Goal: Task Accomplishment & Management: Use online tool/utility

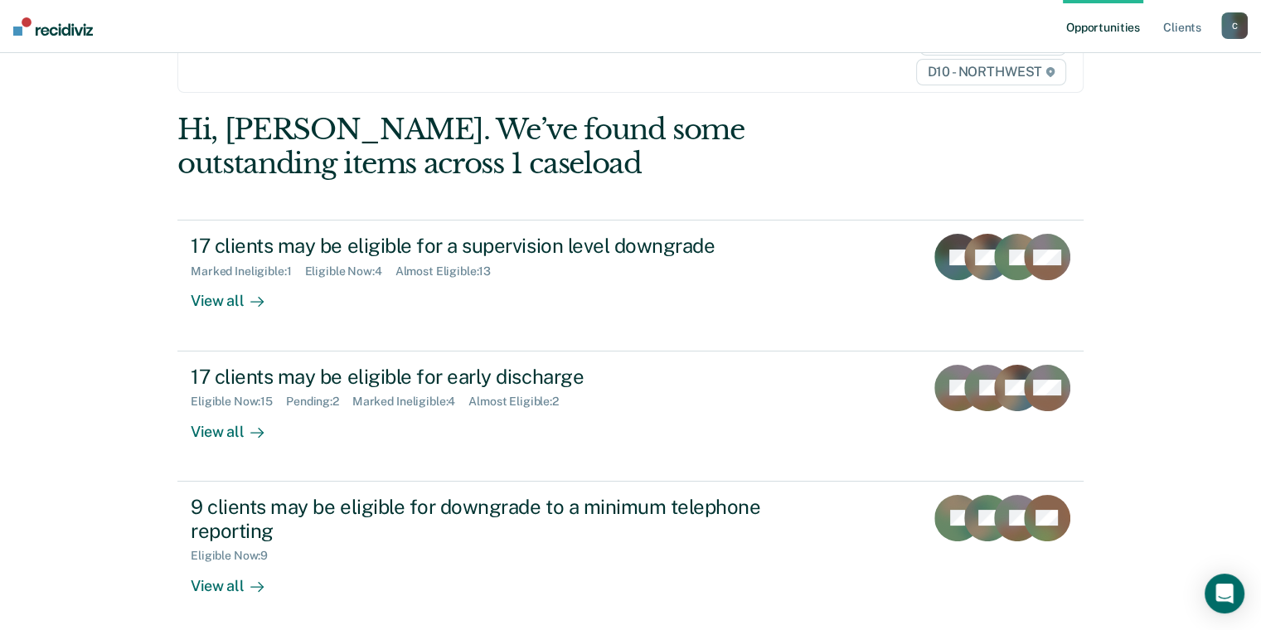
scroll to position [83, 0]
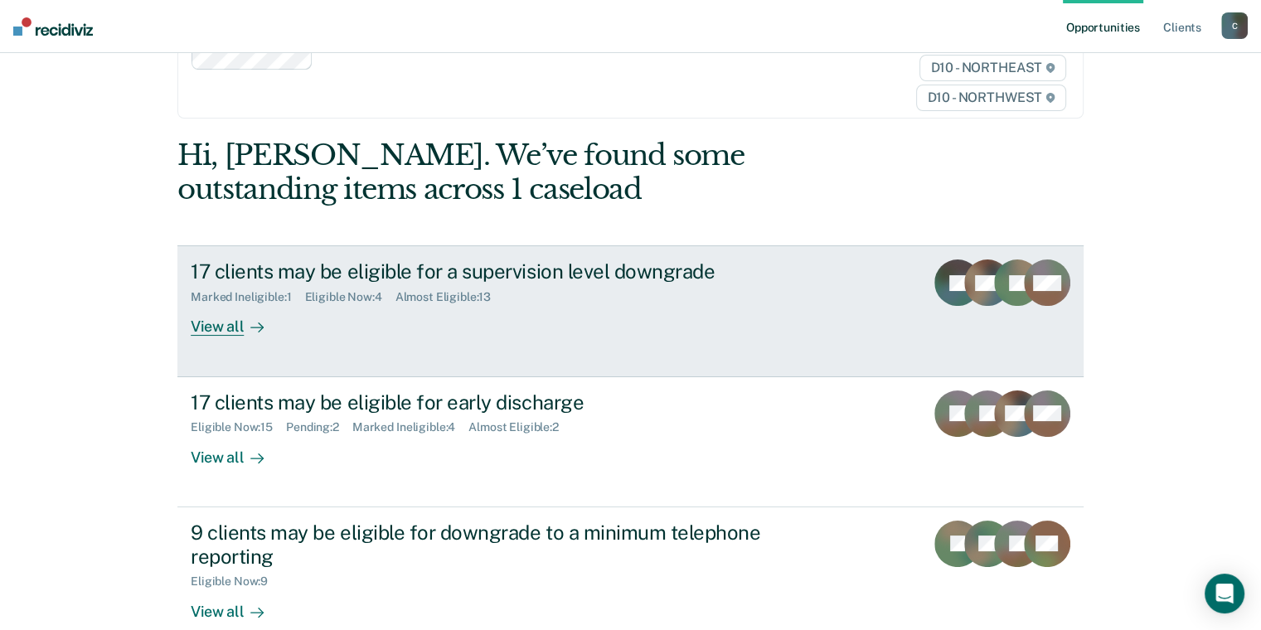
click at [213, 326] on div "View all" at bounding box center [237, 320] width 93 height 32
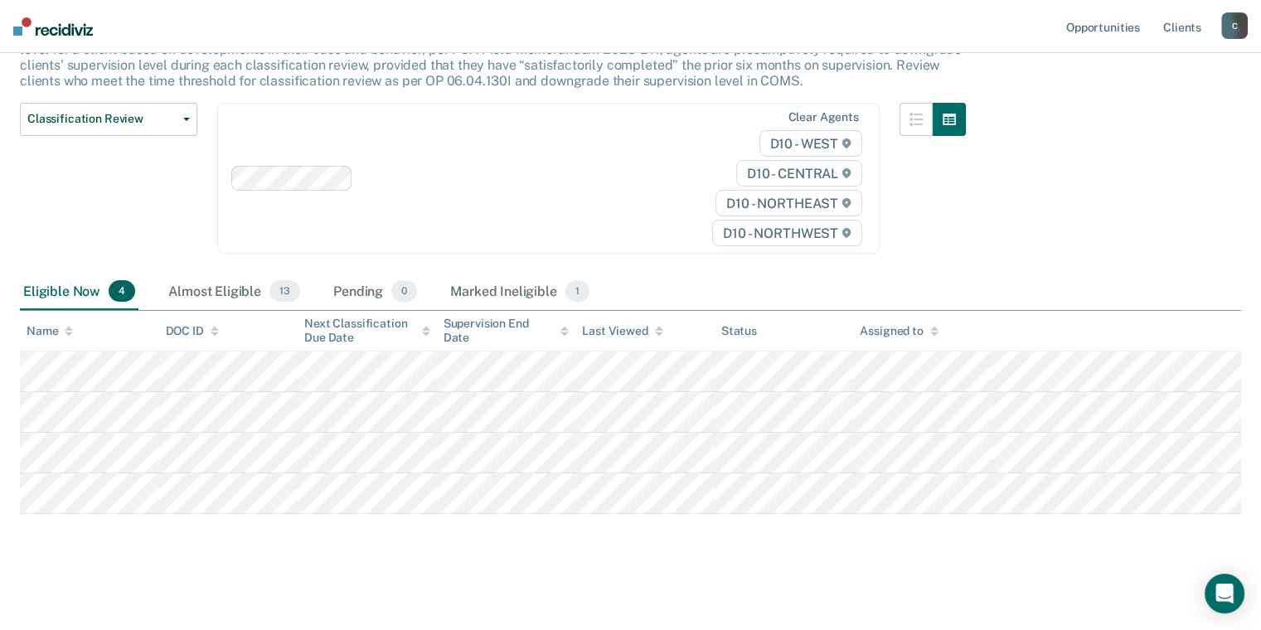
scroll to position [153, 0]
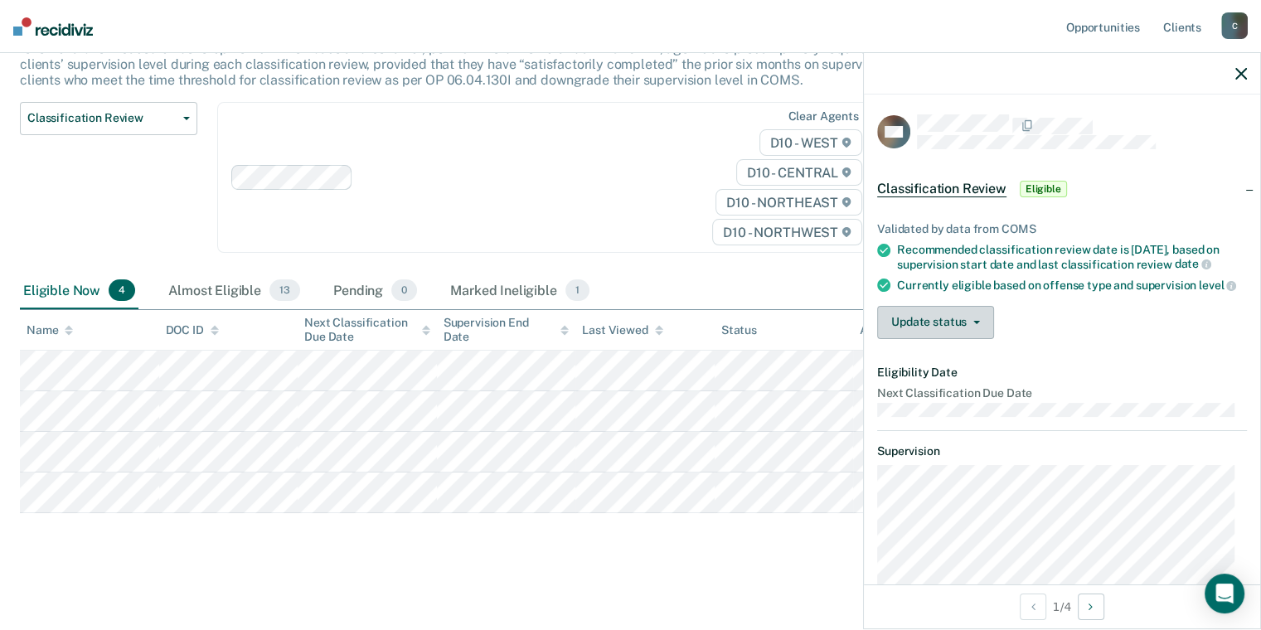
click at [942, 327] on button "Update status" at bounding box center [935, 322] width 117 height 33
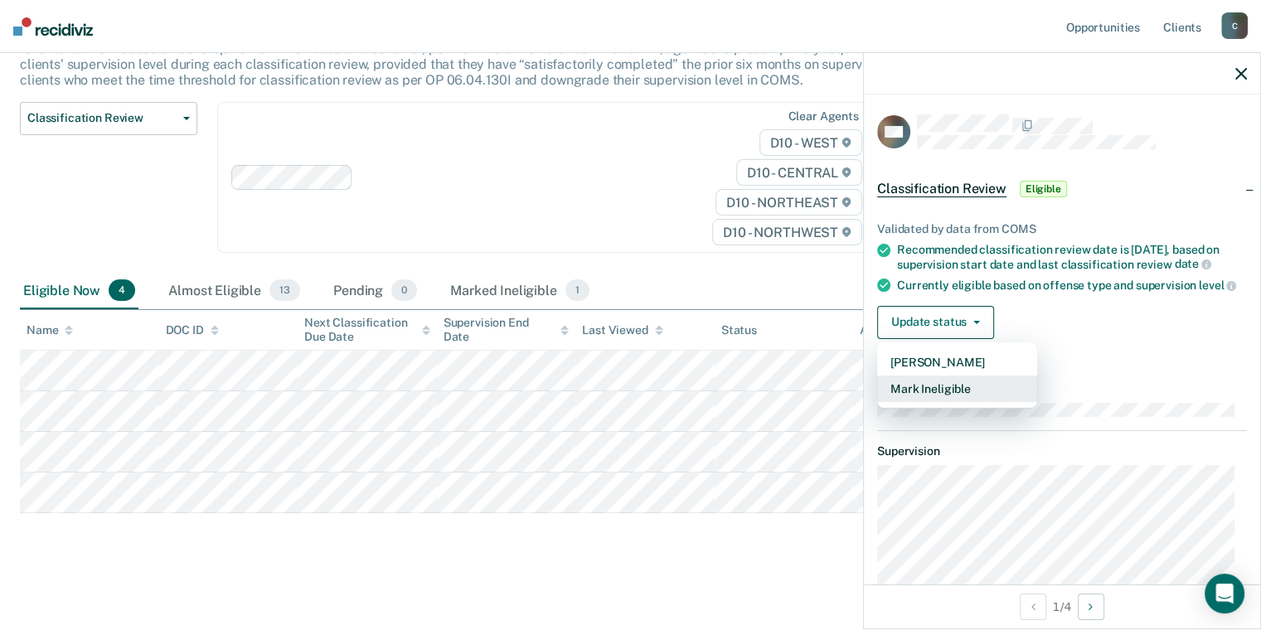
click at [948, 395] on button "Mark Ineligible" at bounding box center [957, 388] width 160 height 27
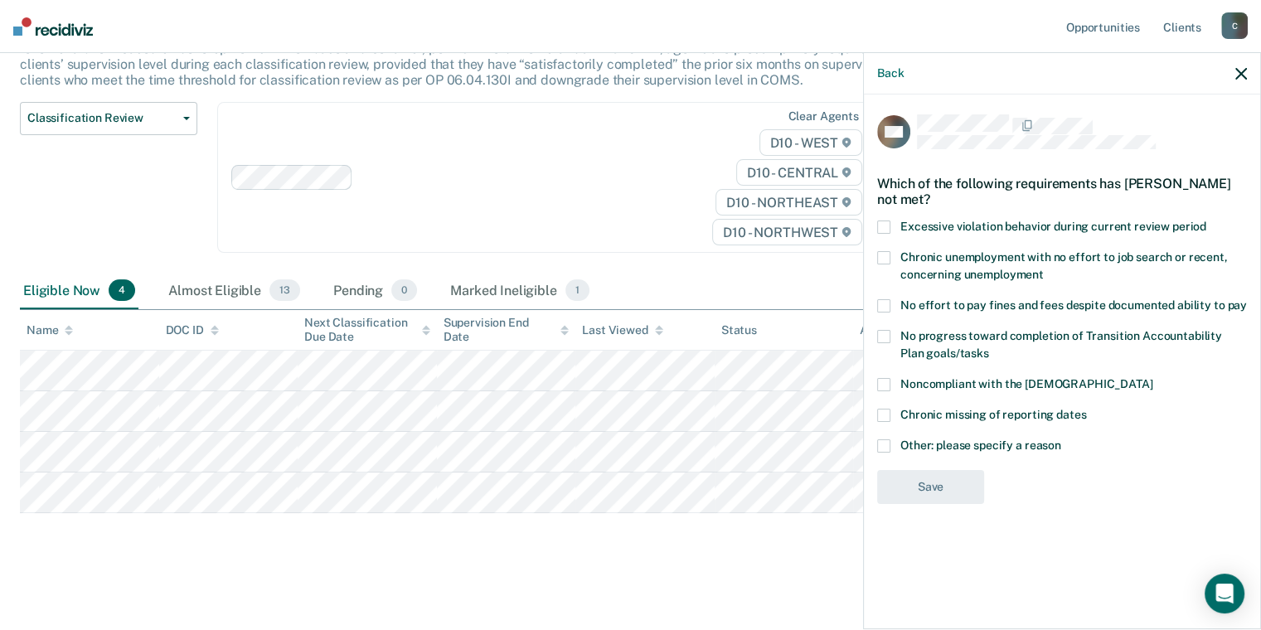
click at [889, 439] on span at bounding box center [883, 445] width 13 height 13
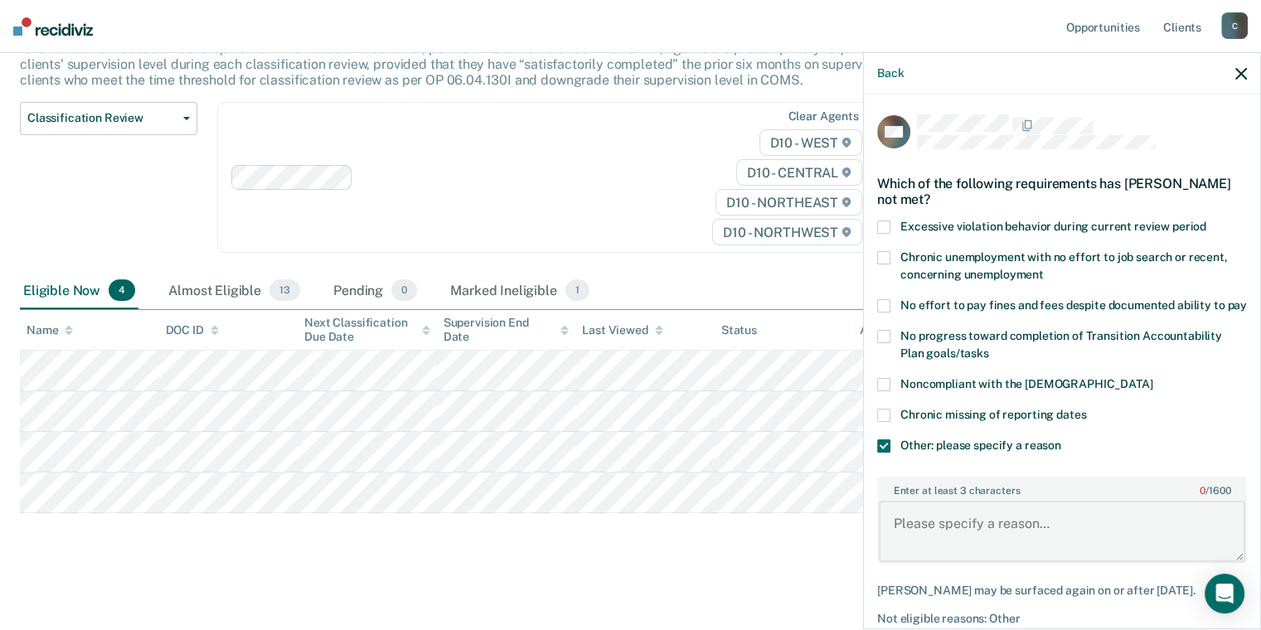
click at [928, 517] on textarea "Enter at least 3 characters 0 / 1600" at bounding box center [1062, 531] width 366 height 61
drag, startPoint x: 1095, startPoint y: 553, endPoint x: 1034, endPoint y: 535, distance: 64.0
click at [1063, 545] on textarea "Ketucky has not authoi" at bounding box center [1062, 531] width 366 height 61
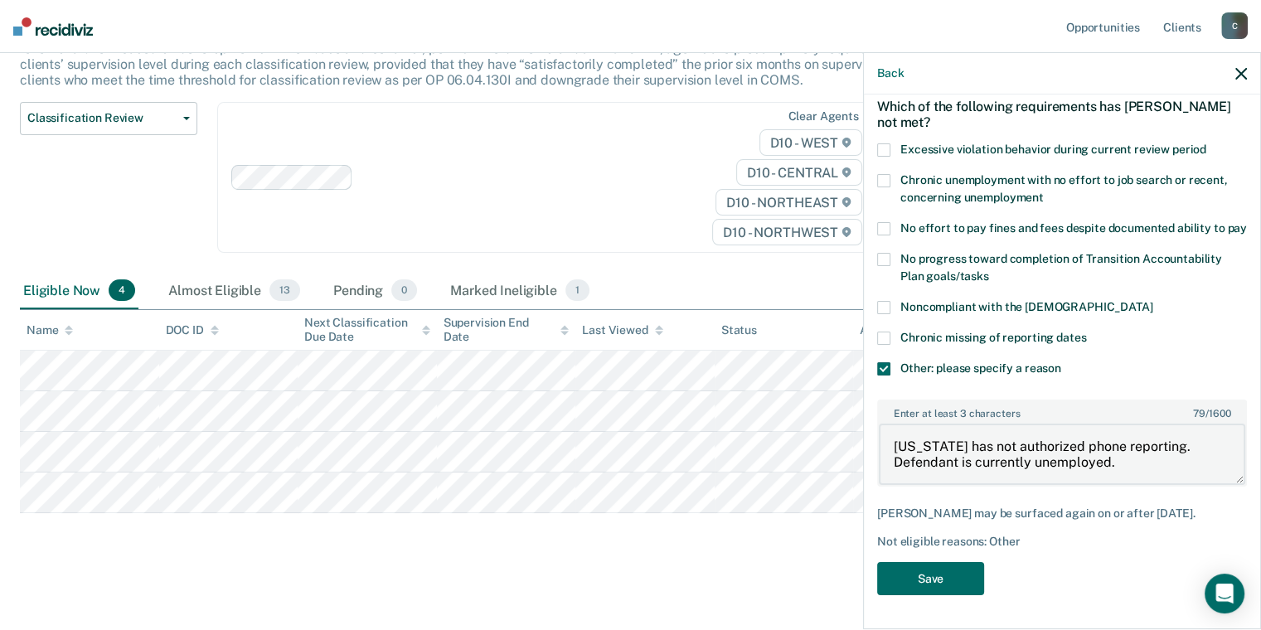
scroll to position [90, 0]
type textarea "[US_STATE] has not authorized phone reporting. Defendant is currently unemploye…"
click at [965, 573] on button "Save" at bounding box center [930, 579] width 107 height 34
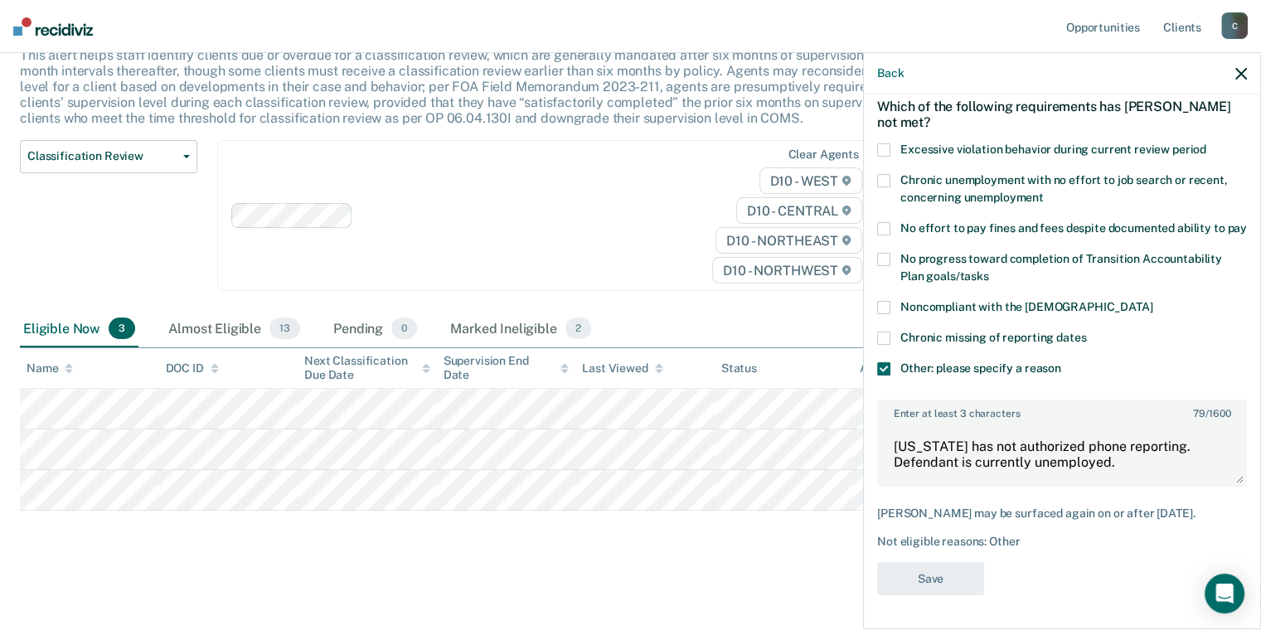
scroll to position [113, 0]
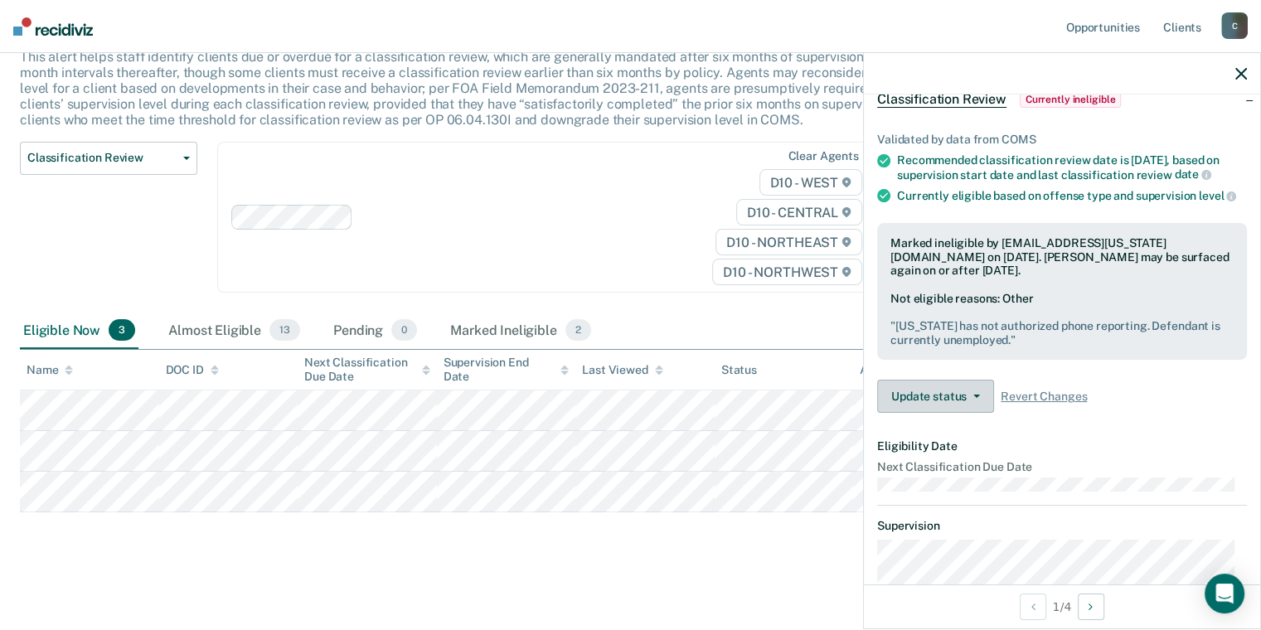
click at [906, 400] on button "Update status" at bounding box center [935, 396] width 117 height 33
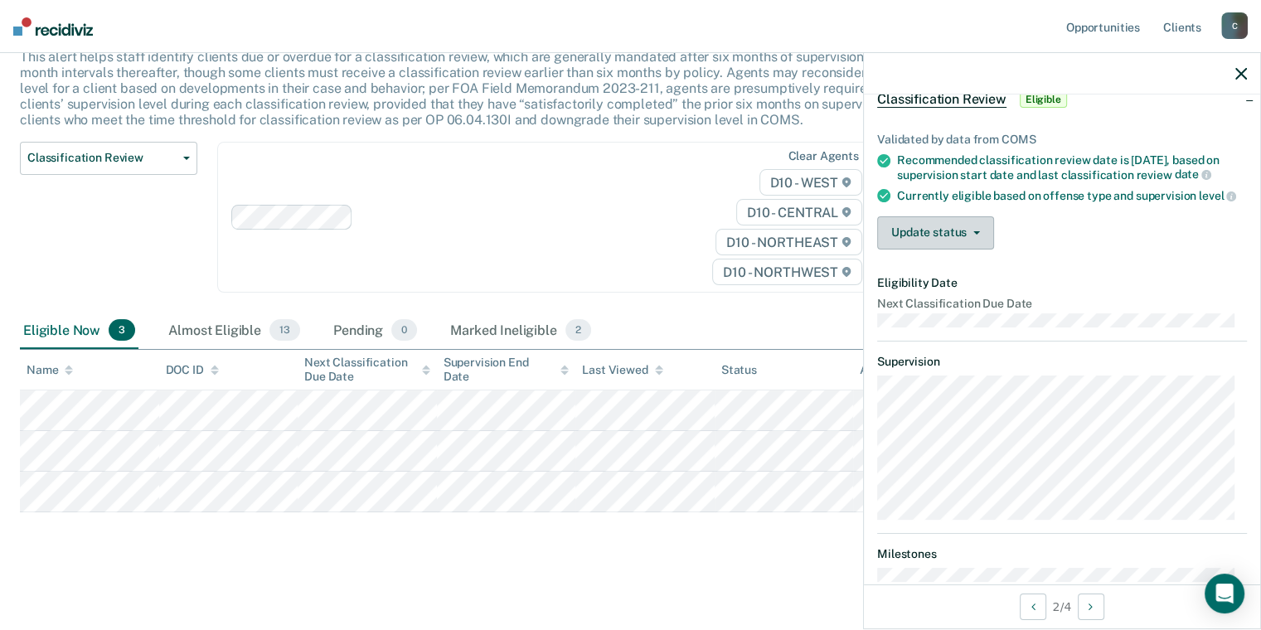
click at [958, 235] on button "Update status" at bounding box center [935, 232] width 117 height 33
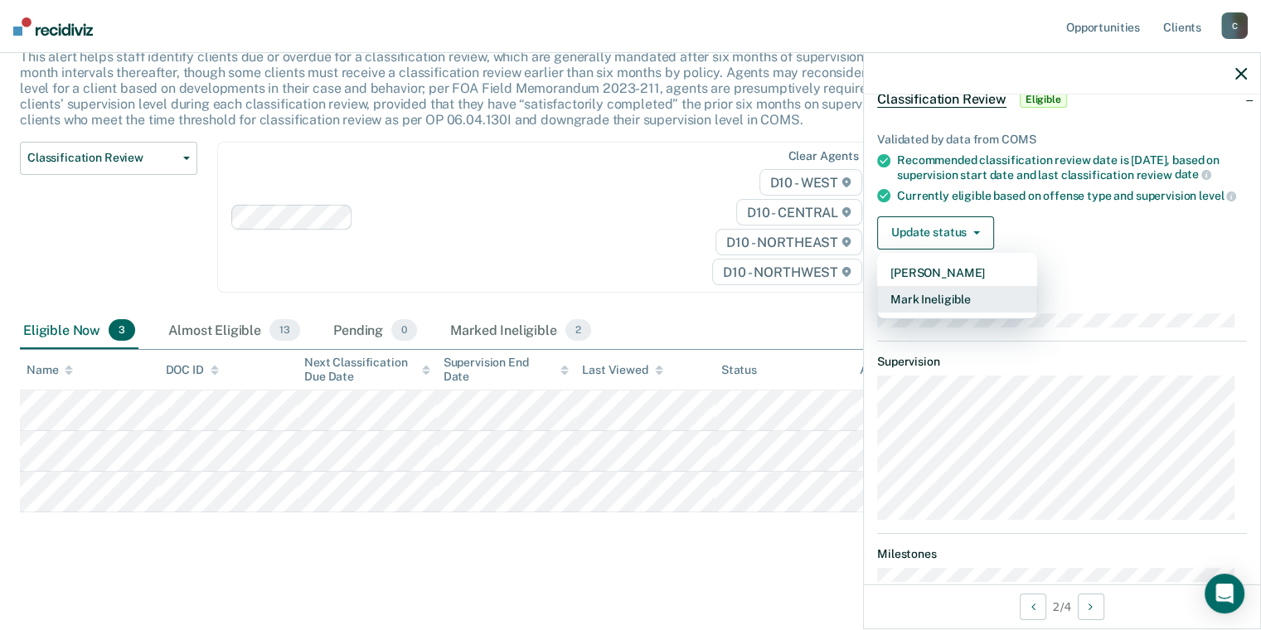
click at [962, 302] on button "Mark Ineligible" at bounding box center [957, 299] width 160 height 27
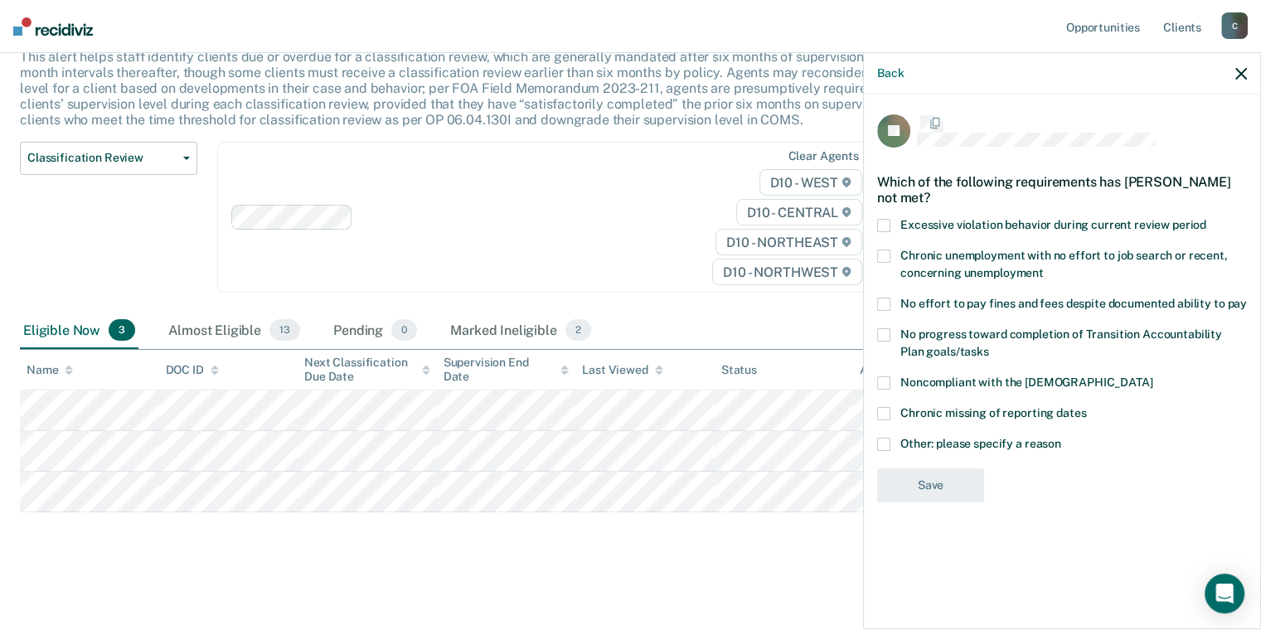
scroll to position [0, 0]
click at [887, 443] on span at bounding box center [883, 445] width 13 height 13
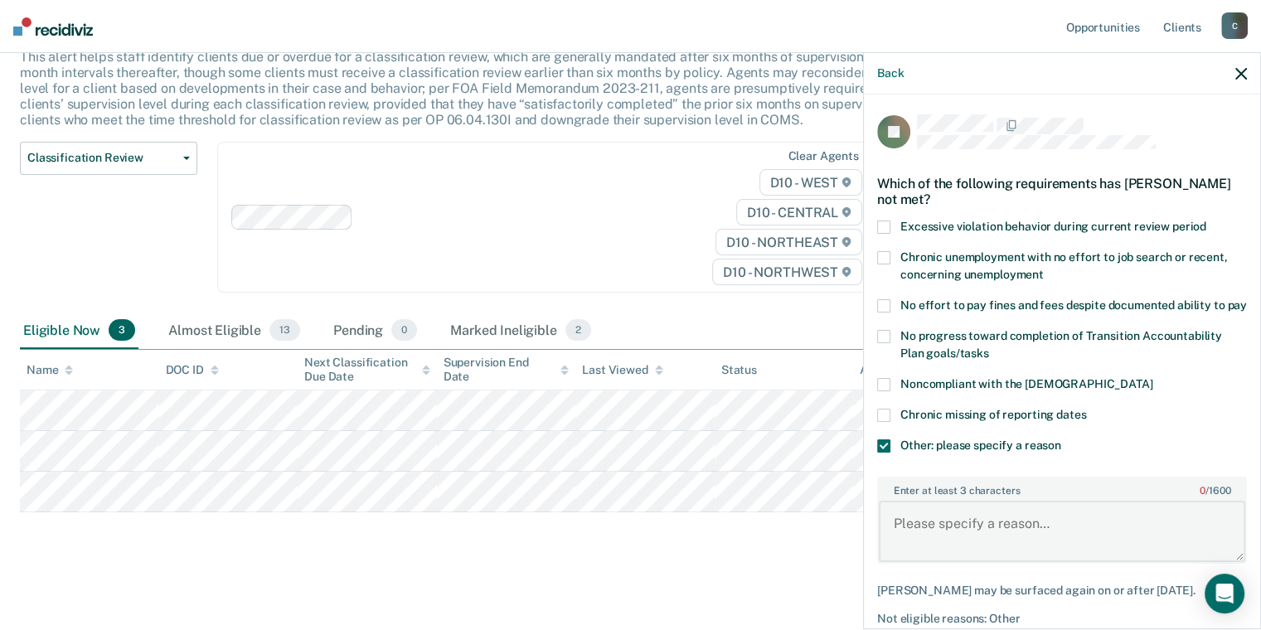
drag, startPoint x: 942, startPoint y: 540, endPoint x: 948, endPoint y: 534, distance: 8.8
click at [944, 540] on textarea "Enter at least 3 characters 0 / 1600" at bounding box center [1062, 531] width 366 height 61
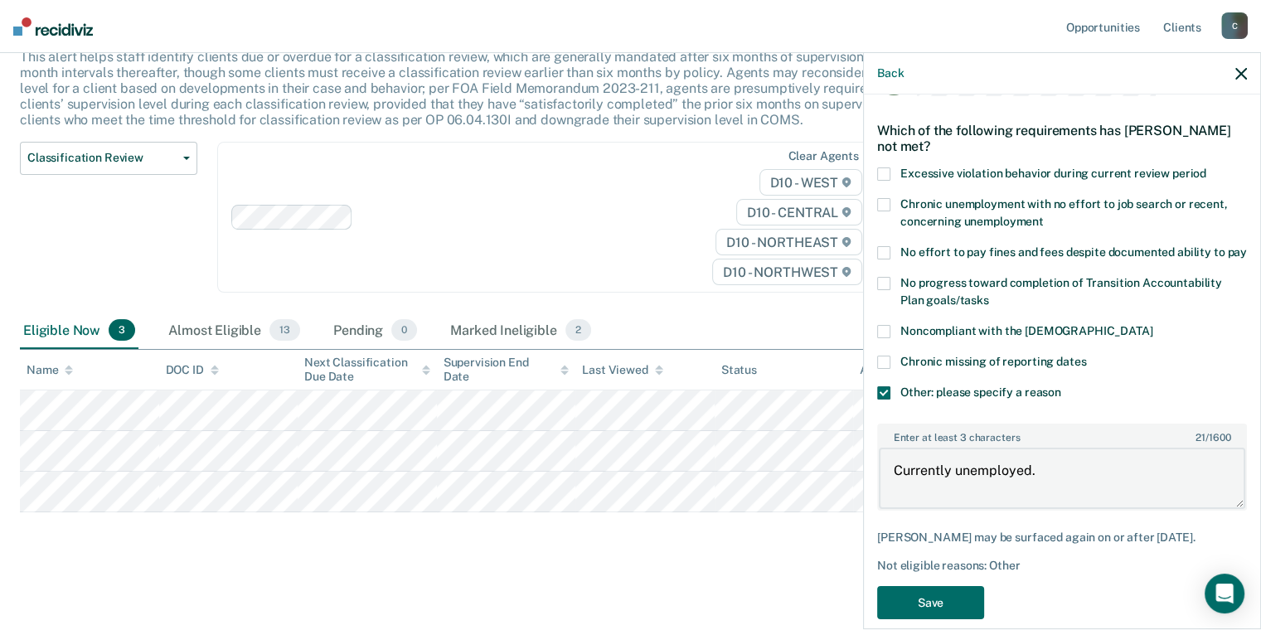
scroll to position [83, 0]
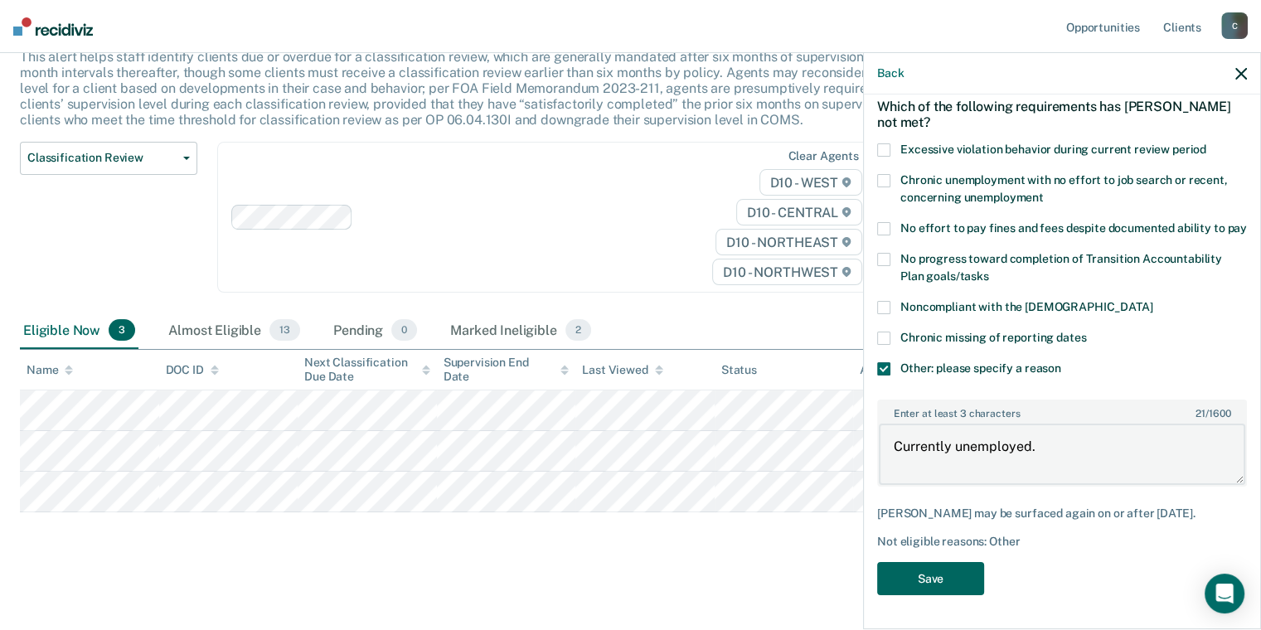
type textarea "Currently unemployed."
click at [945, 579] on button "Save" at bounding box center [930, 579] width 107 height 34
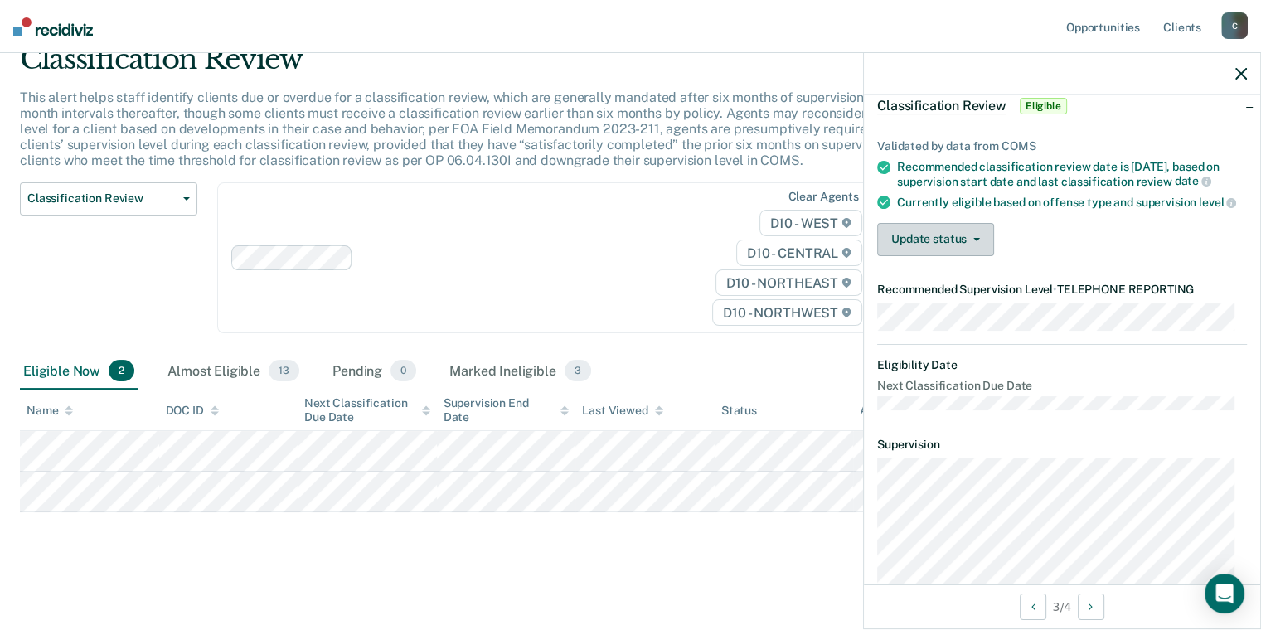
click at [942, 256] on button "Update status" at bounding box center [935, 239] width 117 height 33
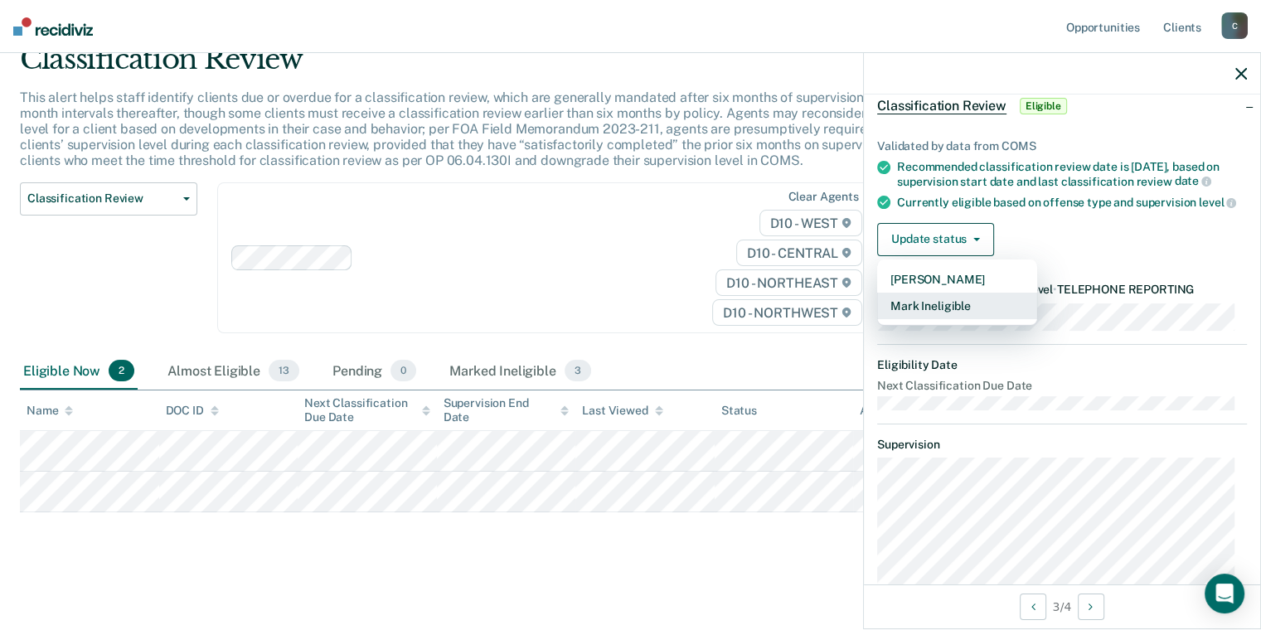
click at [931, 319] on button "Mark Ineligible" at bounding box center [957, 306] width 160 height 27
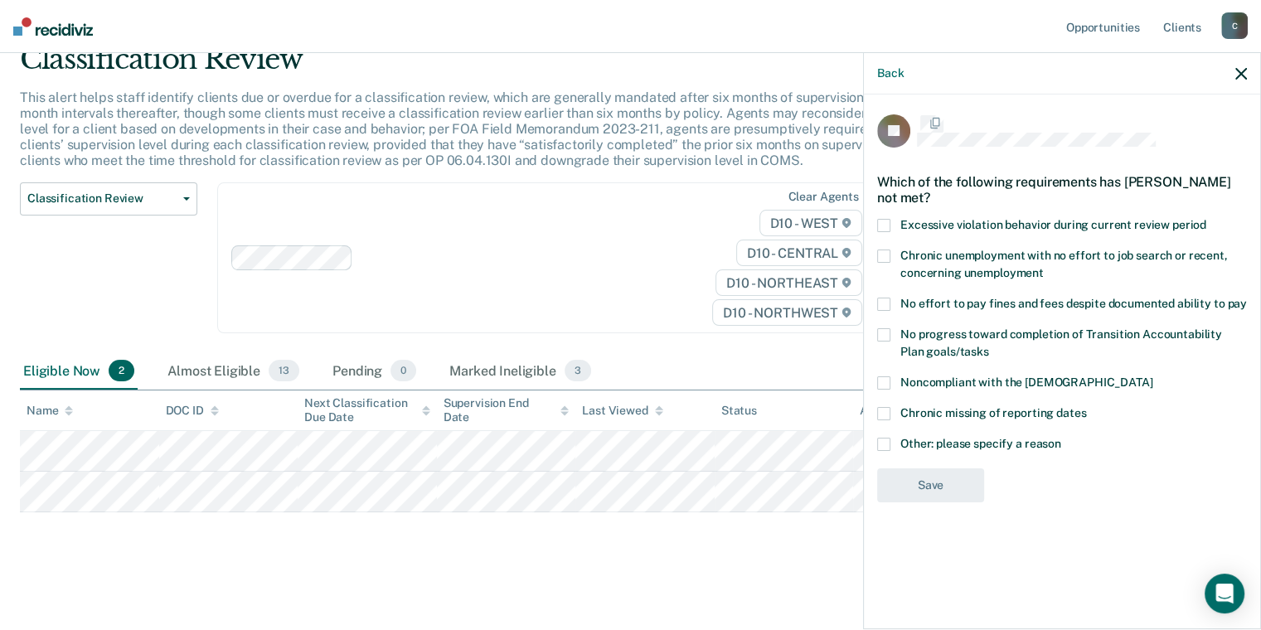
scroll to position [0, 0]
click at [887, 440] on span at bounding box center [883, 445] width 13 height 13
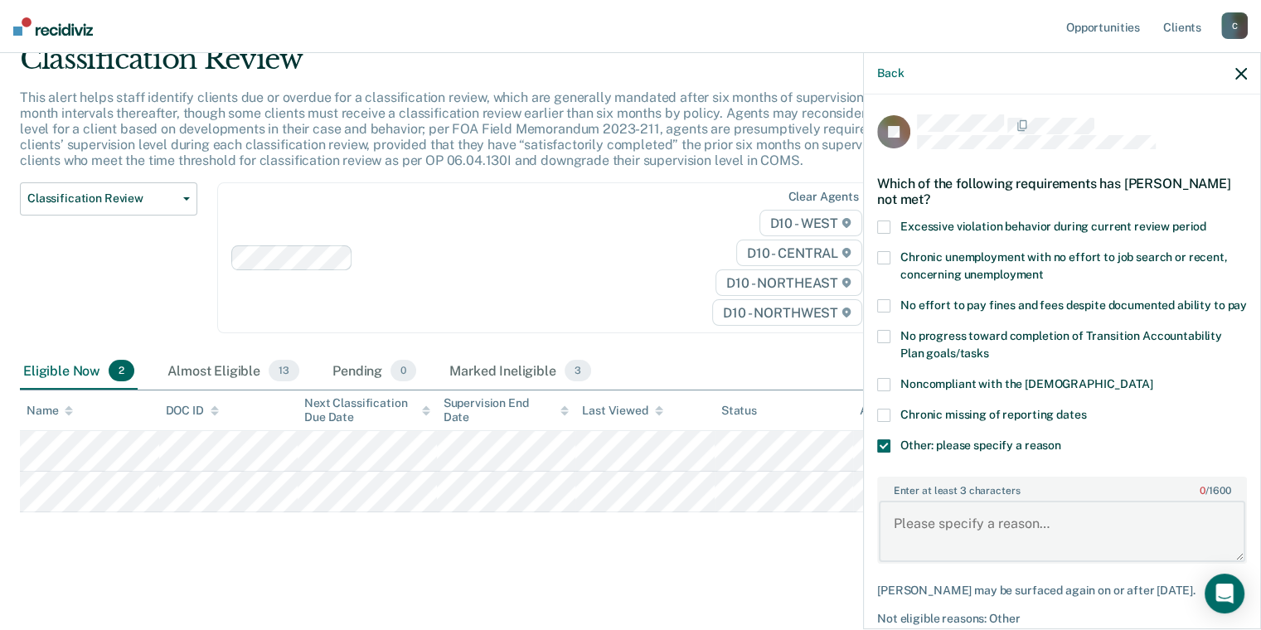
click at [941, 562] on textarea "Enter at least 3 characters 0 / 1600" at bounding box center [1062, 531] width 366 height 61
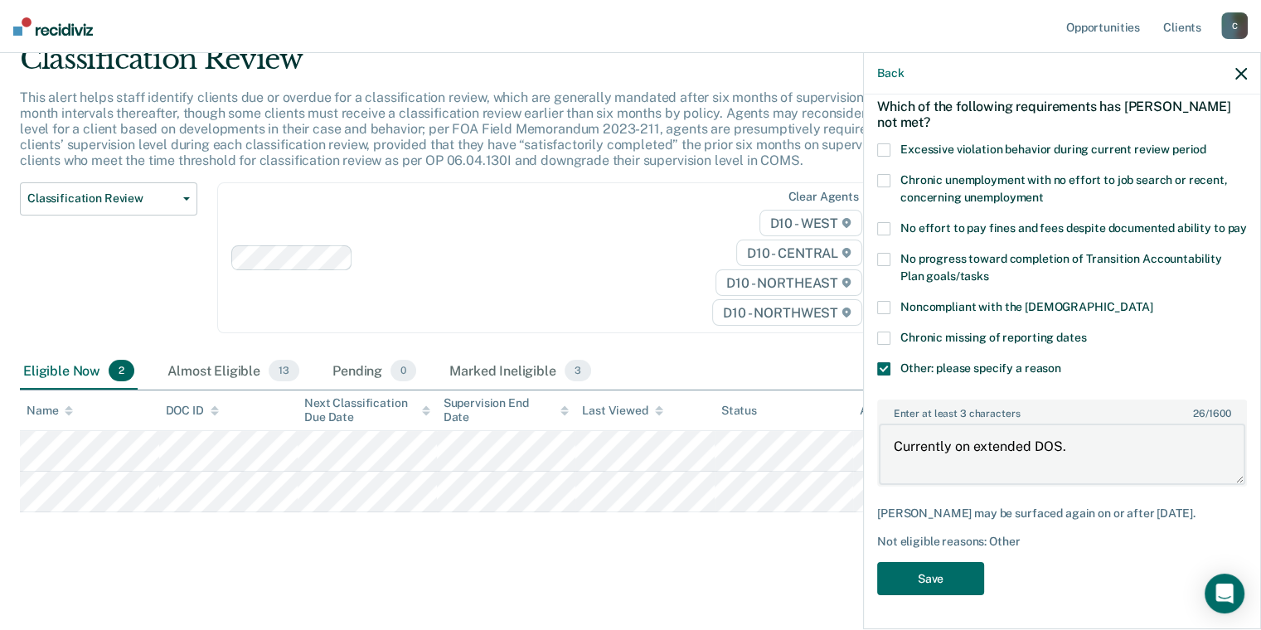
scroll to position [90, 0]
type textarea "Currently on extended DOS."
click at [933, 584] on button "Save" at bounding box center [930, 579] width 107 height 34
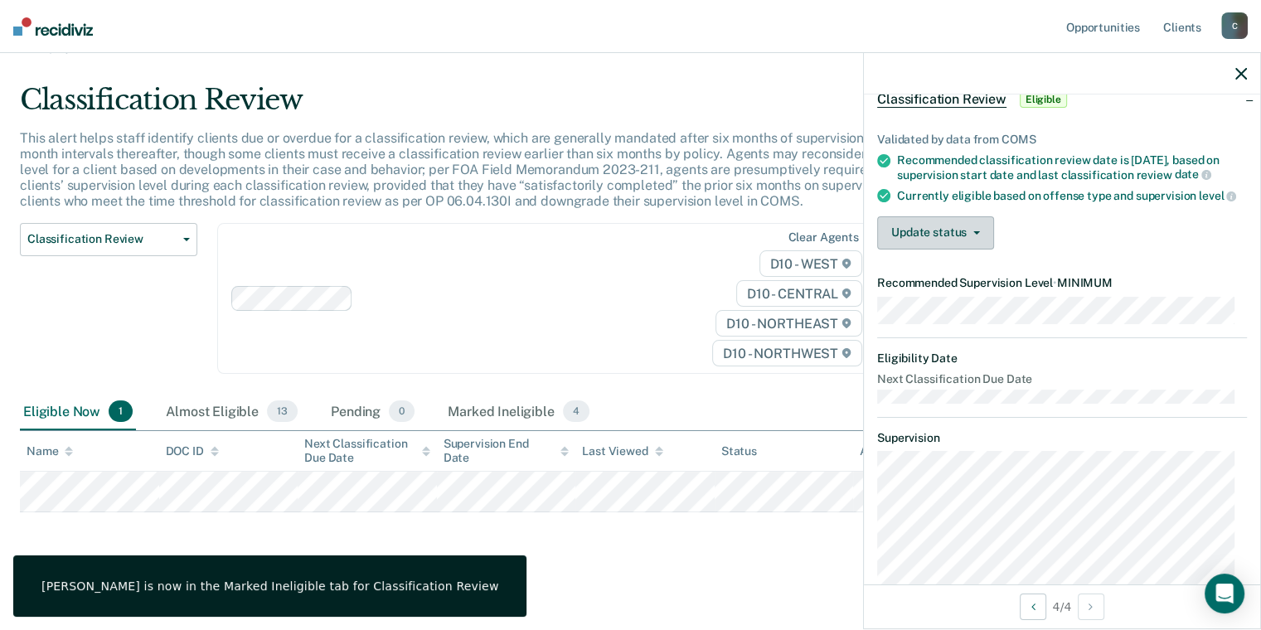
click at [973, 249] on button "Update status" at bounding box center [935, 232] width 117 height 33
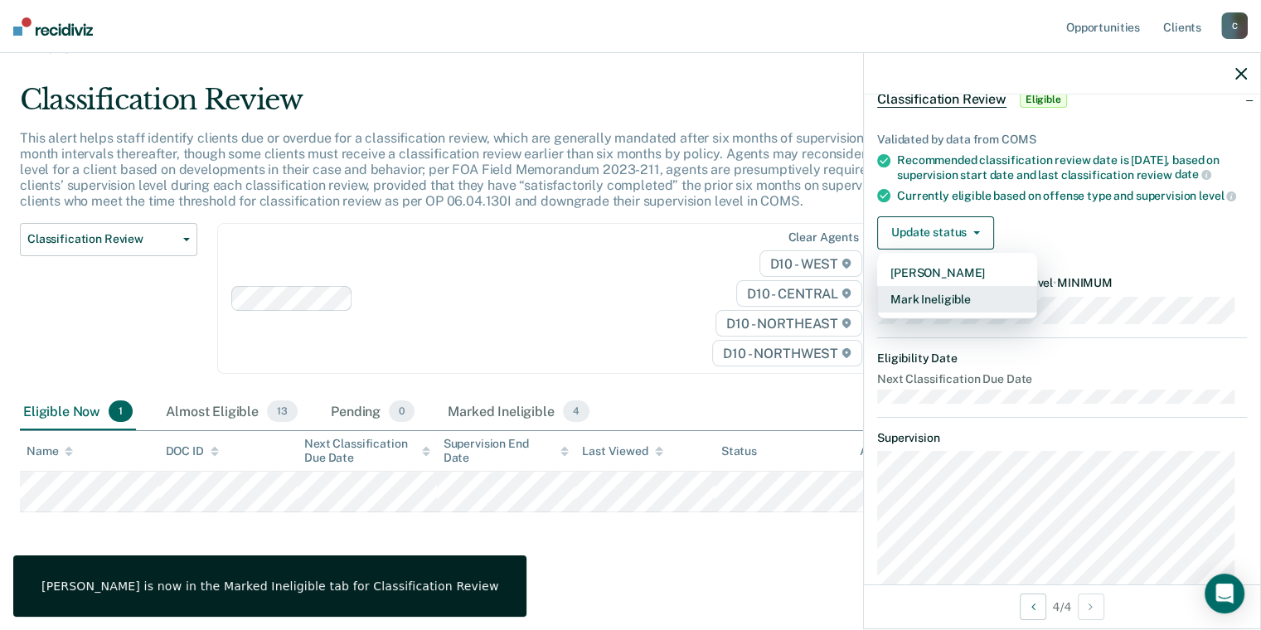
click at [945, 312] on button "Mark Ineligible" at bounding box center [957, 299] width 160 height 27
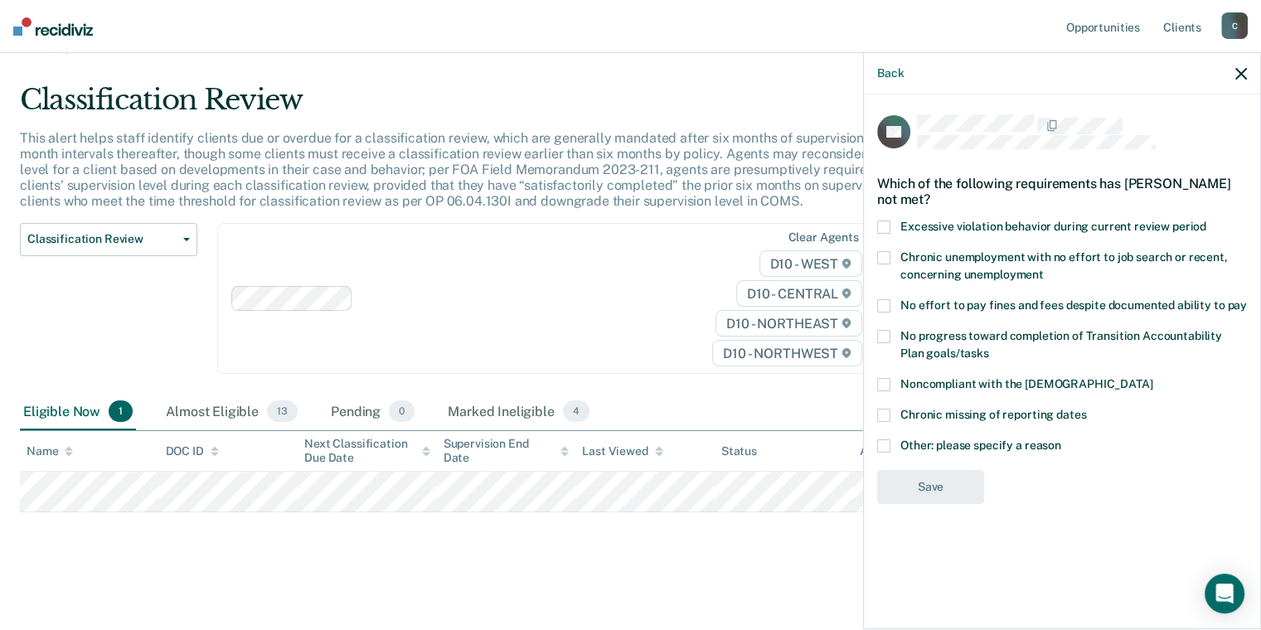
click at [881, 444] on span at bounding box center [883, 445] width 13 height 13
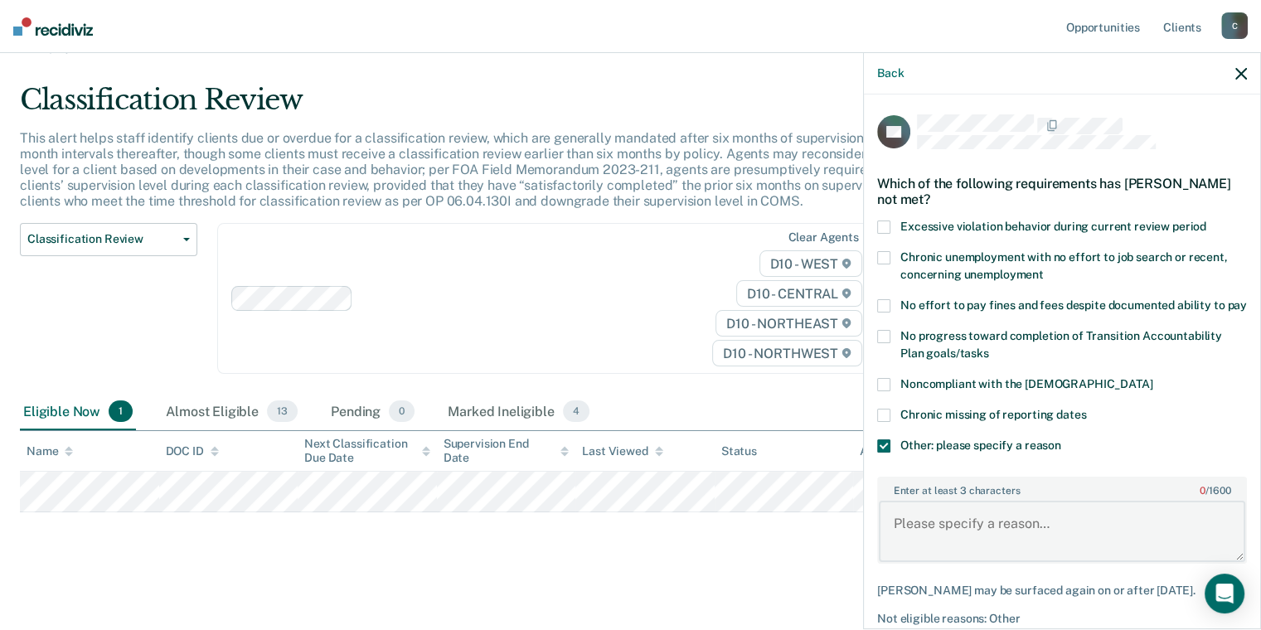
click at [937, 535] on textarea "Enter at least 3 characters 0 / 1600" at bounding box center [1062, 531] width 366 height 61
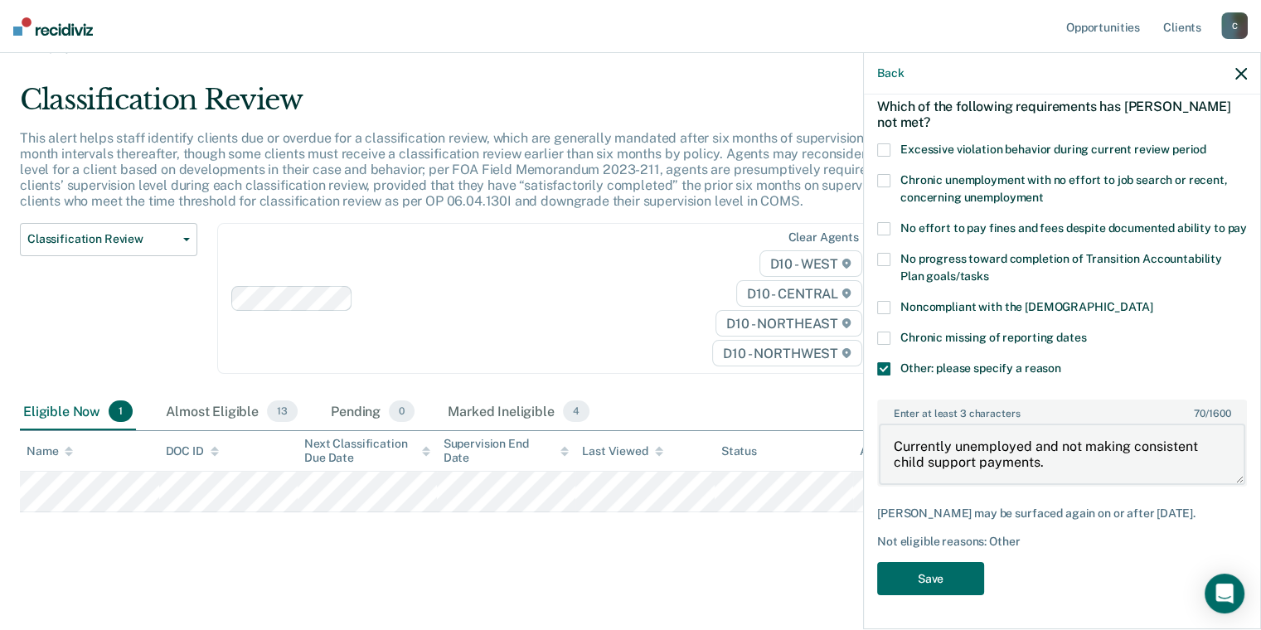
scroll to position [104, 0]
type textarea "Currently unemployed and not making consistent child support payments."
click at [925, 580] on button "Save" at bounding box center [930, 579] width 107 height 34
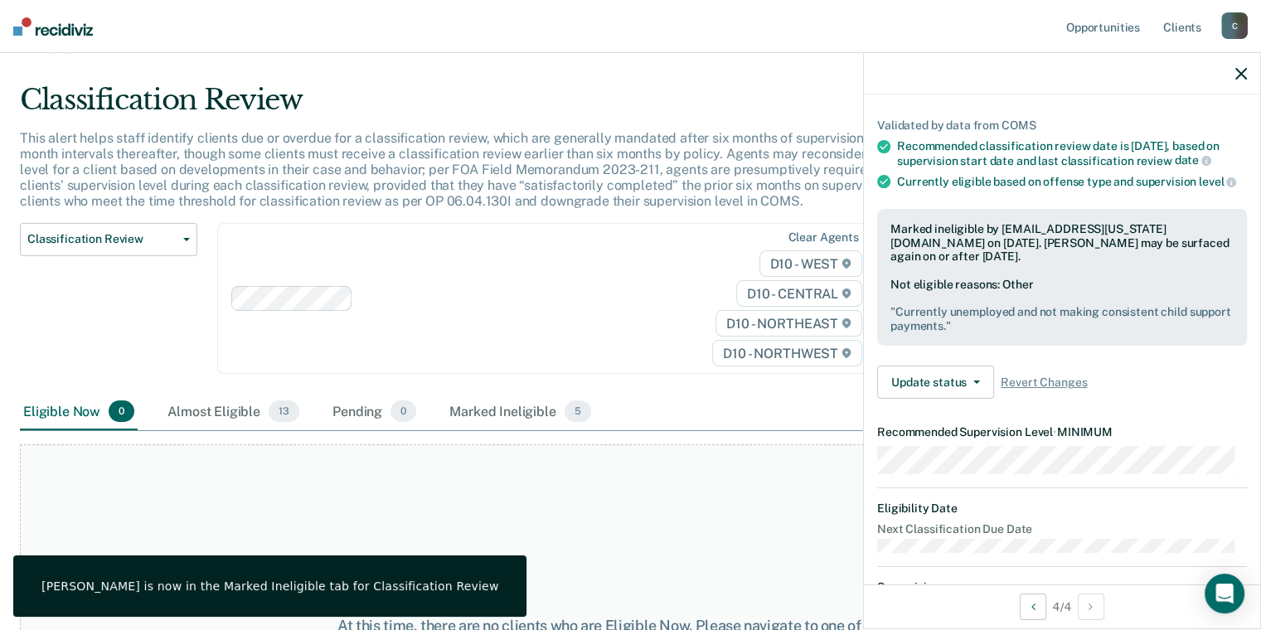
click at [1243, 80] on icon "button" at bounding box center [1241, 74] width 12 height 12
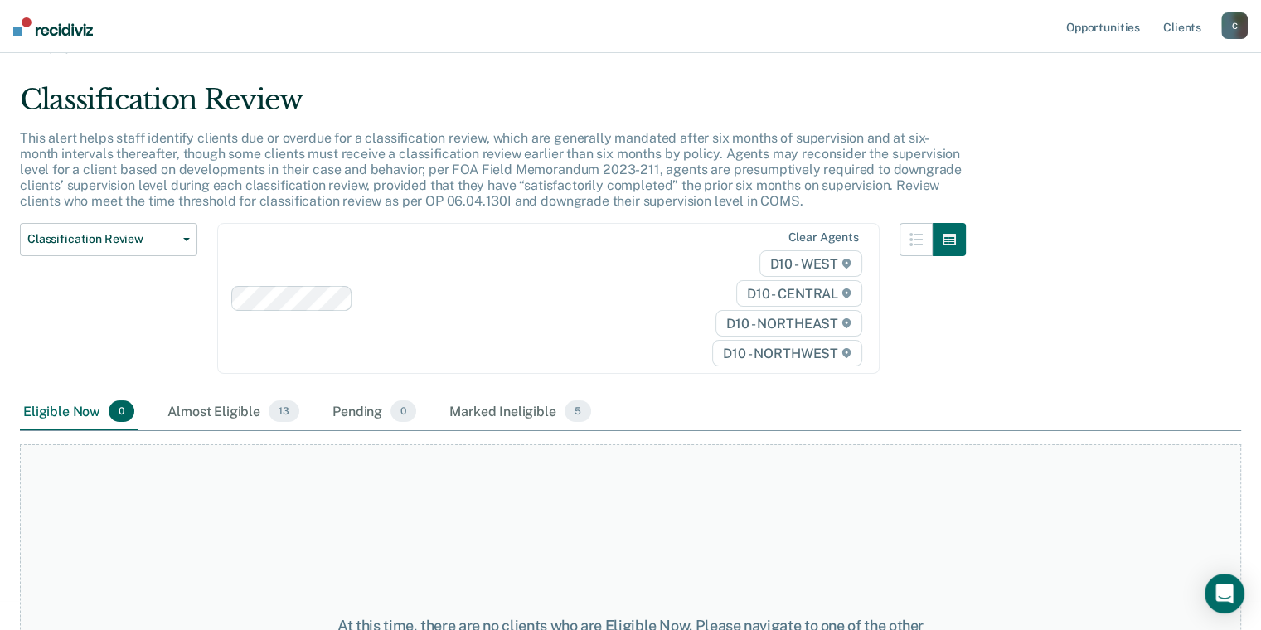
click at [50, 30] on img at bounding box center [53, 26] width 80 height 18
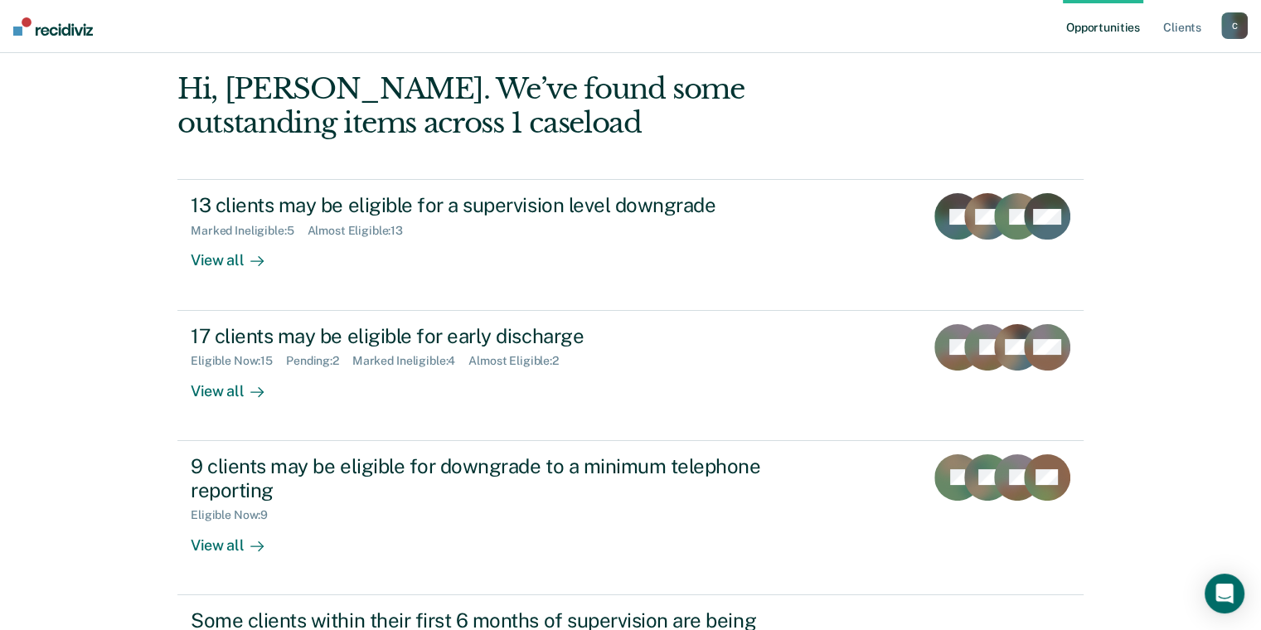
scroll to position [249, 0]
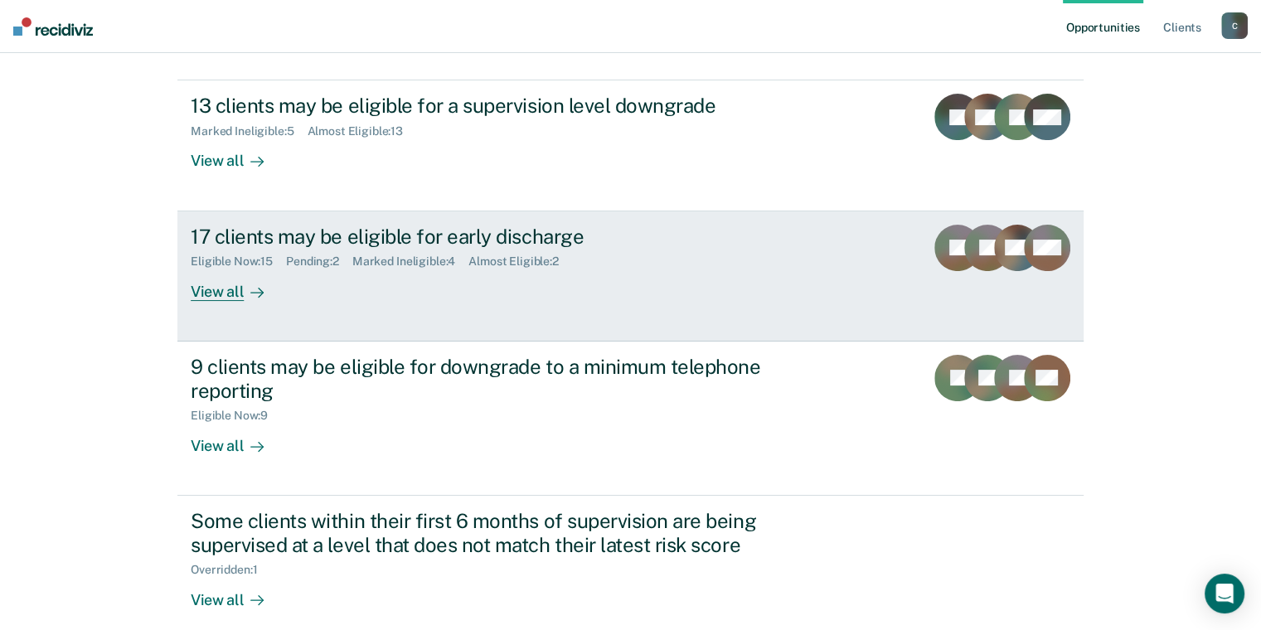
click at [203, 291] on div "View all" at bounding box center [237, 285] width 93 height 32
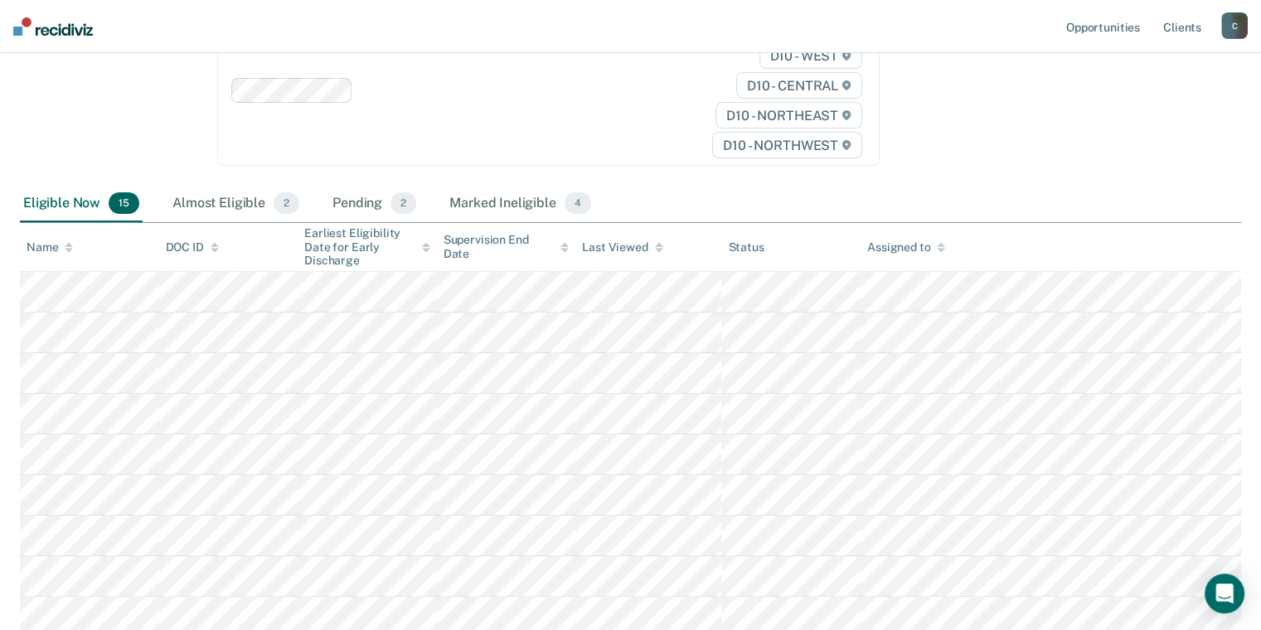
scroll to position [95, 0]
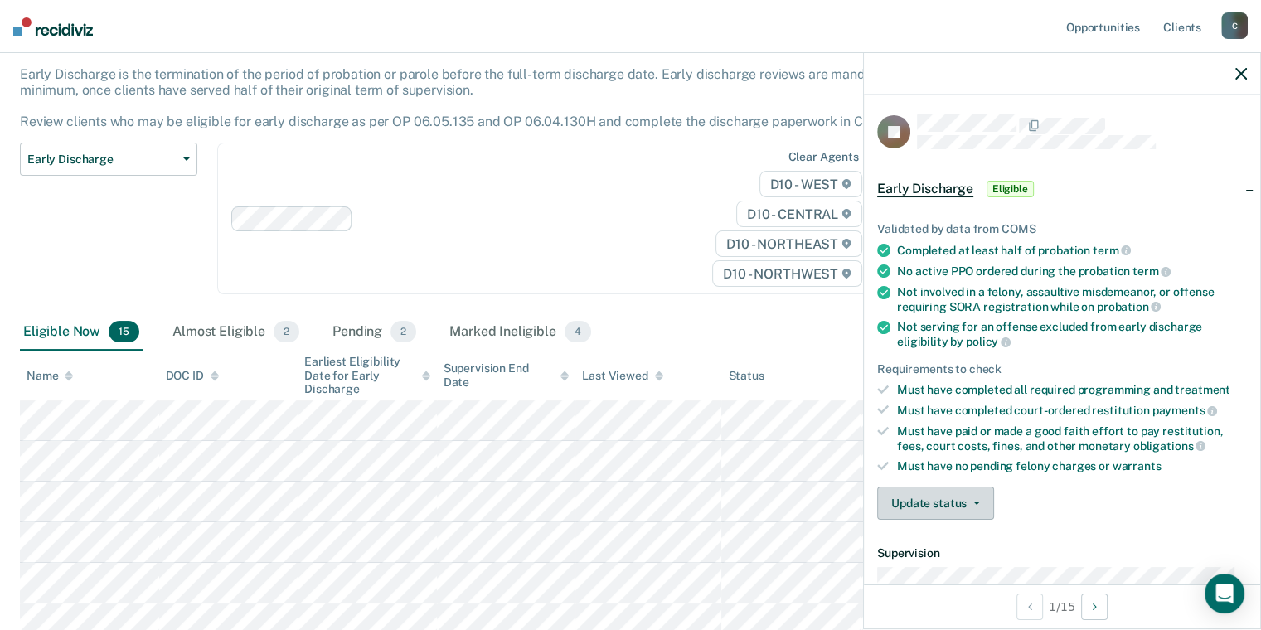
click at [913, 488] on button "Update status" at bounding box center [935, 503] width 117 height 33
click at [929, 564] on button "Mark Ineligible" at bounding box center [957, 569] width 160 height 27
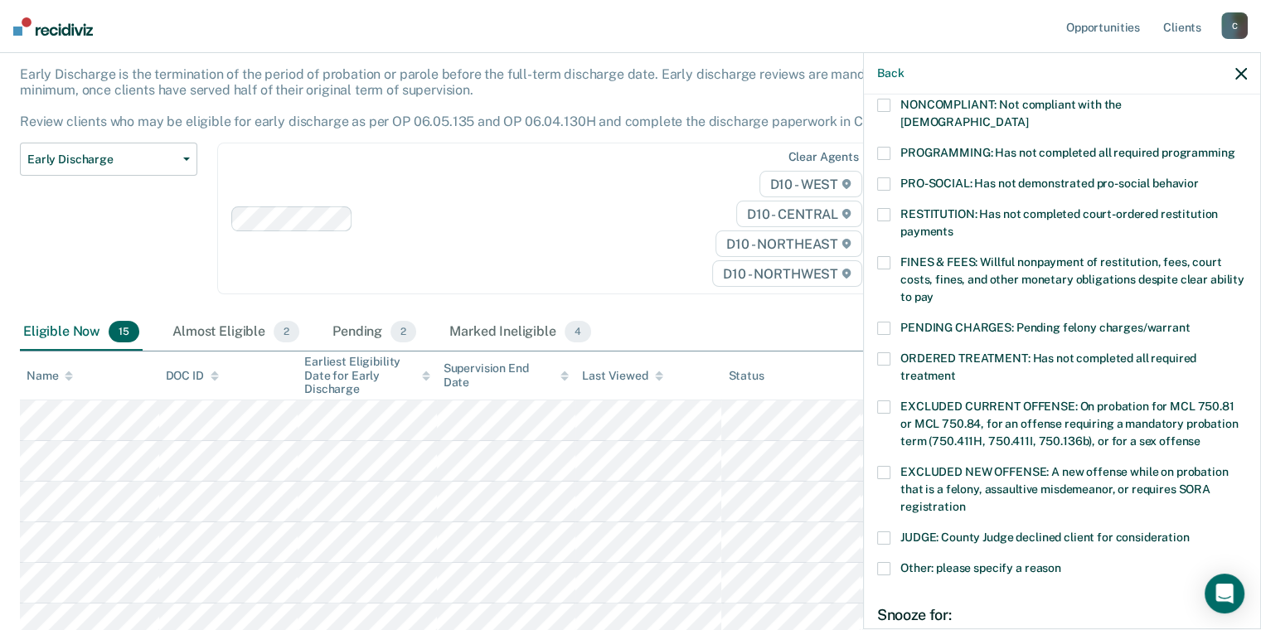
scroll to position [166, 0]
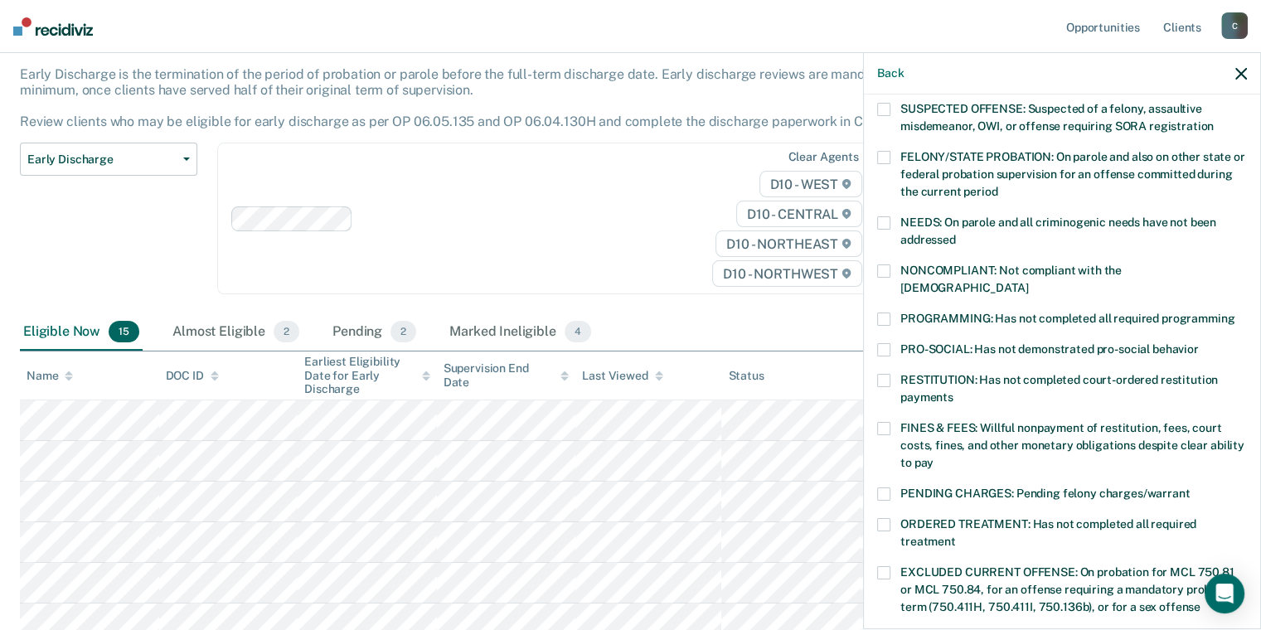
click at [889, 267] on span at bounding box center [883, 270] width 13 height 13
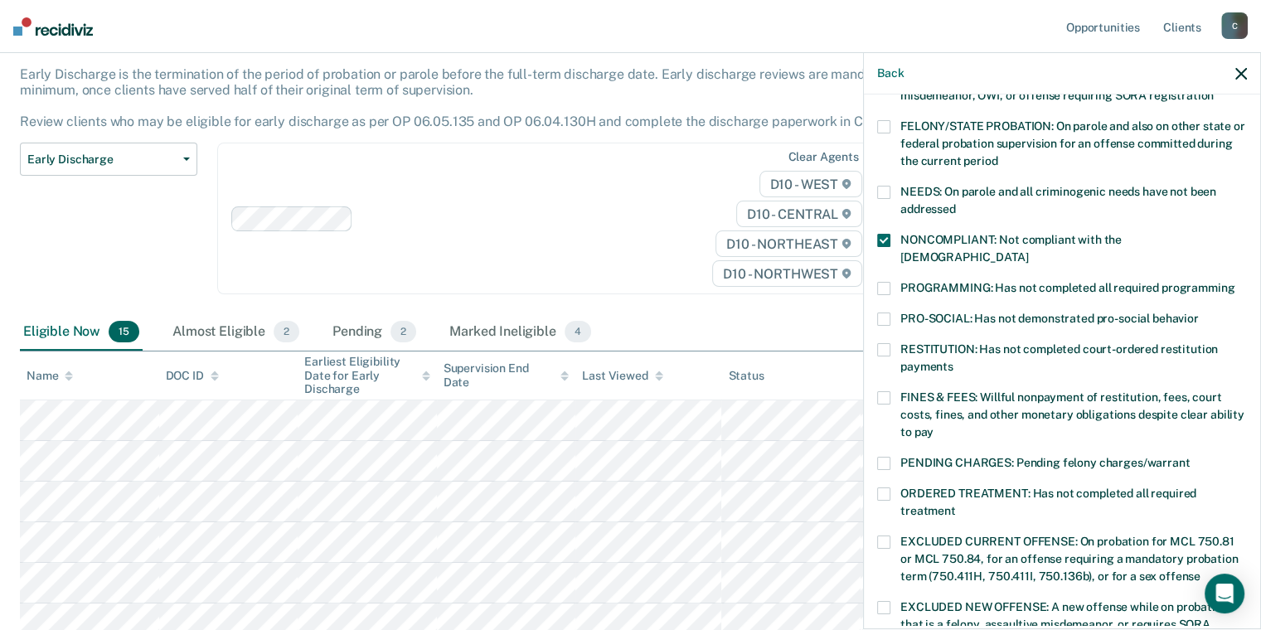
scroll to position [525, 0]
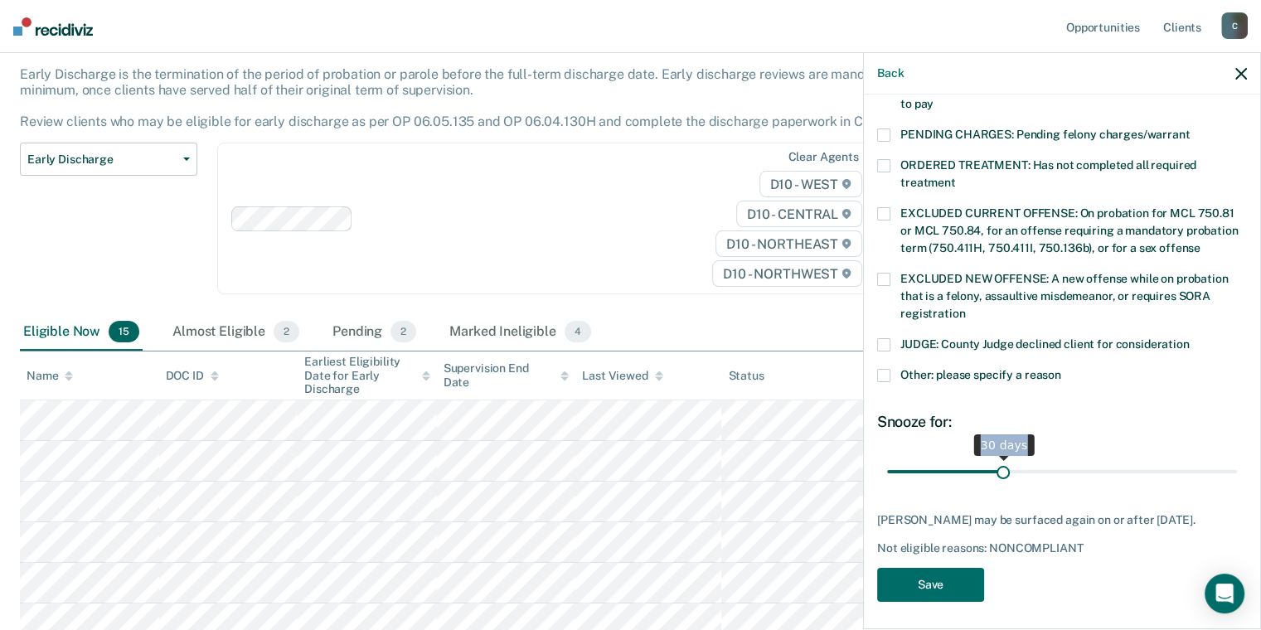
drag, startPoint x: 999, startPoint y: 435, endPoint x: 1181, endPoint y: 463, distance: 184.5
click at [1181, 463] on span "30 days" at bounding box center [1062, 472] width 350 height 29
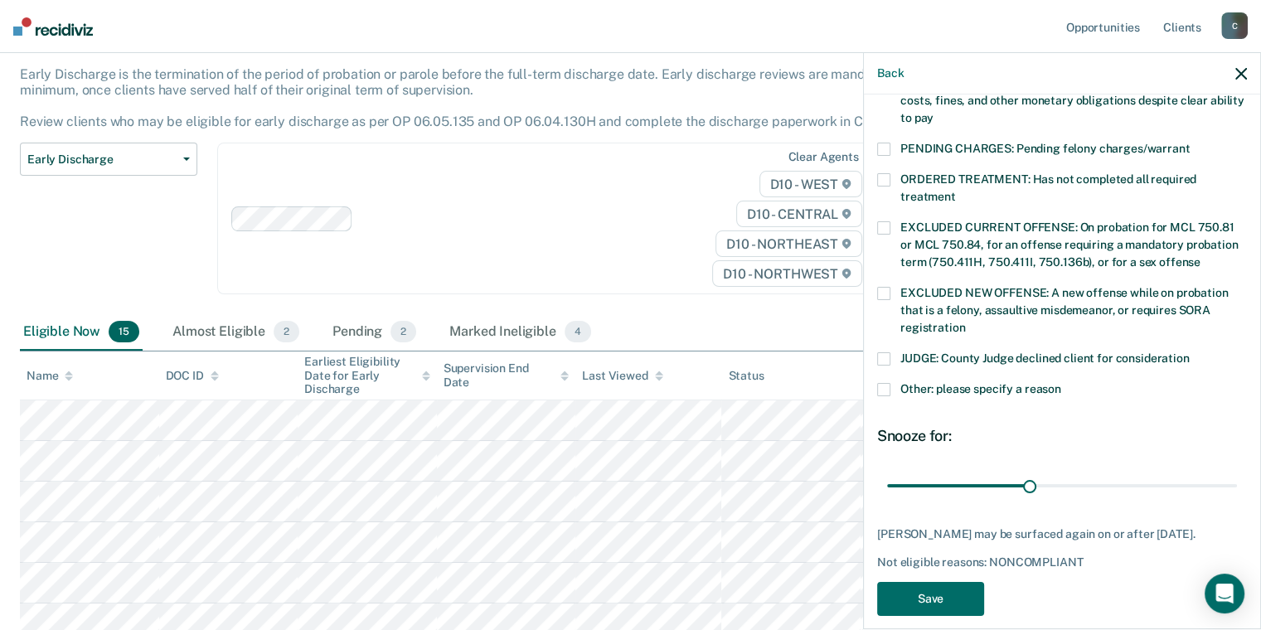
click at [1101, 441] on div "Snooze for: 37 days" at bounding box center [1062, 464] width 370 height 74
drag, startPoint x: 1025, startPoint y: 464, endPoint x: 1233, endPoint y: 467, distance: 207.2
type input "90"
click at [1233, 472] on input "range" at bounding box center [1062, 486] width 350 height 29
click at [884, 383] on span at bounding box center [883, 389] width 13 height 13
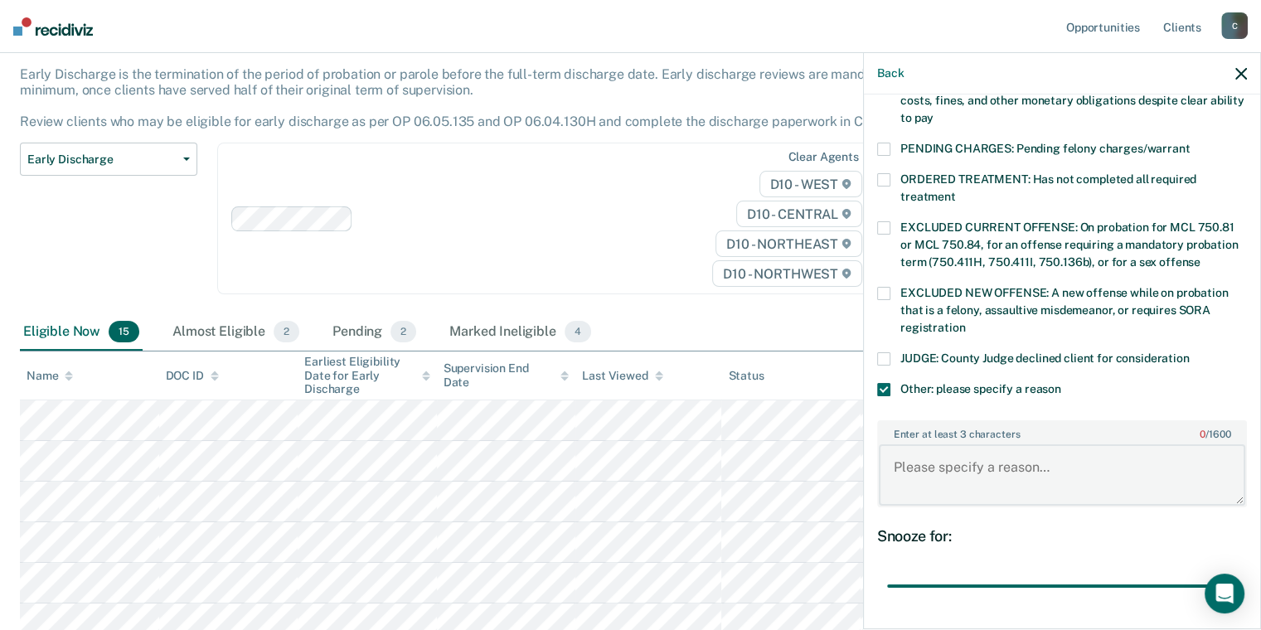
click at [932, 460] on textarea "Enter at least 3 characters 0 / 1600" at bounding box center [1062, 474] width 366 height 61
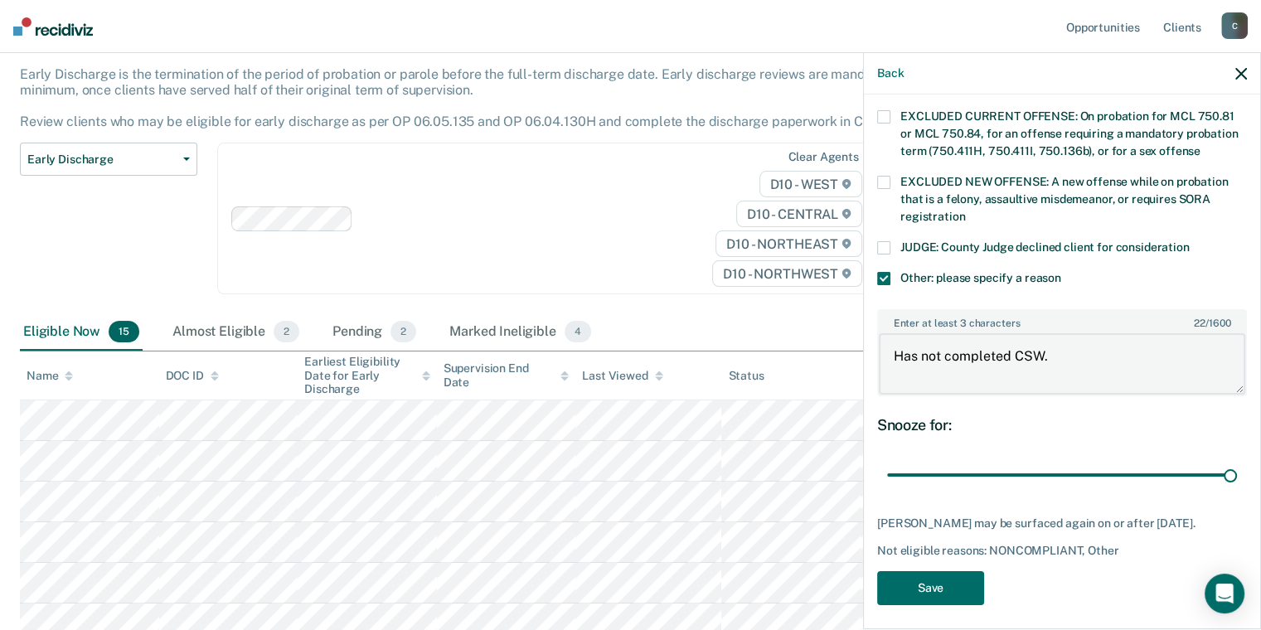
scroll to position [623, 0]
type textarea "Has not completed CSW."
click at [921, 577] on button "Save" at bounding box center [930, 586] width 107 height 34
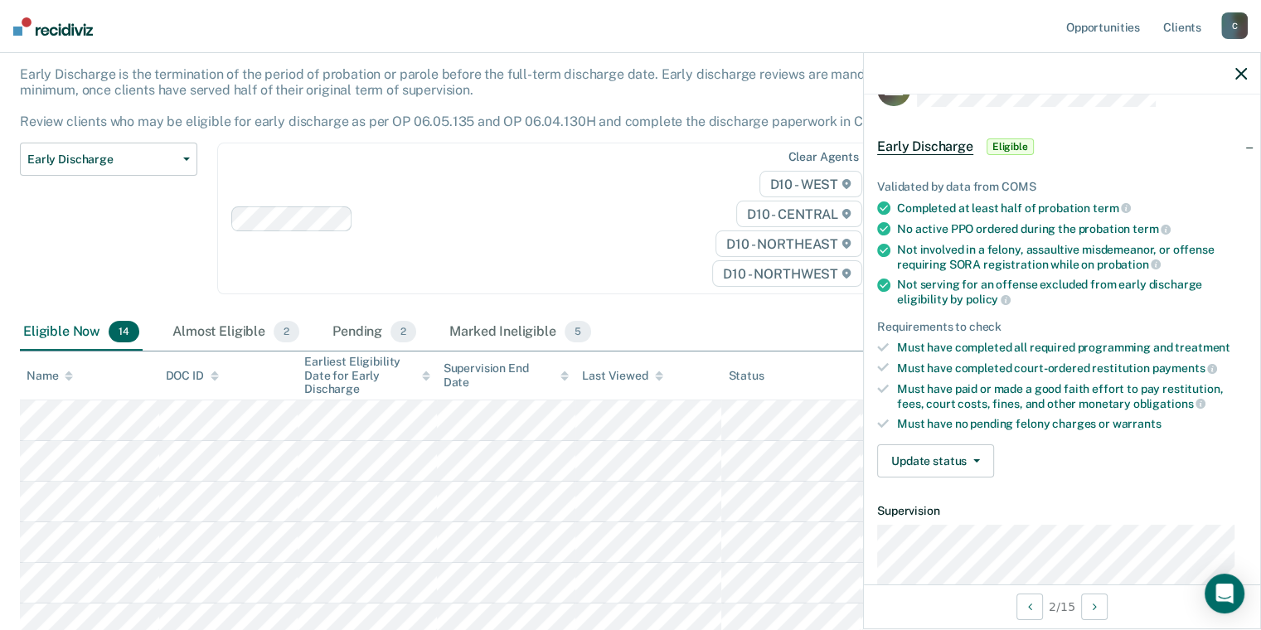
scroll to position [0, 0]
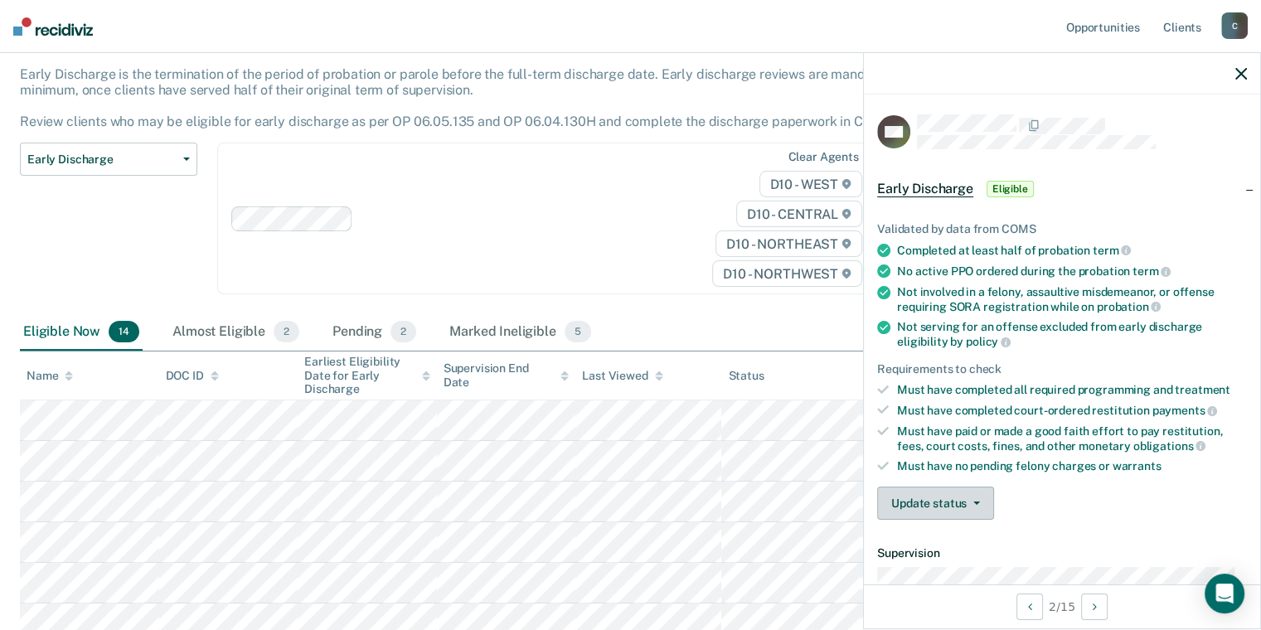
click at [923, 491] on button "Update status" at bounding box center [935, 503] width 117 height 33
click at [935, 556] on button "Mark Ineligible" at bounding box center [957, 569] width 160 height 27
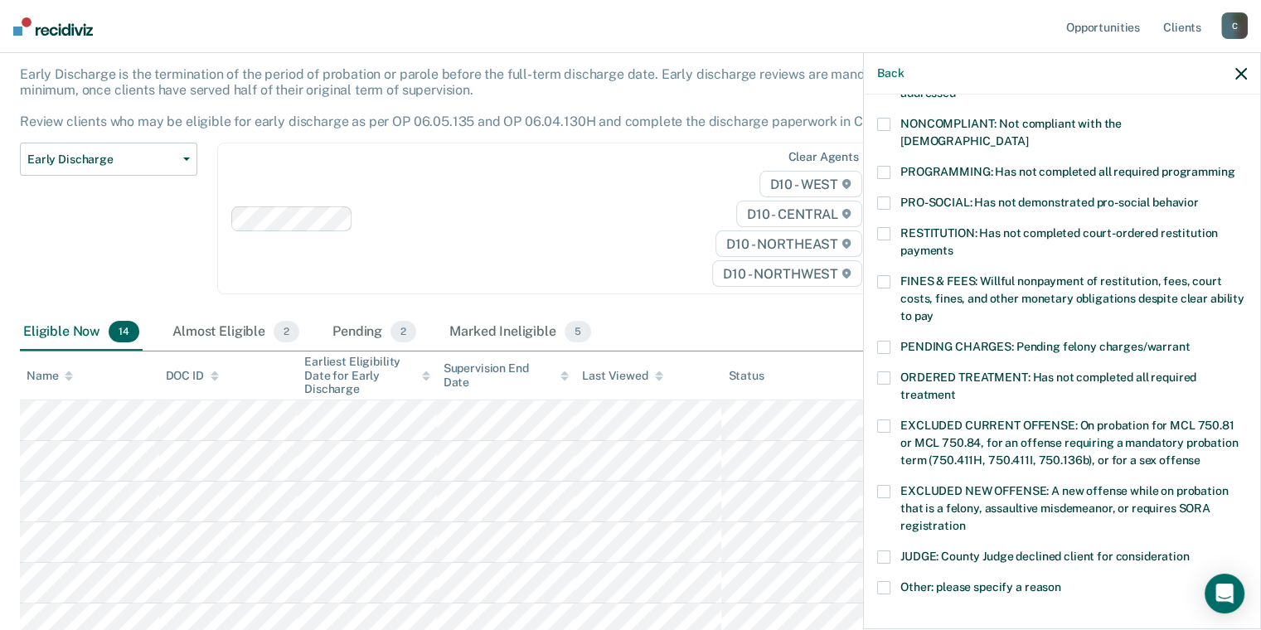
scroll to position [332, 0]
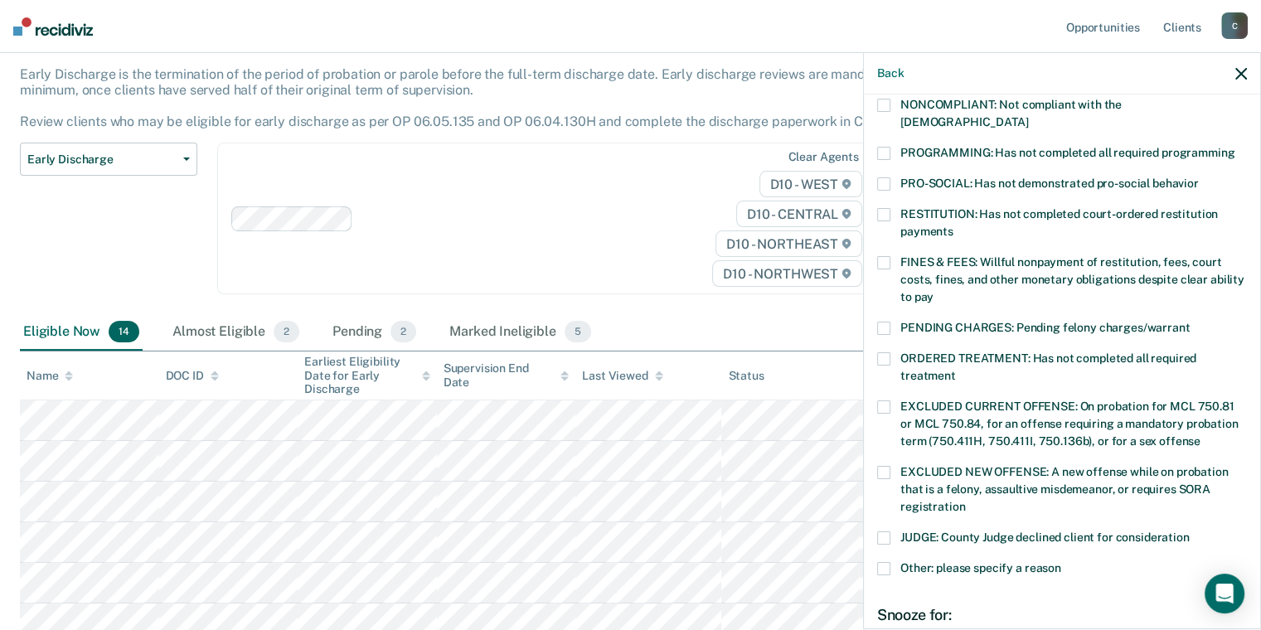
click at [882, 256] on span at bounding box center [883, 262] width 13 height 13
click at [888, 562] on span at bounding box center [883, 568] width 13 height 13
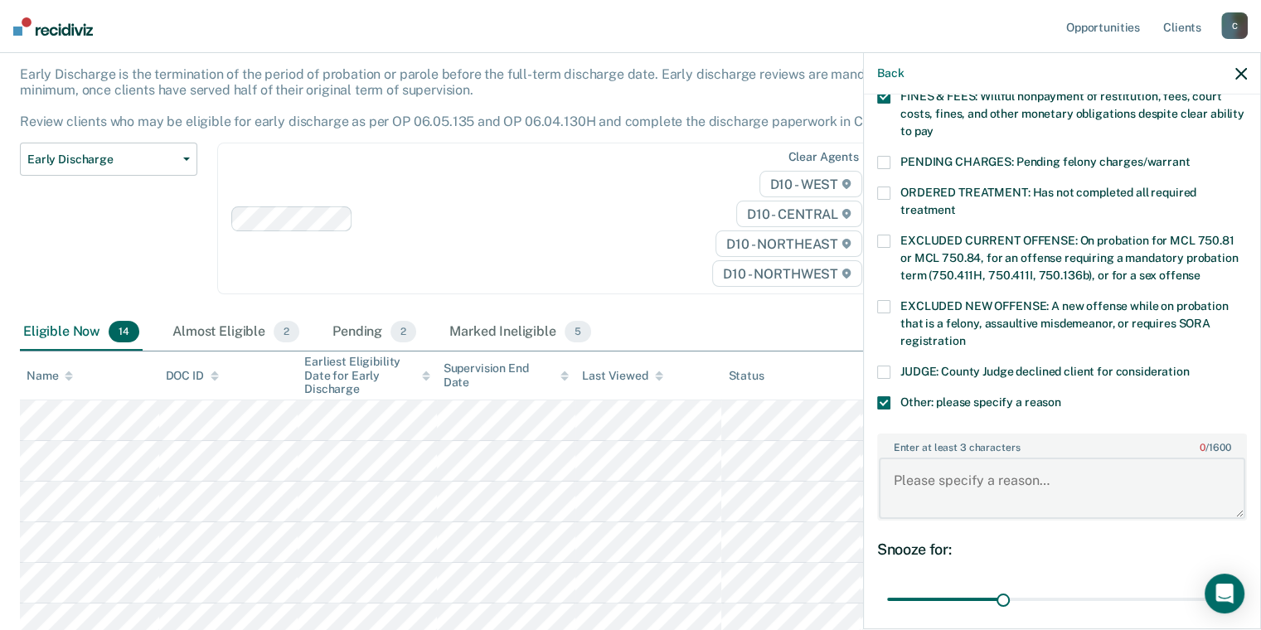
click at [963, 487] on textarea "Enter at least 3 characters 0 / 1600" at bounding box center [1062, 488] width 366 height 61
type textarea "[US_STATE] will not discharge while defendant still owes fines and fees."
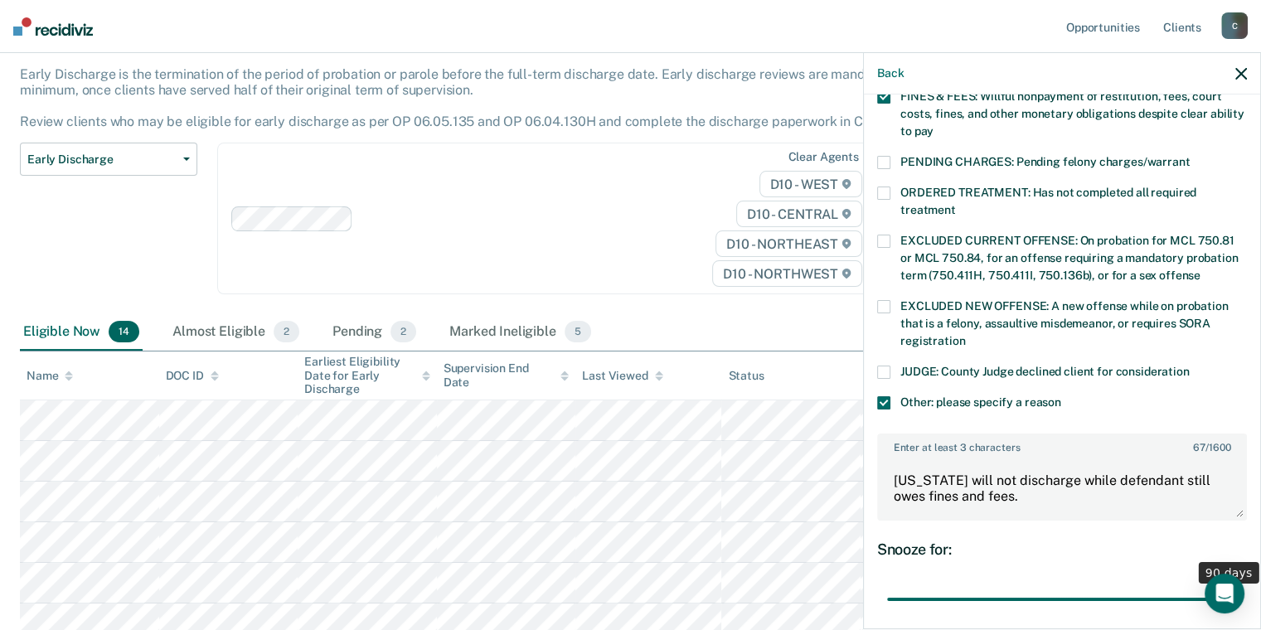
drag, startPoint x: 1000, startPoint y: 583, endPoint x: 1263, endPoint y: 560, distance: 264.6
type input "90"
click at [1237, 585] on input "range" at bounding box center [1062, 599] width 350 height 29
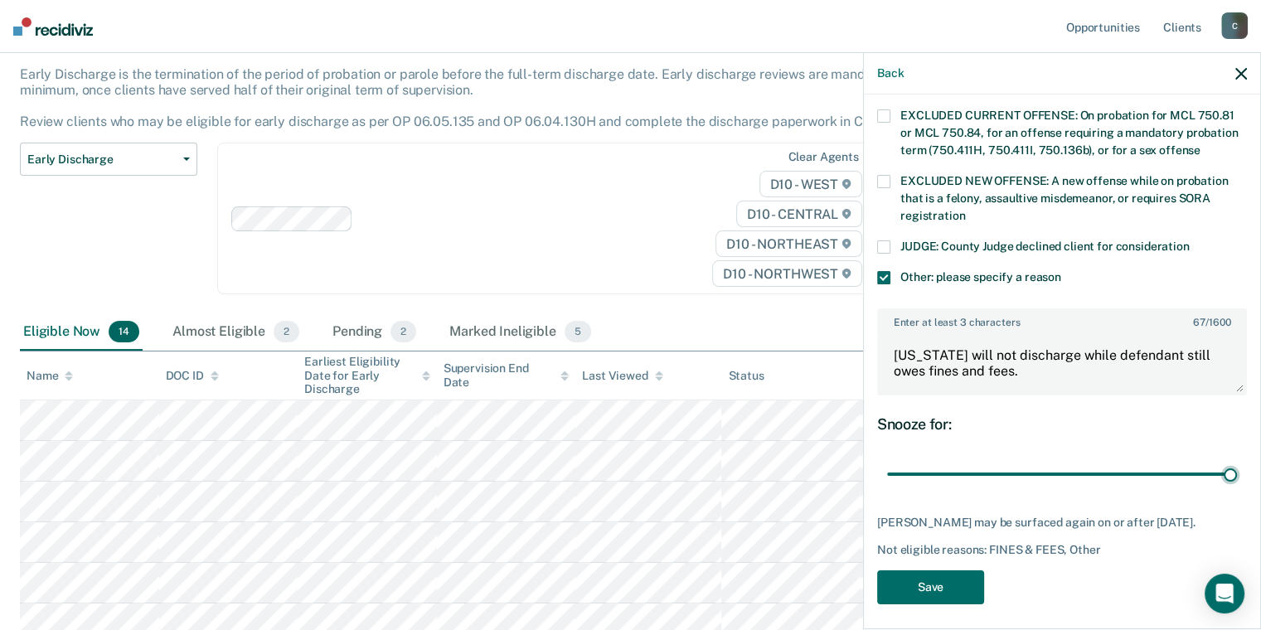
scroll to position [623, 0]
click at [948, 582] on button "Save" at bounding box center [930, 586] width 107 height 34
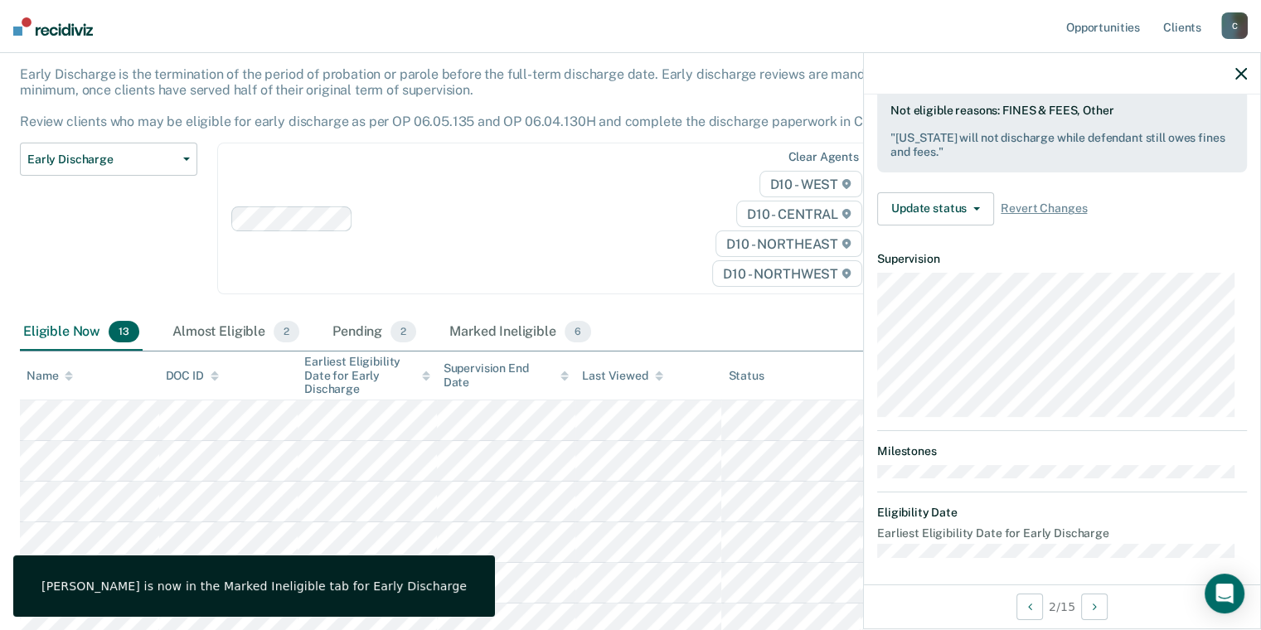
scroll to position [295, 0]
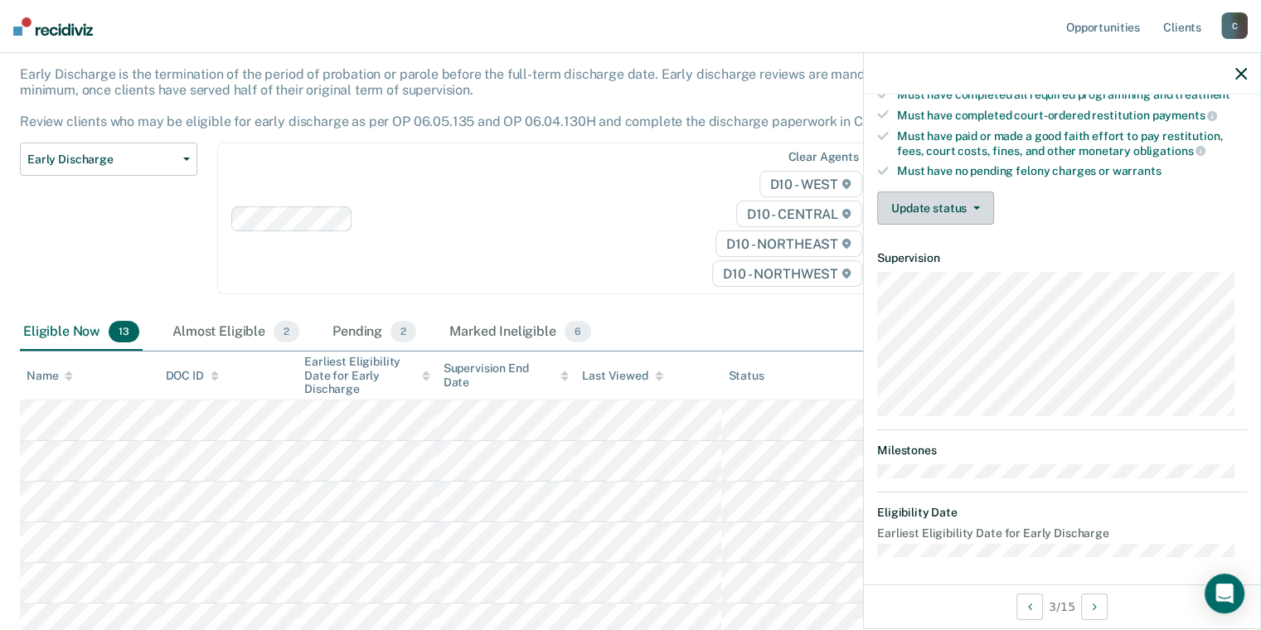
click at [940, 201] on button "Update status" at bounding box center [935, 207] width 117 height 33
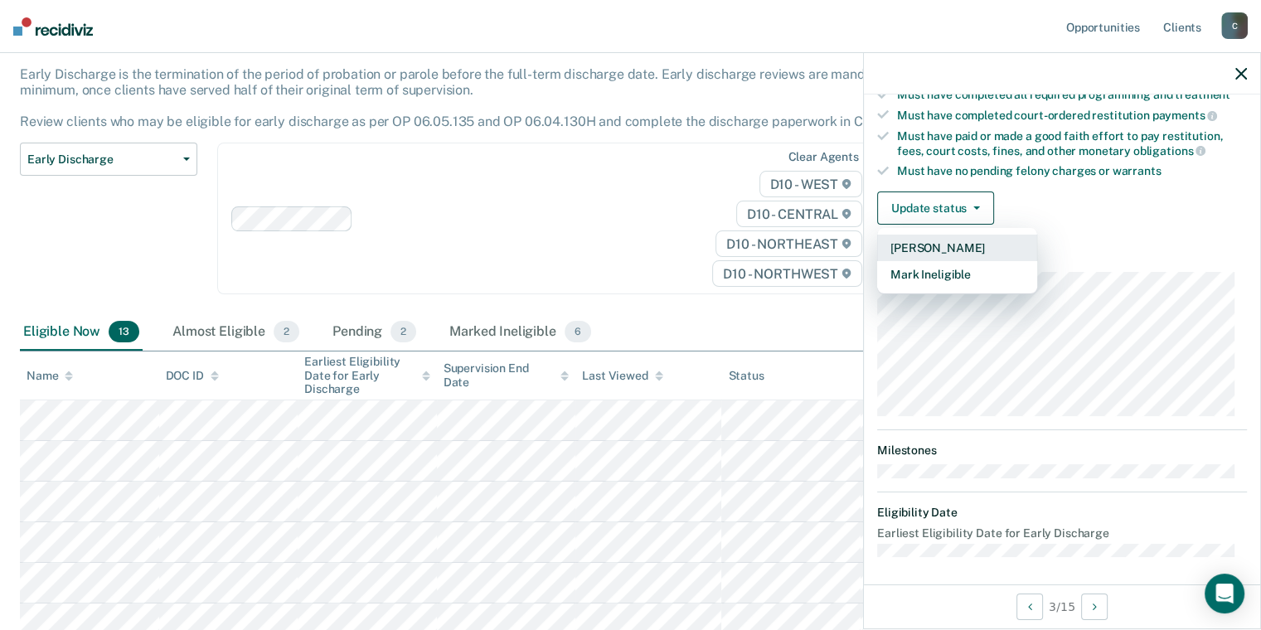
click at [964, 239] on button "[PERSON_NAME]" at bounding box center [957, 248] width 160 height 27
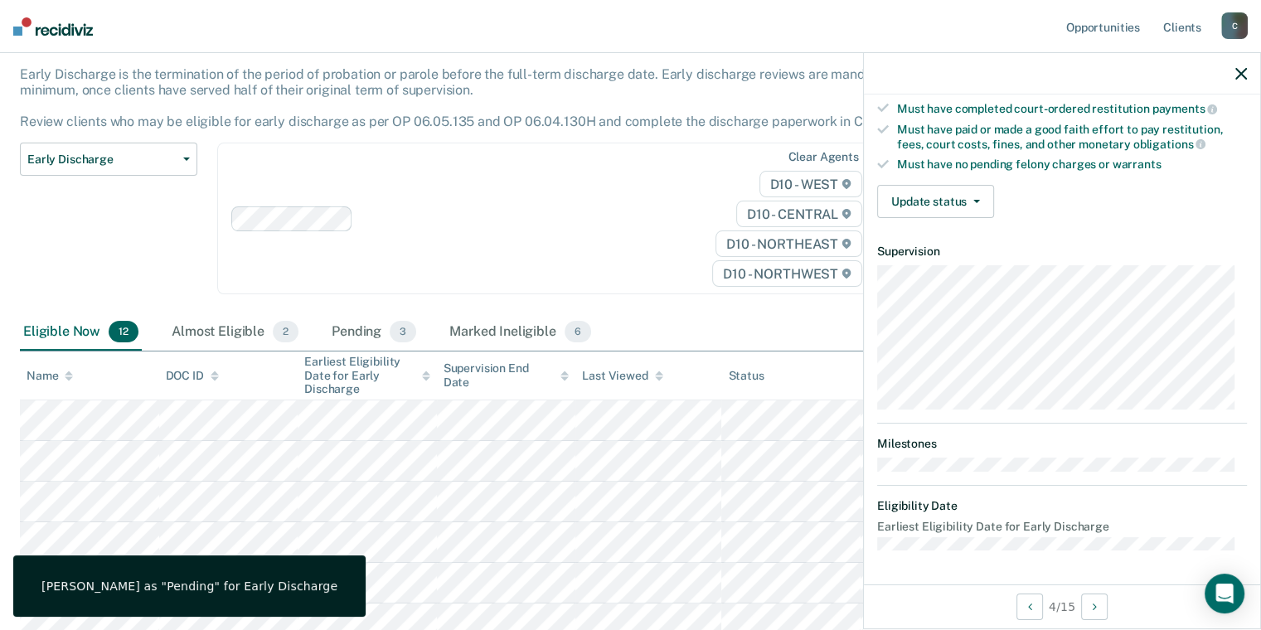
scroll to position [294, 0]
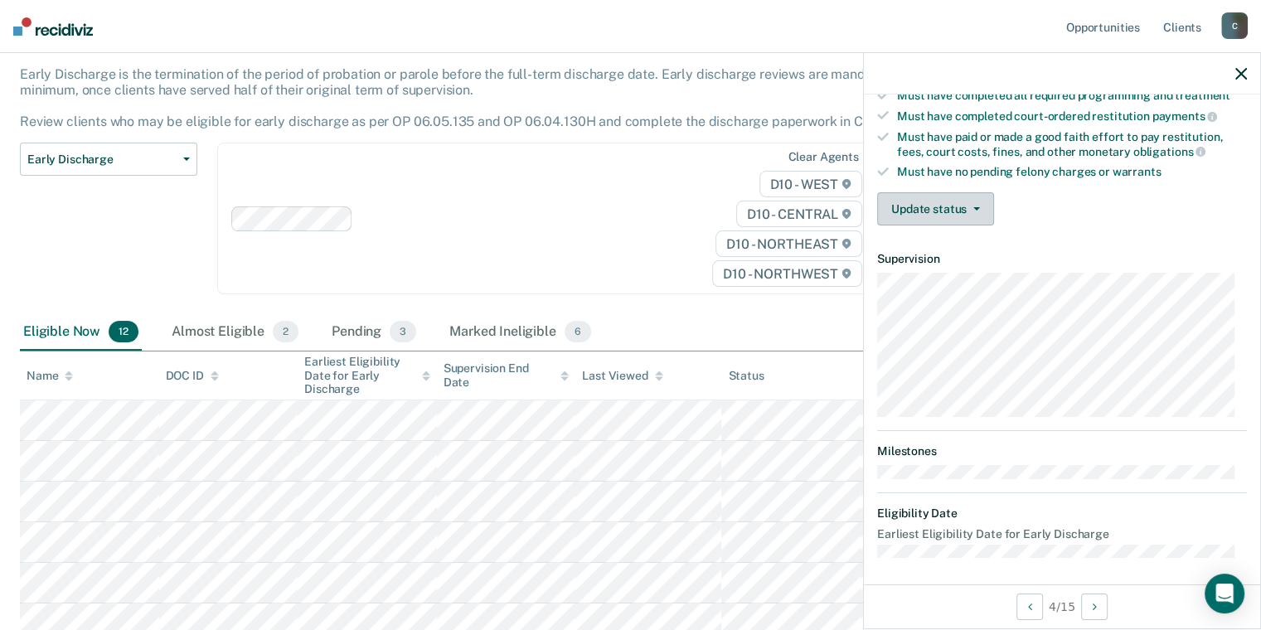
click at [942, 206] on button "Update status" at bounding box center [935, 208] width 117 height 33
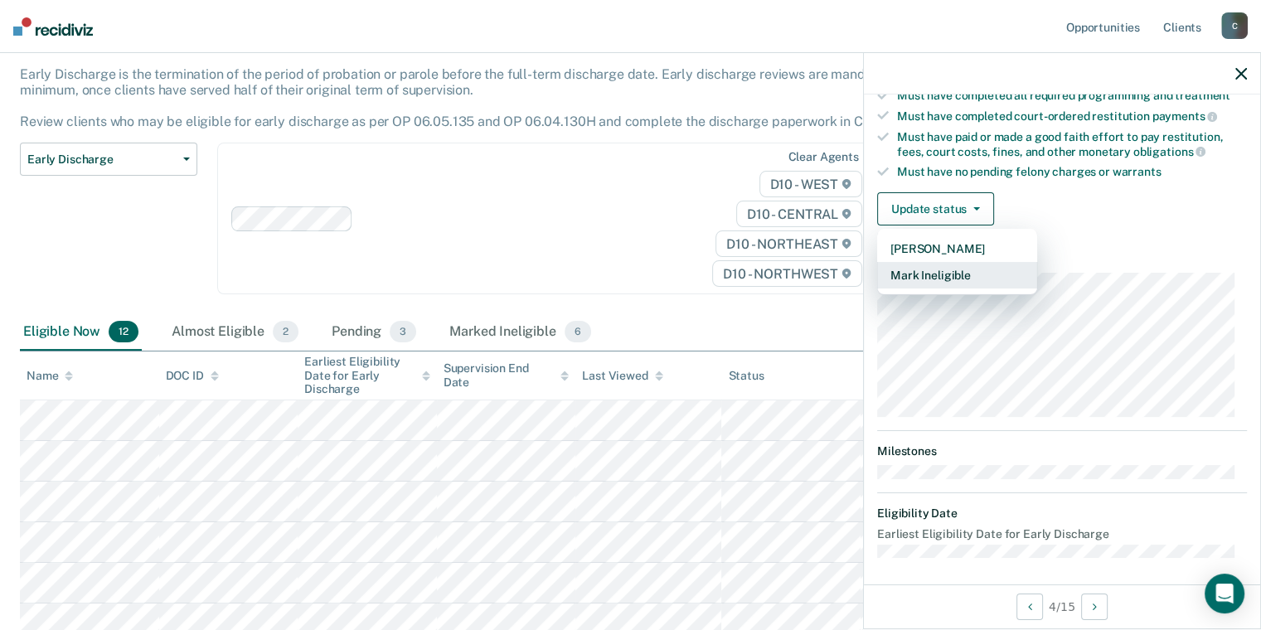
click at [952, 266] on button "Mark Ineligible" at bounding box center [957, 275] width 160 height 27
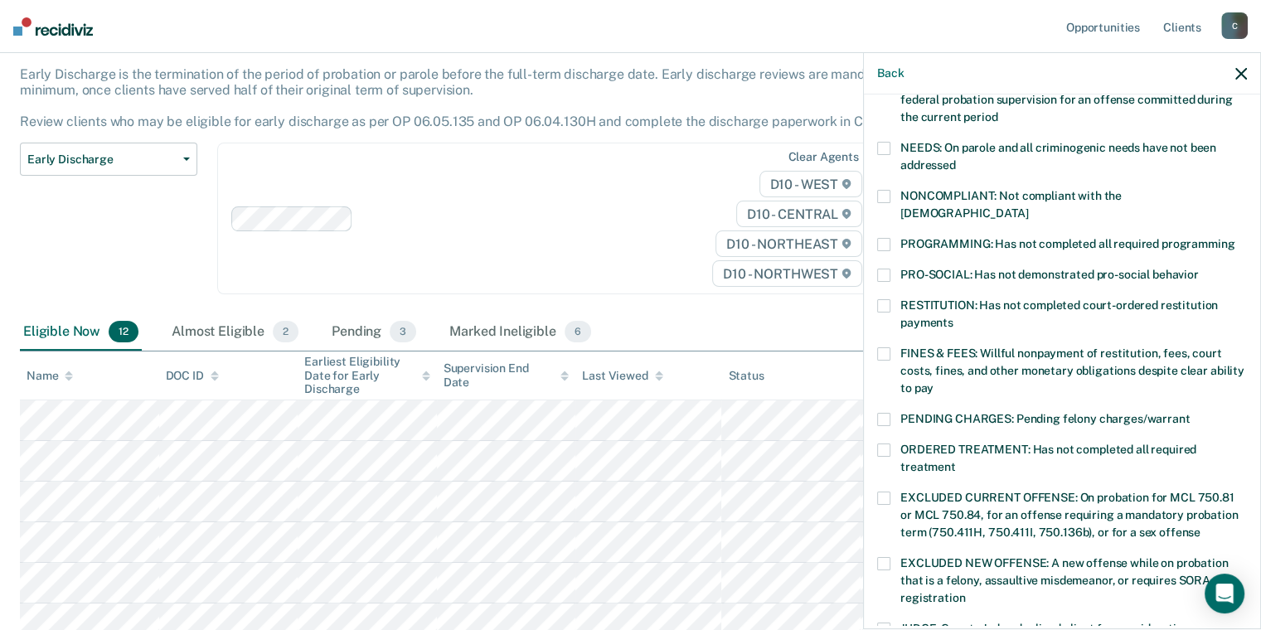
scroll to position [211, 0]
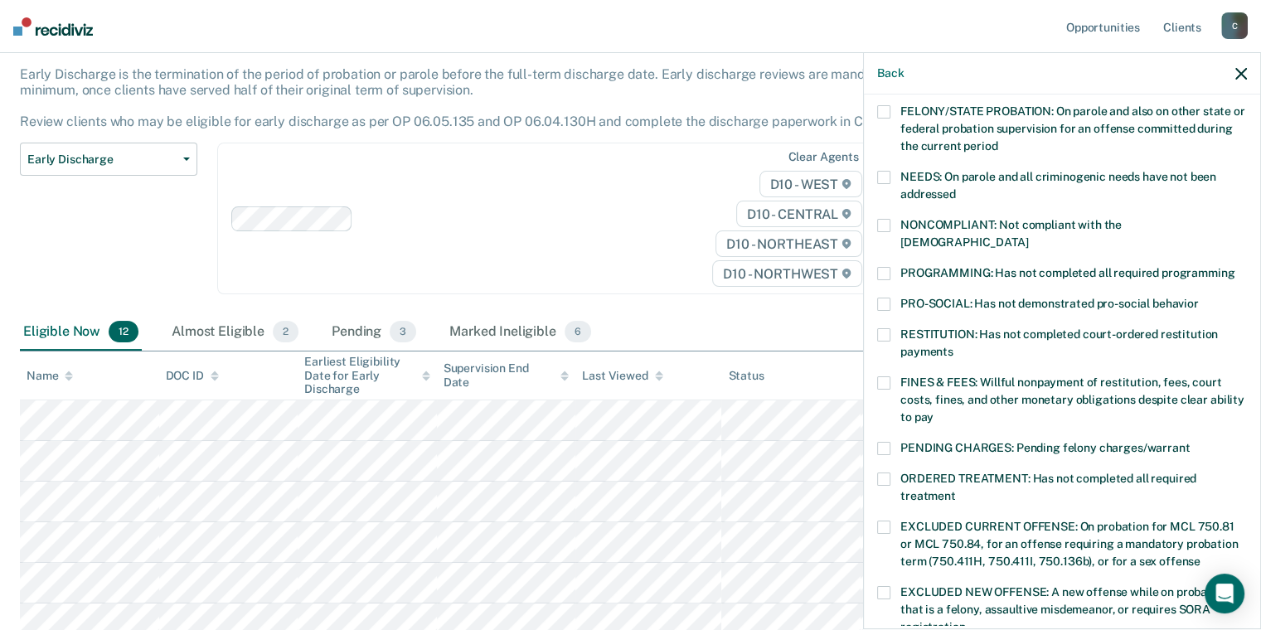
drag, startPoint x: 879, startPoint y: 223, endPoint x: 889, endPoint y: 239, distance: 18.6
click at [879, 223] on span at bounding box center [883, 225] width 13 height 13
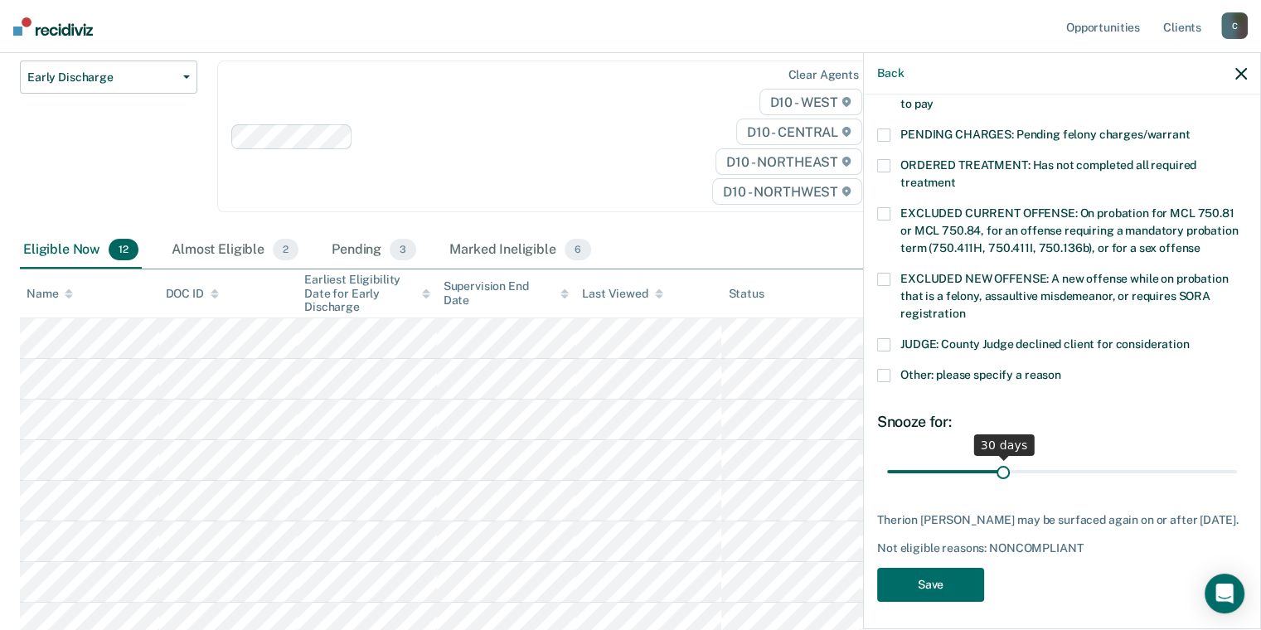
scroll to position [261, 0]
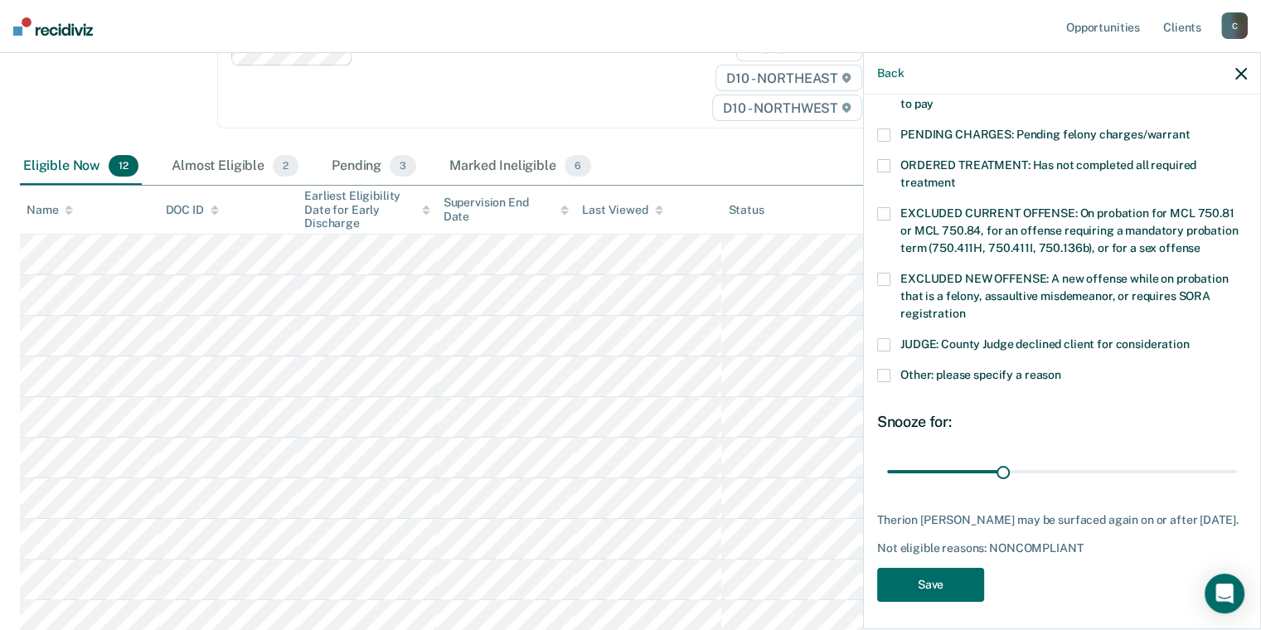
click at [882, 369] on span at bounding box center [883, 375] width 13 height 13
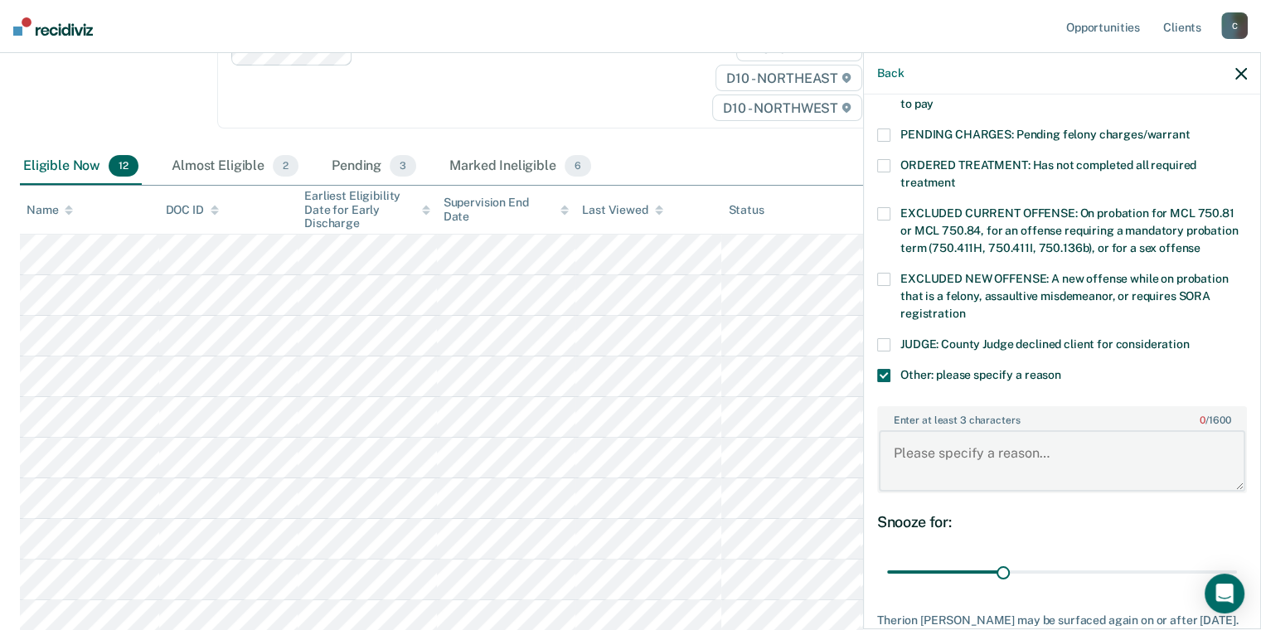
click at [933, 431] on textarea "Enter at least 3 characters 0 / 1600" at bounding box center [1062, 460] width 366 height 61
type textarea "Has not completed CSW."
drag, startPoint x: 1002, startPoint y: 549, endPoint x: 1247, endPoint y: 546, distance: 244.5
type input "90"
click at [1237, 558] on input "range" at bounding box center [1062, 572] width 350 height 29
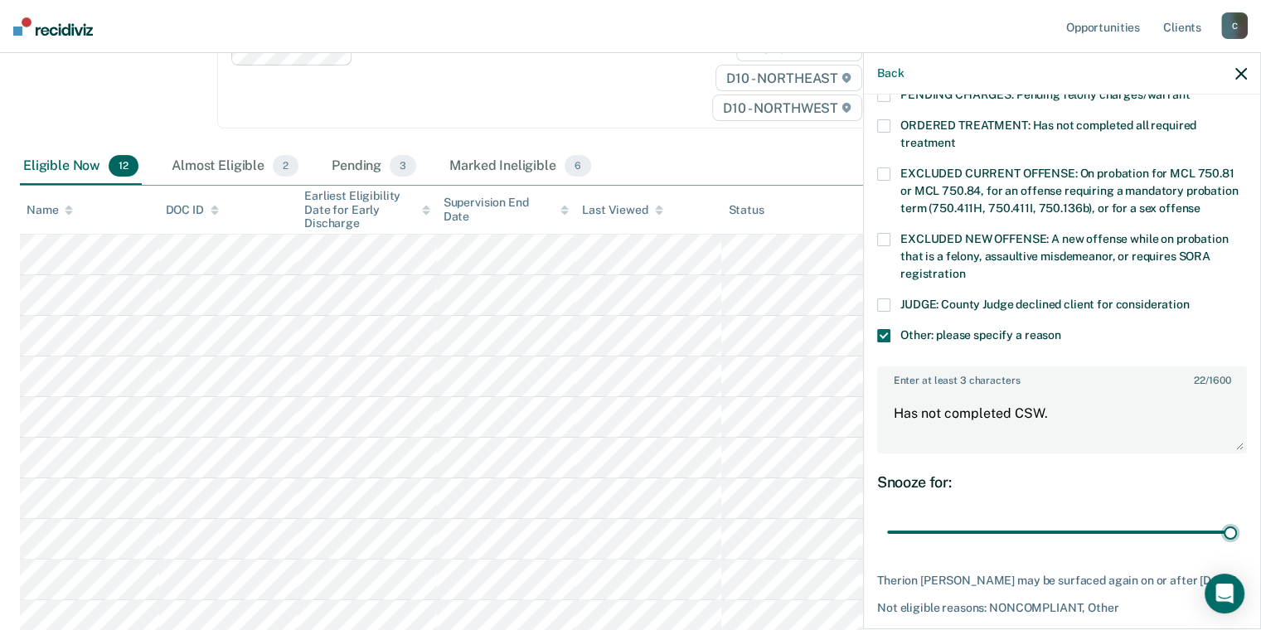
scroll to position [623, 0]
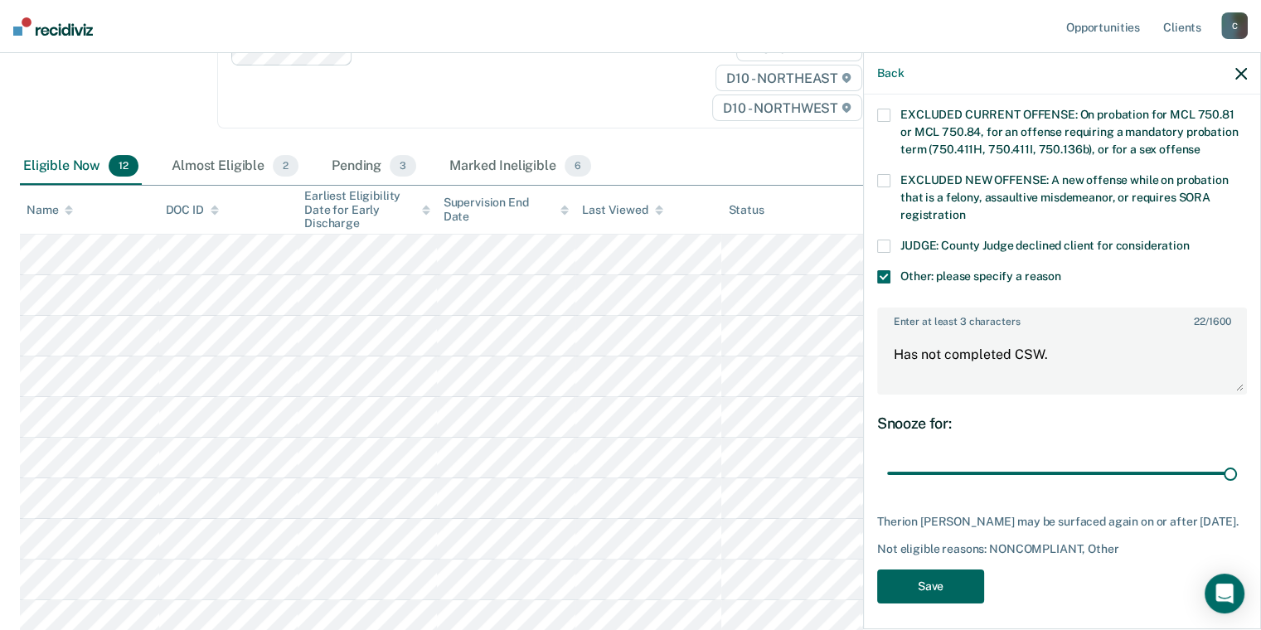
click at [935, 577] on button "Save" at bounding box center [930, 586] width 107 height 34
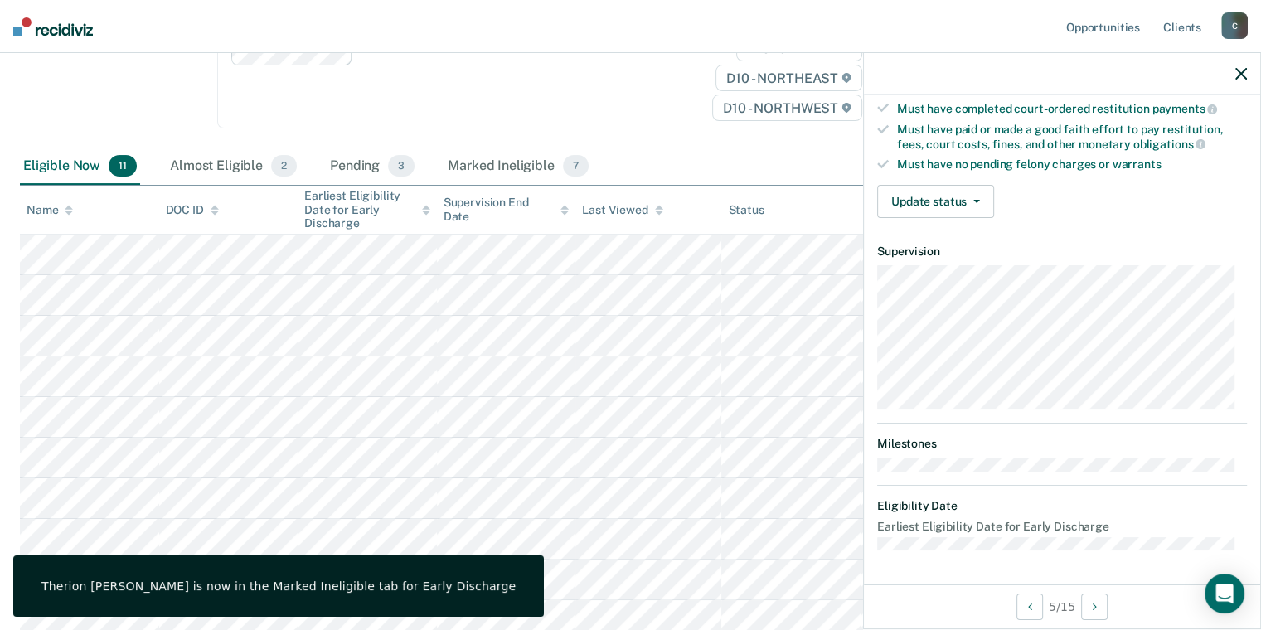
scroll to position [295, 0]
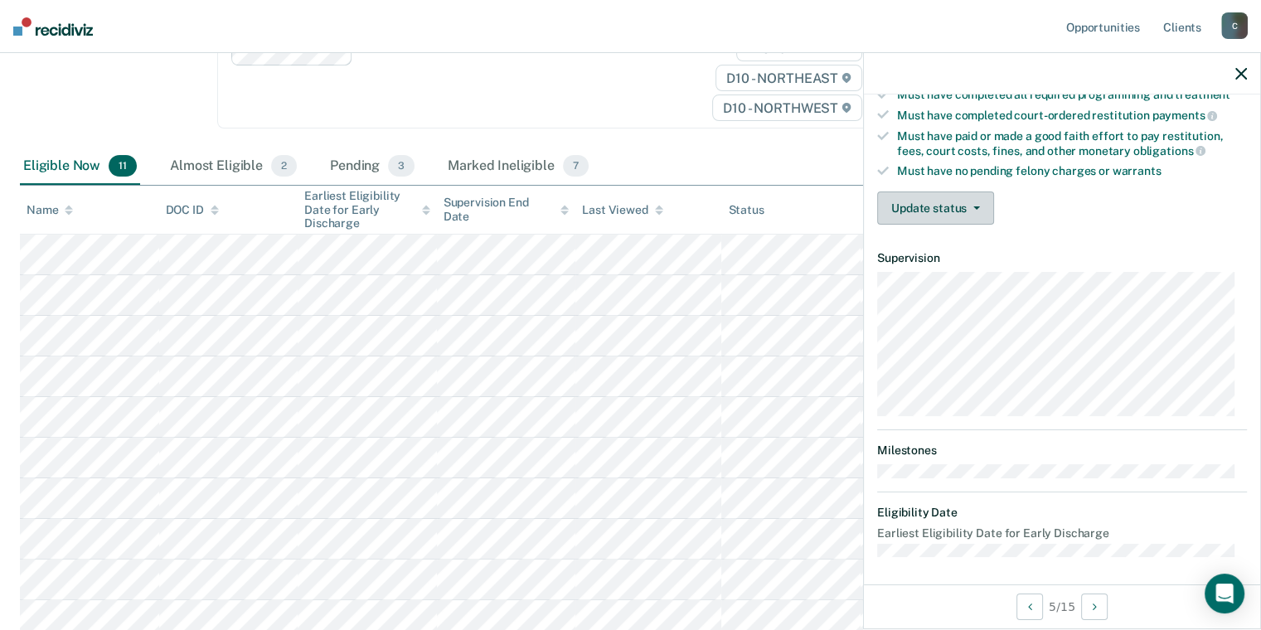
click at [938, 205] on button "Update status" at bounding box center [935, 207] width 117 height 33
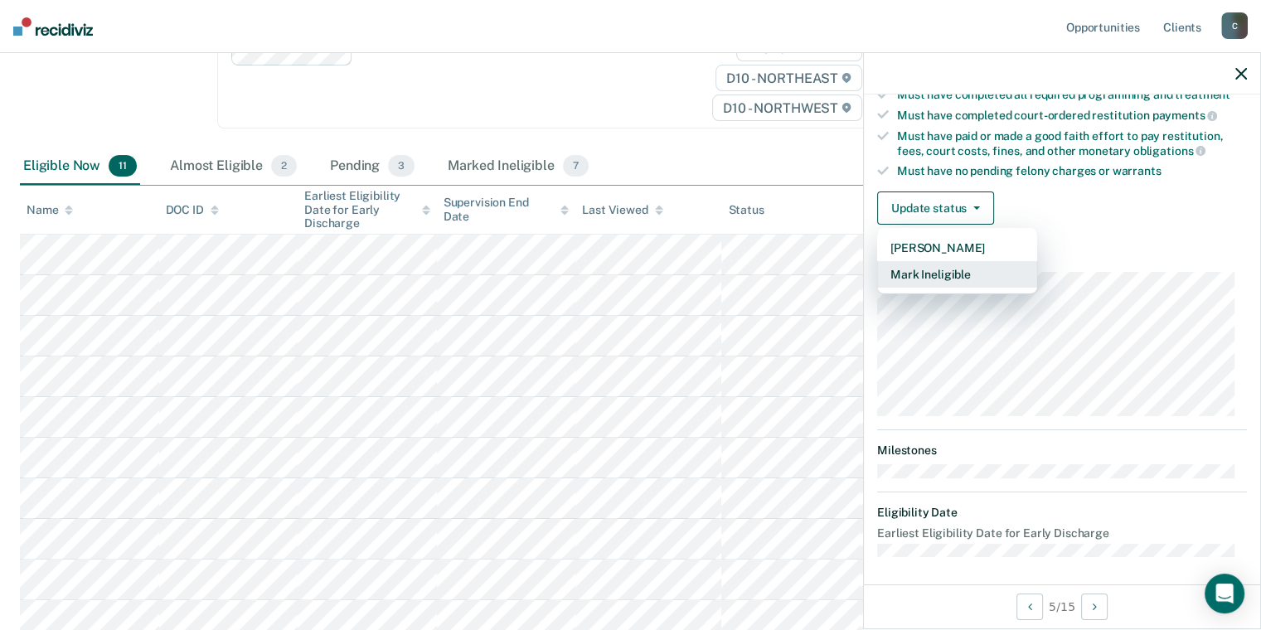
click at [950, 276] on button "Mark Ineligible" at bounding box center [957, 274] width 160 height 27
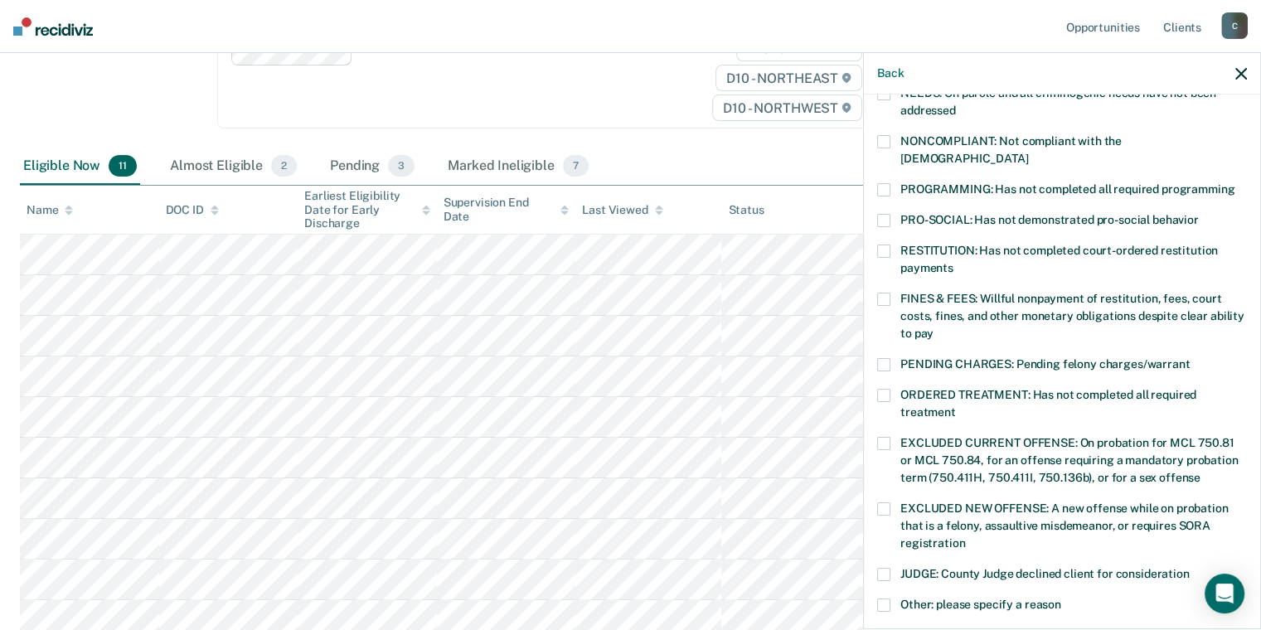
click at [889, 143] on span at bounding box center [883, 141] width 13 height 13
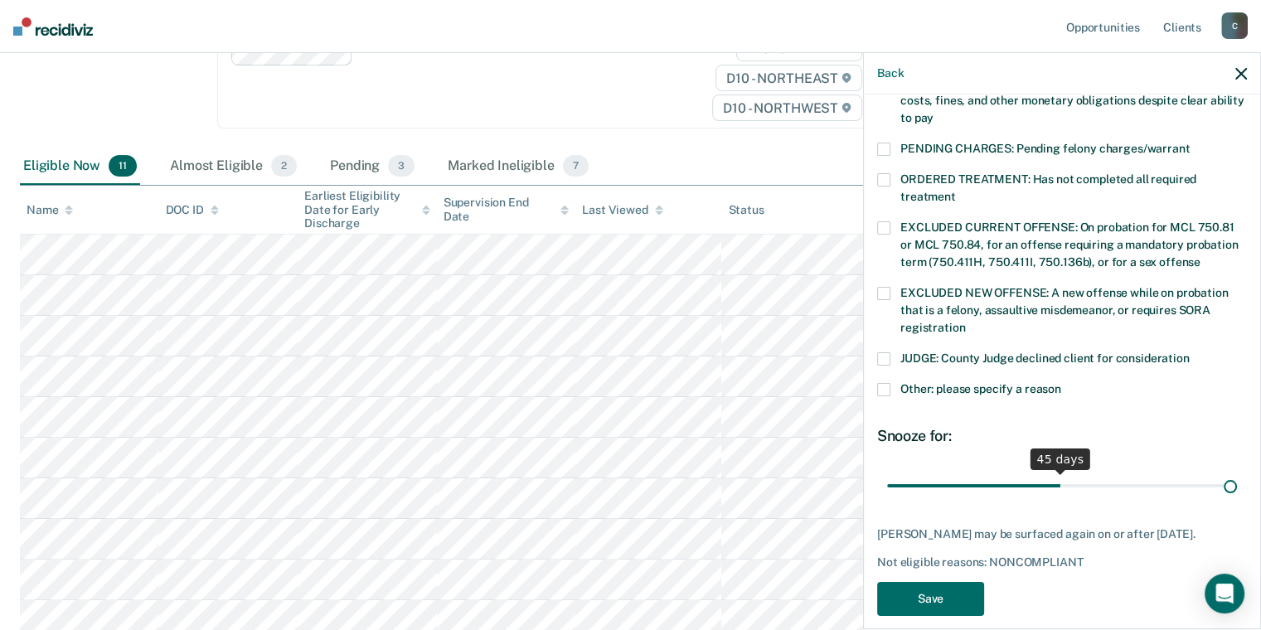
scroll to position [525, 0]
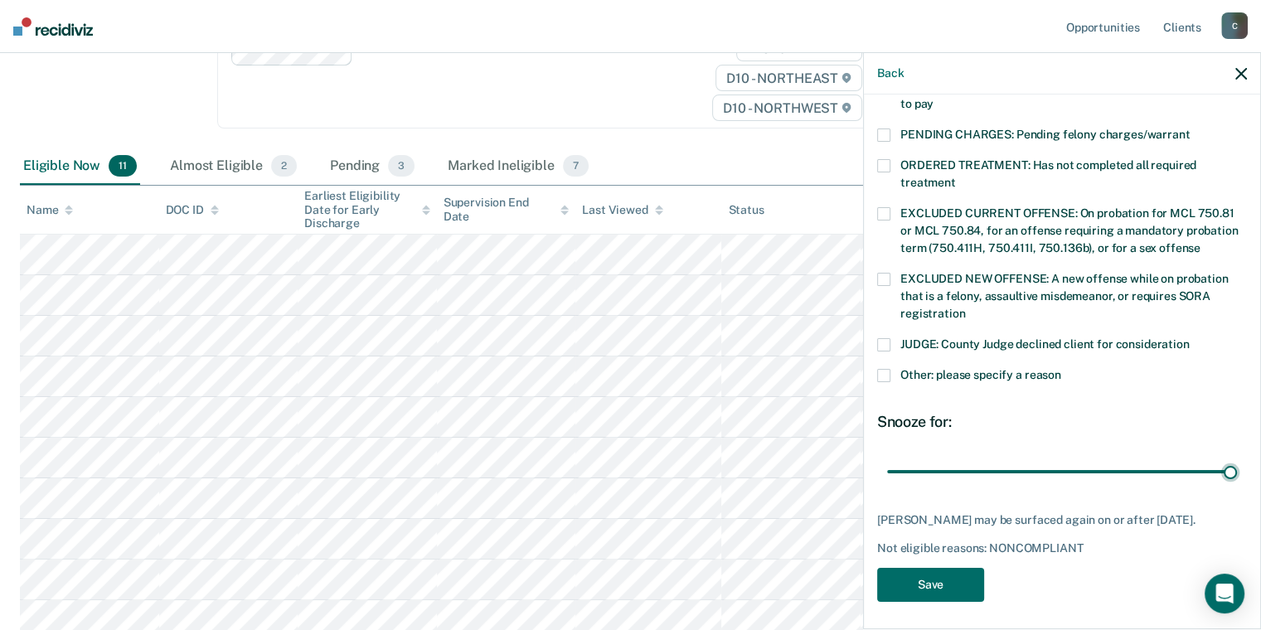
drag, startPoint x: 995, startPoint y: 455, endPoint x: 1216, endPoint y: 487, distance: 222.7
type input "90"
click at [1237, 487] on input "range" at bounding box center [1062, 472] width 350 height 29
click at [893, 369] on label "Other: please specify a reason" at bounding box center [1062, 377] width 370 height 17
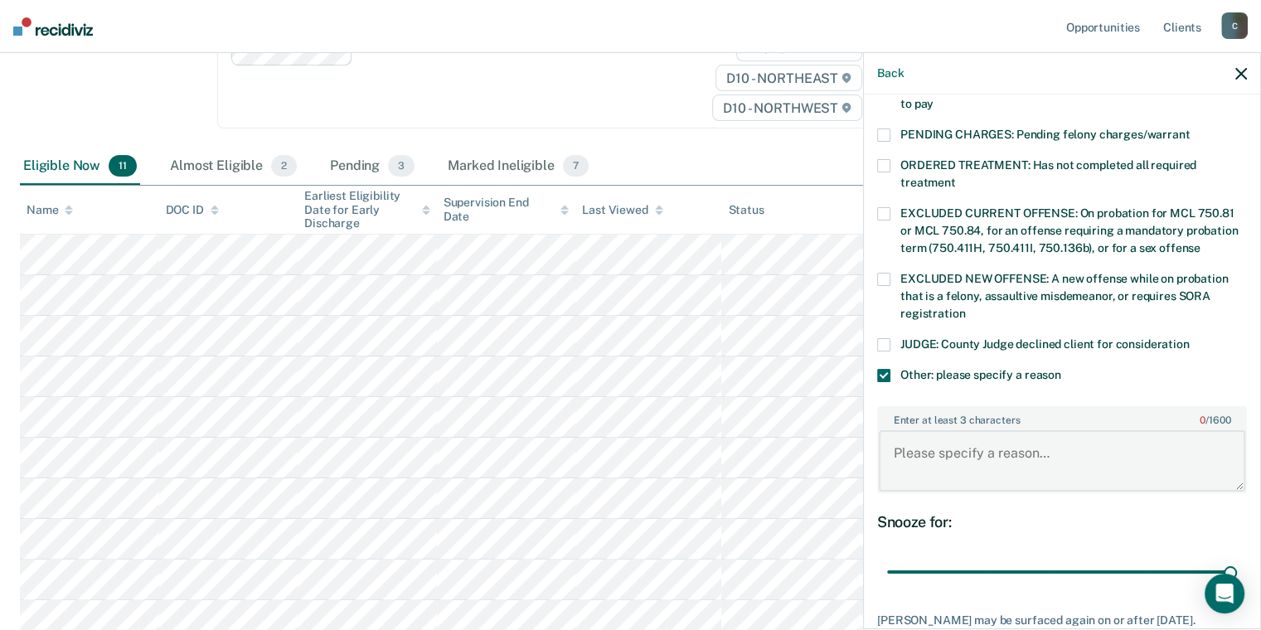
click at [962, 434] on textarea "Enter at least 3 characters 0 / 1600" at bounding box center [1062, 460] width 366 height 61
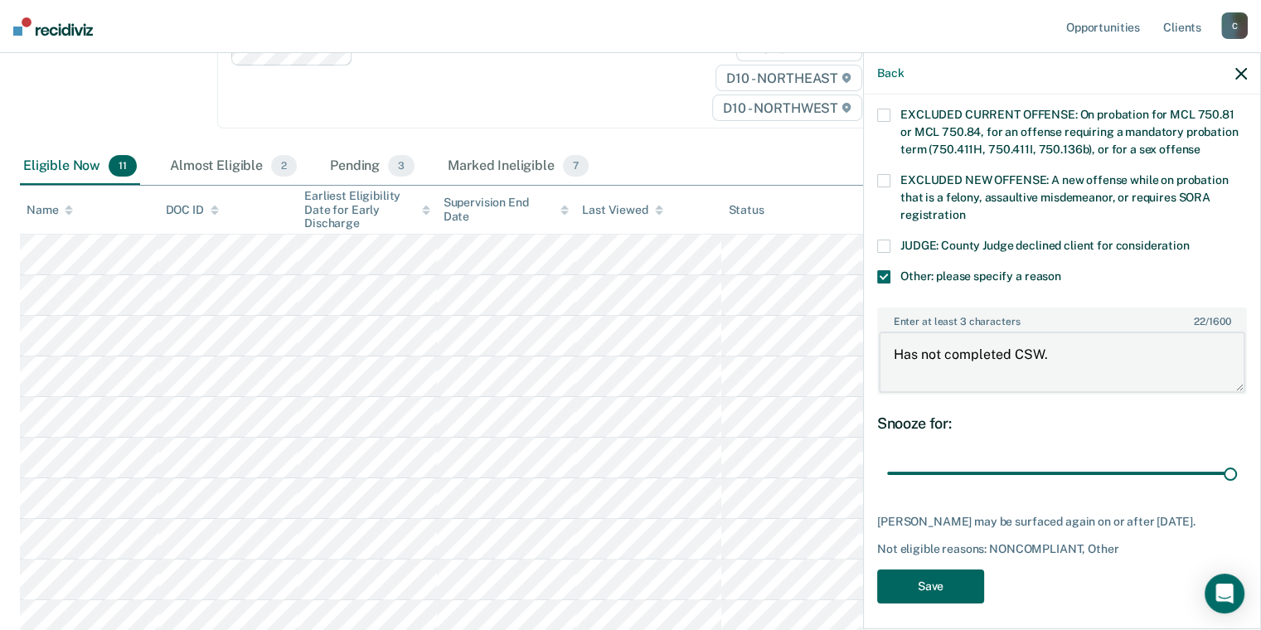
type textarea "Has not completed CSW."
click at [938, 585] on button "Save" at bounding box center [930, 586] width 107 height 34
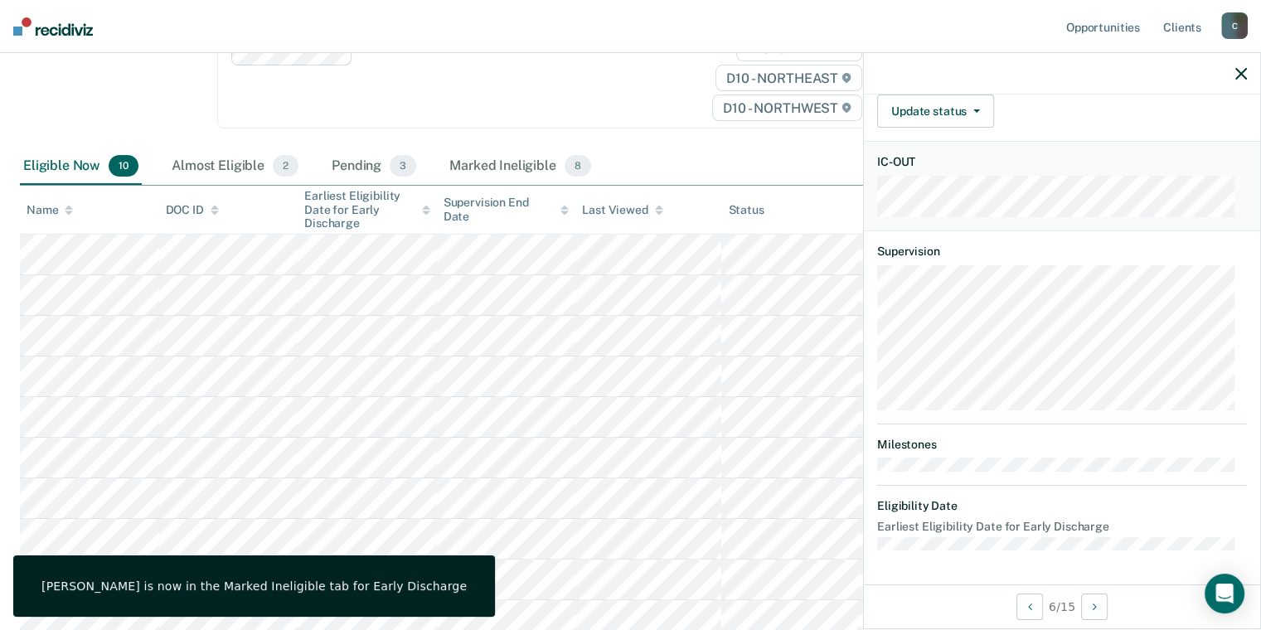
scroll to position [295, 0]
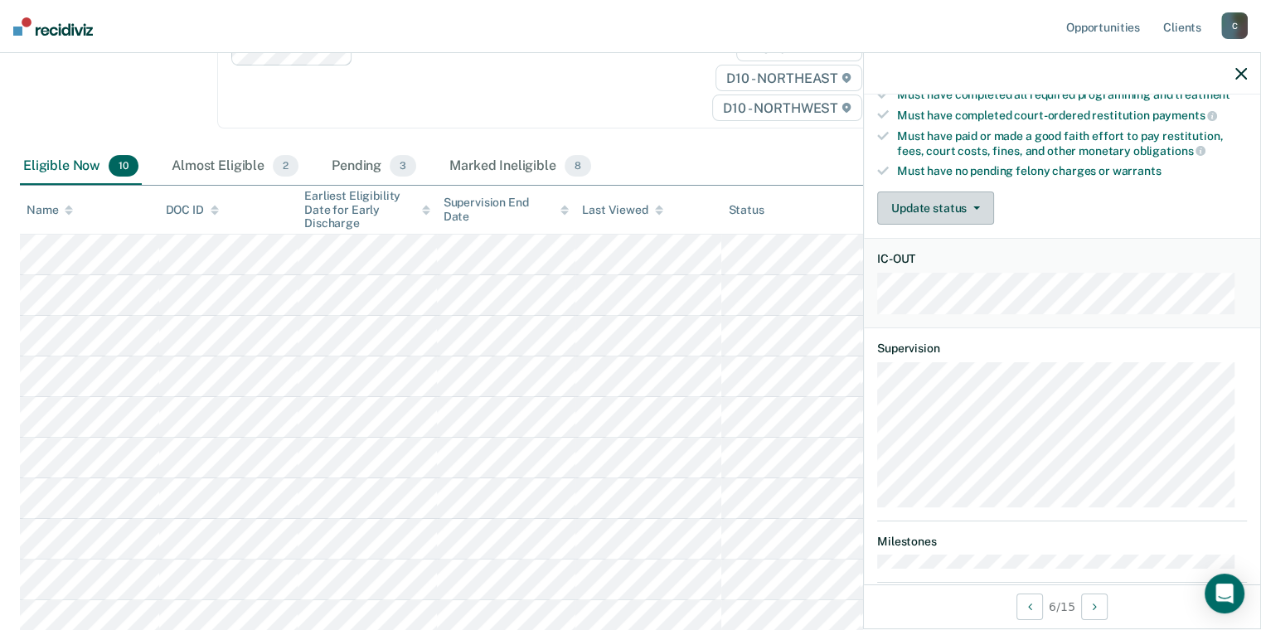
click at [947, 201] on button "Update status" at bounding box center [935, 207] width 117 height 33
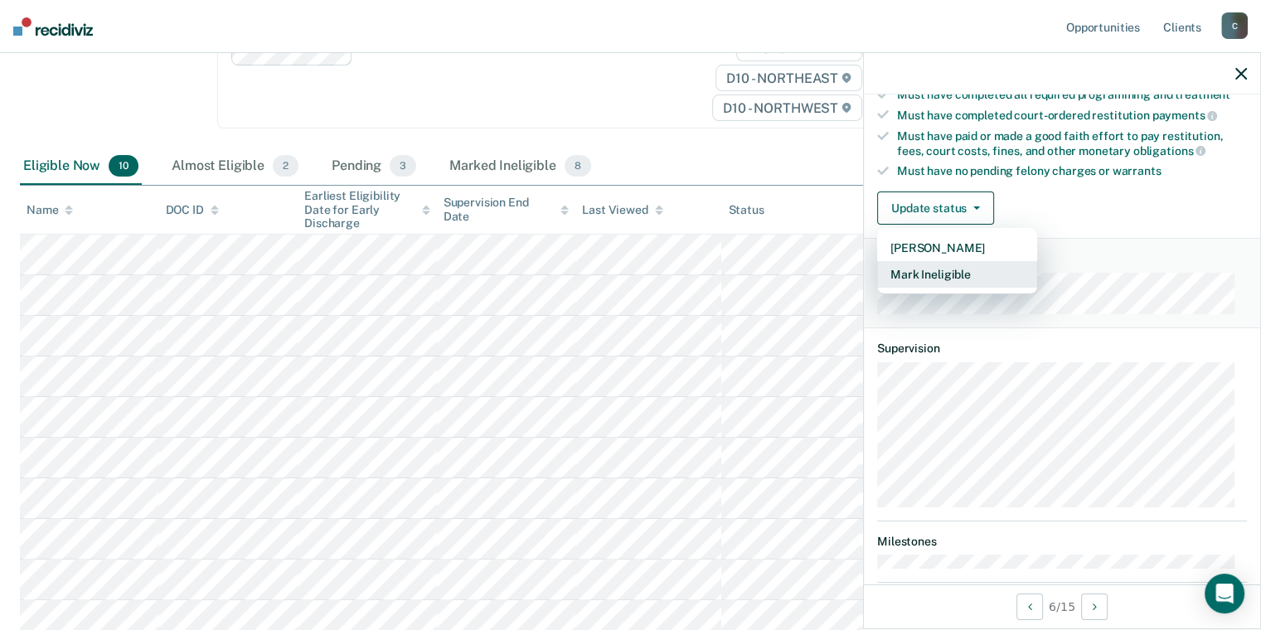
click at [927, 271] on button "Mark Ineligible" at bounding box center [957, 274] width 160 height 27
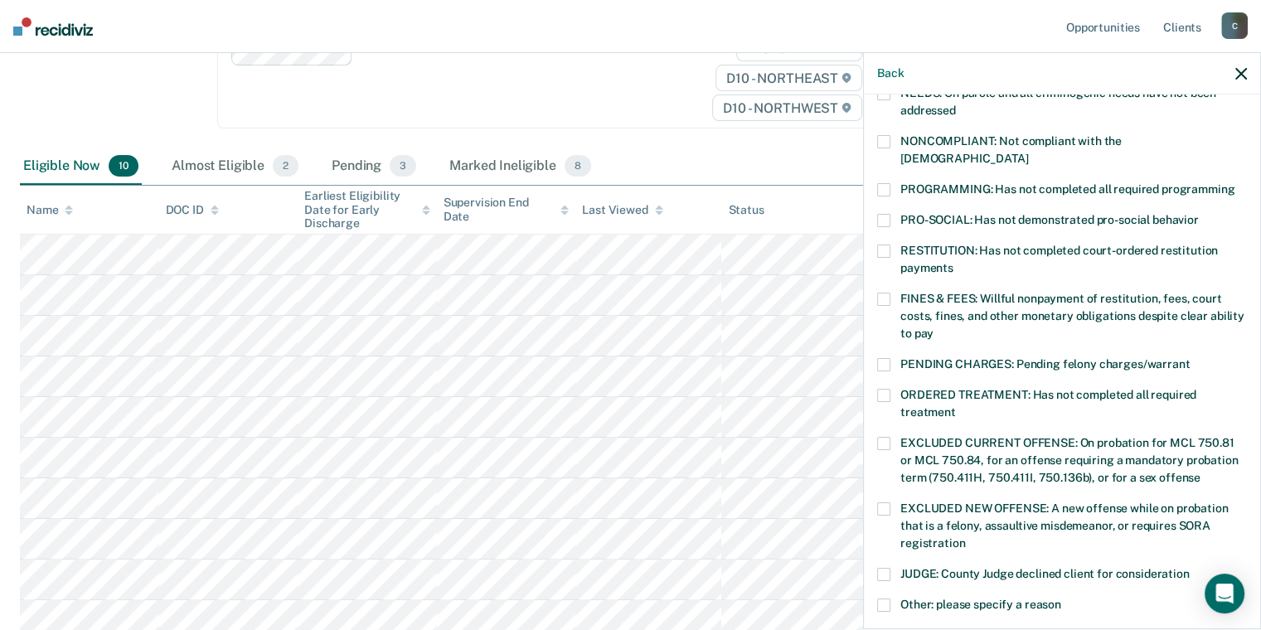
click at [884, 142] on span at bounding box center [883, 141] width 13 height 13
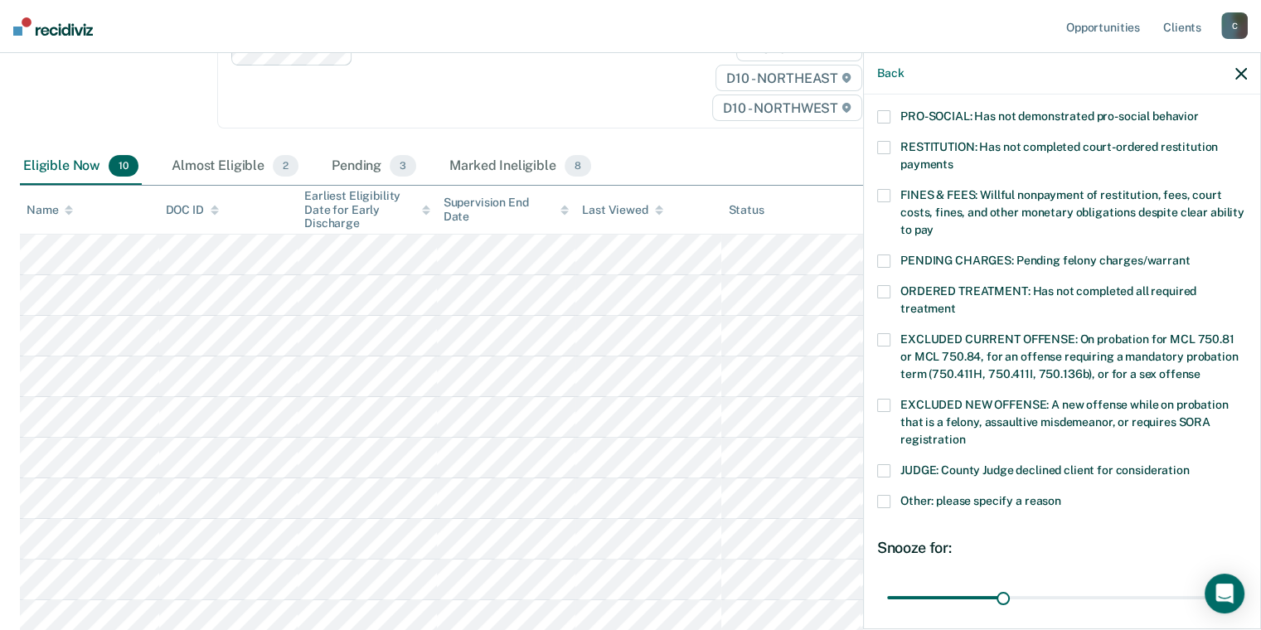
scroll to position [525, 0]
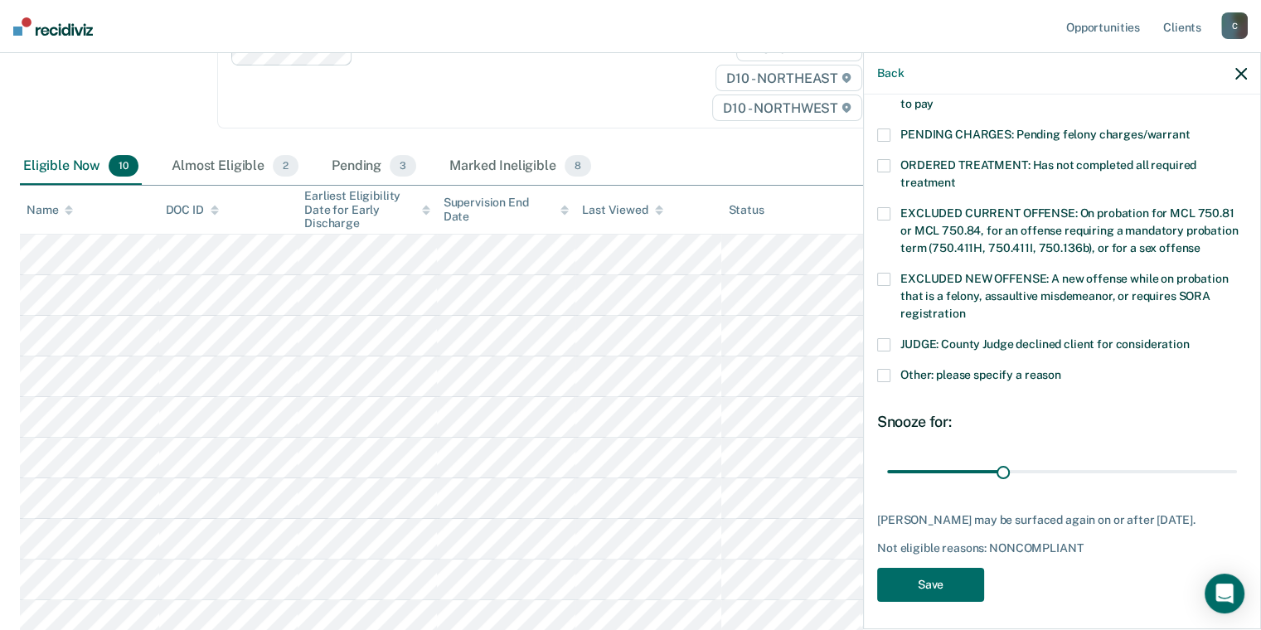
click at [869, 355] on div "EF Which of the following requirements has [PERSON_NAME] not met? [MEDICAL_DATA…" at bounding box center [1062, 359] width 396 height 531
click at [881, 369] on span at bounding box center [883, 375] width 13 height 13
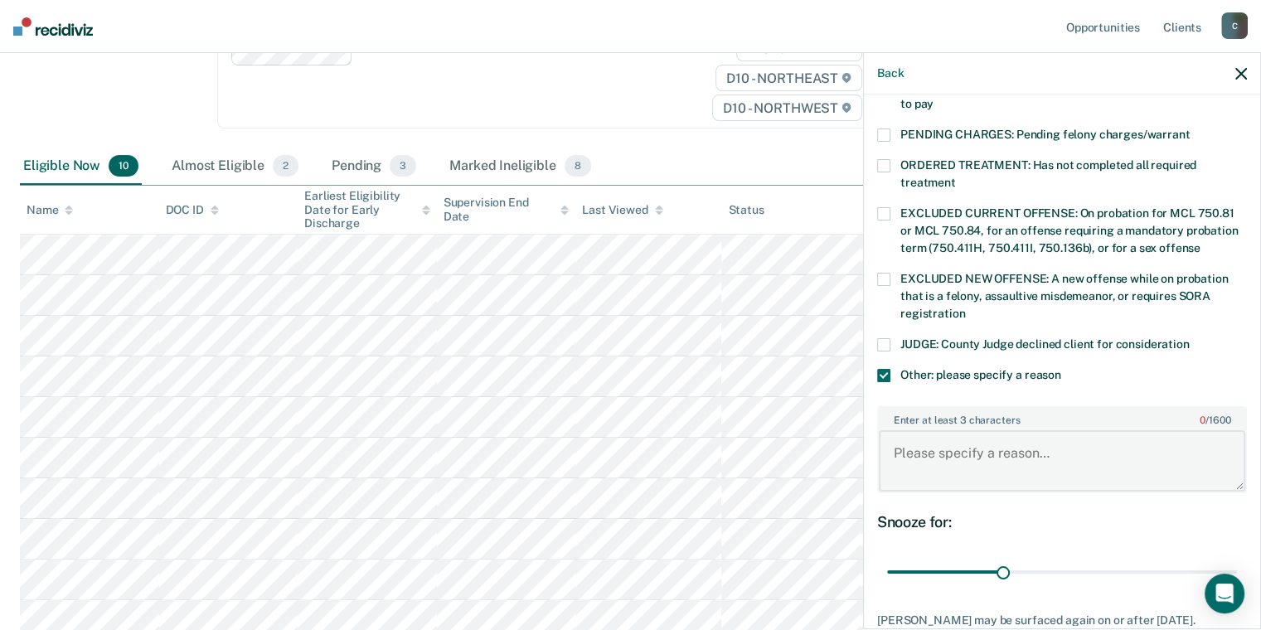
click at [948, 430] on textarea "Enter at least 3 characters 0 / 1600" at bounding box center [1062, 460] width 366 height 61
type textarea "Has not completed CSW."
drag, startPoint x: 1005, startPoint y: 558, endPoint x: 1150, endPoint y: 537, distance: 147.3
type input "90"
click at [1223, 558] on input "range" at bounding box center [1062, 572] width 350 height 29
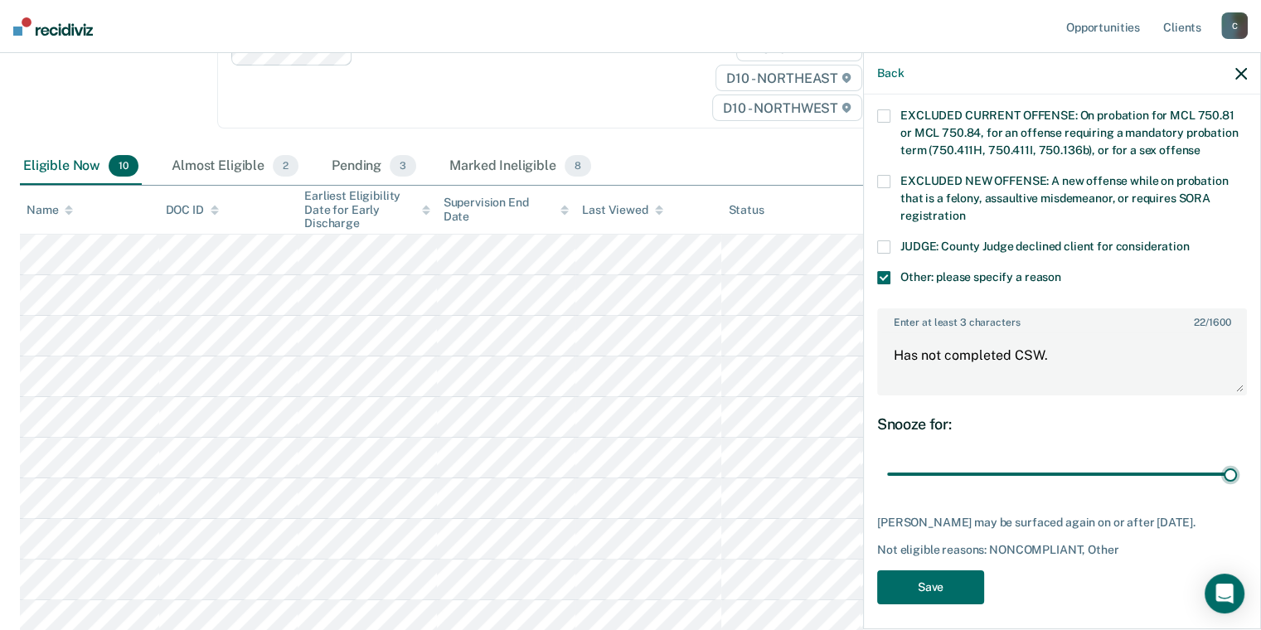
scroll to position [623, 0]
click at [947, 569] on button "Save" at bounding box center [930, 586] width 107 height 34
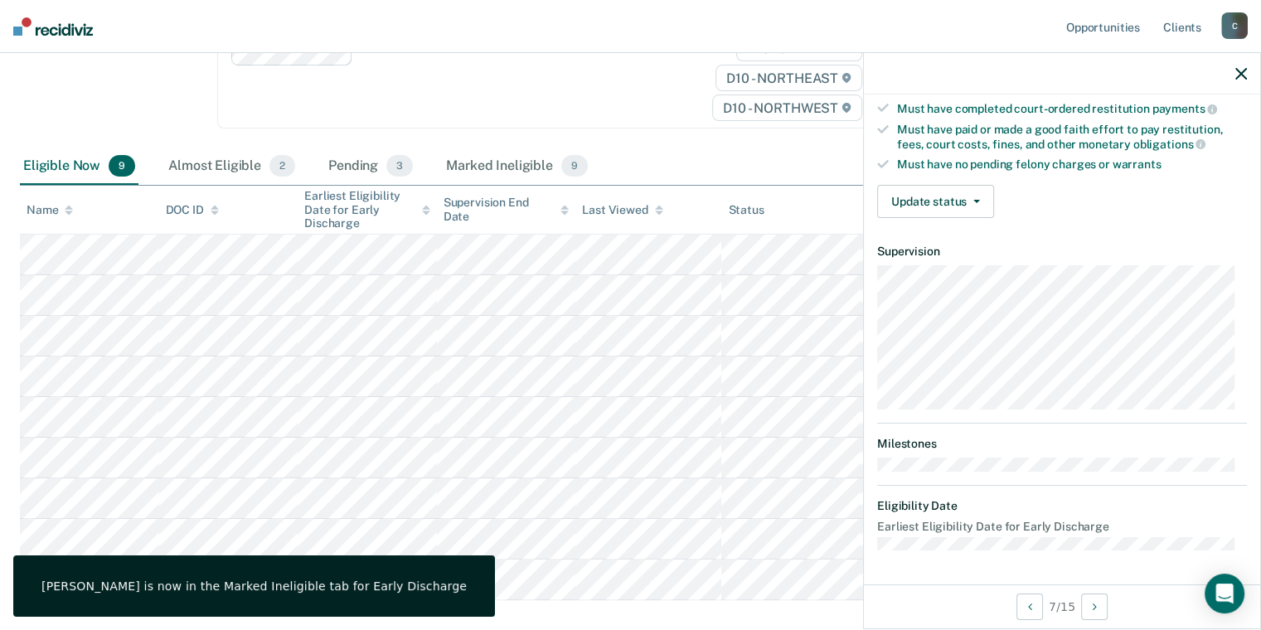
scroll to position [312, 0]
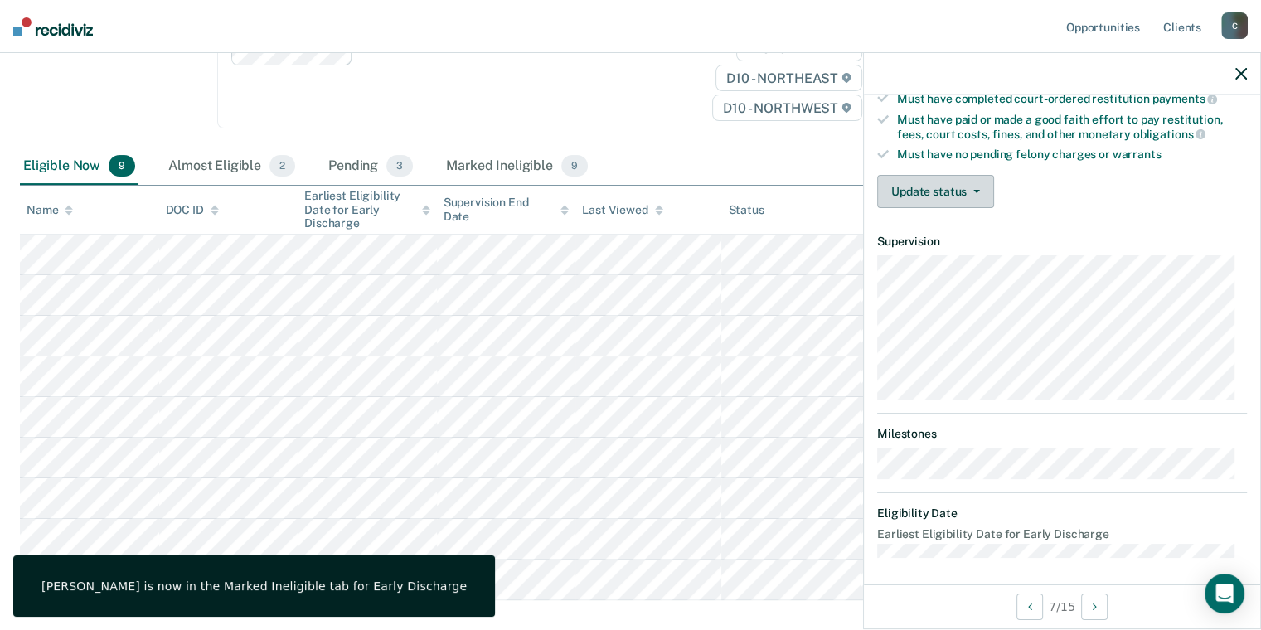
click at [932, 194] on button "Update status" at bounding box center [935, 191] width 117 height 33
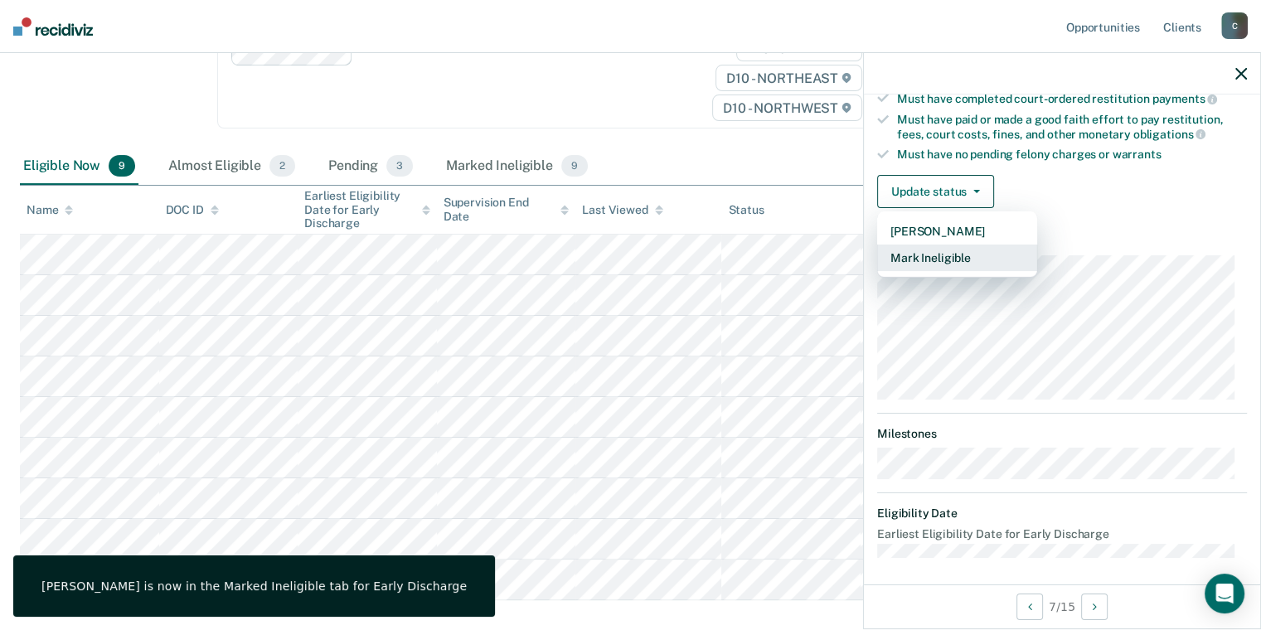
click at [948, 254] on button "Mark Ineligible" at bounding box center [957, 258] width 160 height 27
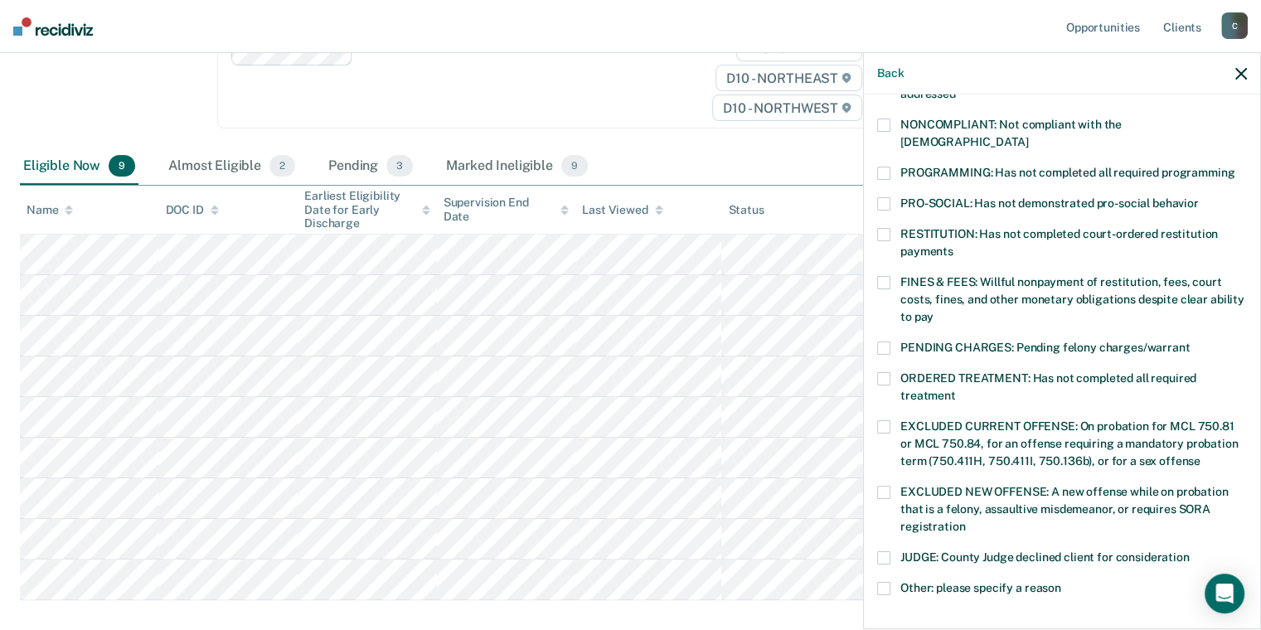
click at [887, 126] on span at bounding box center [883, 125] width 13 height 13
click at [882, 167] on span at bounding box center [883, 173] width 13 height 13
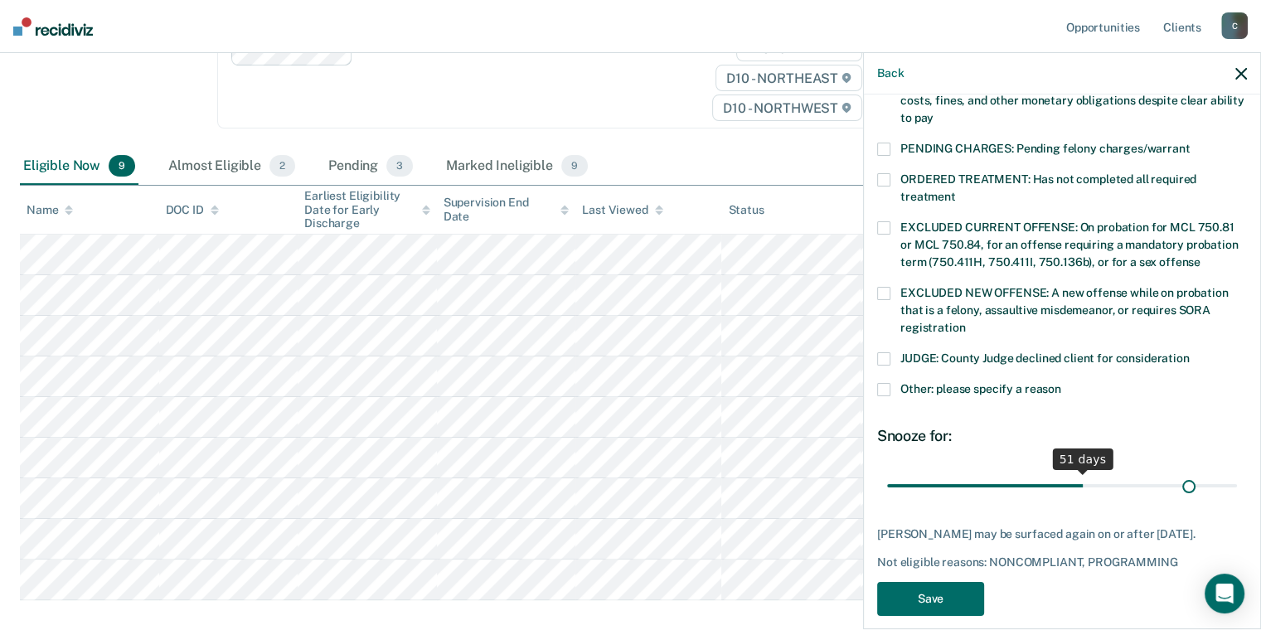
scroll to position [525, 0]
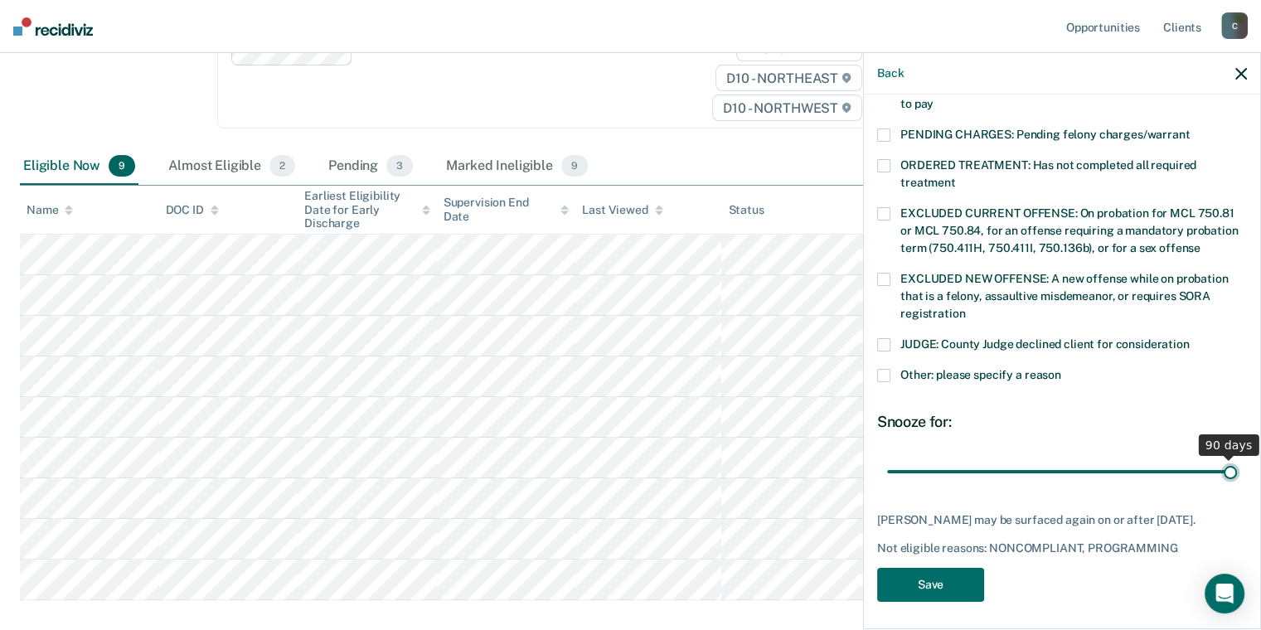
drag, startPoint x: 995, startPoint y: 449, endPoint x: 1217, endPoint y: 500, distance: 227.0
type input "90"
click at [1227, 487] on input "range" at bounding box center [1062, 472] width 350 height 29
click at [889, 369] on span at bounding box center [883, 375] width 13 height 13
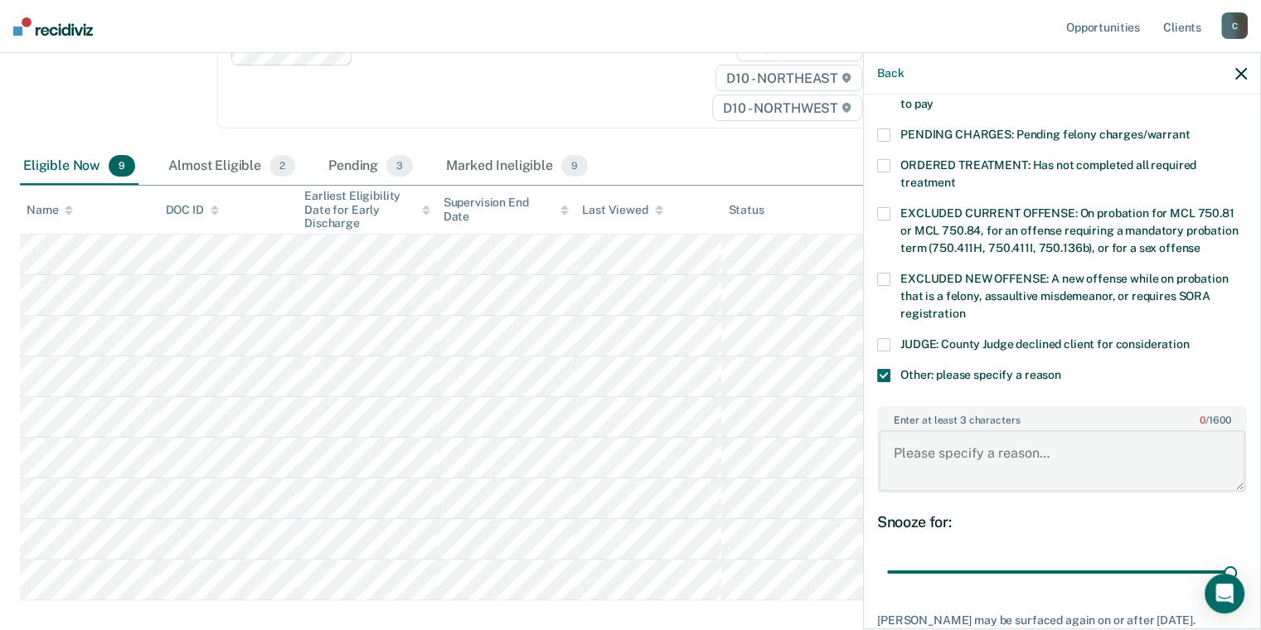
click at [933, 439] on textarea "Enter at least 3 characters 0 / 1600" at bounding box center [1062, 460] width 366 height 61
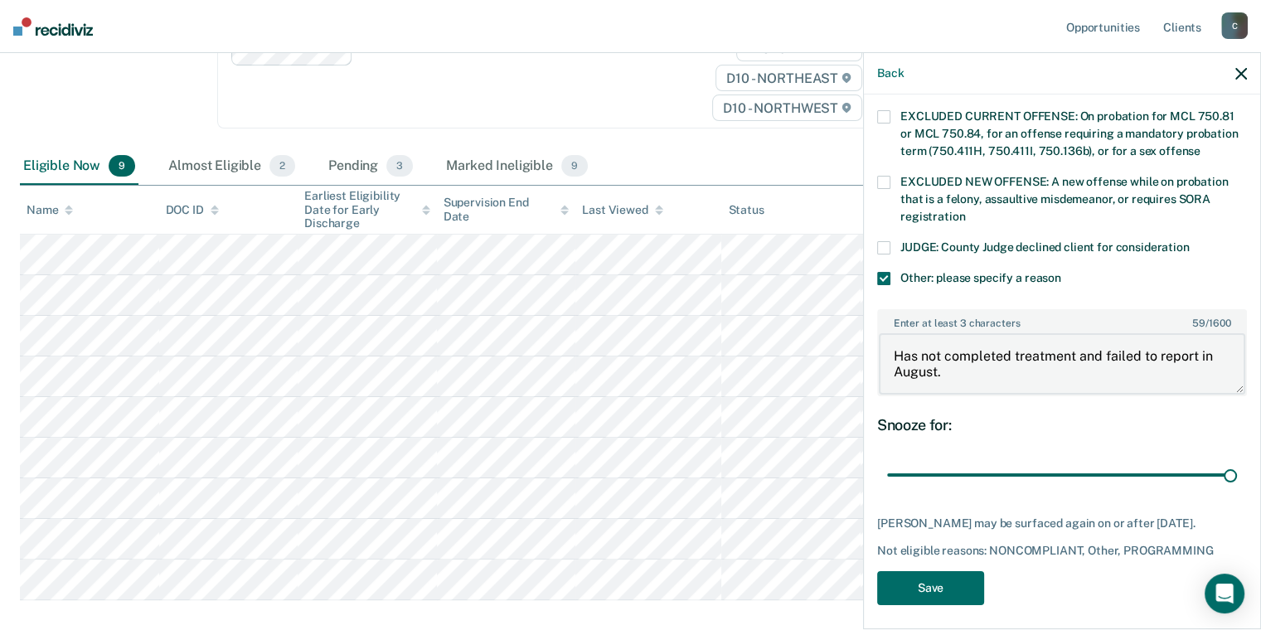
scroll to position [623, 0]
type textarea "Has not completed treatment and failed to report in August."
click at [928, 572] on button "Save" at bounding box center [930, 586] width 107 height 34
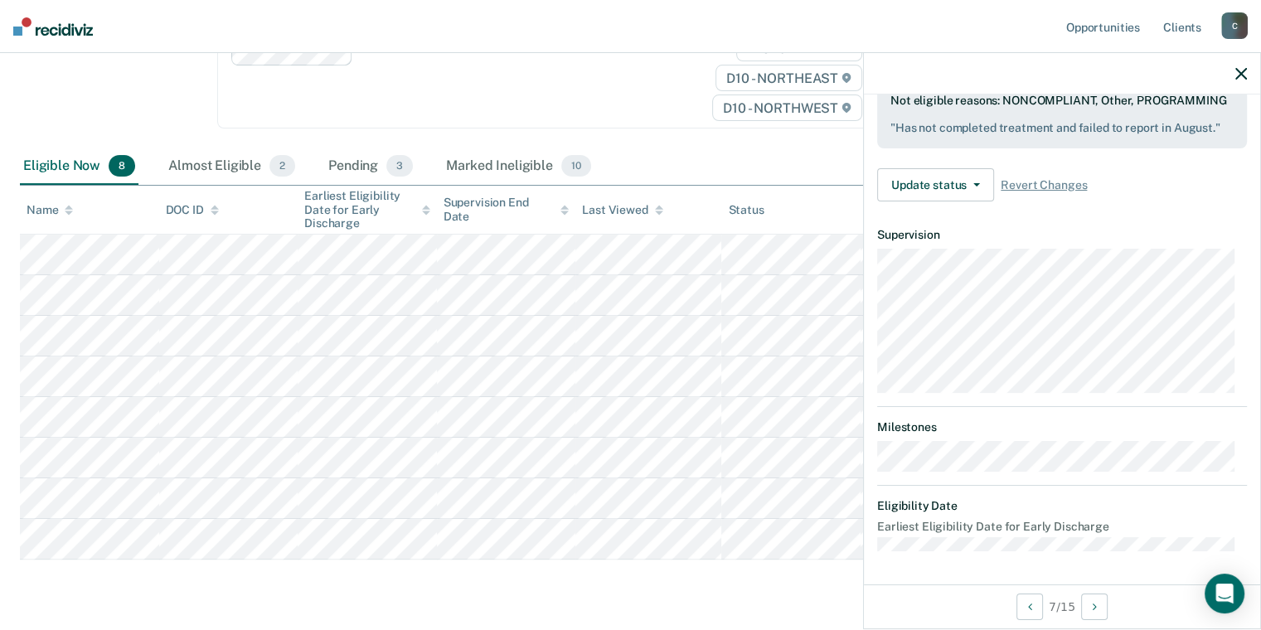
scroll to position [312, 0]
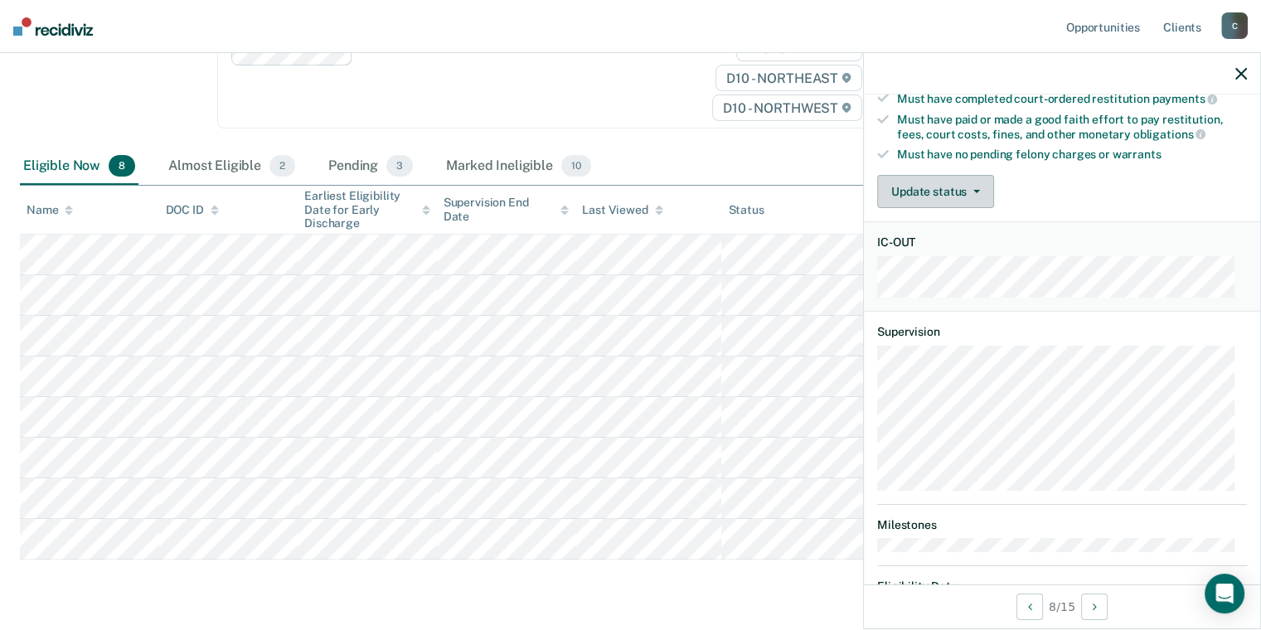
click at [946, 189] on button "Update status" at bounding box center [935, 191] width 117 height 33
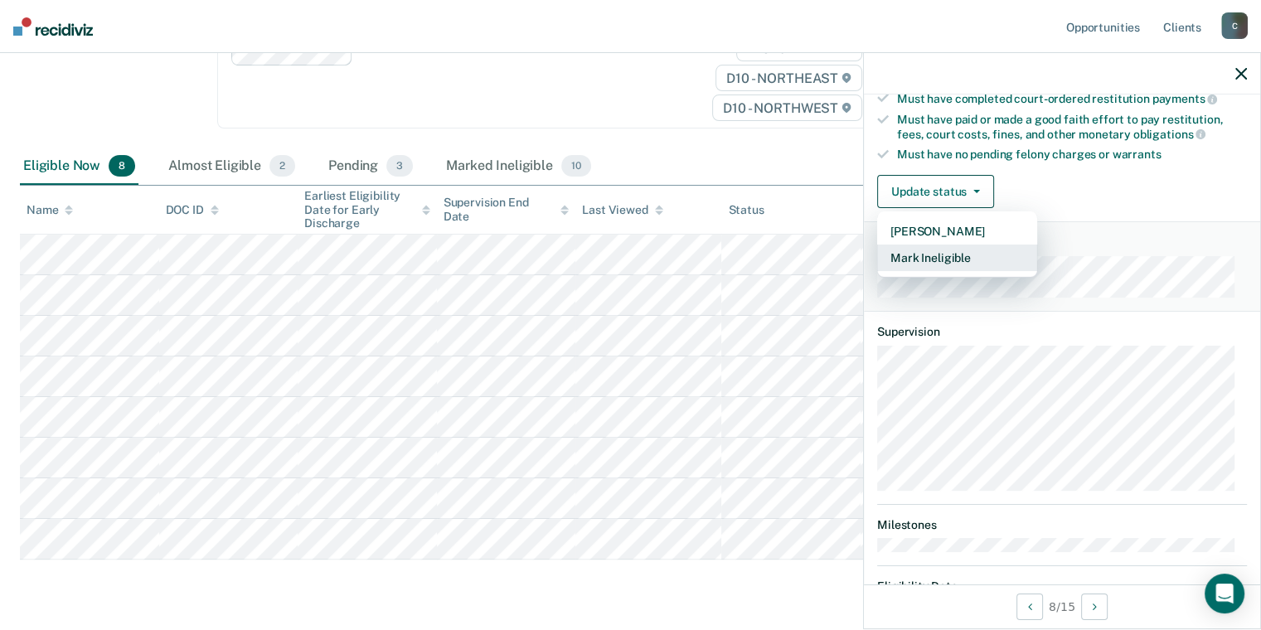
click at [921, 245] on button "Mark Ineligible" at bounding box center [957, 258] width 160 height 27
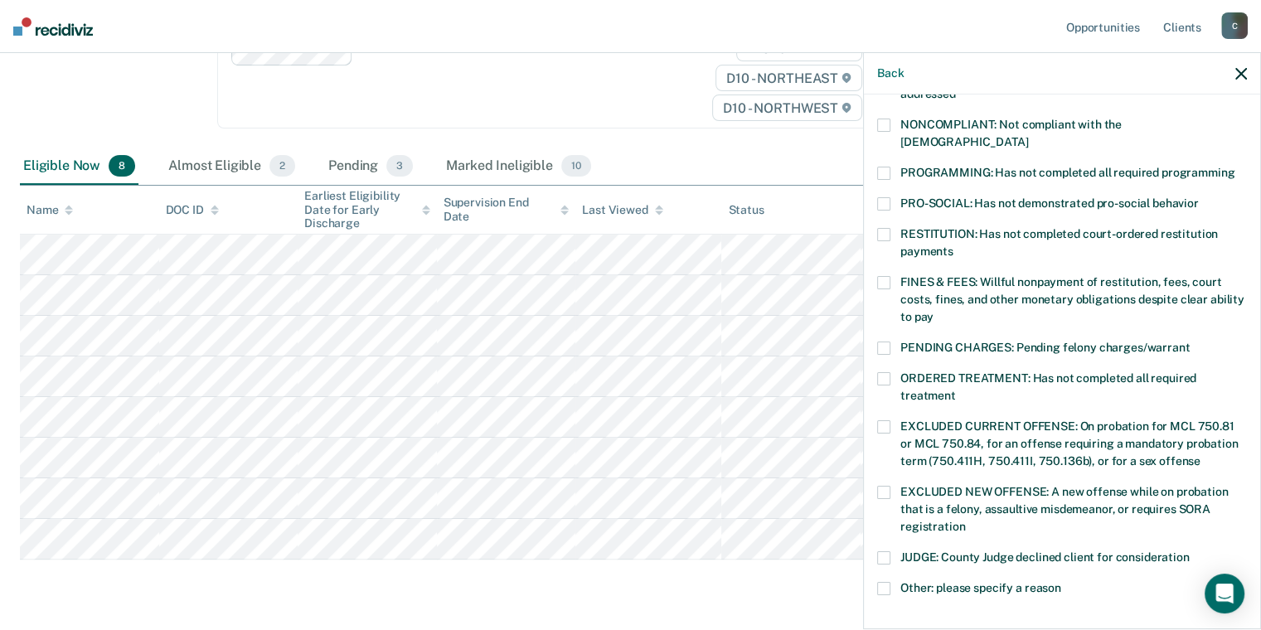
click at [883, 372] on span at bounding box center [883, 378] width 13 height 13
click at [882, 276] on span at bounding box center [883, 282] width 13 height 13
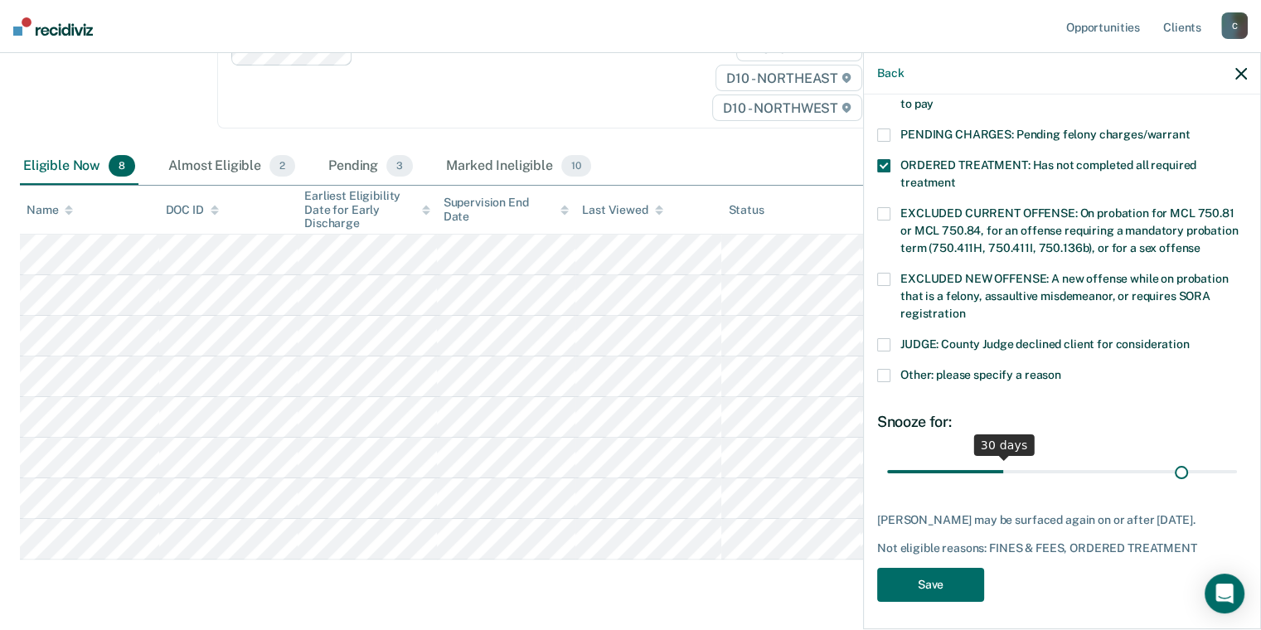
scroll to position [525, 0]
drag, startPoint x: 1000, startPoint y: 451, endPoint x: 1241, endPoint y: 451, distance: 241.2
type input "90"
click at [1237, 458] on input "range" at bounding box center [1062, 472] width 350 height 29
click at [931, 578] on button "Save" at bounding box center [930, 585] width 107 height 34
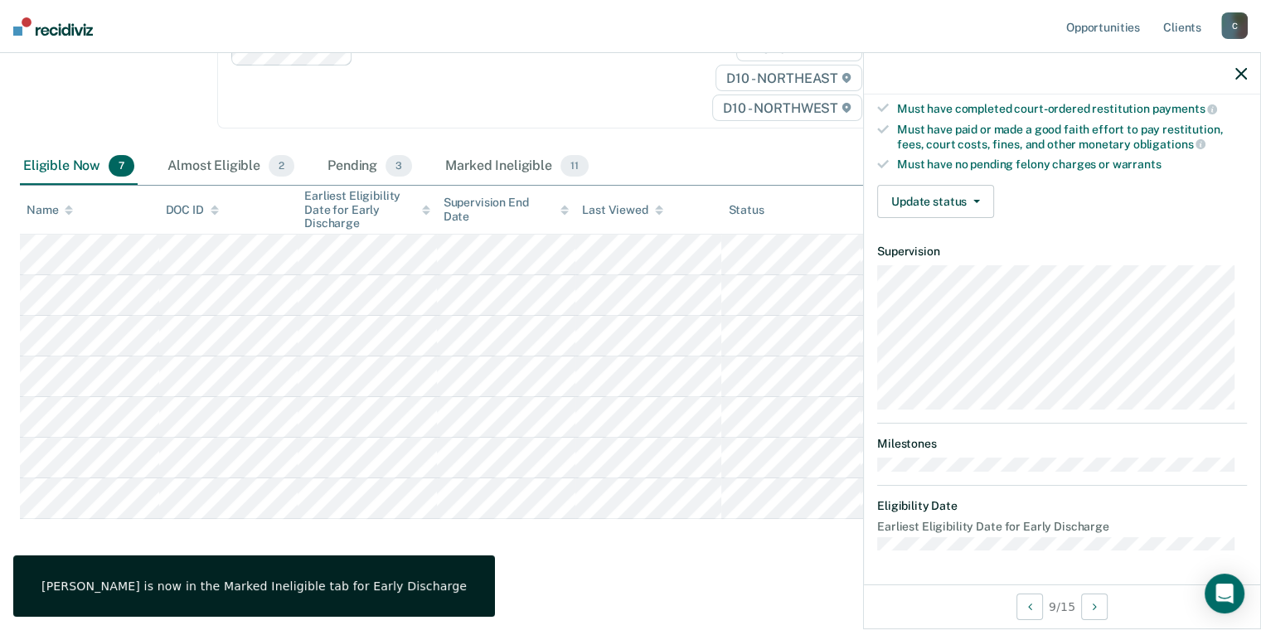
scroll to position [312, 0]
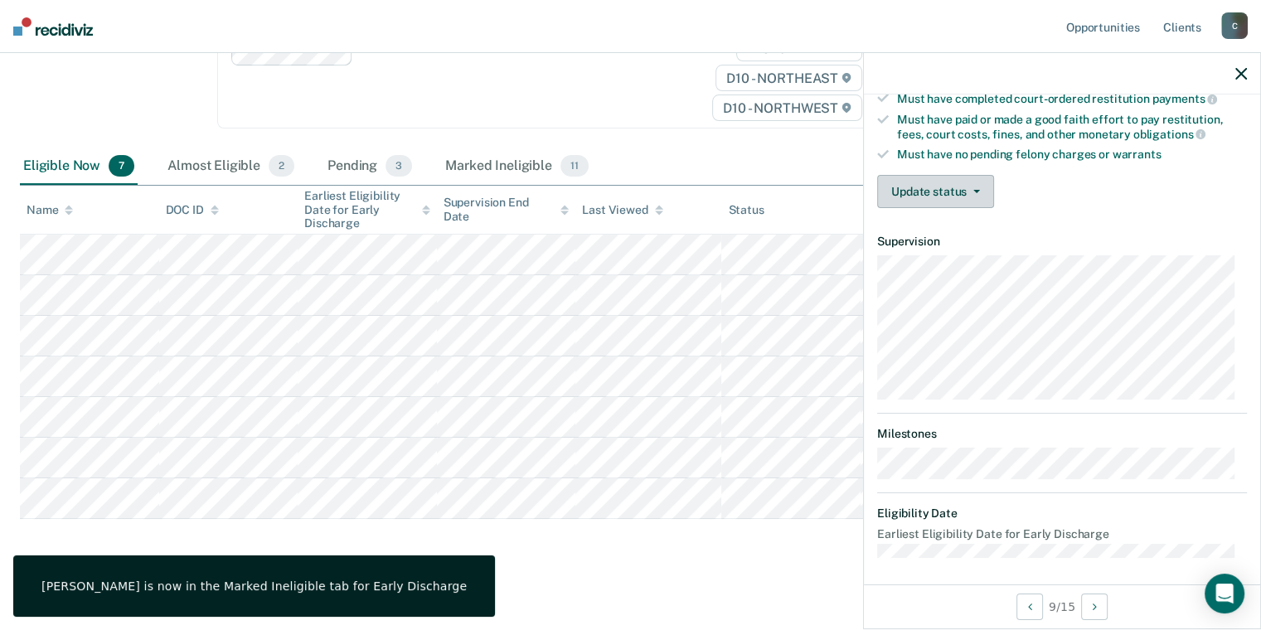
click at [937, 191] on button "Update status" at bounding box center [935, 191] width 117 height 33
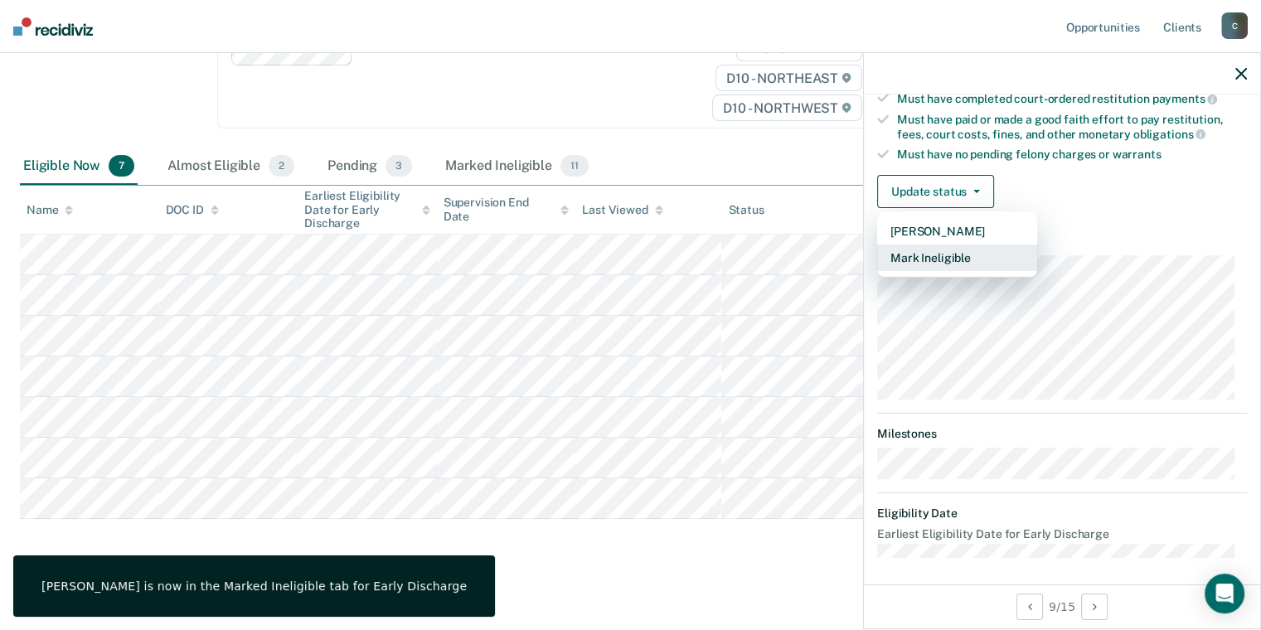
click at [952, 252] on button "Mark Ineligible" at bounding box center [957, 258] width 160 height 27
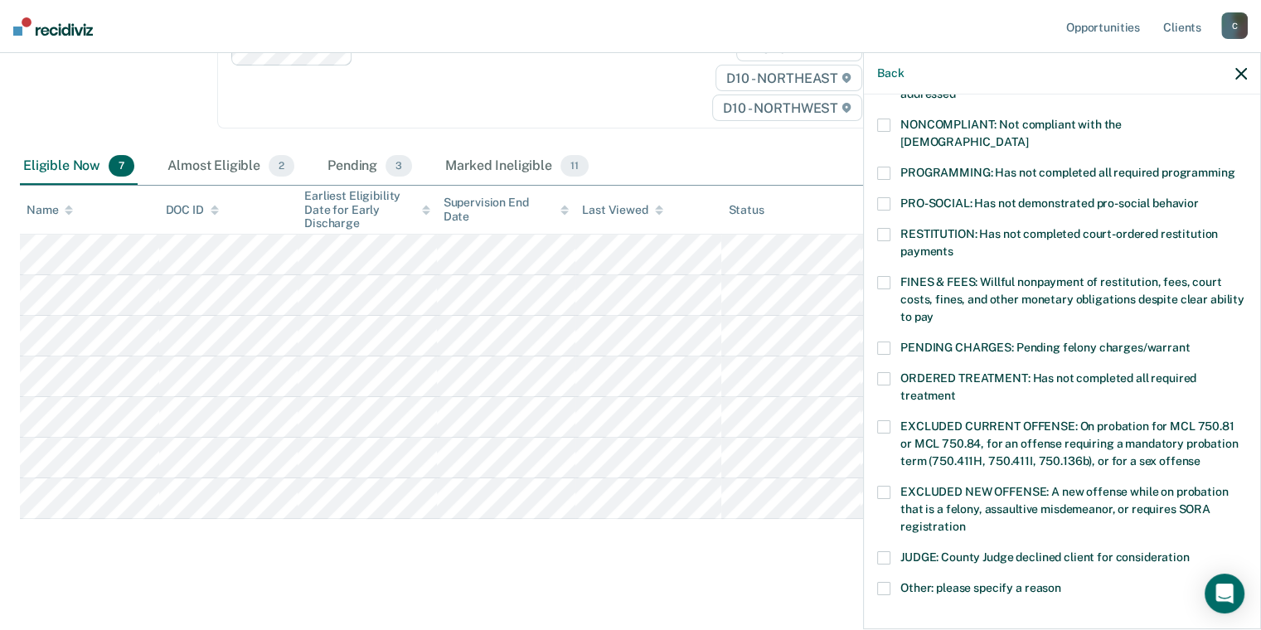
click at [885, 228] on span at bounding box center [883, 234] width 13 height 13
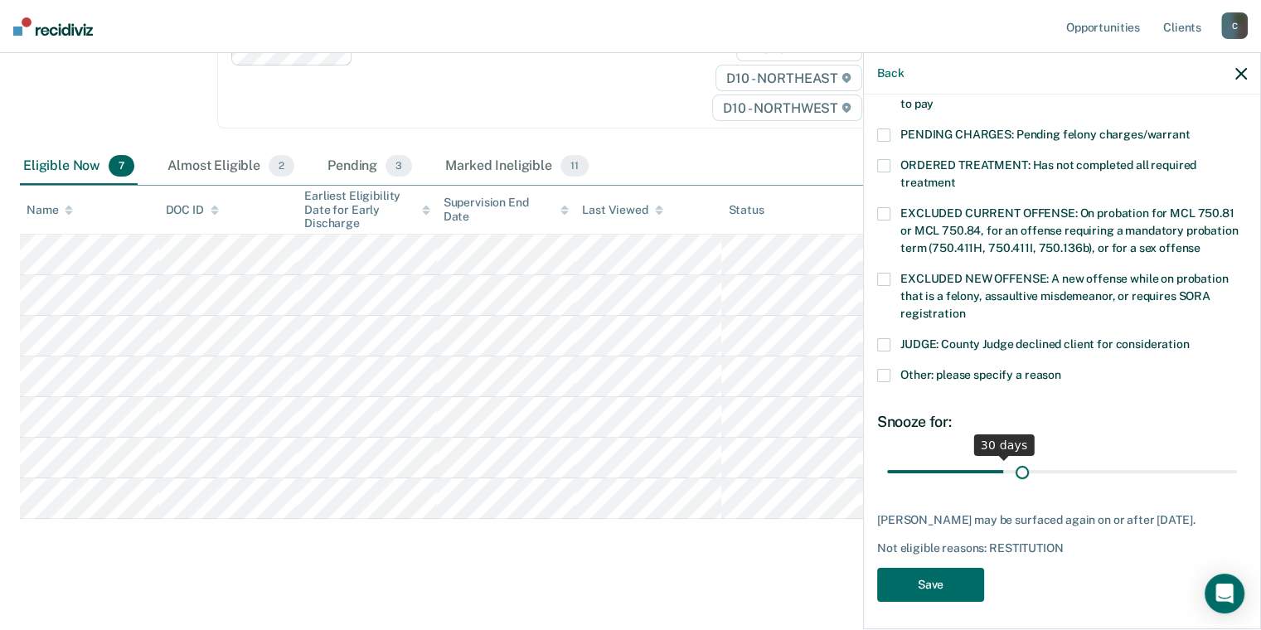
scroll to position [511, 0]
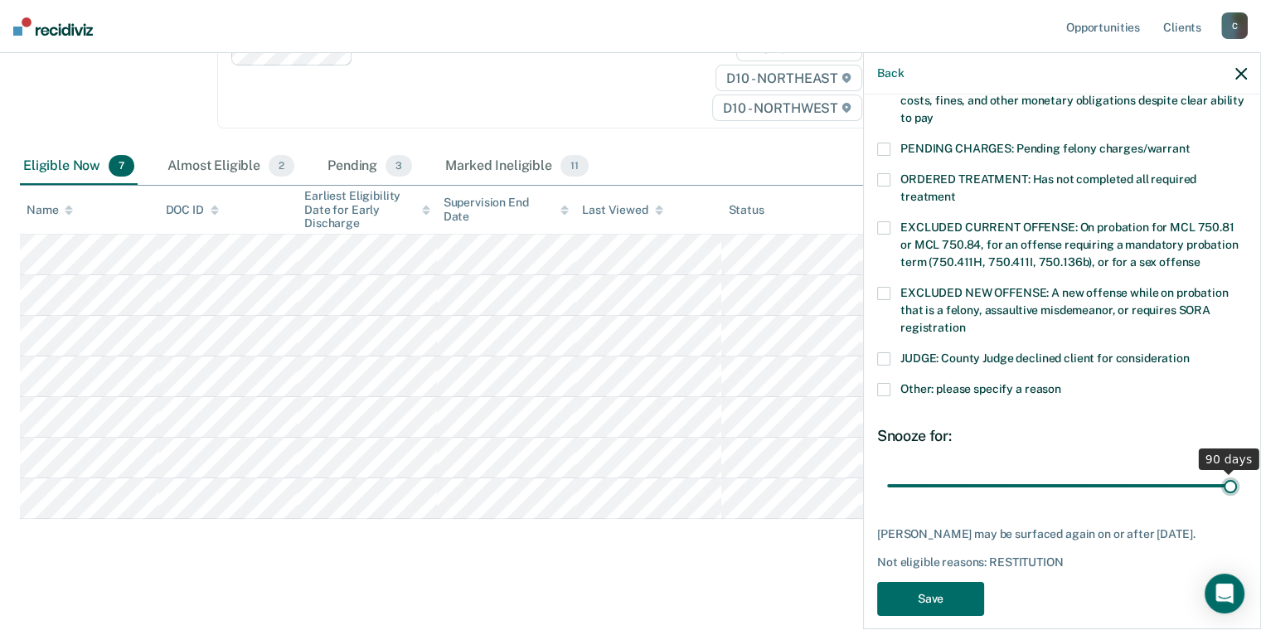
drag, startPoint x: 1005, startPoint y: 456, endPoint x: 1227, endPoint y: 482, distance: 223.7
type input "90"
click at [1237, 479] on input "range" at bounding box center [1062, 486] width 350 height 29
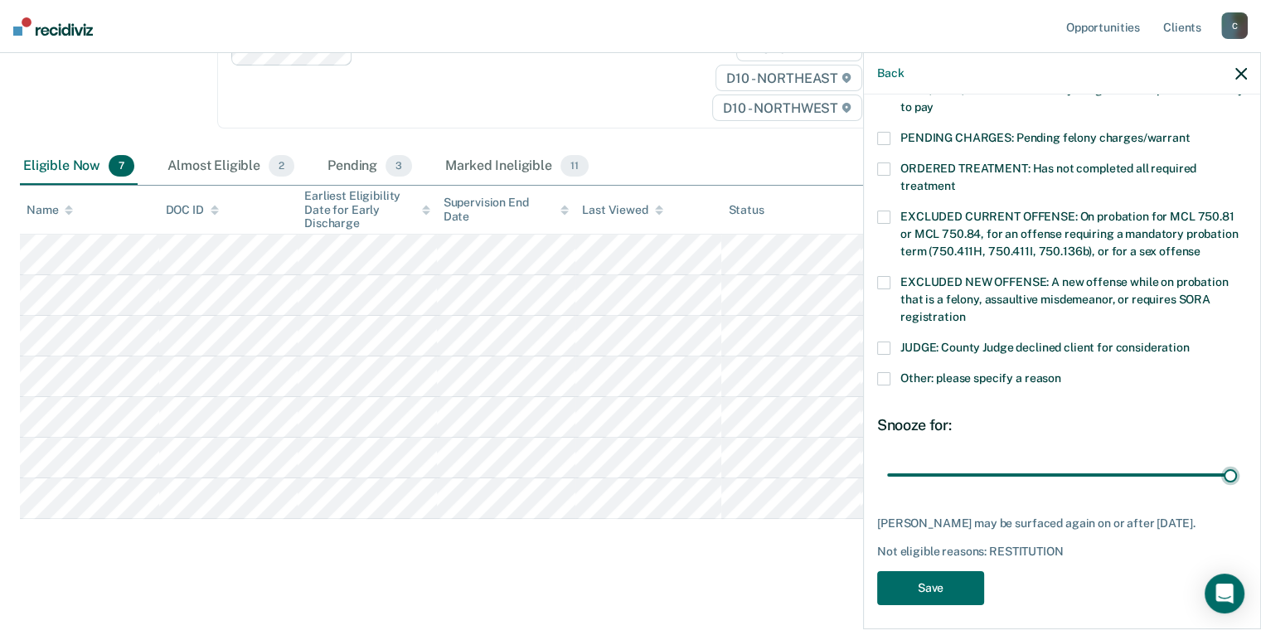
scroll to position [525, 0]
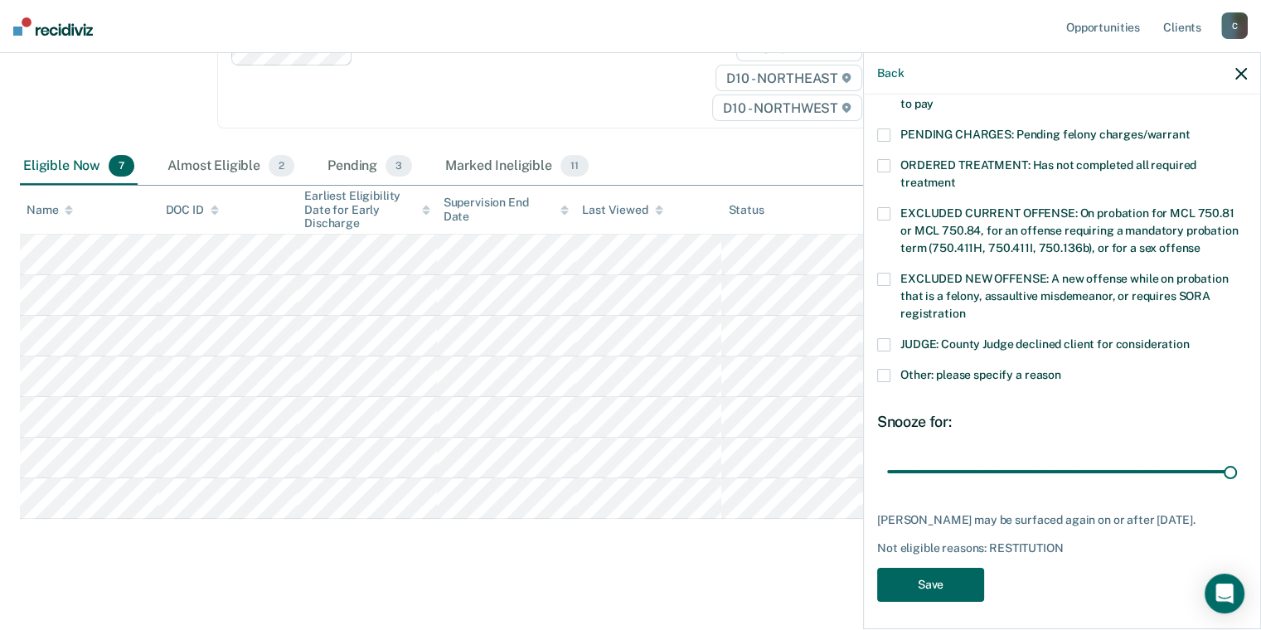
click at [932, 579] on button "Save" at bounding box center [930, 585] width 107 height 34
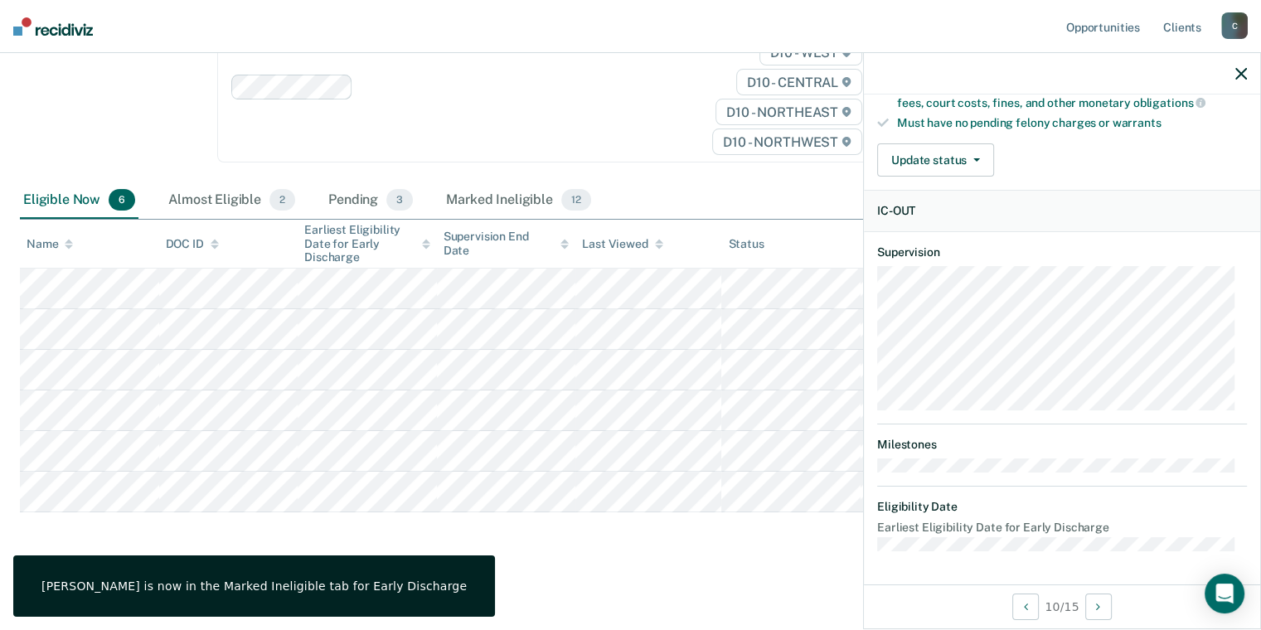
scroll to position [312, 0]
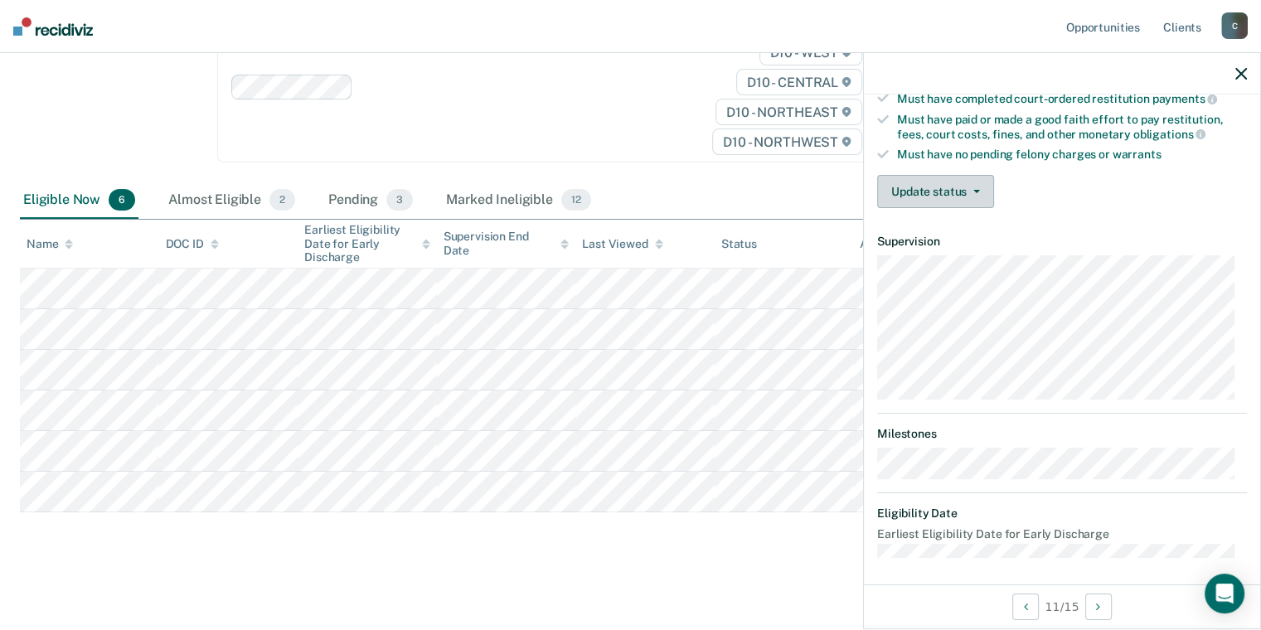
click at [953, 194] on button "Update status" at bounding box center [935, 191] width 117 height 33
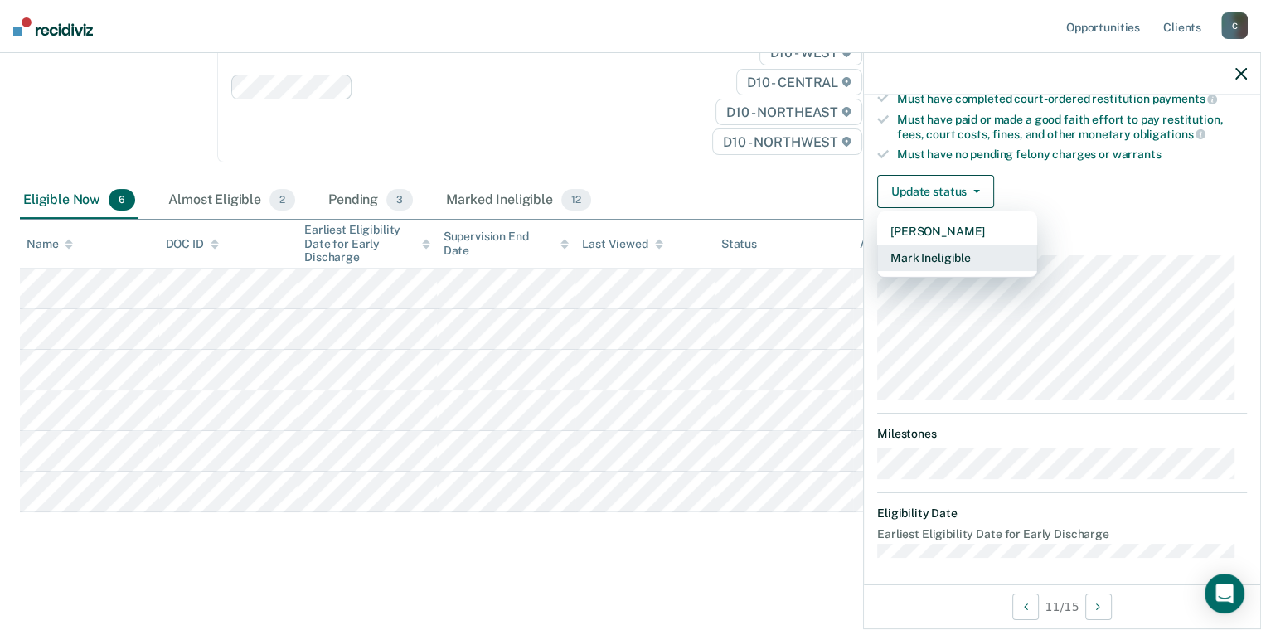
click at [953, 250] on button "Mark Ineligible" at bounding box center [957, 258] width 160 height 27
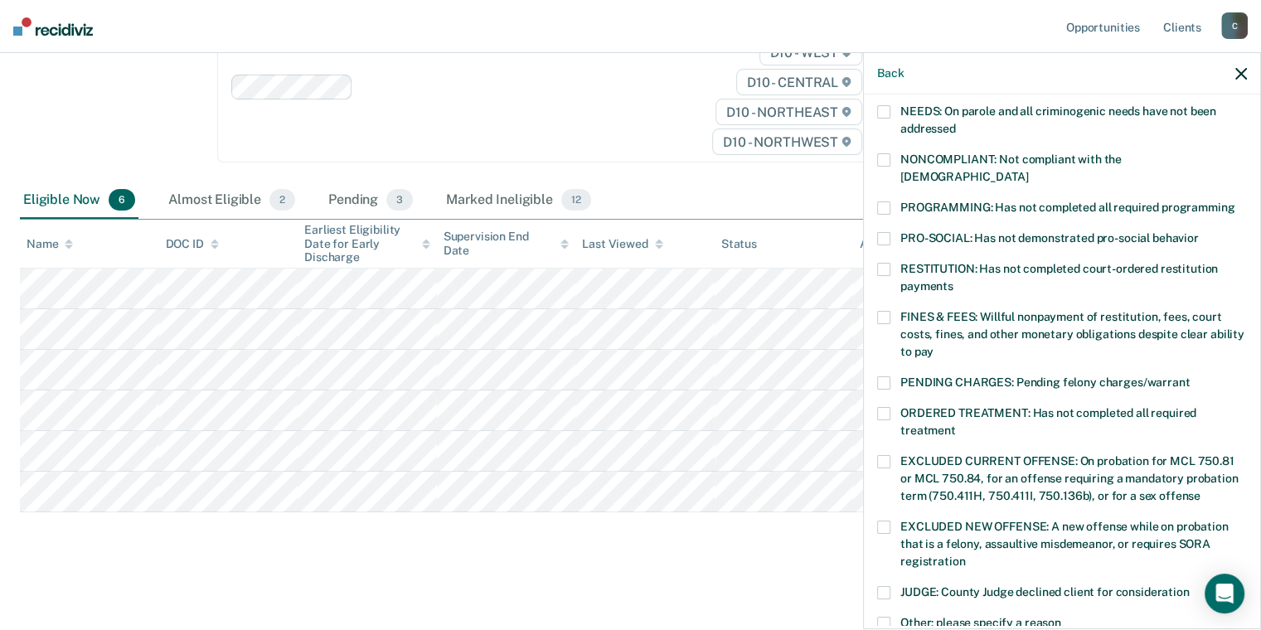
scroll to position [477, 0]
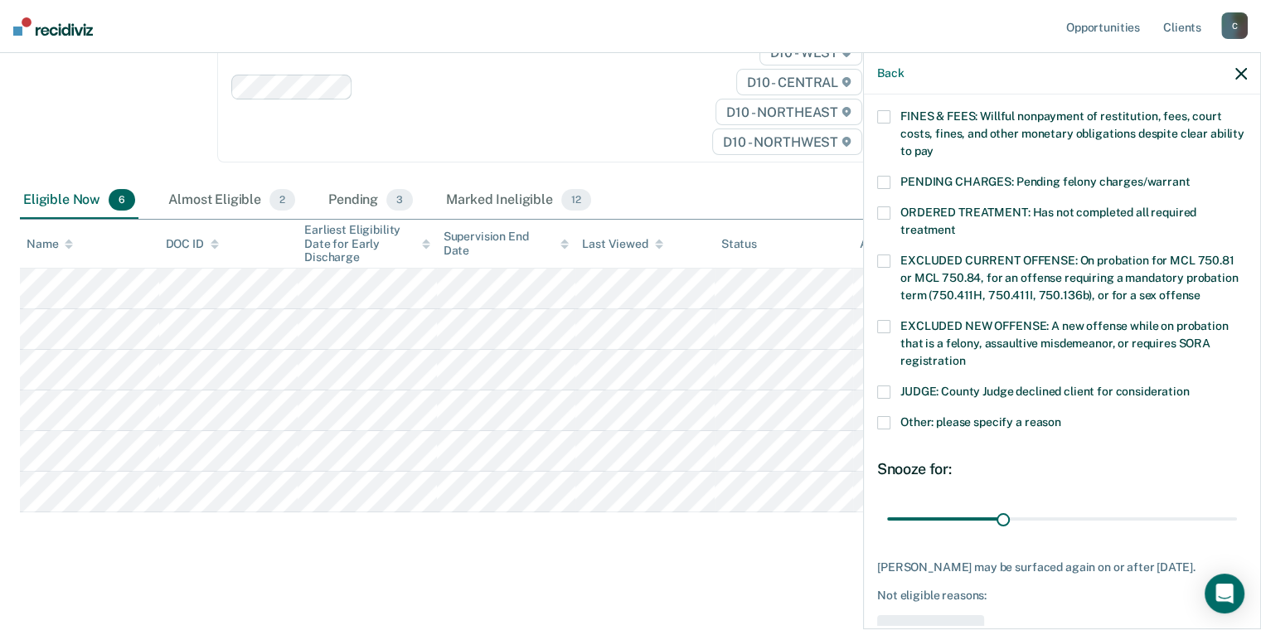
click at [879, 416] on div "Other: please specify a reason" at bounding box center [1062, 431] width 370 height 31
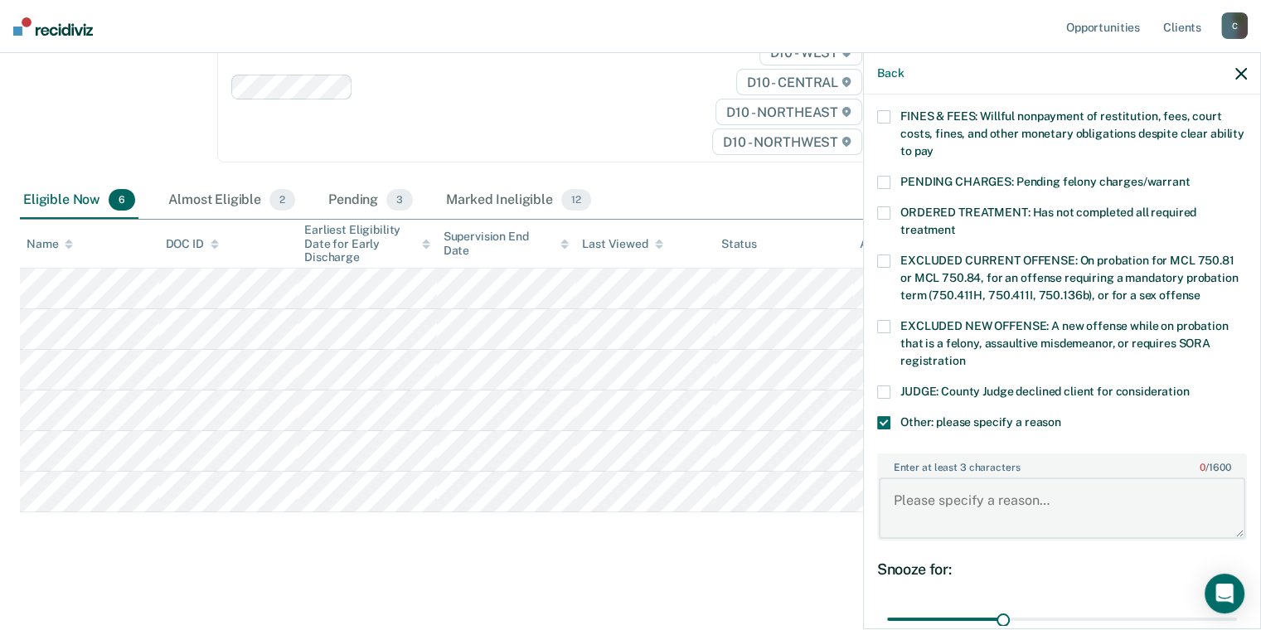
click at [962, 504] on textarea "Enter at least 3 characters 0 / 1600" at bounding box center [1062, 507] width 366 height 61
type textarea "Pending VOP."
drag, startPoint x: 1003, startPoint y: 598, endPoint x: 1247, endPoint y: 574, distance: 245.0
type input "90"
click at [1237, 605] on input "range" at bounding box center [1062, 619] width 350 height 29
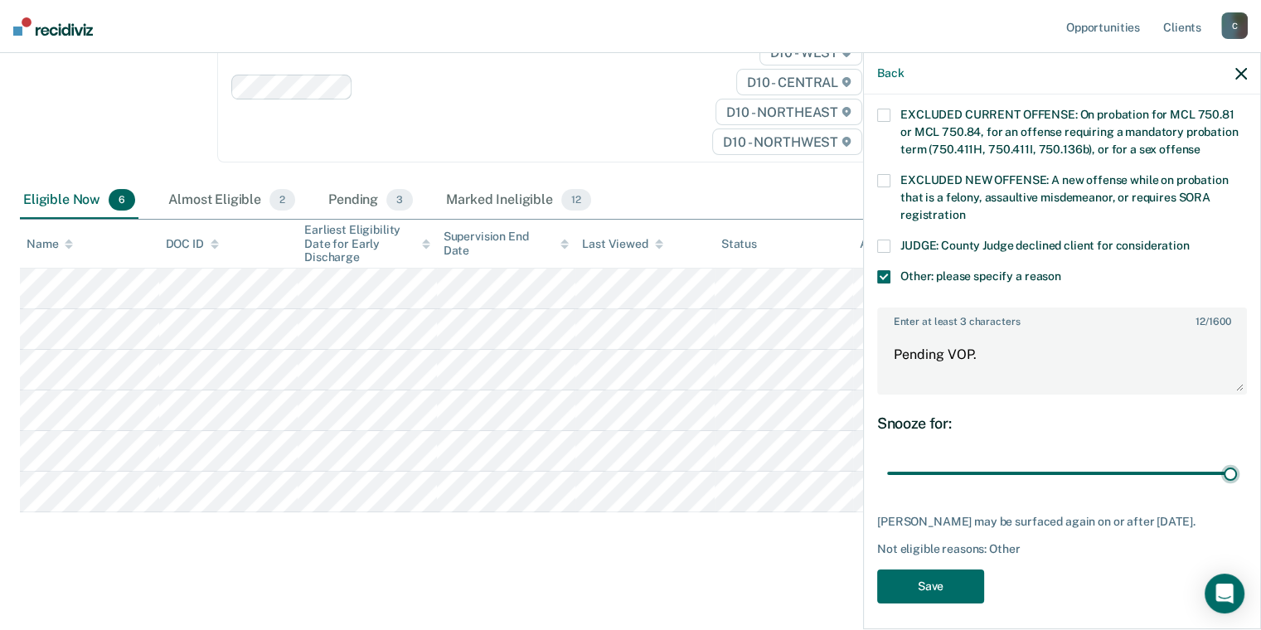
scroll to position [623, 0]
click at [928, 579] on button "Save" at bounding box center [930, 586] width 107 height 34
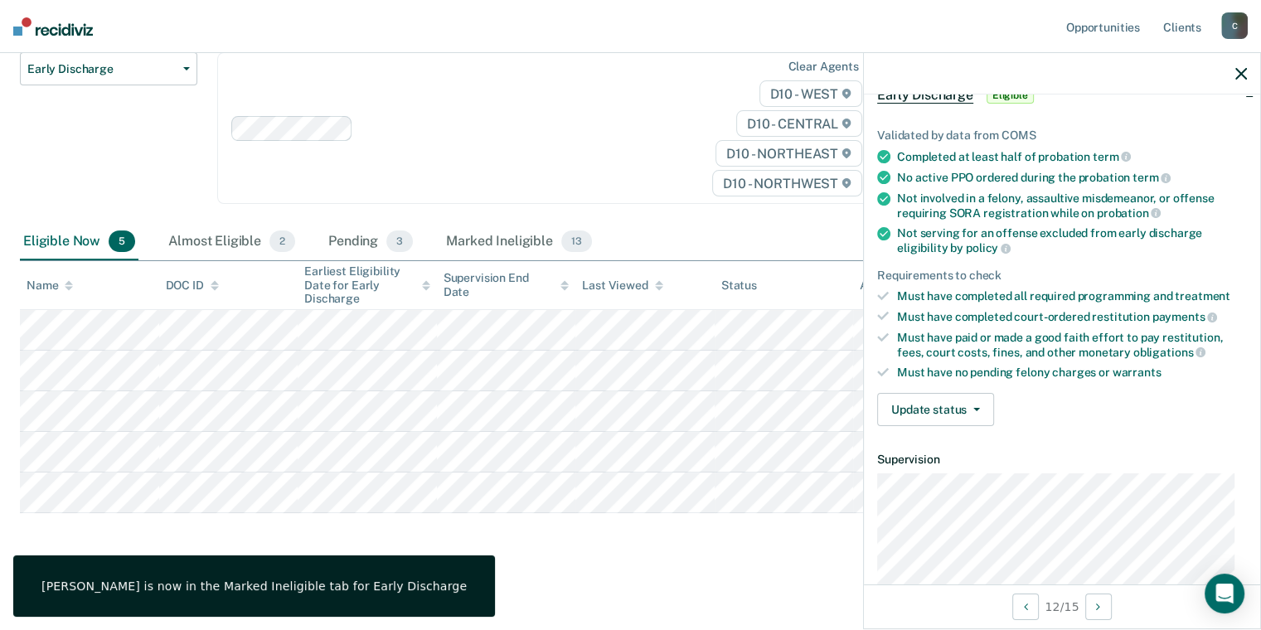
scroll to position [63, 0]
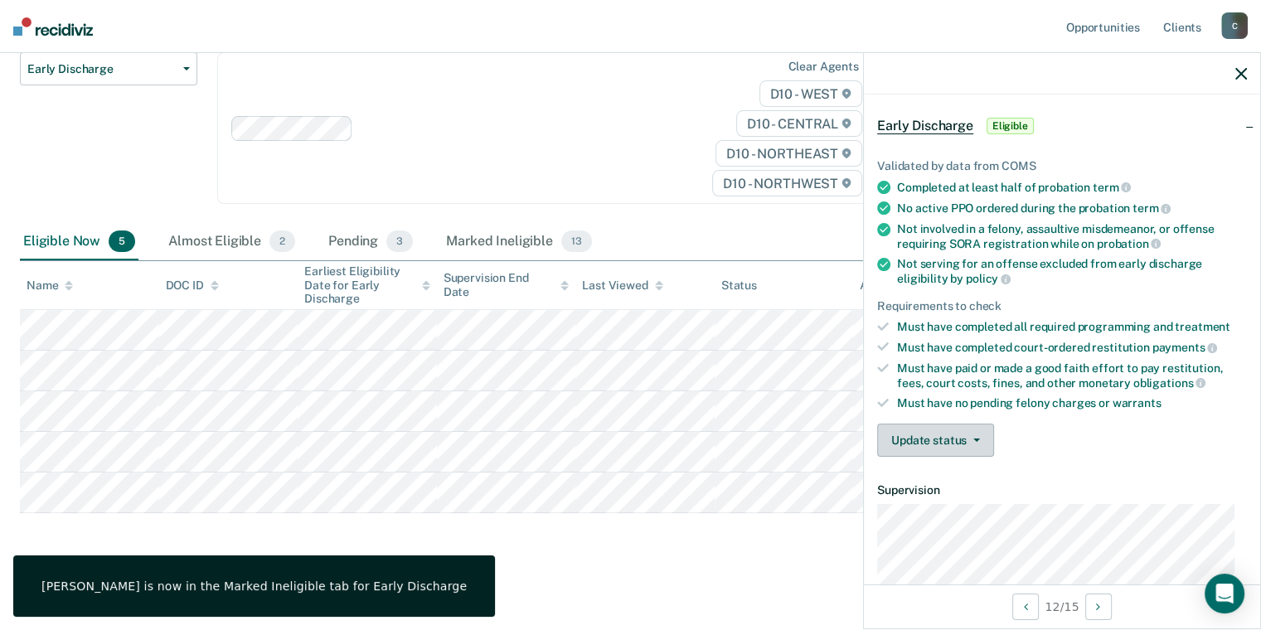
click at [947, 434] on button "Update status" at bounding box center [935, 440] width 117 height 33
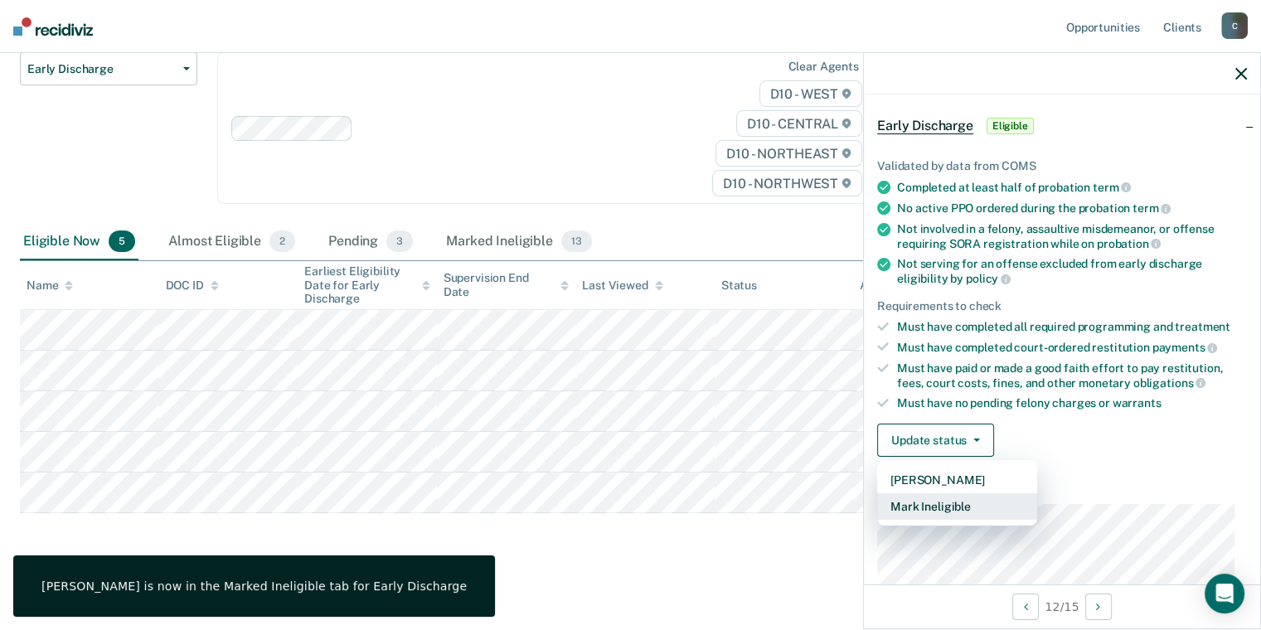
click at [934, 497] on button "Mark Ineligible" at bounding box center [957, 506] width 160 height 27
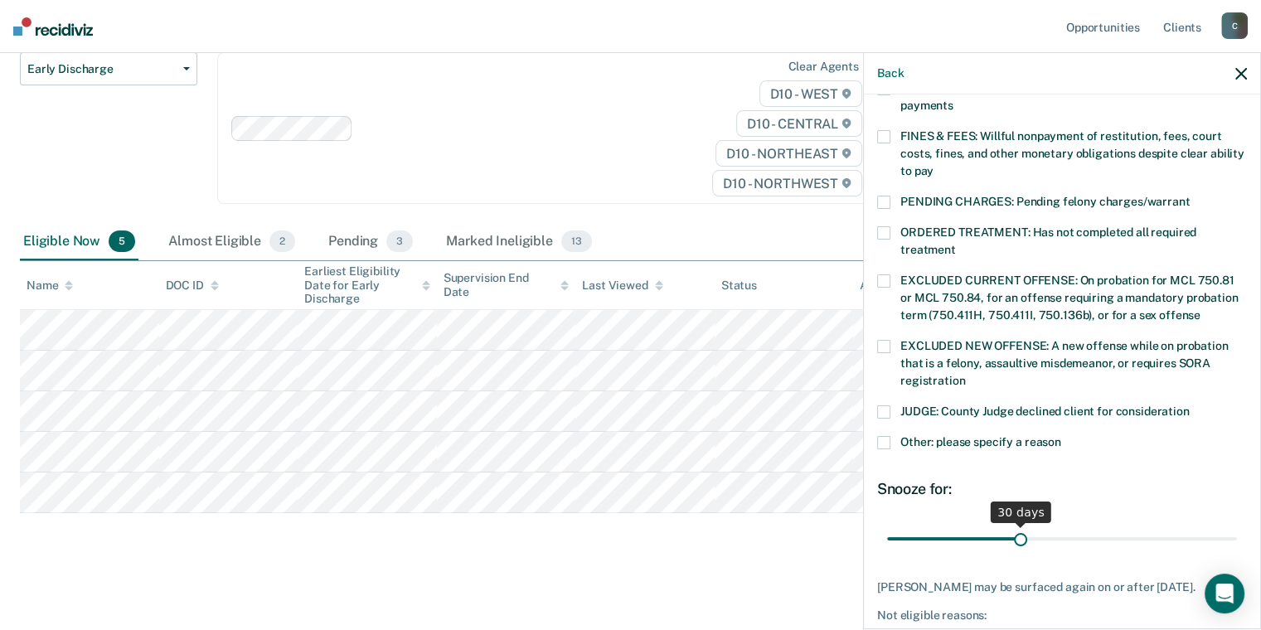
scroll to position [477, 0]
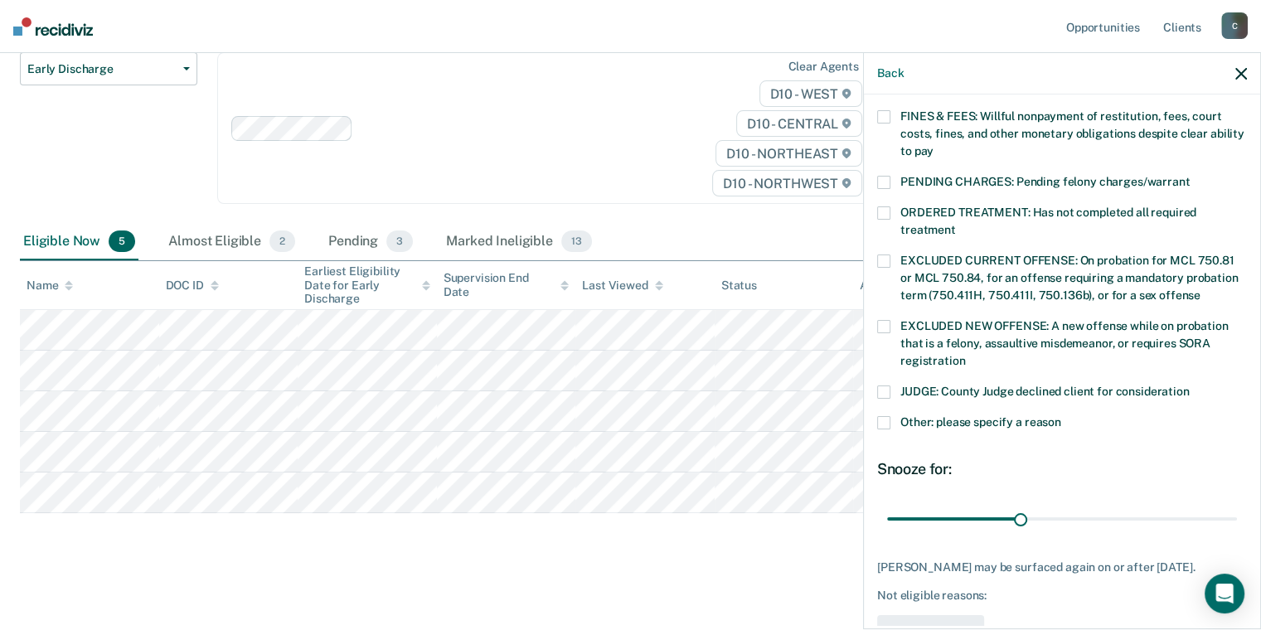
click at [879, 416] on span at bounding box center [883, 422] width 13 height 13
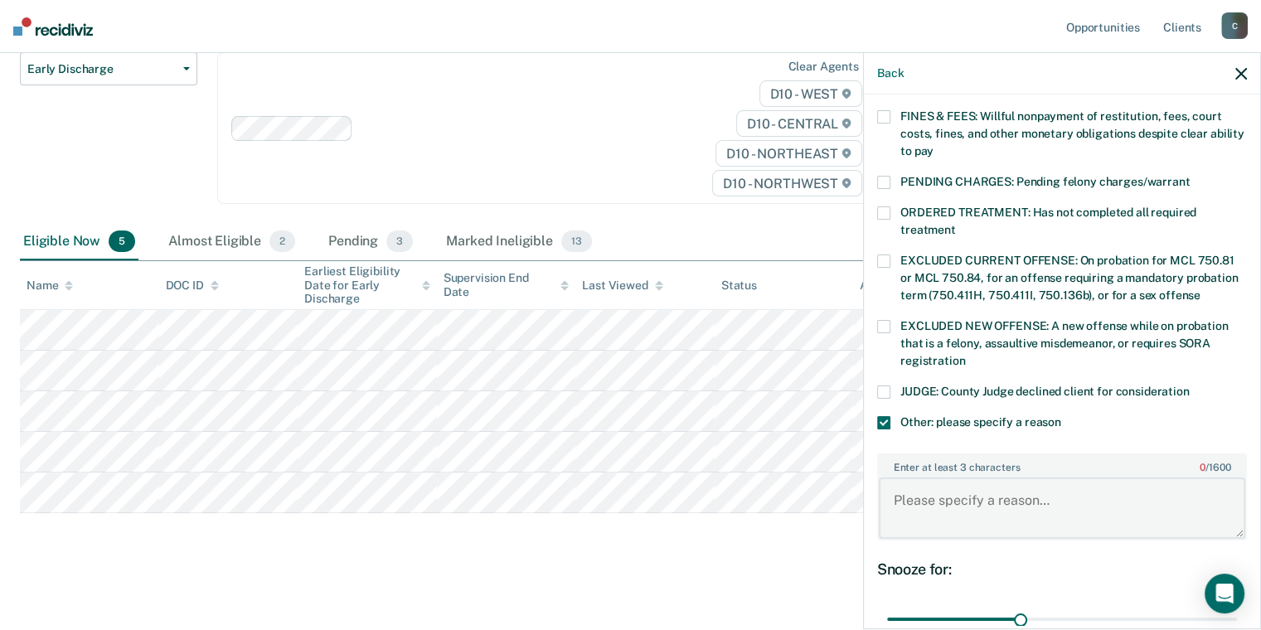
click at [922, 486] on textarea "Enter at least 3 characters 0 / 1600" at bounding box center [1062, 507] width 366 height 61
type textarea "Pending VOP."
drag, startPoint x: 1021, startPoint y: 610, endPoint x: 1213, endPoint y: 573, distance: 195.1
type input "78"
click at [1230, 605] on input "range" at bounding box center [1062, 619] width 350 height 29
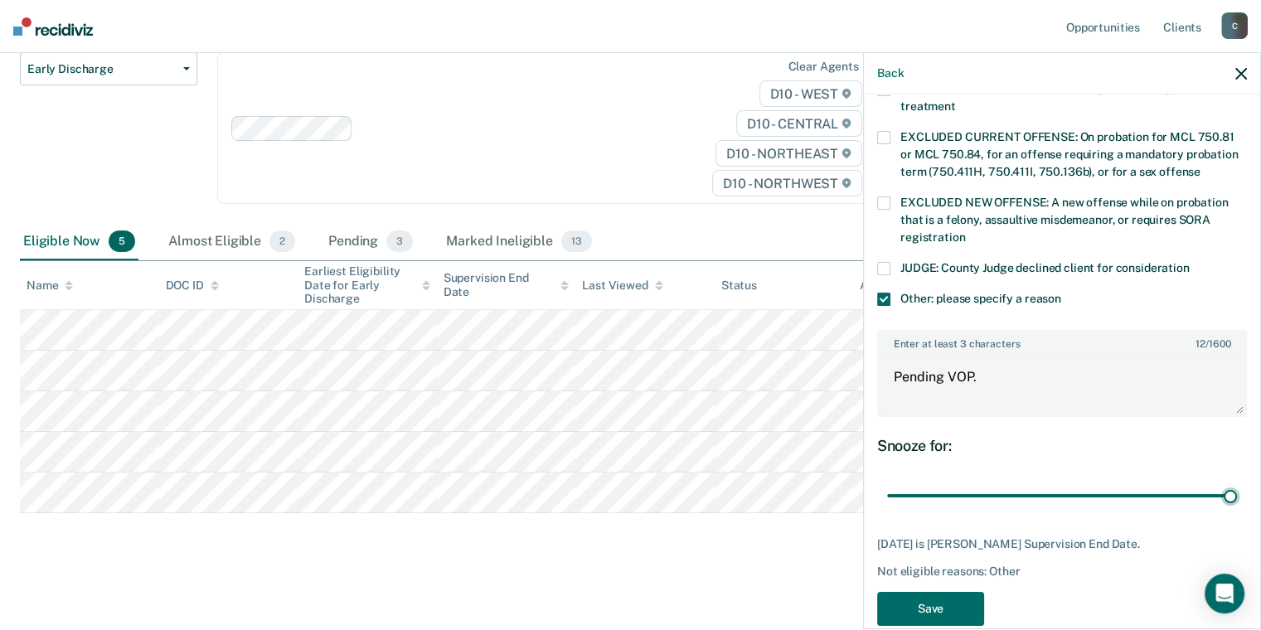
scroll to position [610, 0]
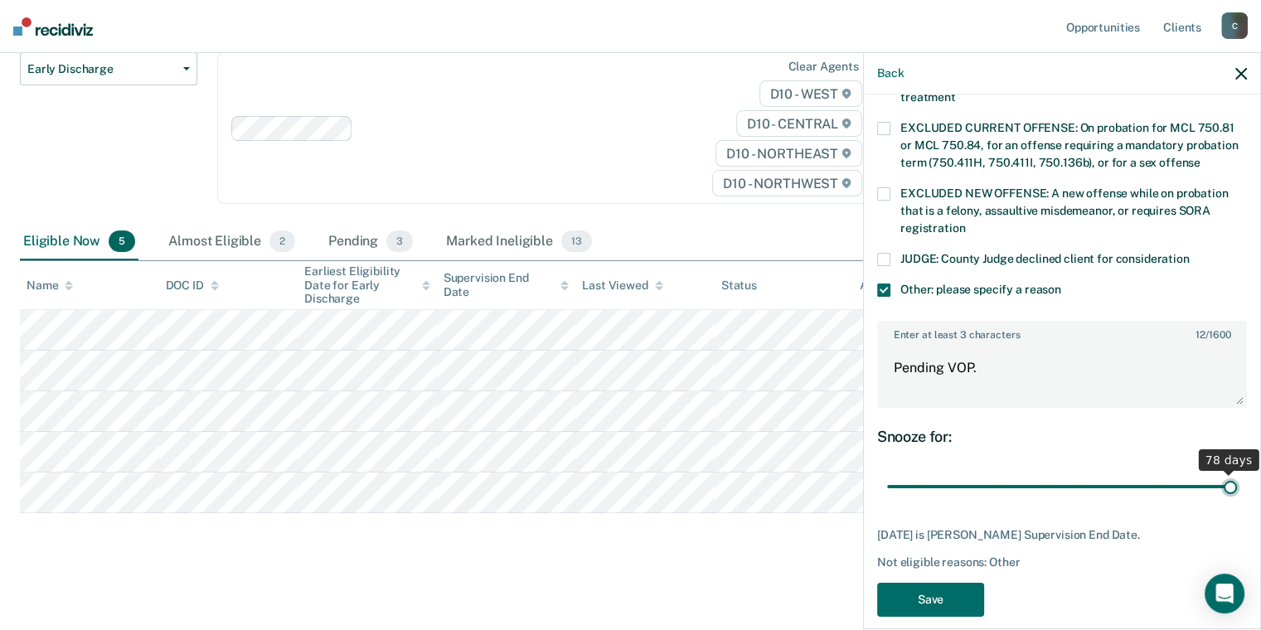
drag, startPoint x: 1218, startPoint y: 469, endPoint x: 965, endPoint y: 545, distance: 263.8
click at [1237, 474] on input "range" at bounding box center [1062, 486] width 350 height 29
click at [933, 583] on button "Save" at bounding box center [930, 600] width 107 height 34
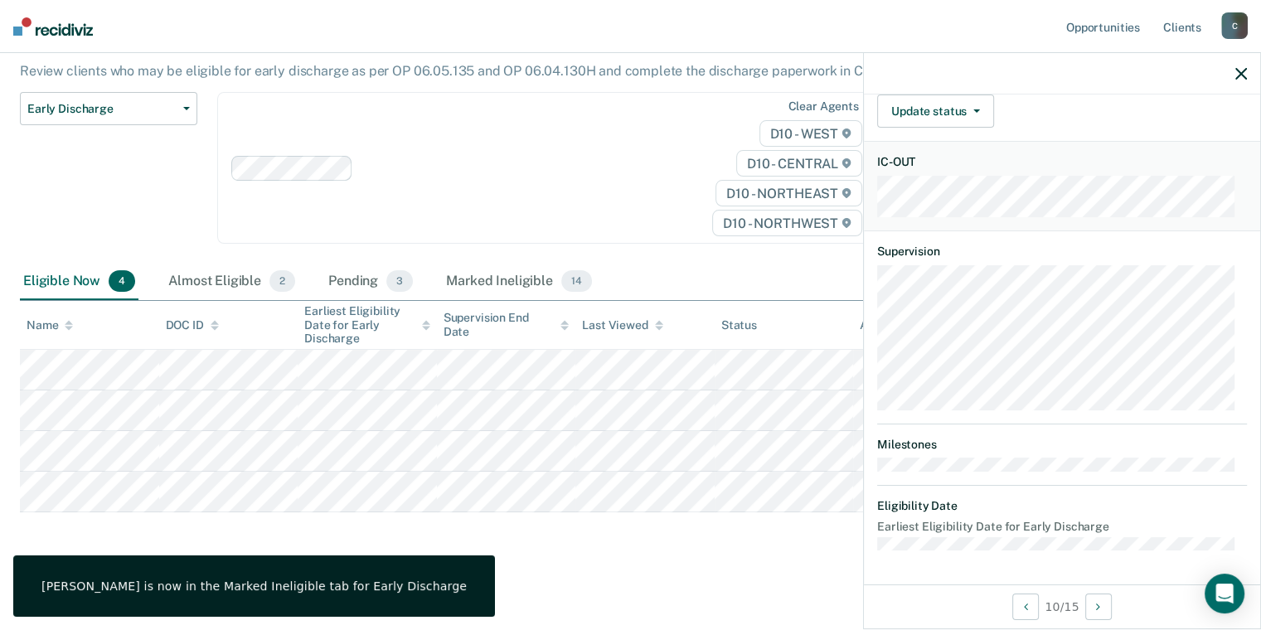
scroll to position [312, 0]
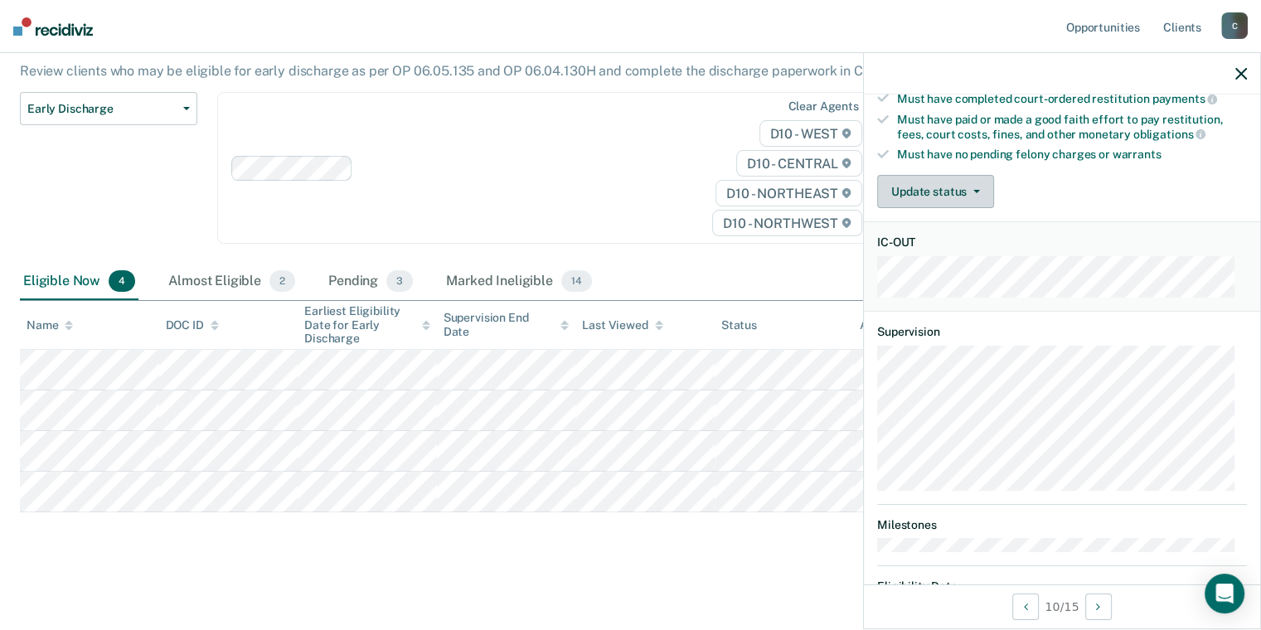
click at [955, 188] on button "Update status" at bounding box center [935, 191] width 117 height 33
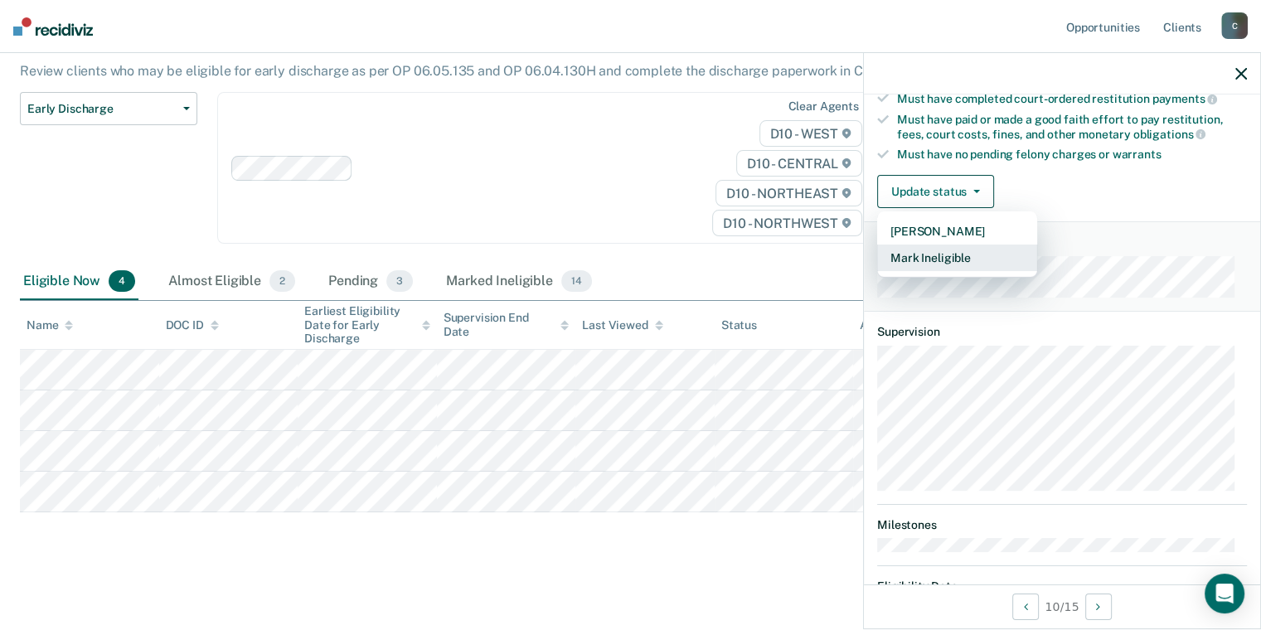
click at [945, 246] on button "Mark Ineligible" at bounding box center [957, 258] width 160 height 27
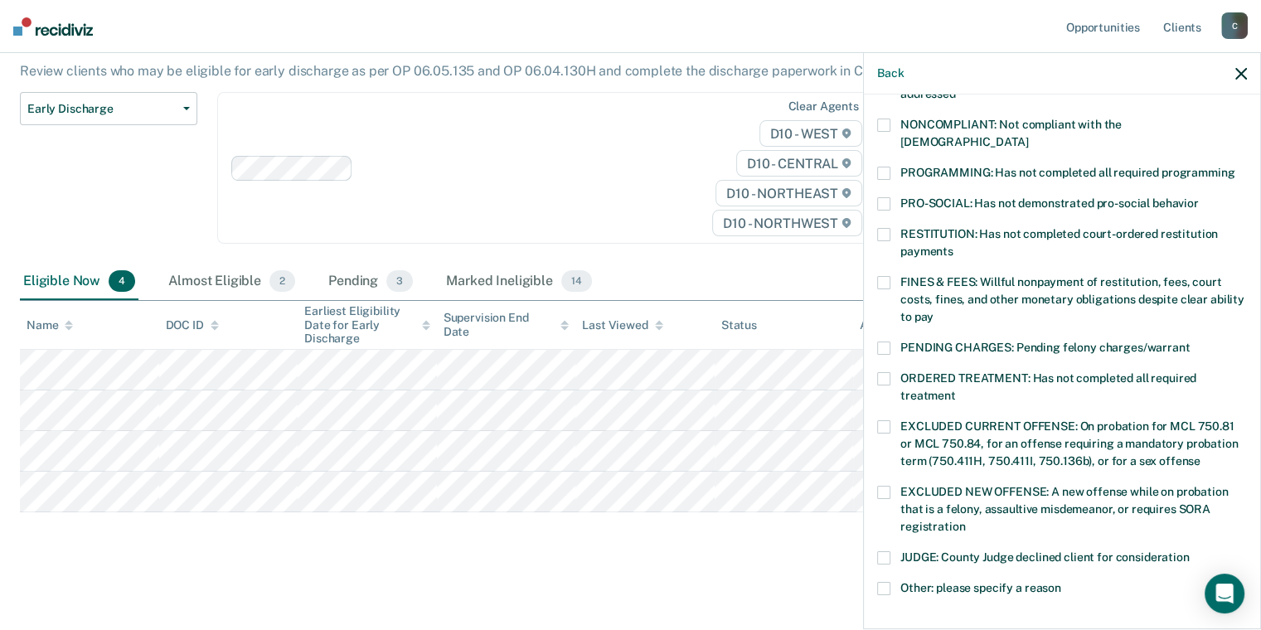
click at [889, 372] on label "ORDERED TREATMENT: Has not completed all required treatment" at bounding box center [1062, 389] width 370 height 35
click at [889, 276] on label "FINES & FEES: Willful nonpayment of restitution, fees, court costs, fines, and …" at bounding box center [1062, 302] width 370 height 52
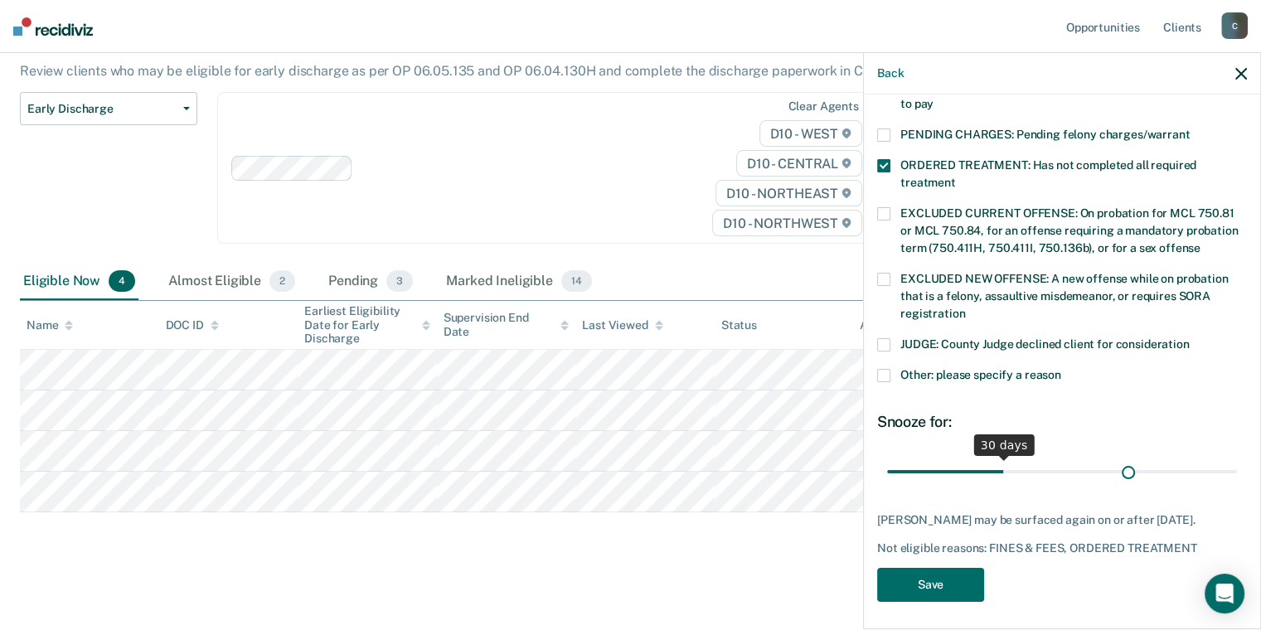
scroll to position [525, 0]
drag, startPoint x: 996, startPoint y: 448, endPoint x: 1244, endPoint y: 461, distance: 248.1
type input "90"
click at [1237, 461] on input "range" at bounding box center [1062, 472] width 350 height 29
click at [911, 584] on button "Save" at bounding box center [930, 585] width 107 height 34
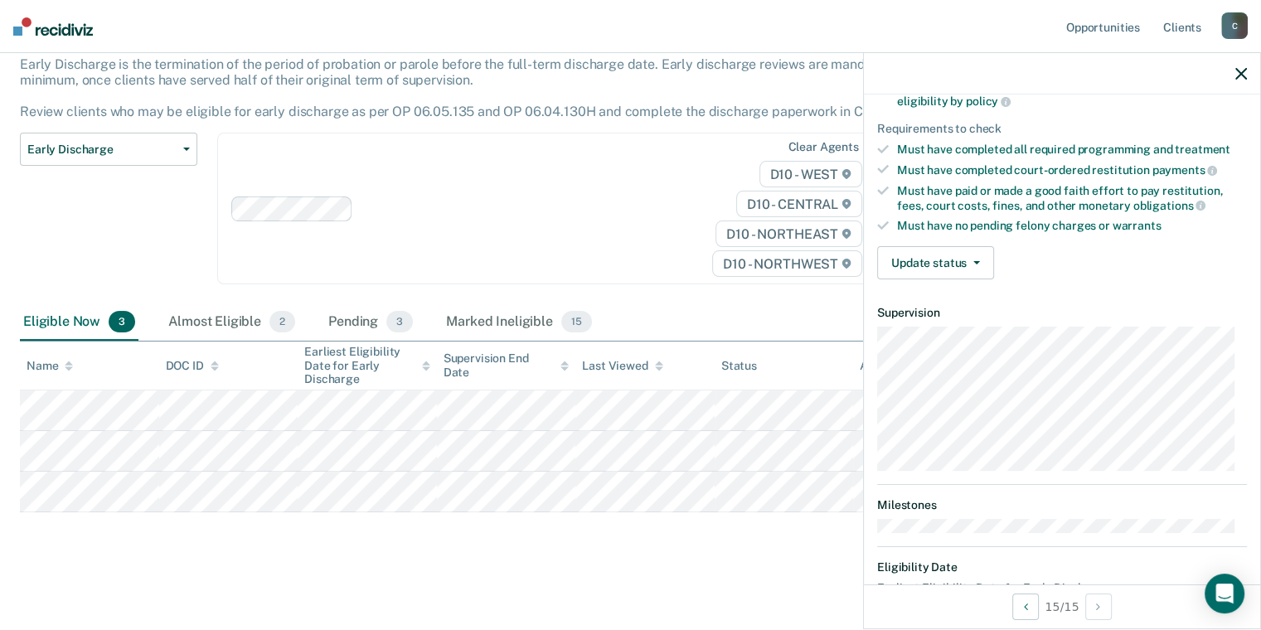
scroll to position [212, 0]
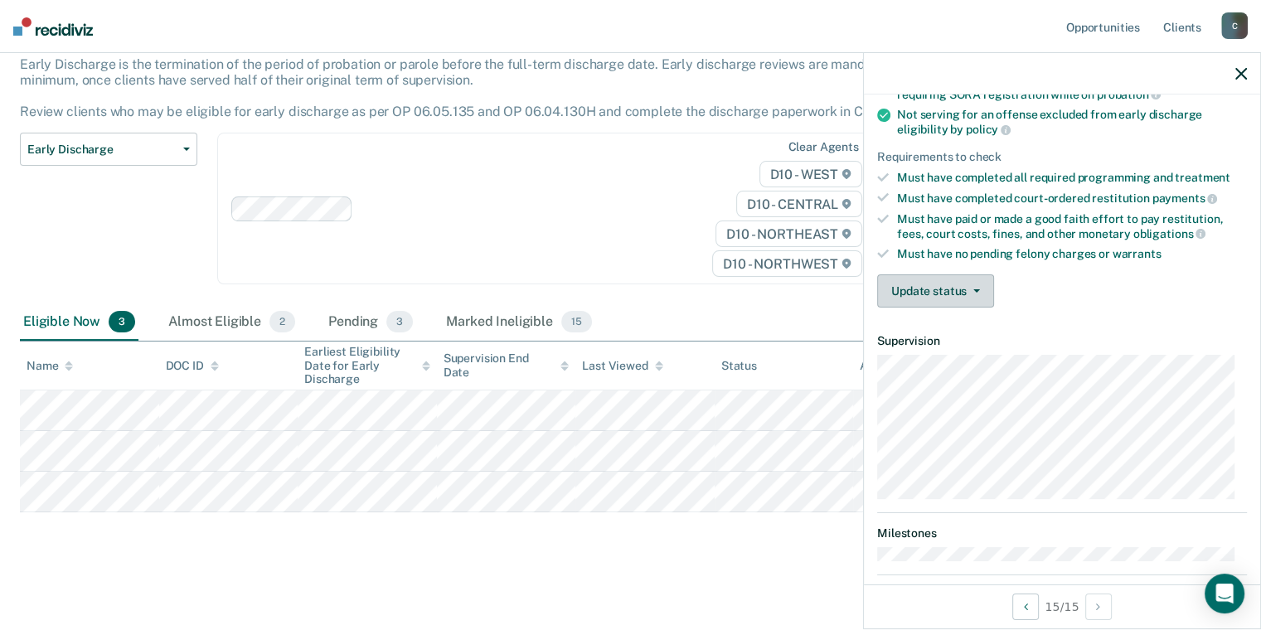
click at [945, 274] on button "Update status" at bounding box center [935, 290] width 117 height 33
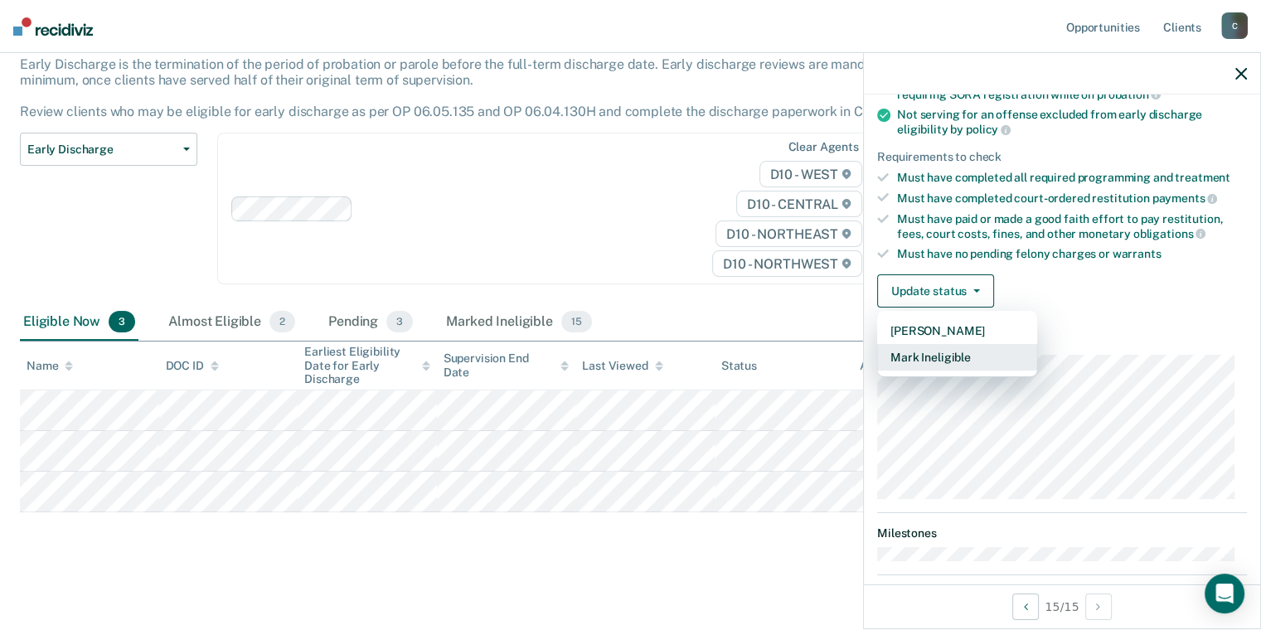
click at [951, 360] on button "Mark Ineligible" at bounding box center [957, 357] width 160 height 27
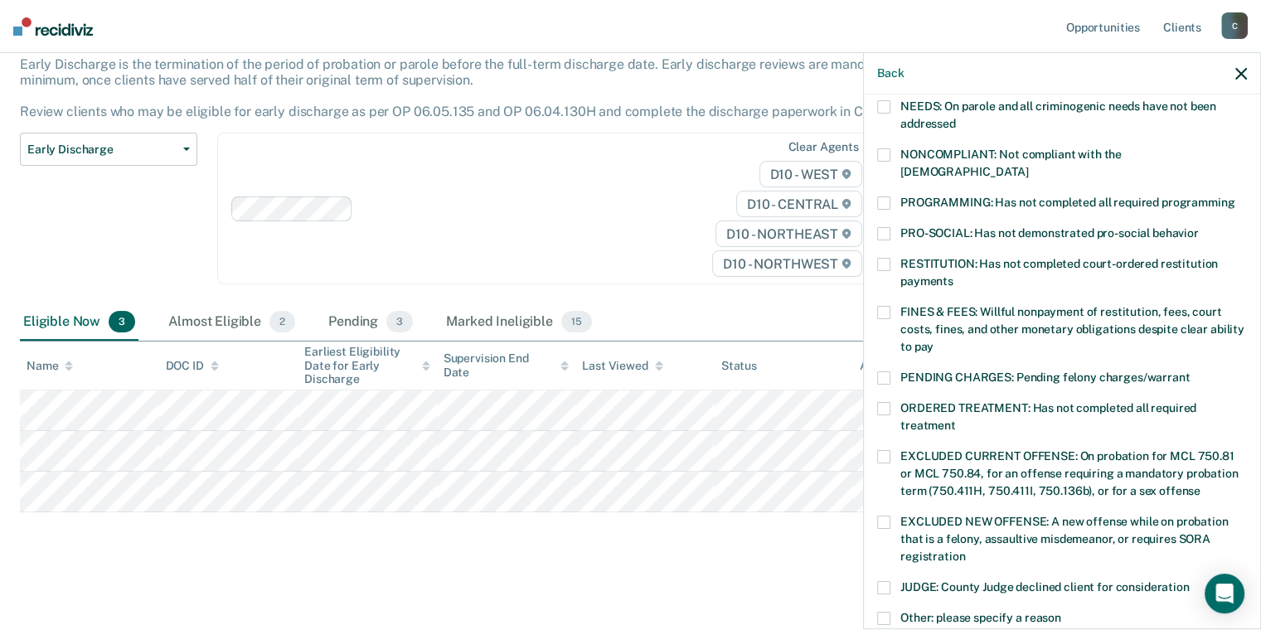
scroll to position [378, 0]
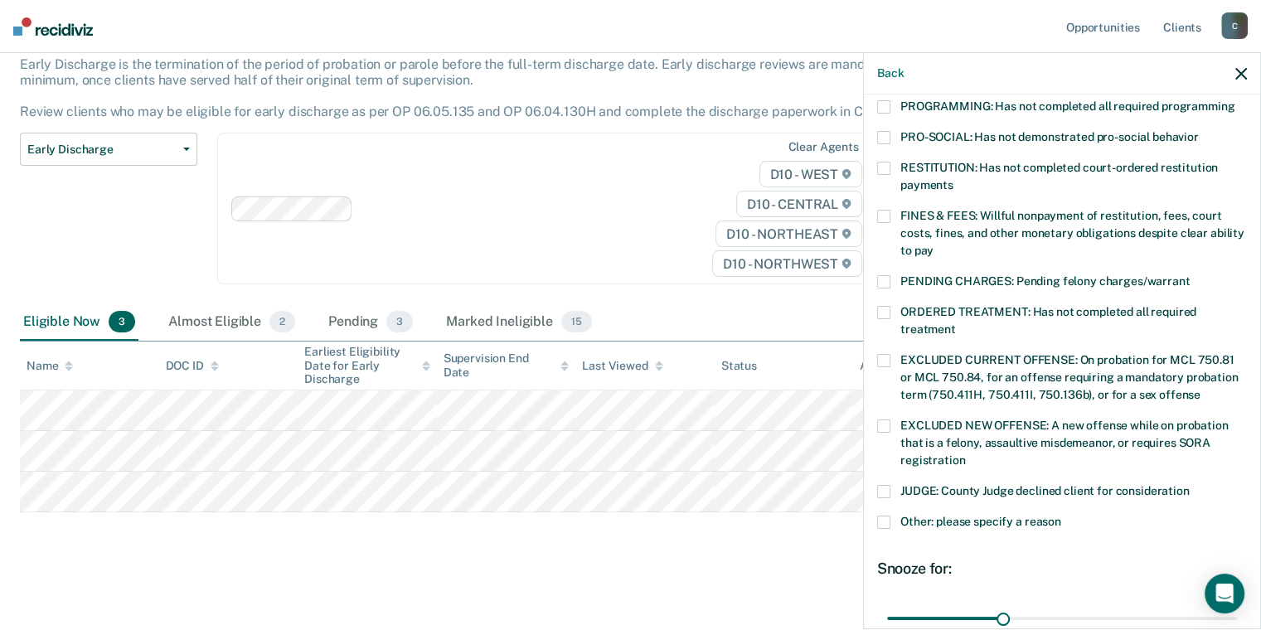
click at [886, 516] on span at bounding box center [883, 522] width 13 height 13
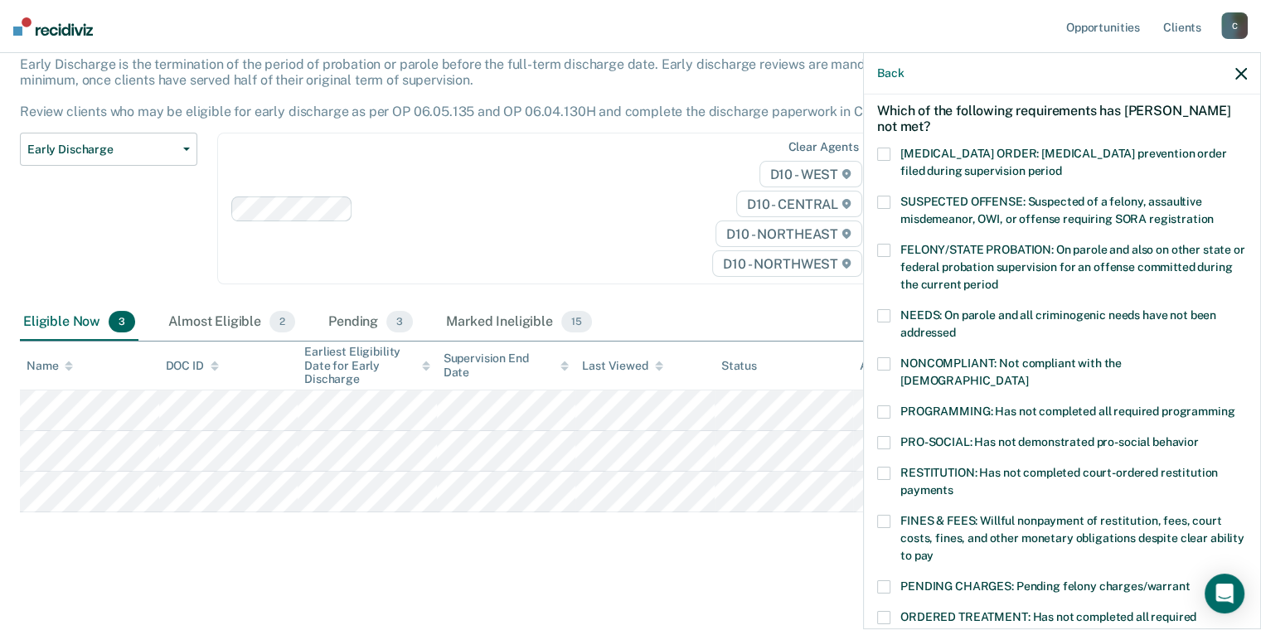
scroll to position [46, 0]
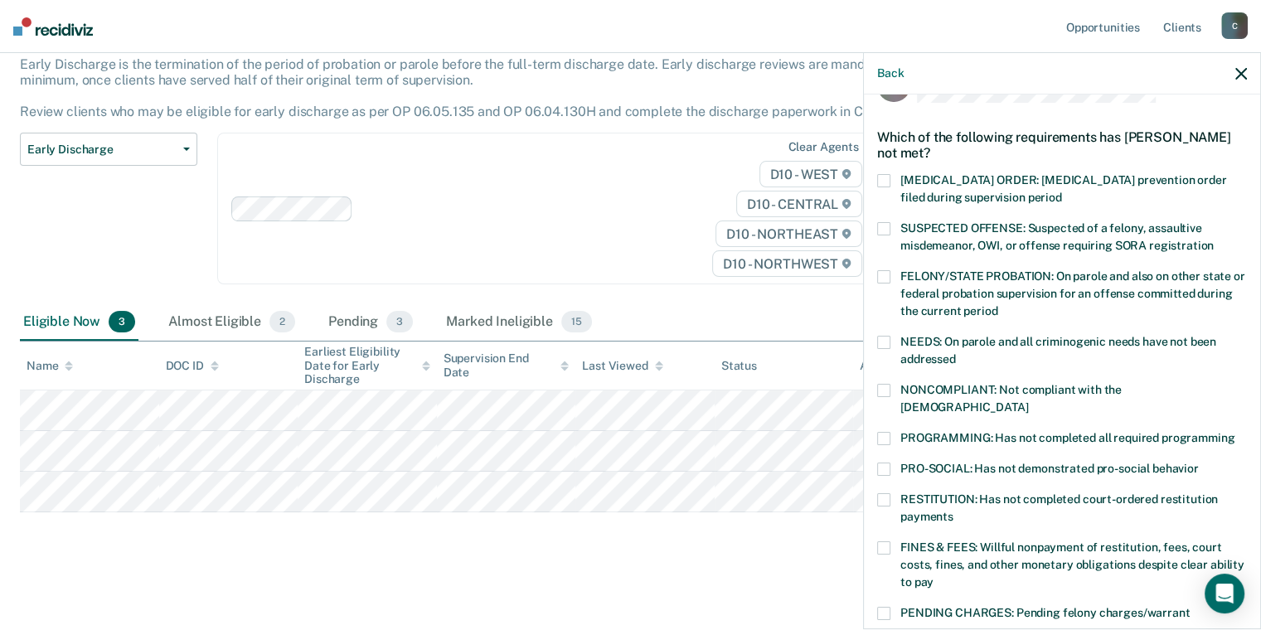
click at [884, 389] on span at bounding box center [883, 390] width 13 height 13
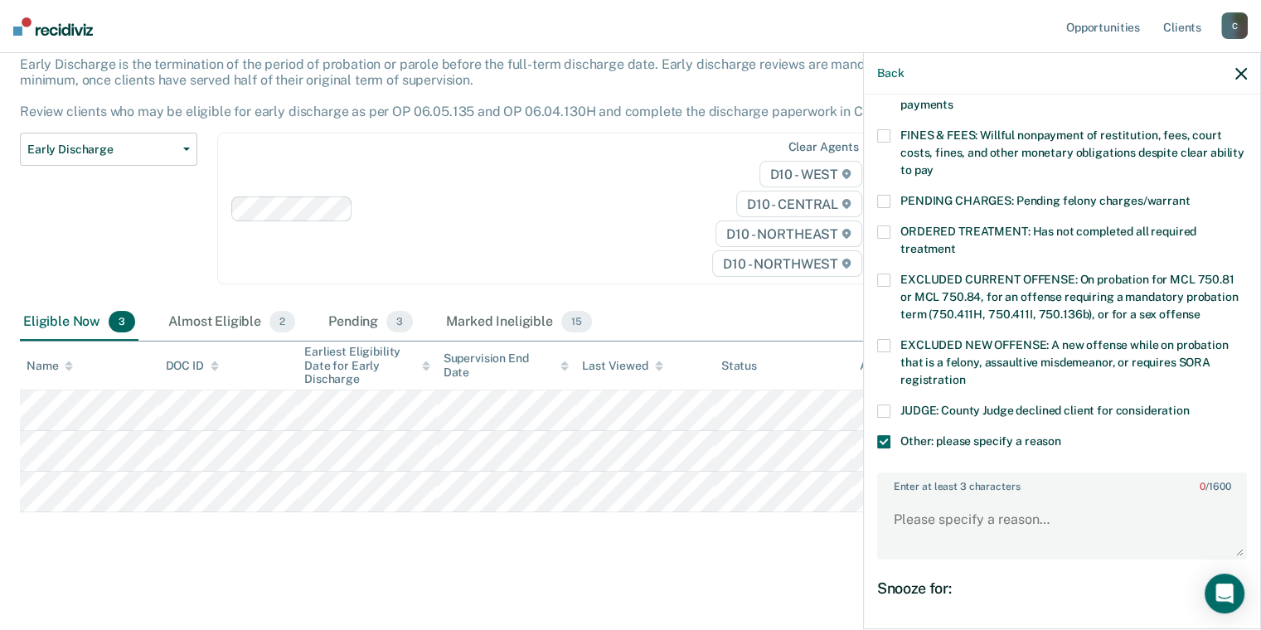
scroll to position [461, 0]
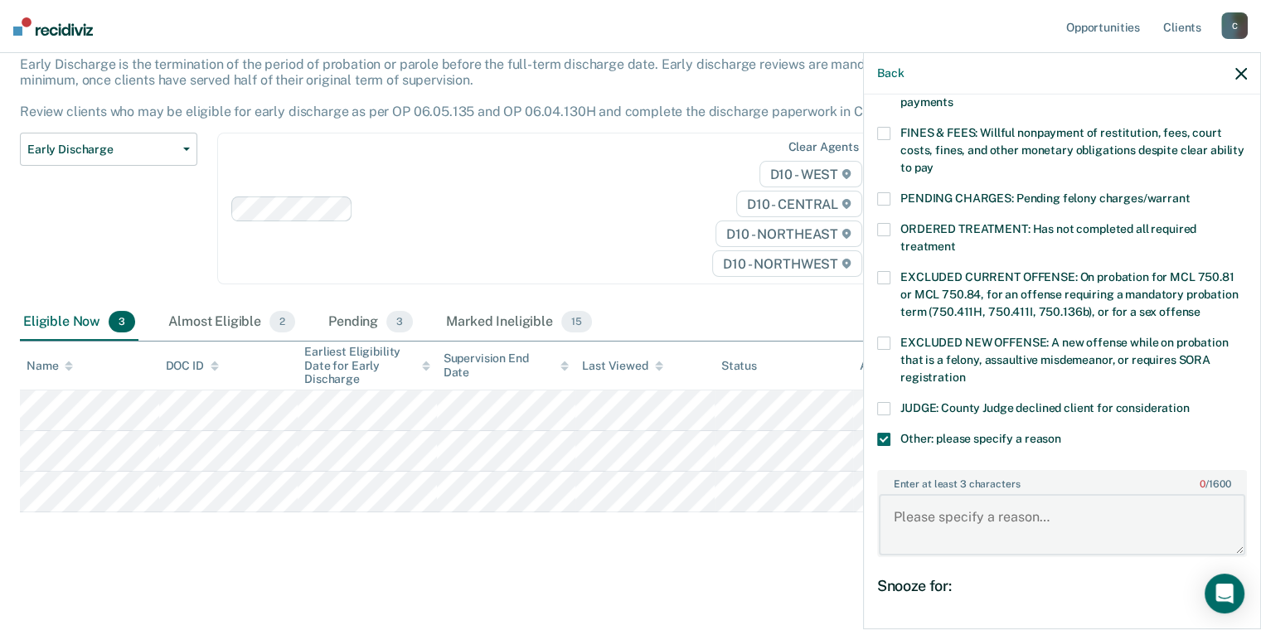
click at [973, 494] on textarea "Enter at least 3 characters 0 / 1600" at bounding box center [1062, 524] width 366 height 61
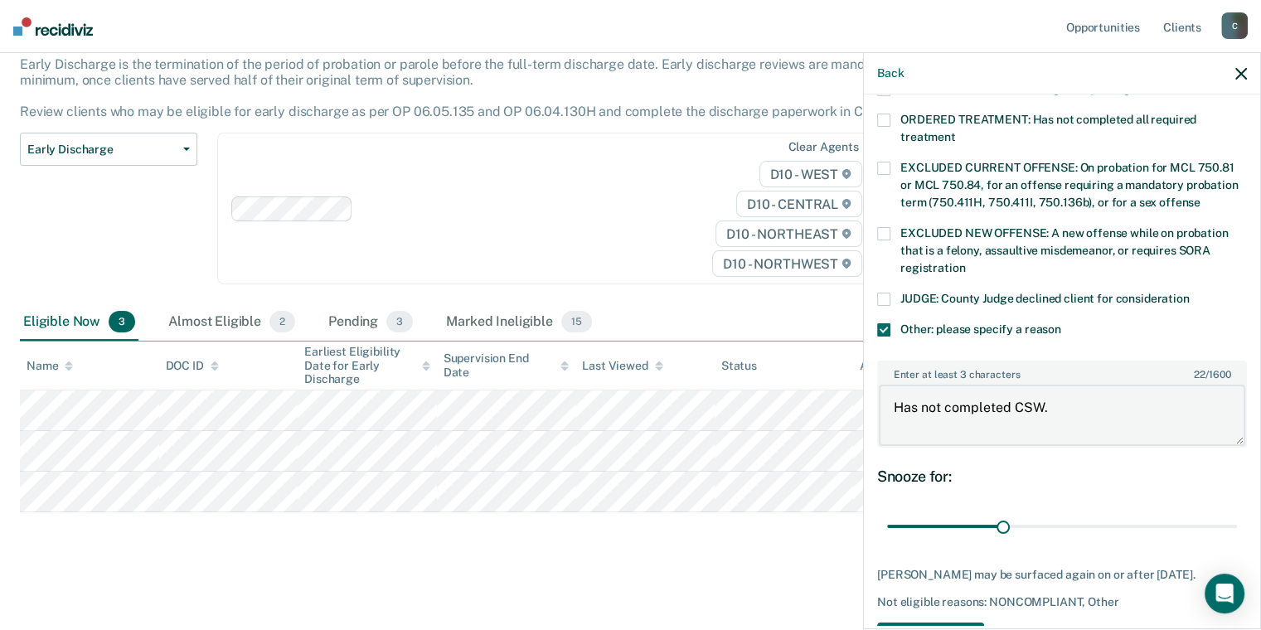
scroll to position [610, 0]
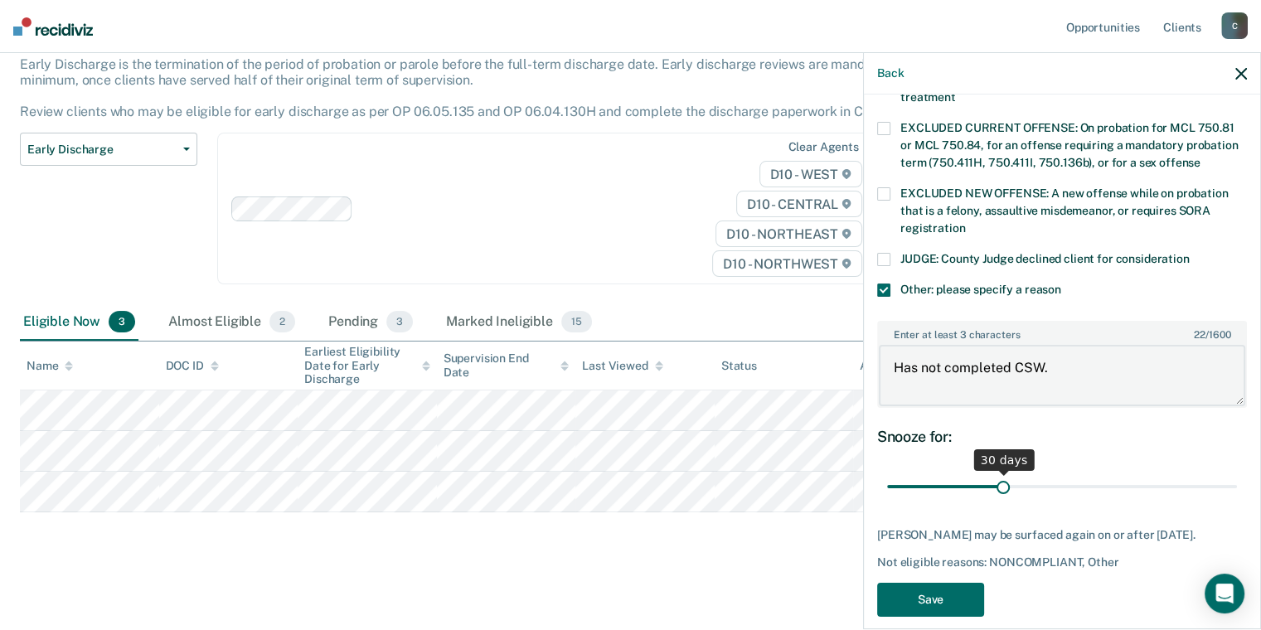
type textarea "Has not completed CSW."
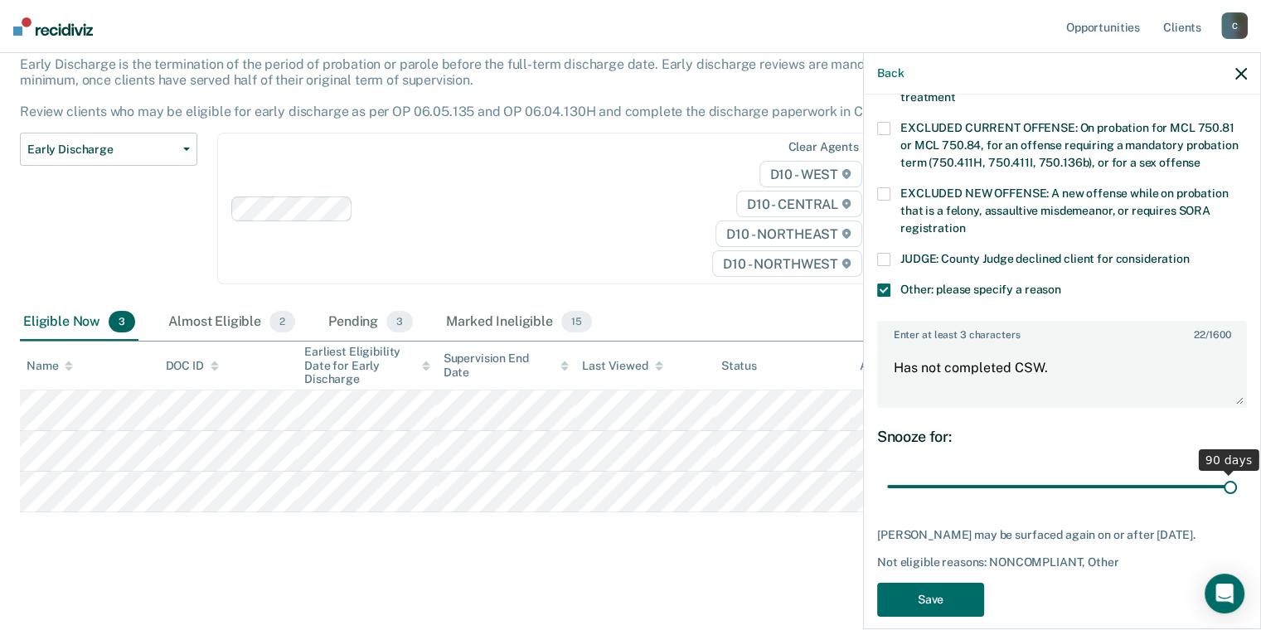
drag, startPoint x: 1003, startPoint y: 470, endPoint x: 1272, endPoint y: 495, distance: 270.5
type input "90"
click at [1237, 495] on input "range" at bounding box center [1062, 486] width 350 height 29
click at [942, 583] on button "Save" at bounding box center [930, 600] width 107 height 34
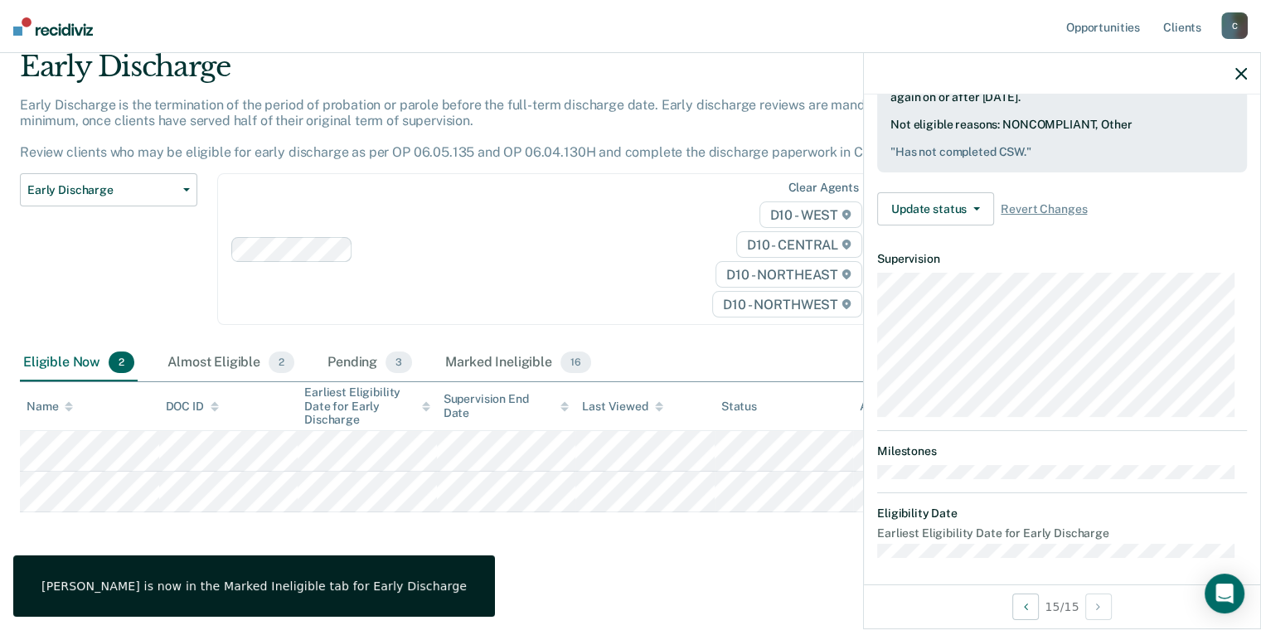
scroll to position [295, 0]
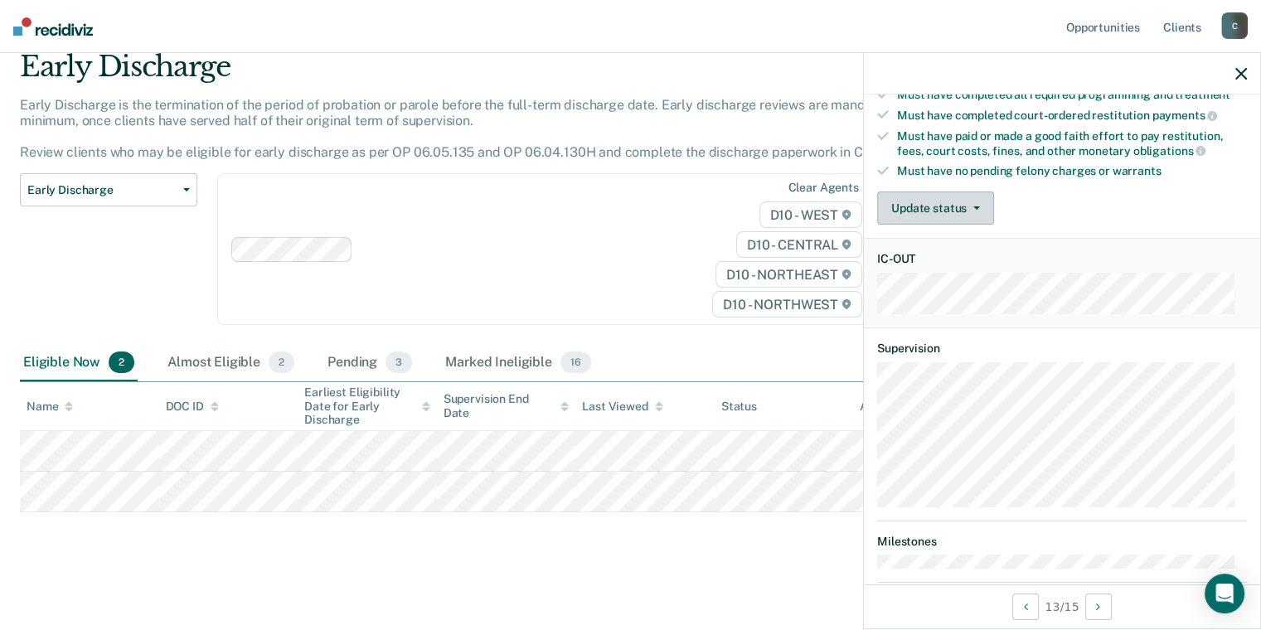
click at [962, 209] on button "Update status" at bounding box center [935, 207] width 117 height 33
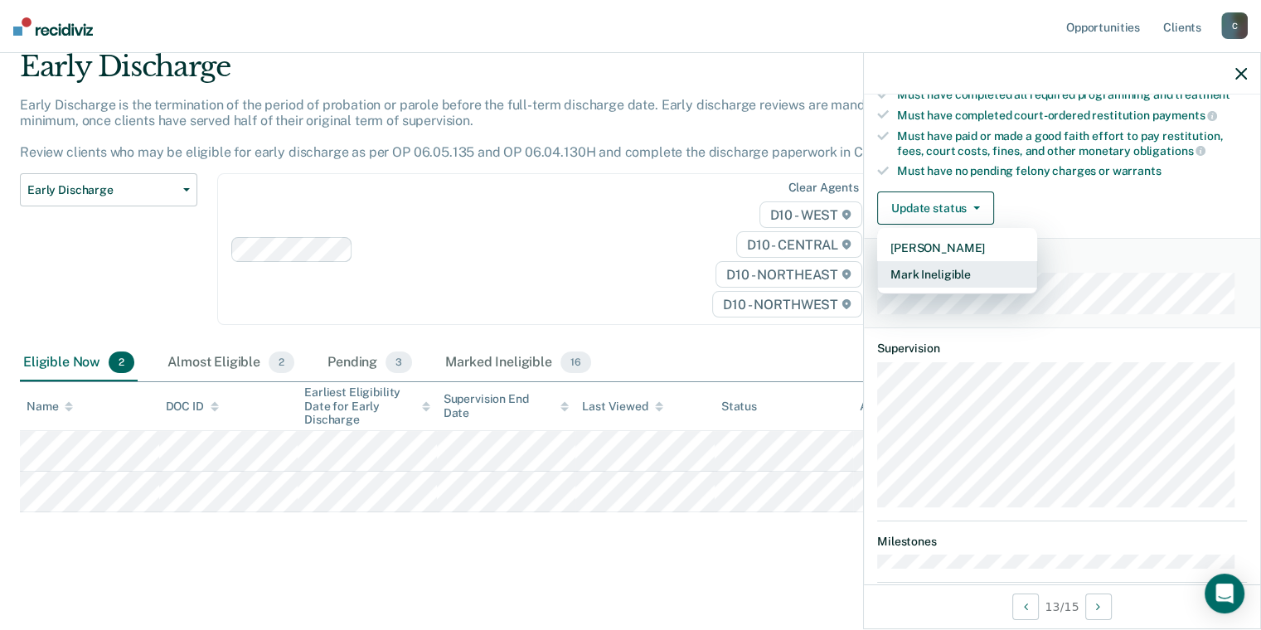
click at [948, 271] on button "Mark Ineligible" at bounding box center [957, 274] width 160 height 27
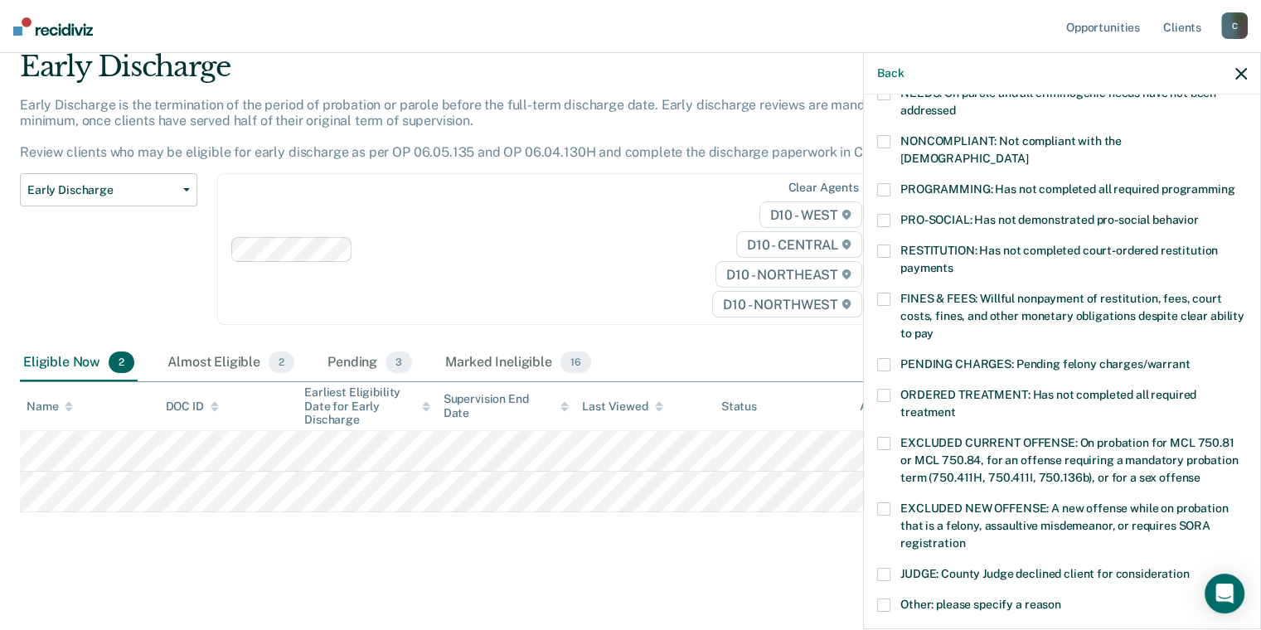
click at [881, 224] on div "PRO-SOCIAL: Has not demonstrated pro-social behavior" at bounding box center [1062, 229] width 370 height 31
click at [891, 245] on label "RESTITUTION: Has not completed court-ordered restitution payments" at bounding box center [1062, 262] width 370 height 35
click at [891, 214] on label "PRO-SOCIAL: Has not demonstrated pro-social behavior" at bounding box center [1062, 222] width 370 height 17
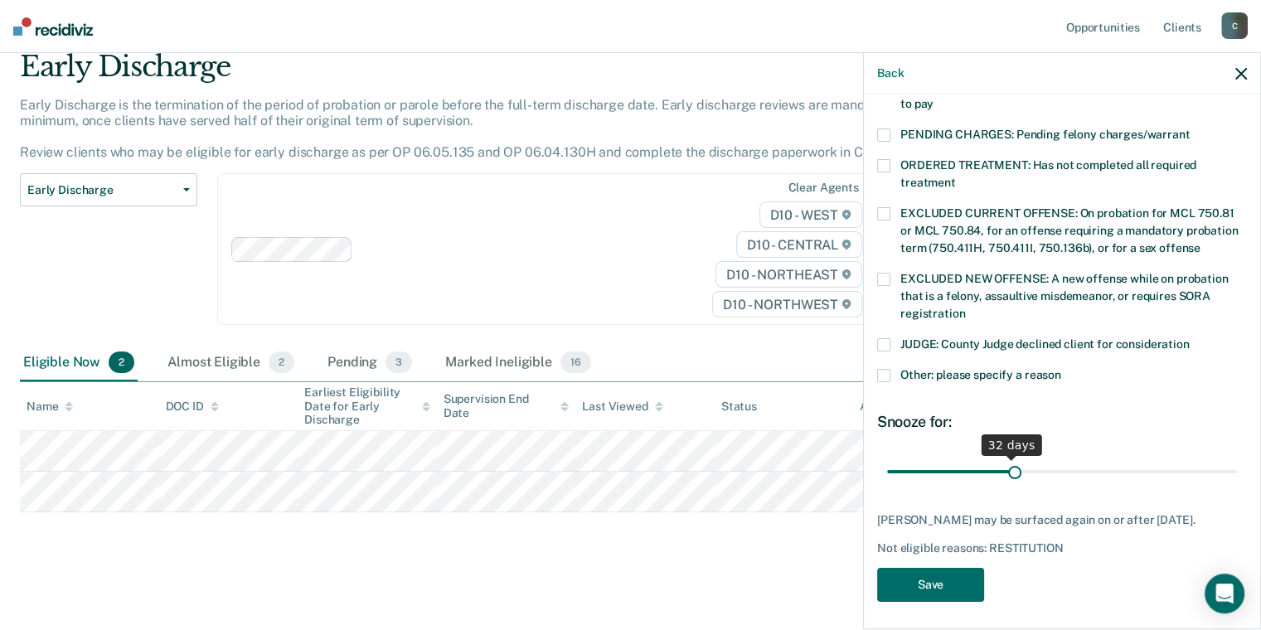
scroll to position [511, 0]
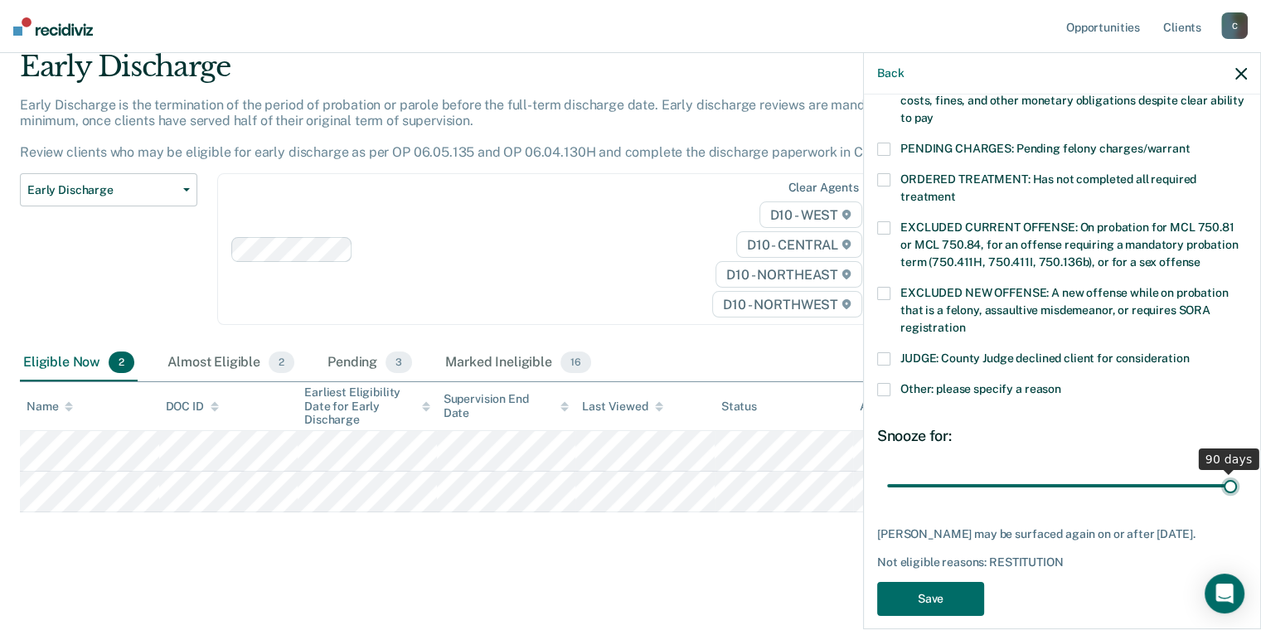
drag, startPoint x: 1005, startPoint y: 454, endPoint x: 1237, endPoint y: 474, distance: 232.9
type input "90"
click at [1237, 474] on input "range" at bounding box center [1062, 486] width 350 height 29
click at [922, 599] on button "Save" at bounding box center [930, 599] width 107 height 34
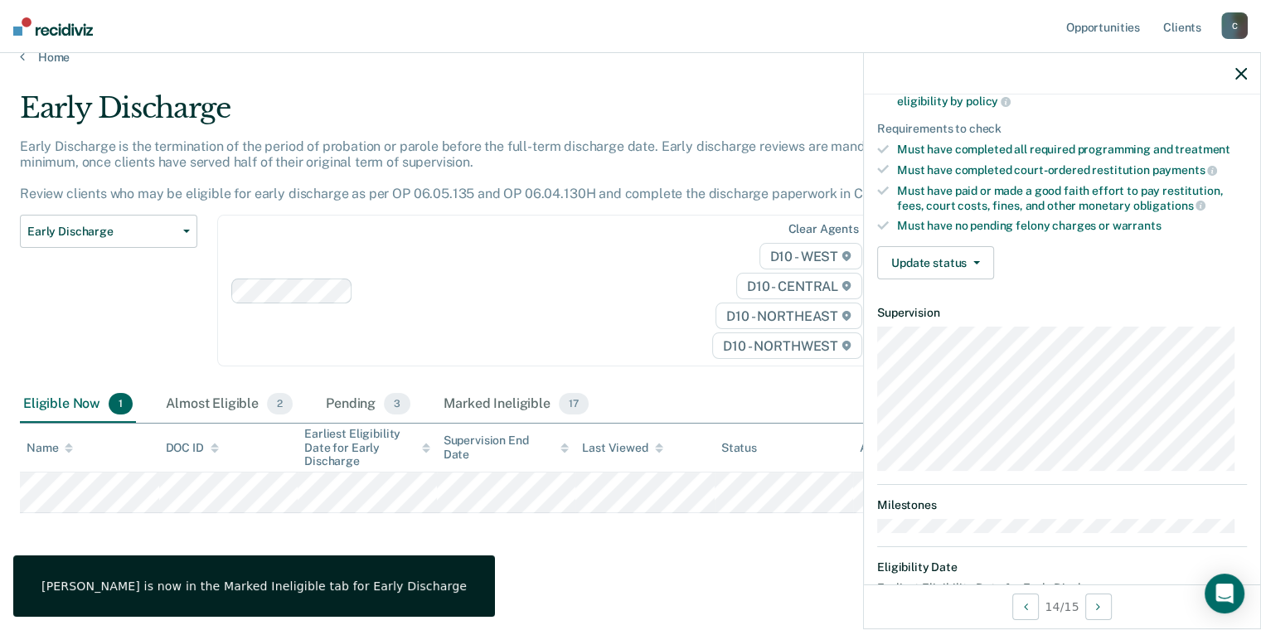
scroll to position [212, 0]
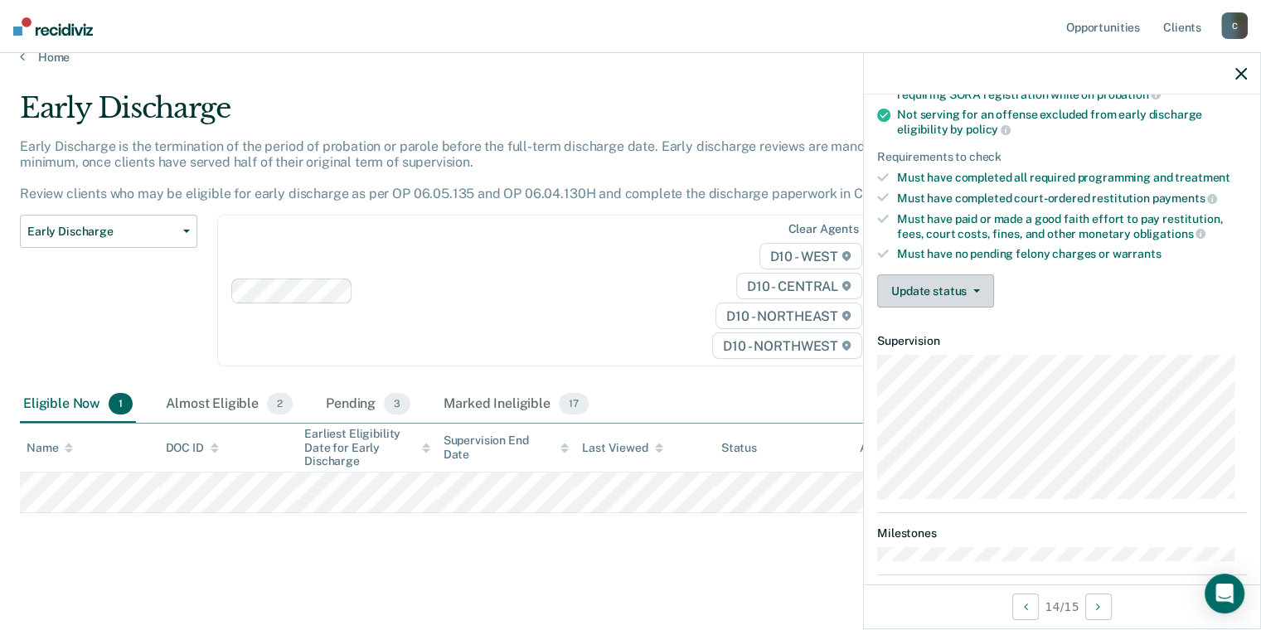
click at [960, 279] on button "Update status" at bounding box center [935, 290] width 117 height 33
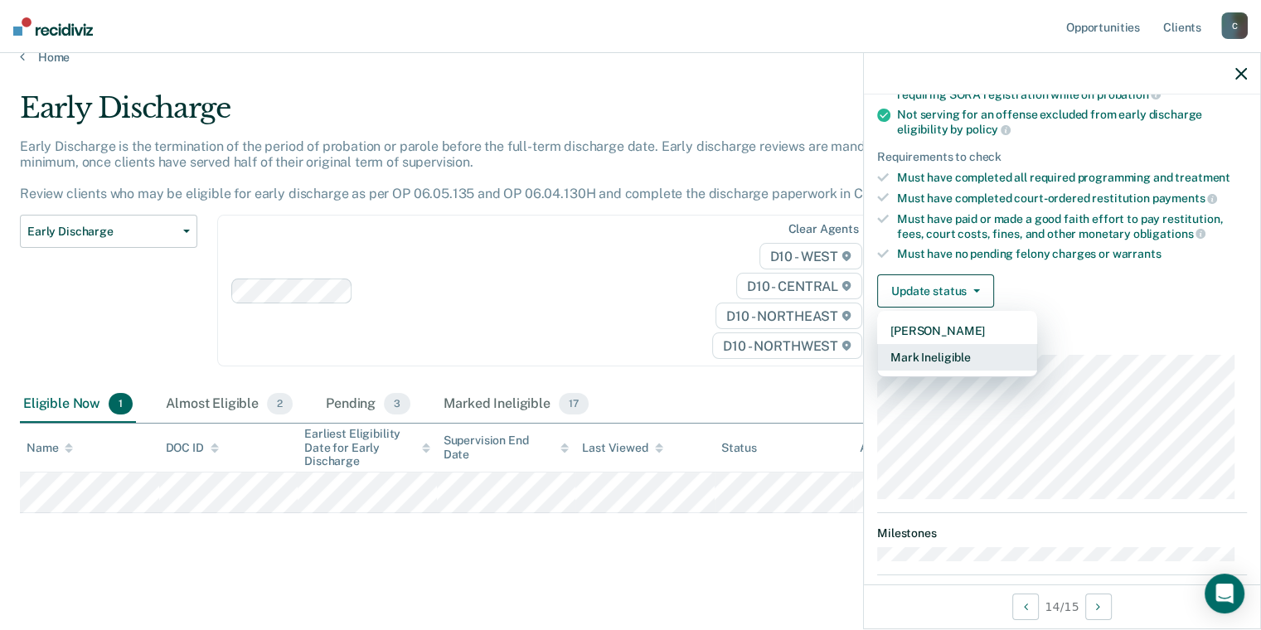
click at [938, 346] on button "Mark Ineligible" at bounding box center [957, 357] width 160 height 27
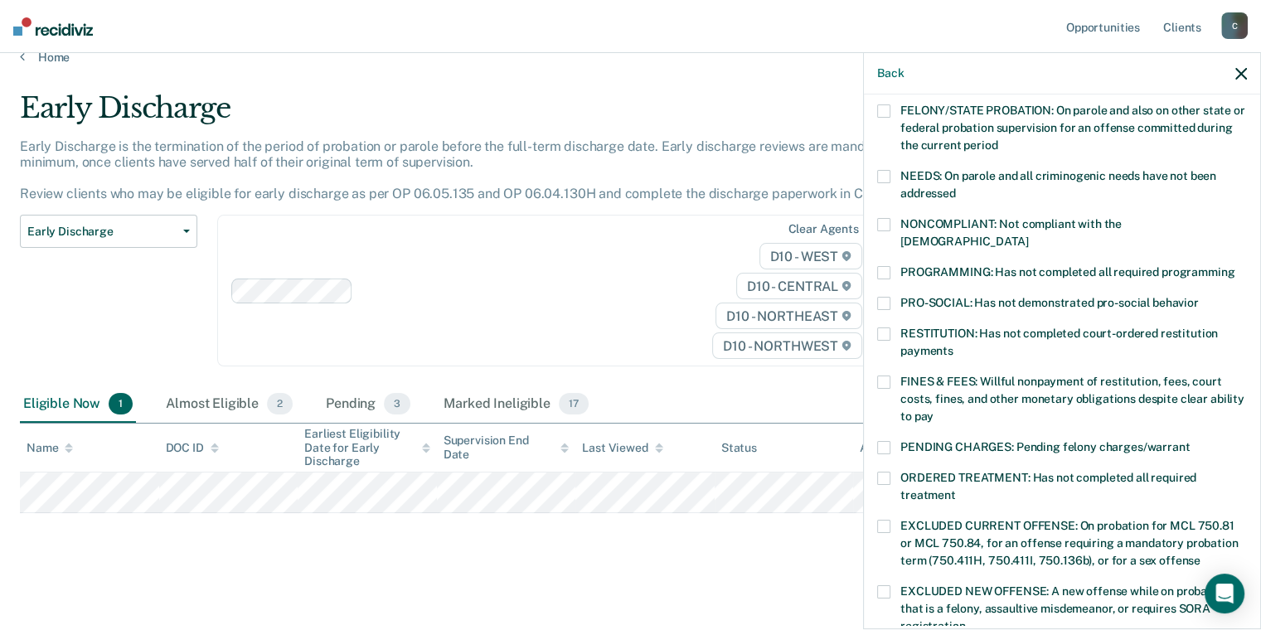
click at [880, 375] on span at bounding box center [883, 381] width 13 height 13
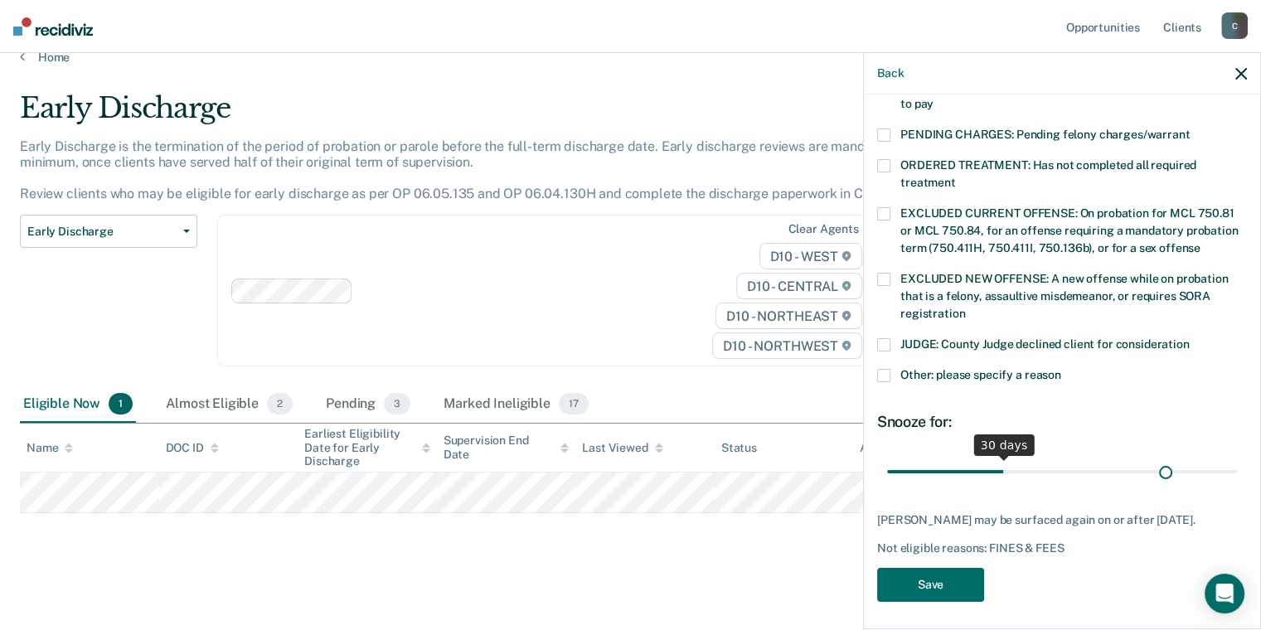
scroll to position [525, 0]
drag, startPoint x: 1001, startPoint y: 451, endPoint x: 1272, endPoint y: 473, distance: 272.0
type input "90"
click at [1237, 473] on input "range" at bounding box center [1062, 472] width 350 height 29
click at [903, 584] on button "Save" at bounding box center [930, 585] width 107 height 34
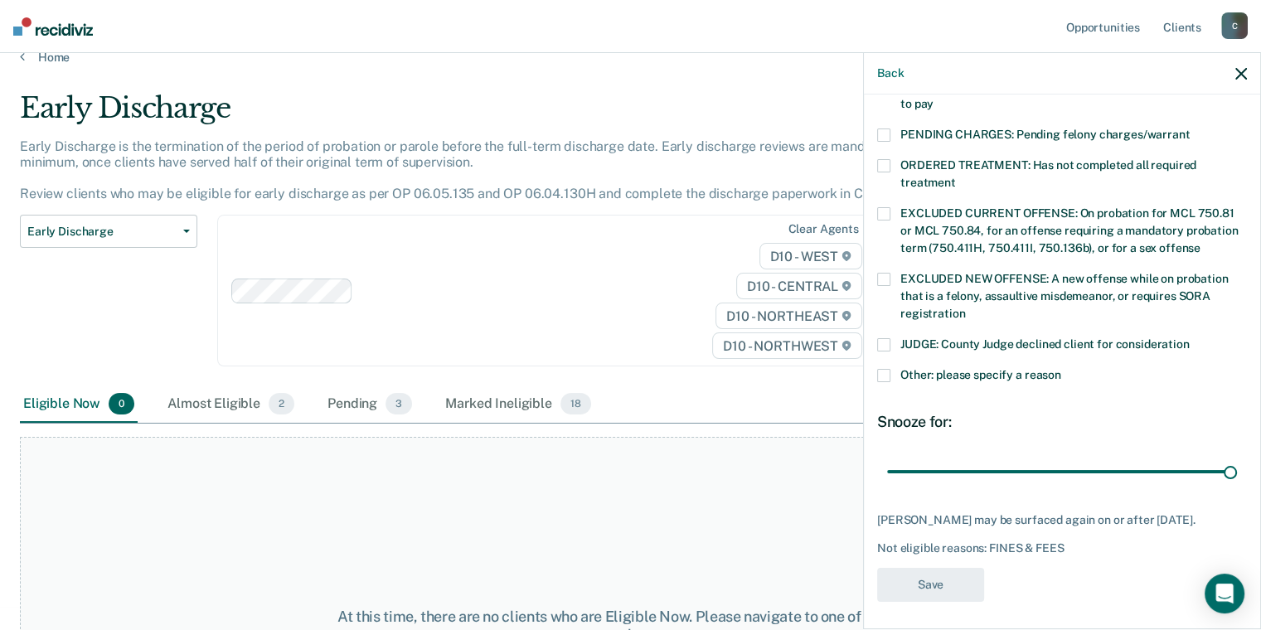
scroll to position [418, 0]
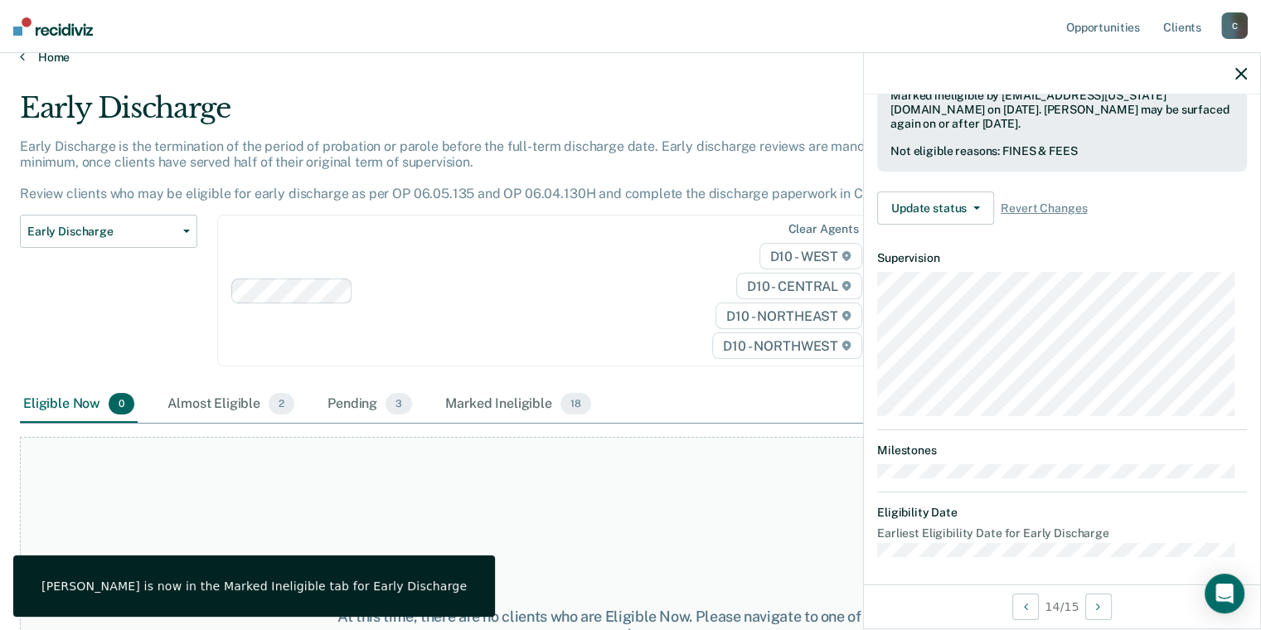
click at [56, 53] on link "Home" at bounding box center [630, 57] width 1221 height 15
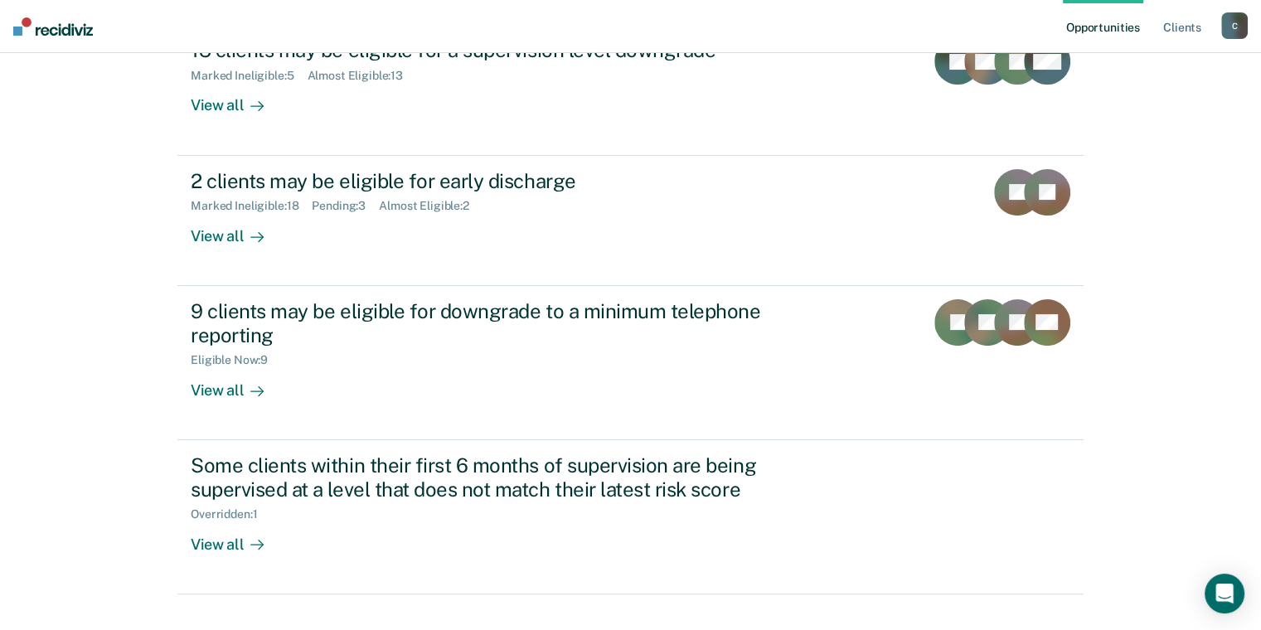
scroll to position [285, 0]
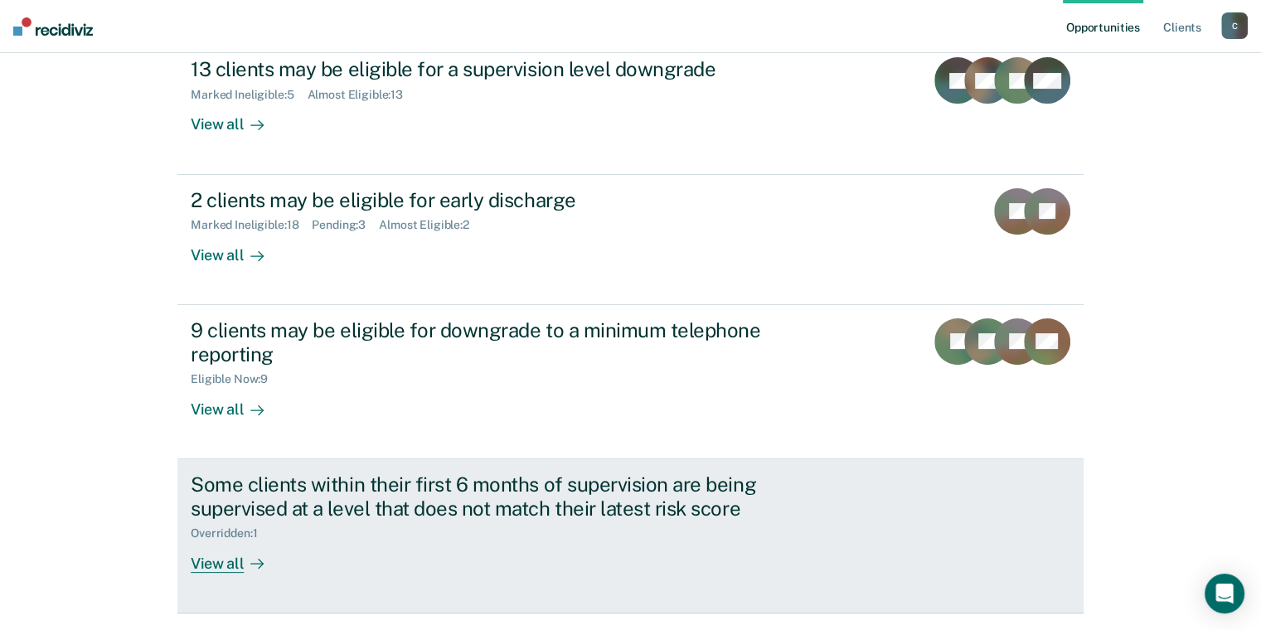
click at [328, 500] on div "Some clients within their first 6 months of supervision are being supervised at…" at bounding box center [482, 496] width 582 height 48
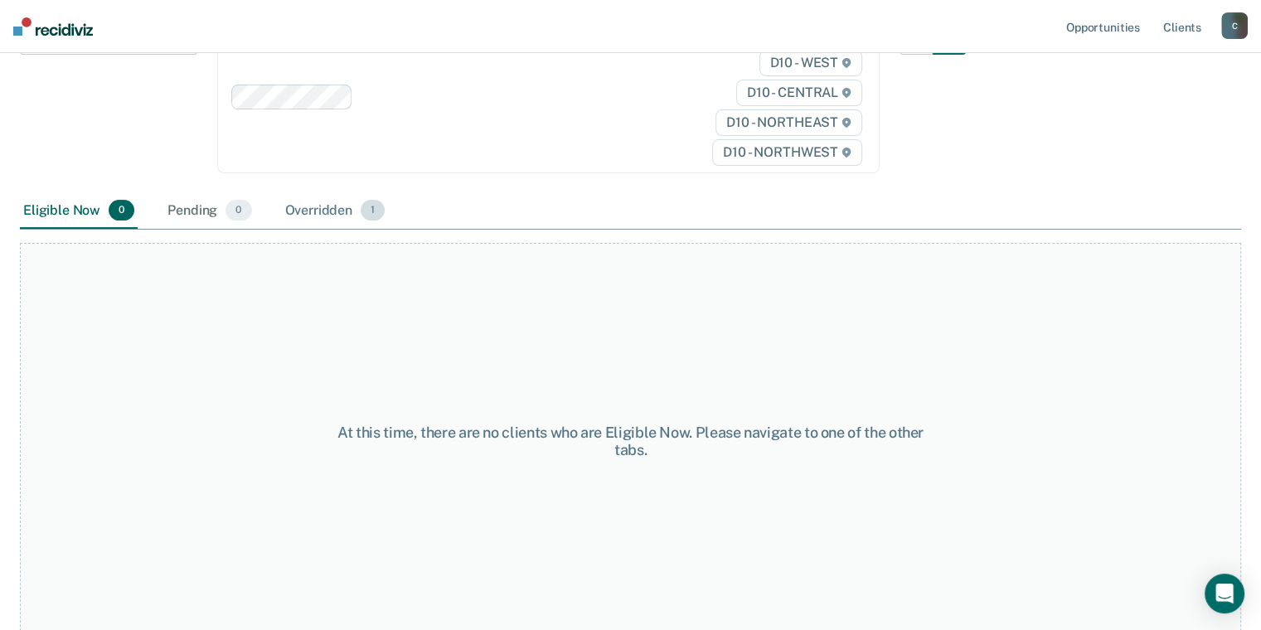
click at [308, 211] on div "Overridden 1" at bounding box center [335, 211] width 107 height 36
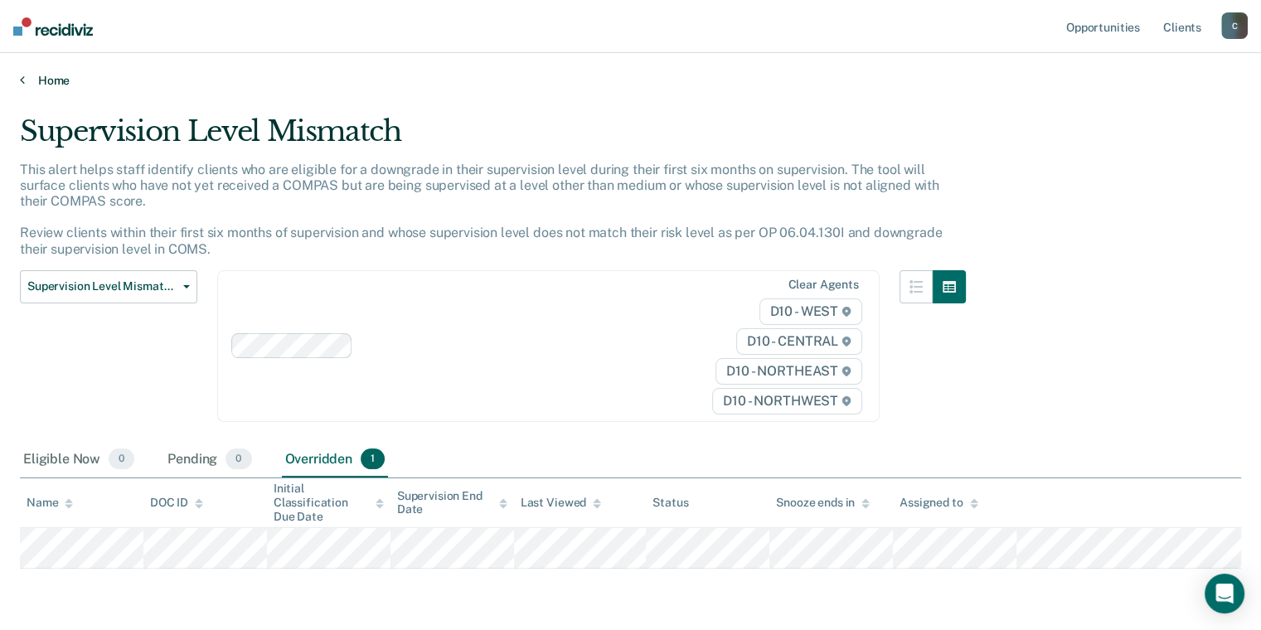
click at [60, 83] on link "Home" at bounding box center [630, 80] width 1221 height 15
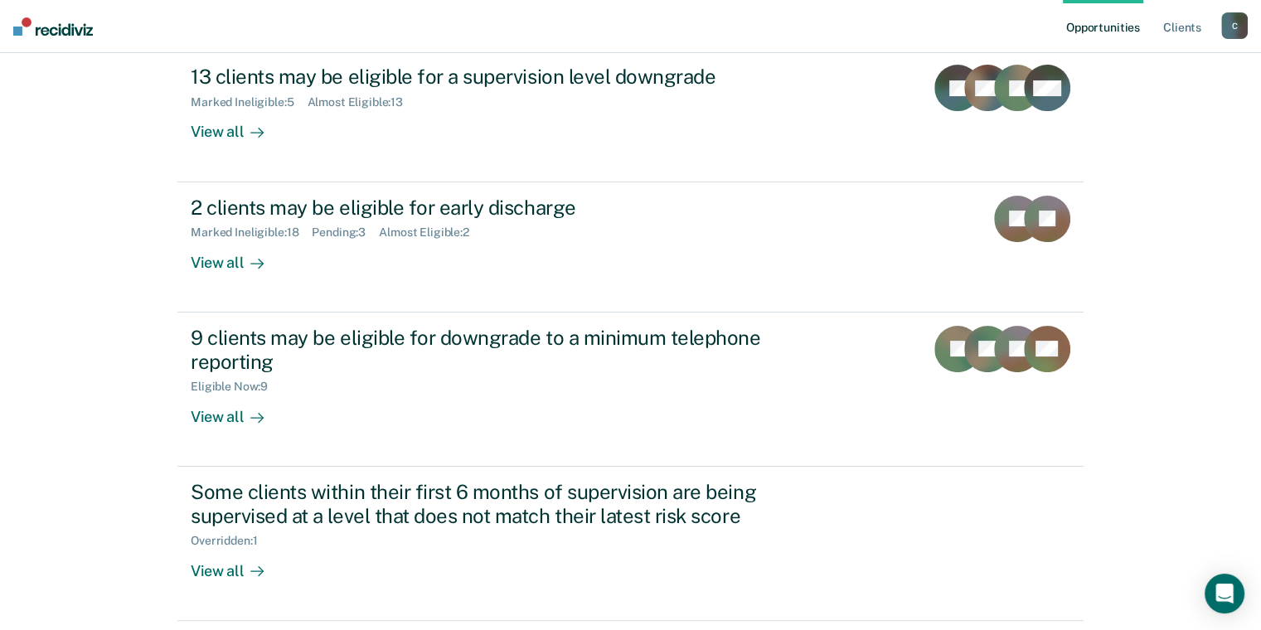
scroll to position [332, 0]
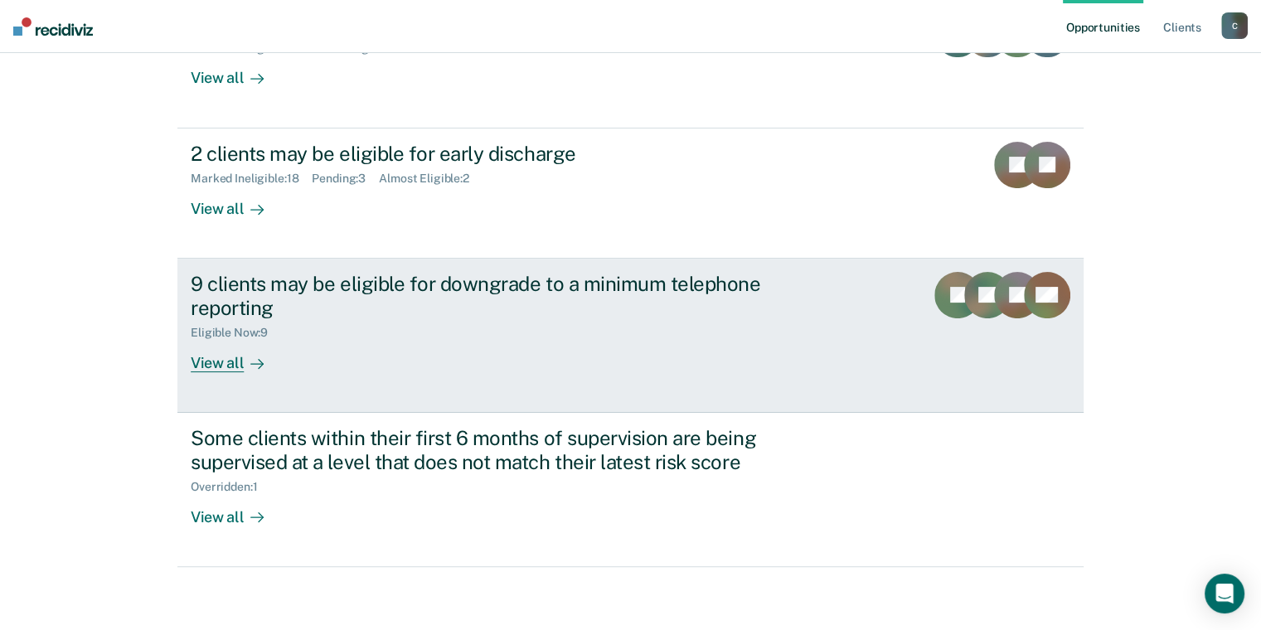
click at [363, 343] on div "9 clients may be eligible for downgrade to a minimum telephone reporting Eligib…" at bounding box center [502, 322] width 622 height 100
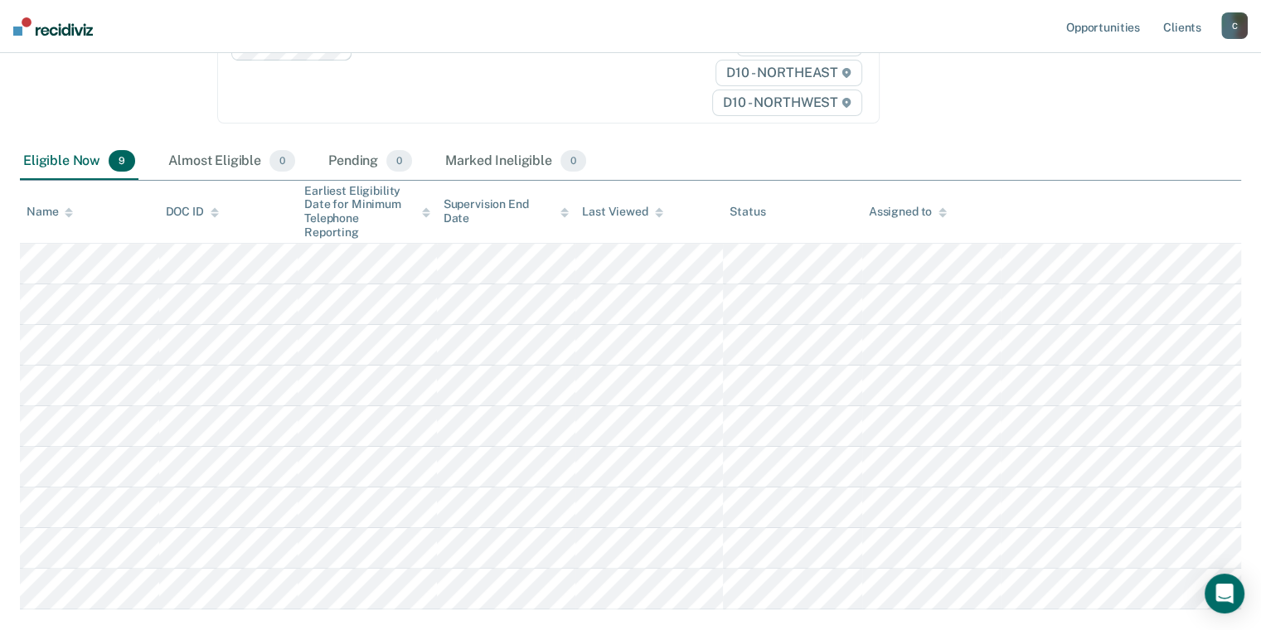
scroll to position [332, 0]
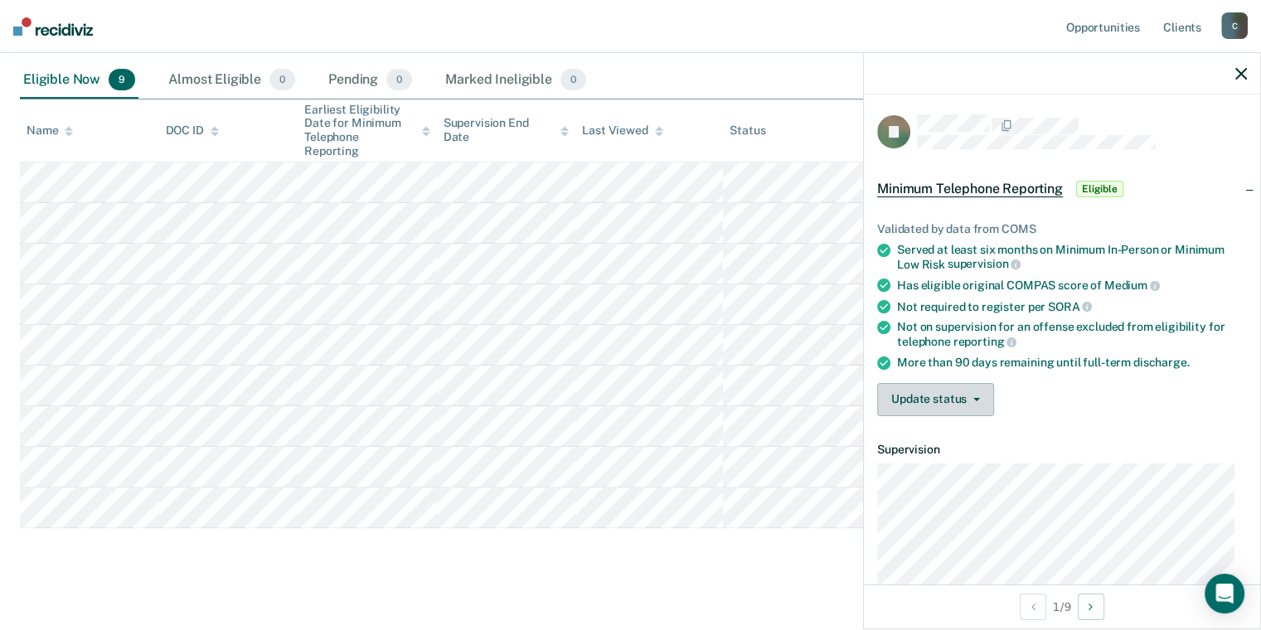
click at [922, 404] on button "Update status" at bounding box center [935, 399] width 117 height 33
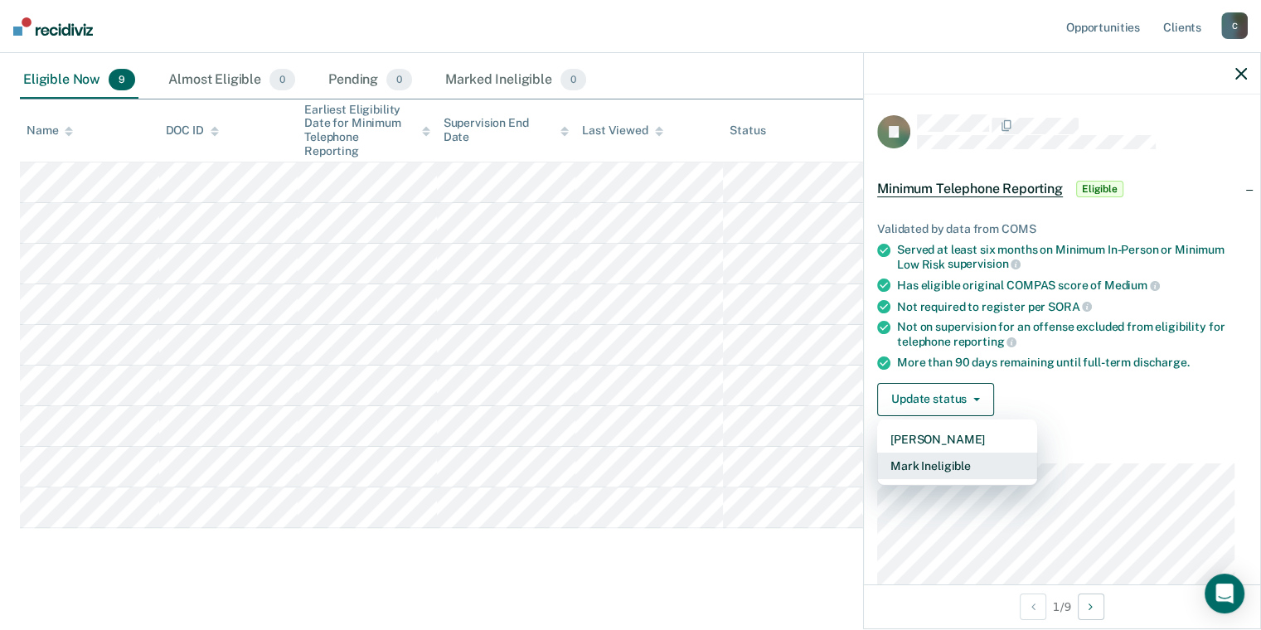
click at [941, 460] on button "Mark Ineligible" at bounding box center [957, 466] width 160 height 27
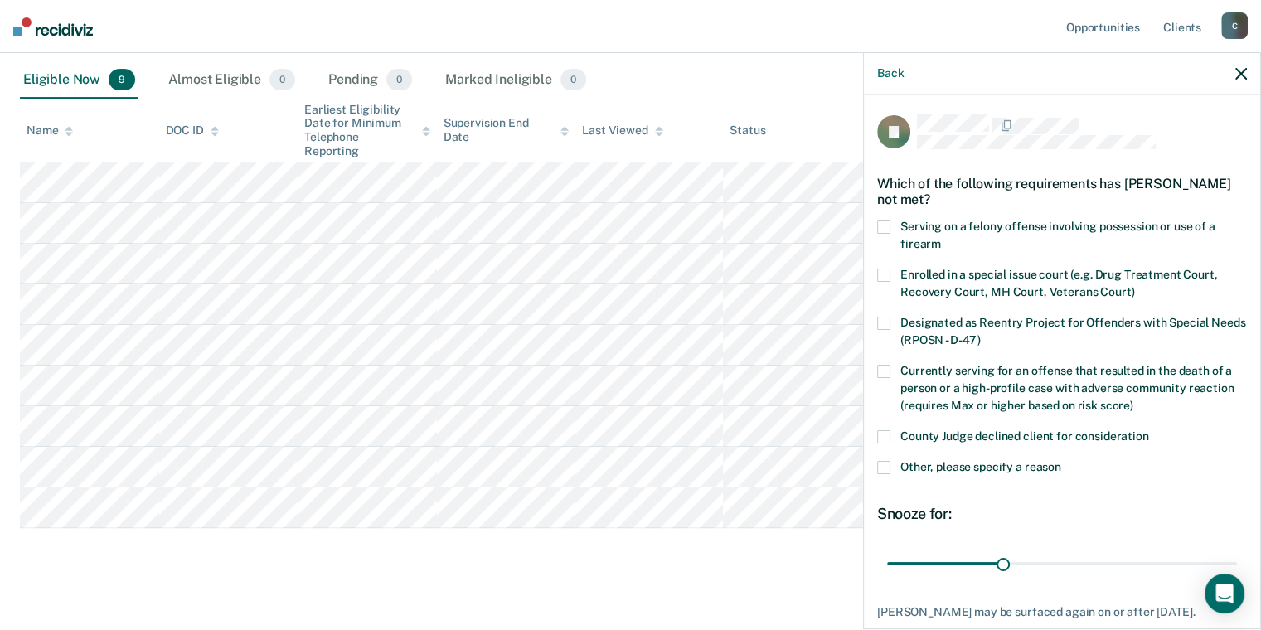
click at [894, 467] on label "Other, please specify a reason" at bounding box center [1062, 469] width 370 height 17
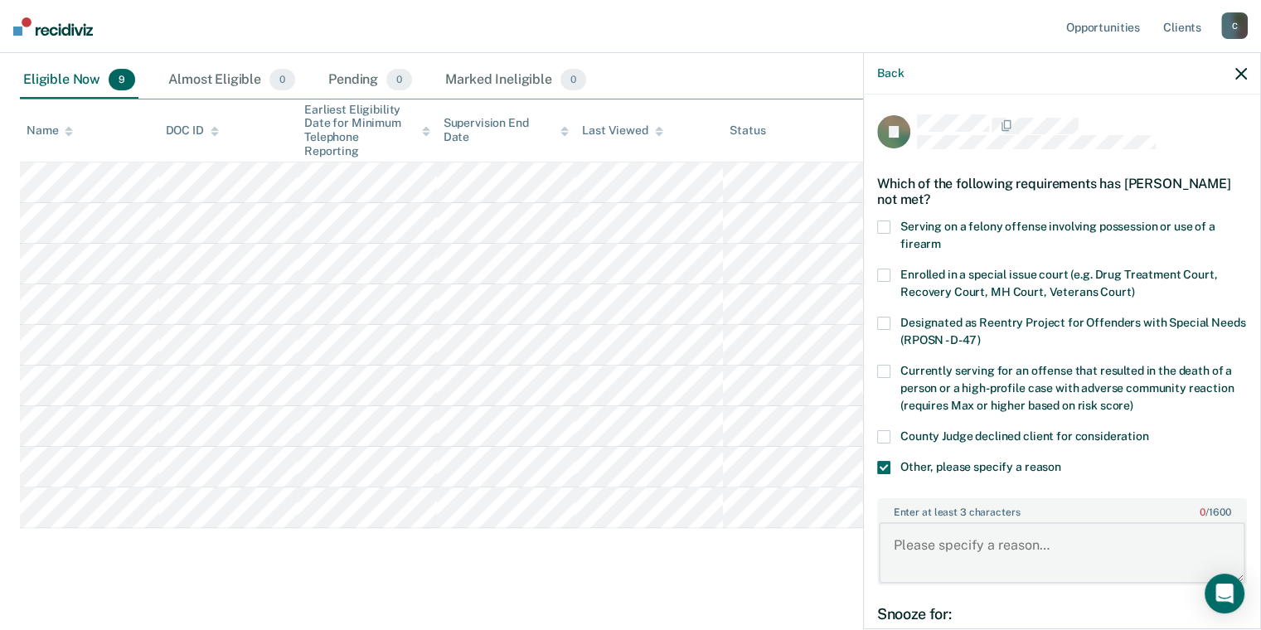
click at [957, 550] on textarea "Enter at least 3 characters 0 / 1600" at bounding box center [1062, 552] width 366 height 61
click at [941, 556] on textarea "Sending state has not authorized telephone reporting." at bounding box center [1062, 552] width 366 height 61
click at [942, 555] on textarea "Sending state has not authorized telephone reporting." at bounding box center [1062, 552] width 366 height 61
click at [962, 567] on textarea "Sending state has not authorized telephone reporting." at bounding box center [1062, 552] width 366 height 61
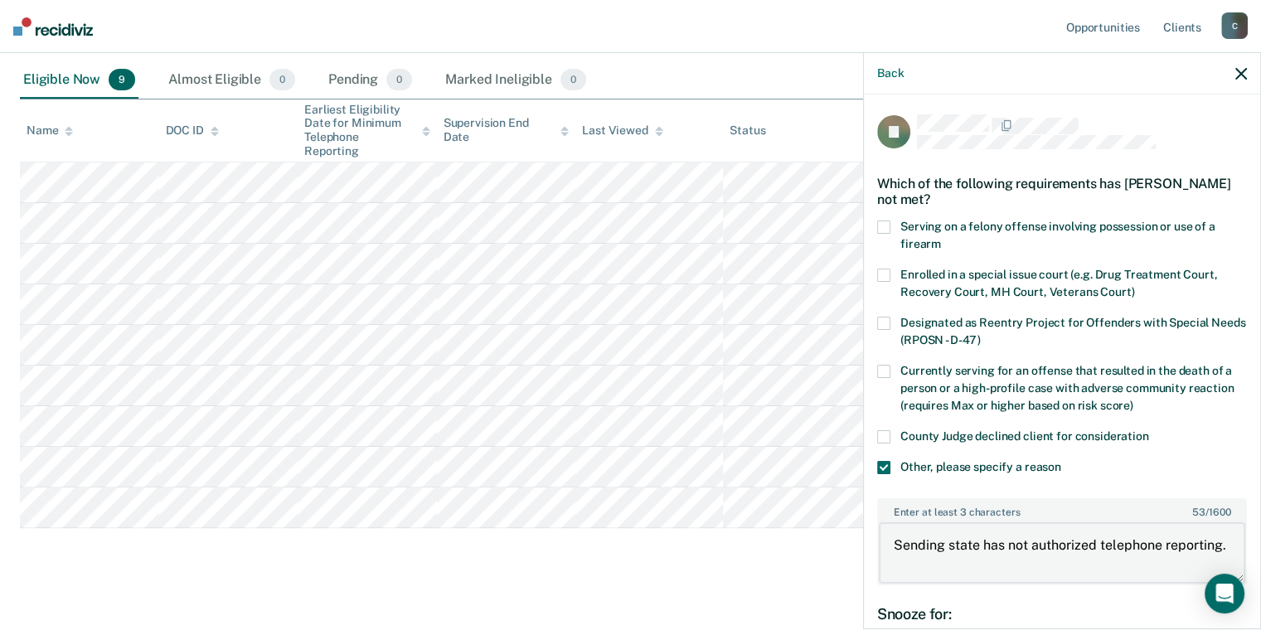
drag, startPoint x: 962, startPoint y: 565, endPoint x: 886, endPoint y: 540, distance: 79.7
click at [886, 540] on textarea "Sending state has not authorized telephone reporting." at bounding box center [1062, 552] width 366 height 61
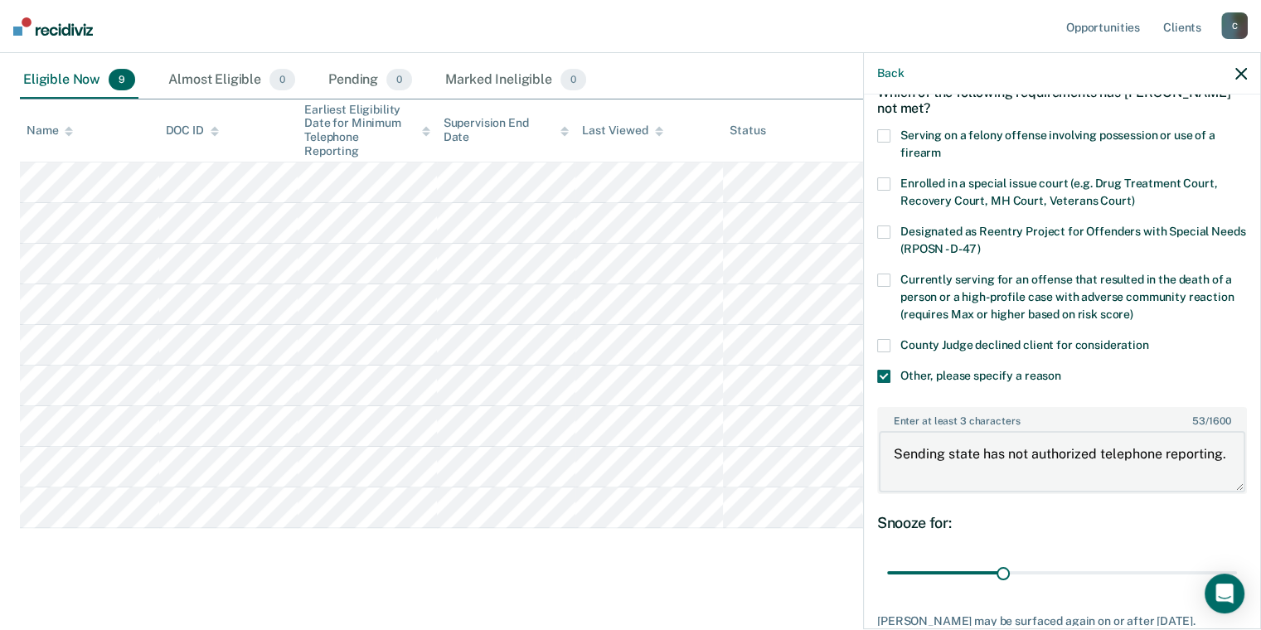
scroll to position [194, 0]
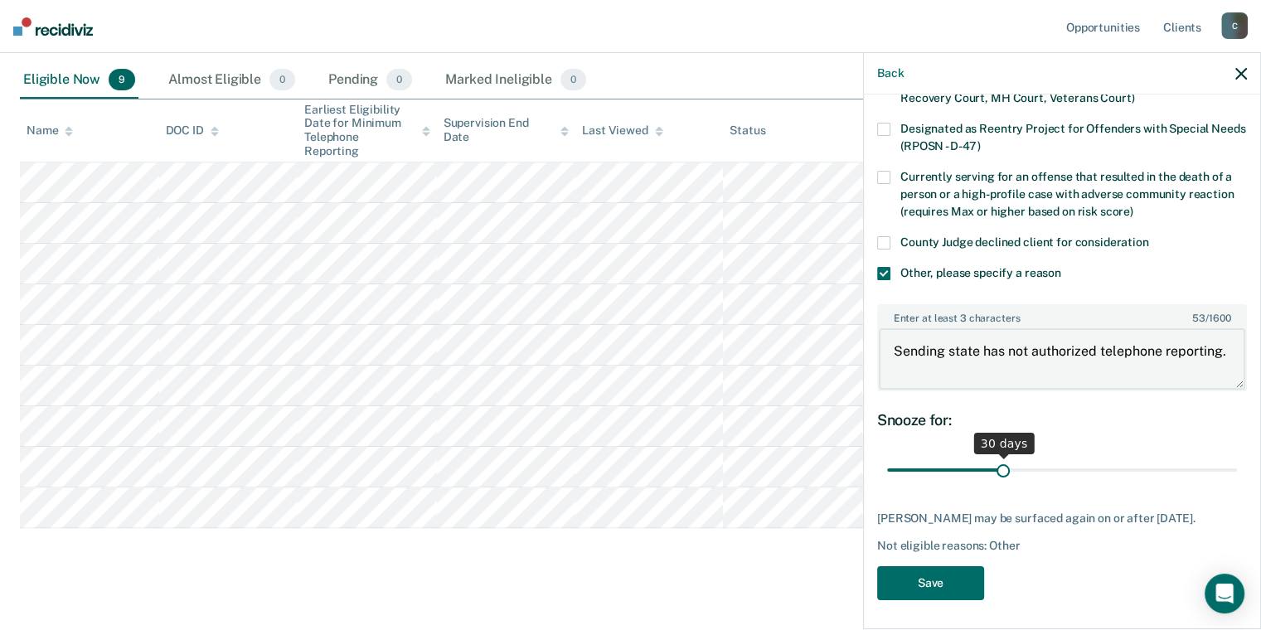
type textarea "Sending state has not authorized telephone reporting."
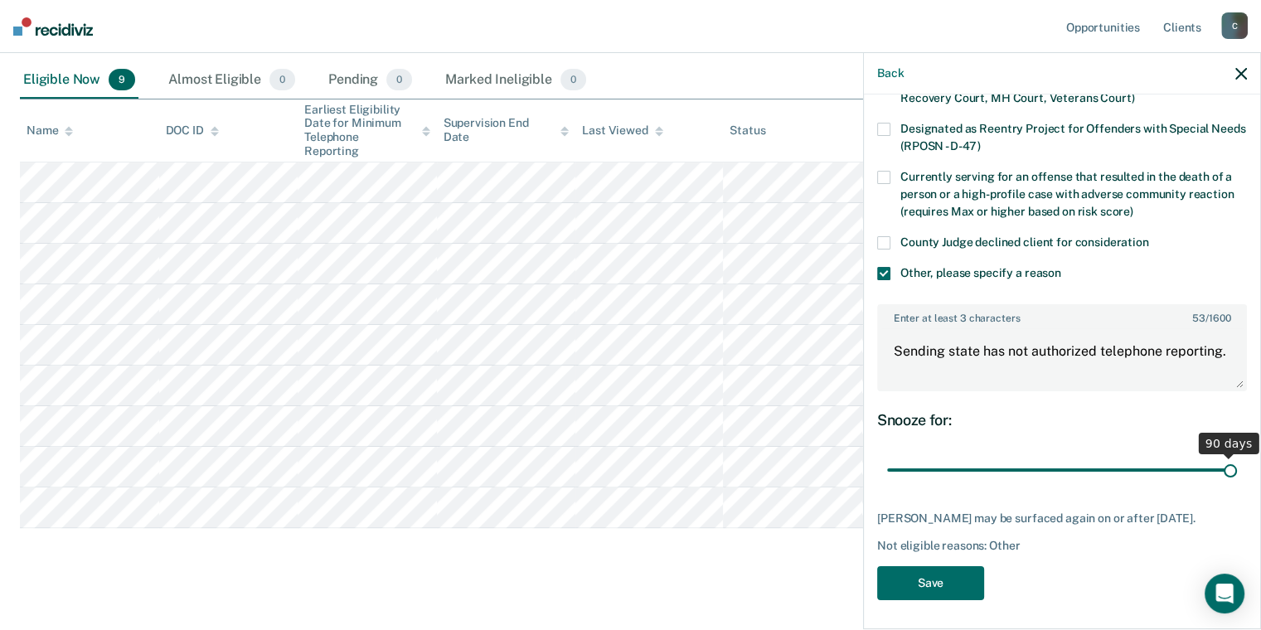
drag, startPoint x: 998, startPoint y: 466, endPoint x: 1231, endPoint y: 477, distance: 233.2
type input "90"
click at [1231, 477] on input "range" at bounding box center [1062, 470] width 350 height 29
click at [957, 566] on button "Save" at bounding box center [930, 583] width 107 height 34
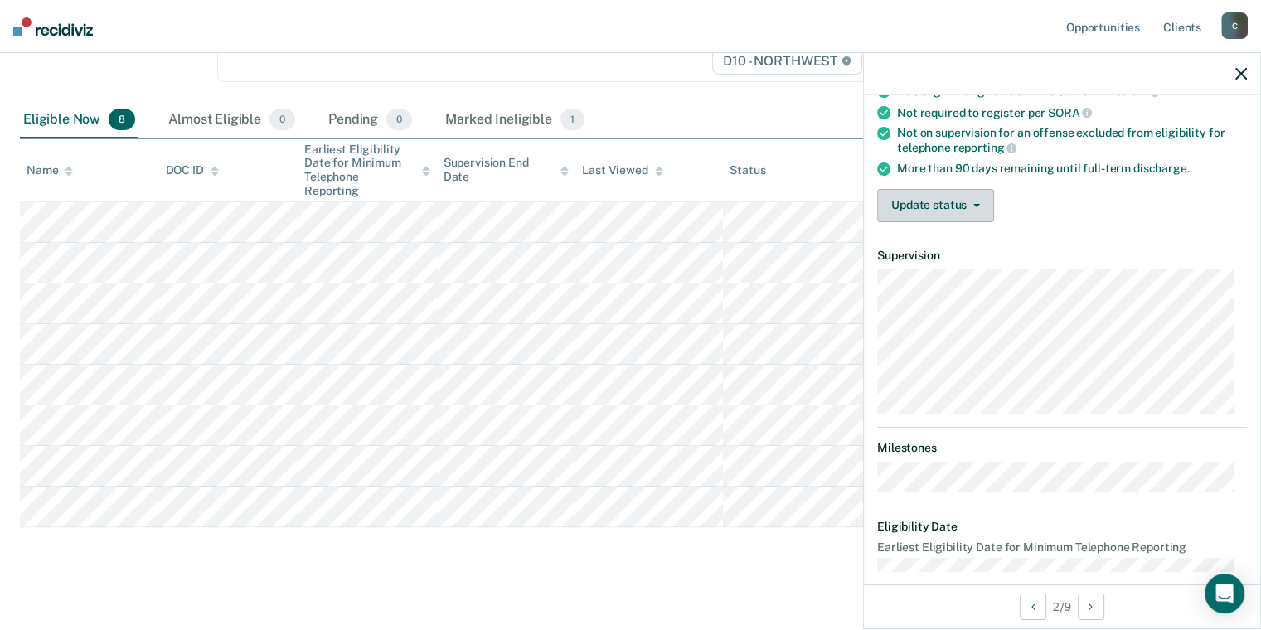
click at [925, 201] on button "Update status" at bounding box center [935, 205] width 117 height 33
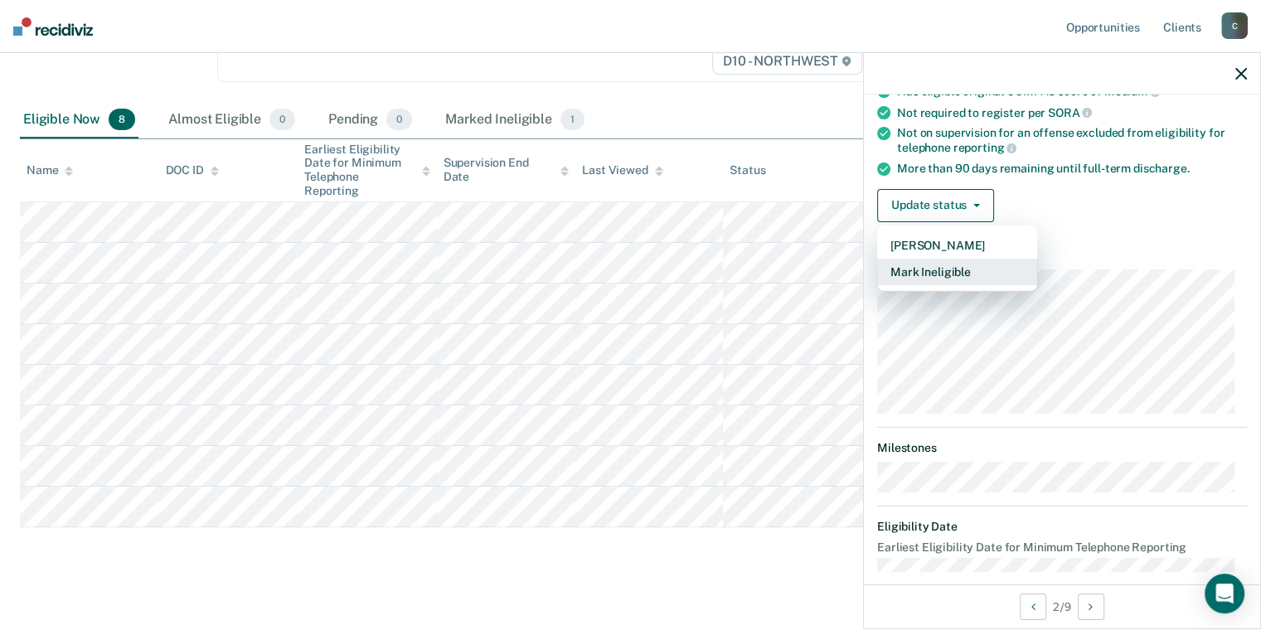
click at [952, 275] on button "Mark Ineligible" at bounding box center [957, 272] width 160 height 27
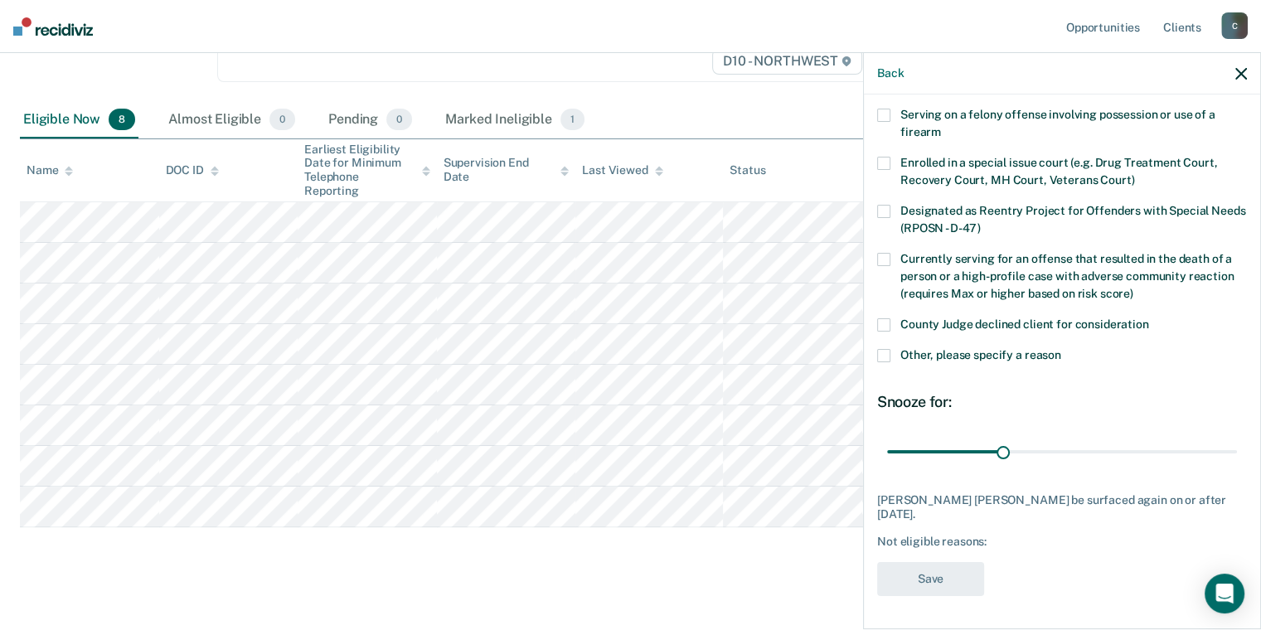
scroll to position [109, 0]
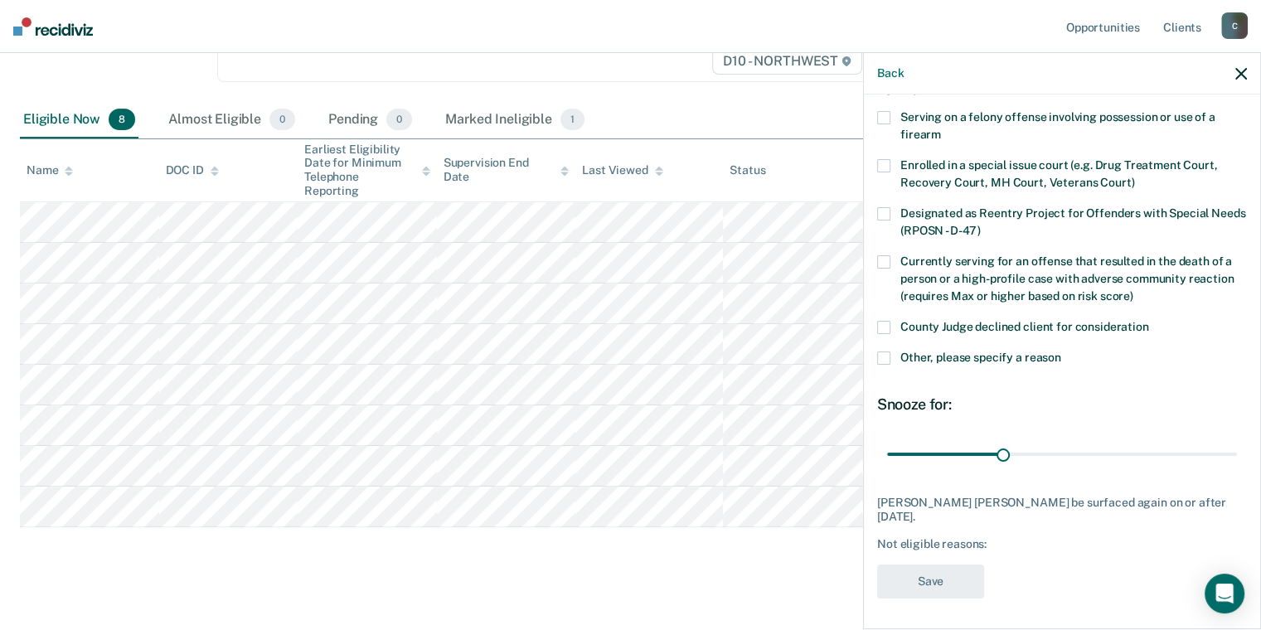
click at [883, 358] on span at bounding box center [883, 357] width 13 height 13
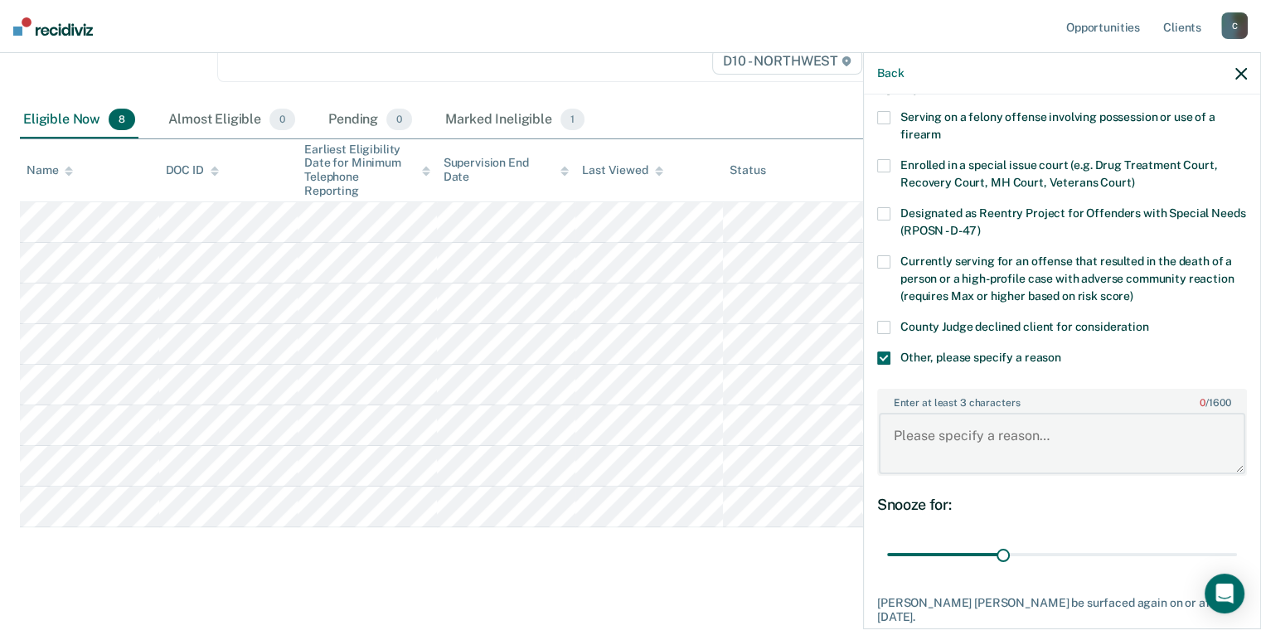
paste textarea "Sending state has not authorized telephone reporting."
type textarea "Sending state has not authorized telephone reporting."
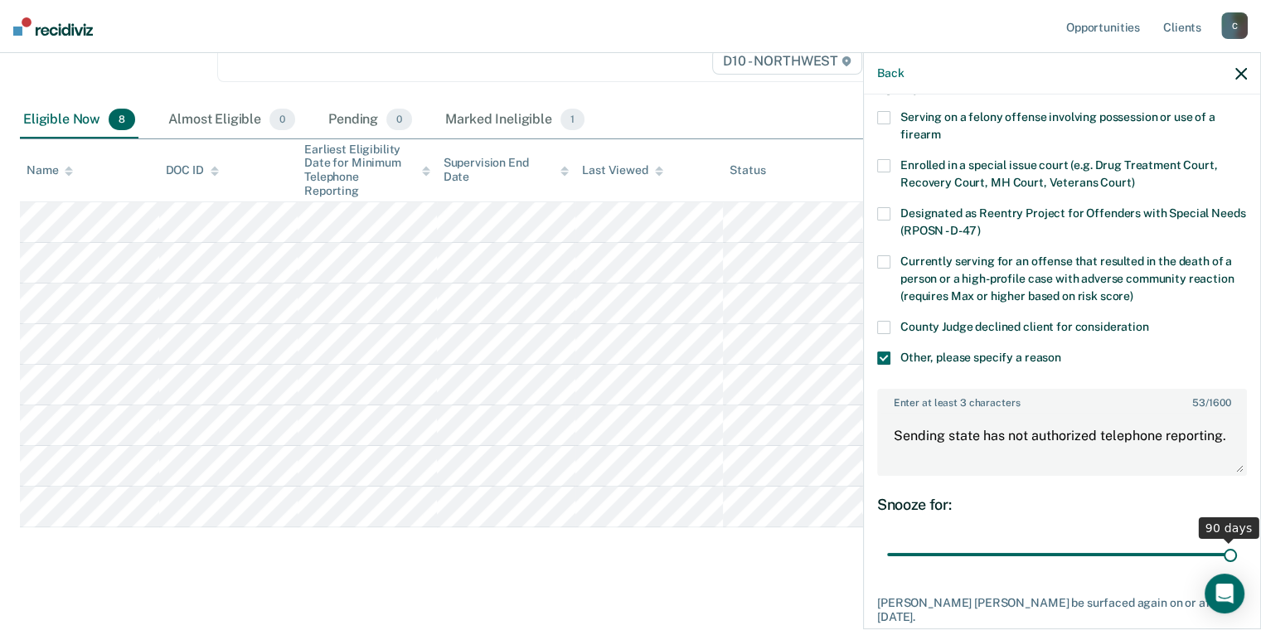
drag, startPoint x: 997, startPoint y: 555, endPoint x: 1247, endPoint y: 547, distance: 249.6
type input "90"
click at [1237, 547] on input "range" at bounding box center [1062, 554] width 350 height 29
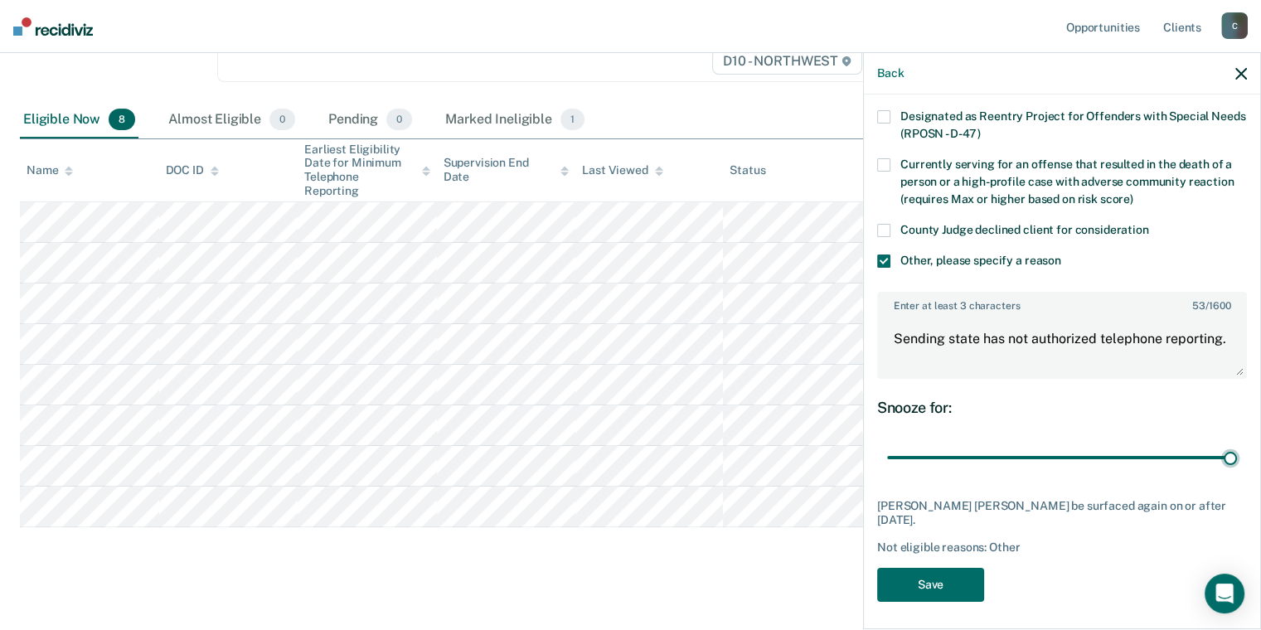
scroll to position [208, 0]
click at [952, 583] on button "Save" at bounding box center [930, 583] width 107 height 34
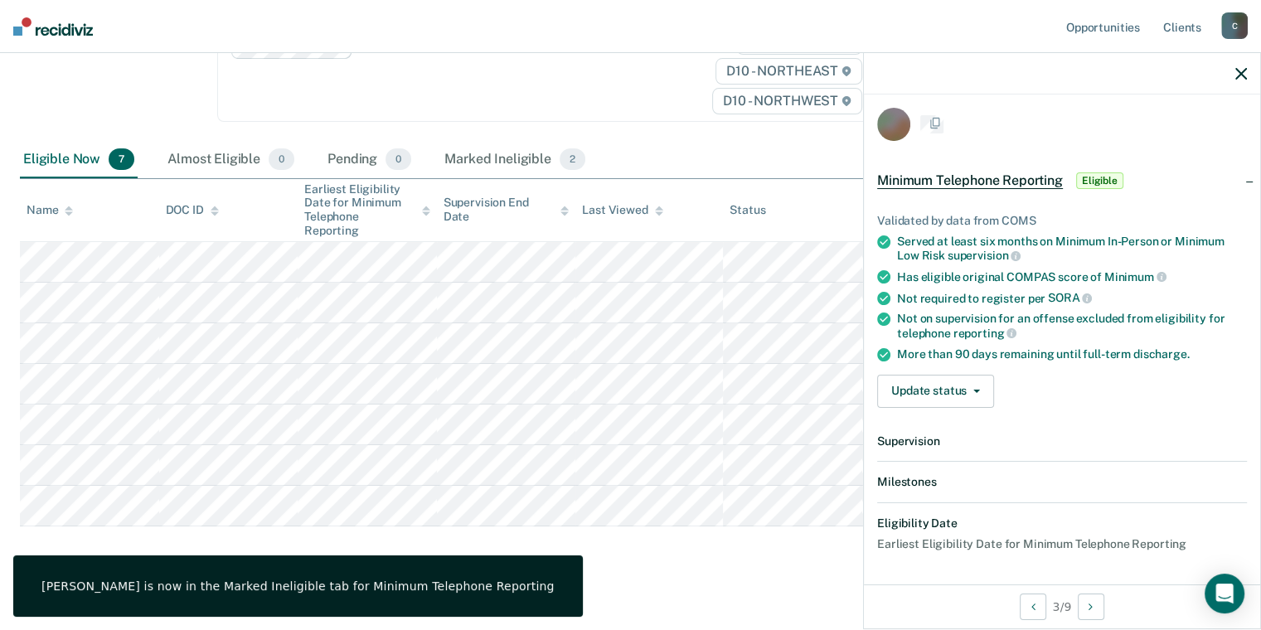
scroll to position [192, 0]
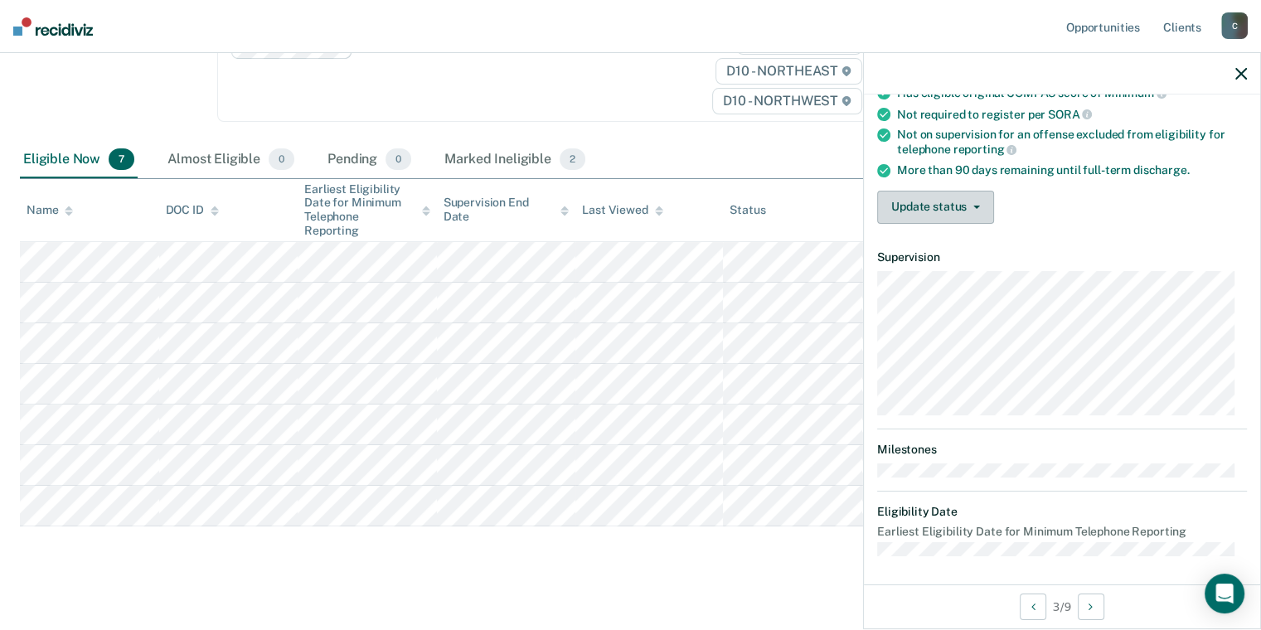
click at [926, 212] on button "Update status" at bounding box center [935, 207] width 117 height 33
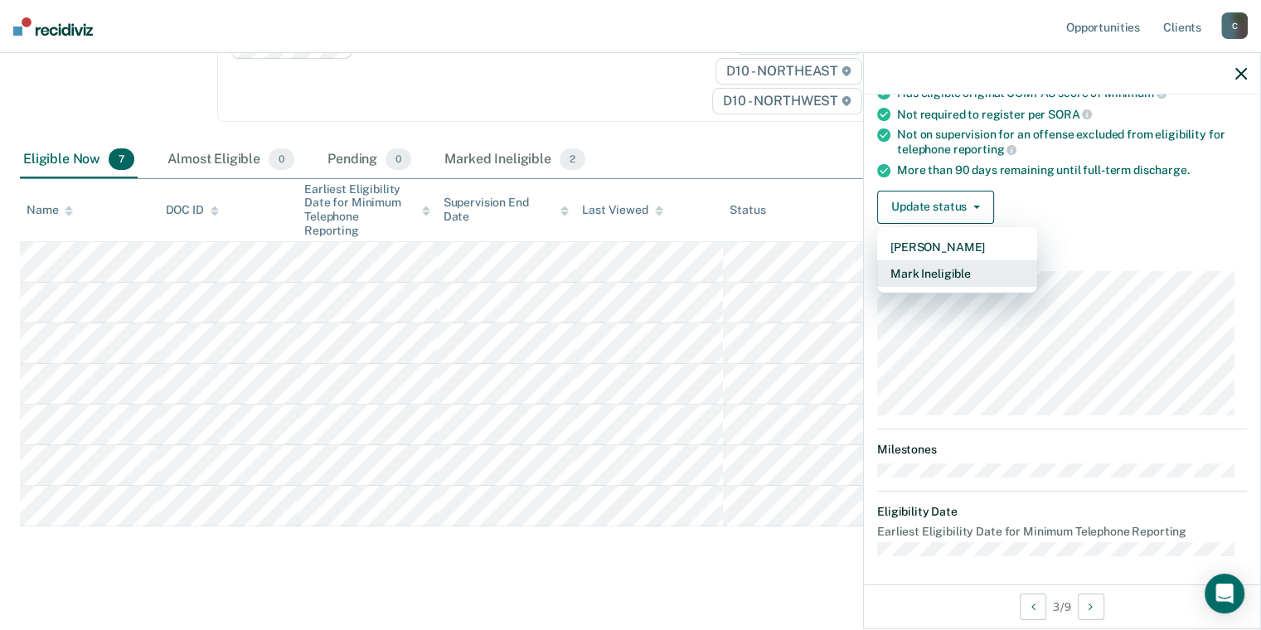
click at [937, 264] on button "Mark Ineligible" at bounding box center [957, 273] width 160 height 27
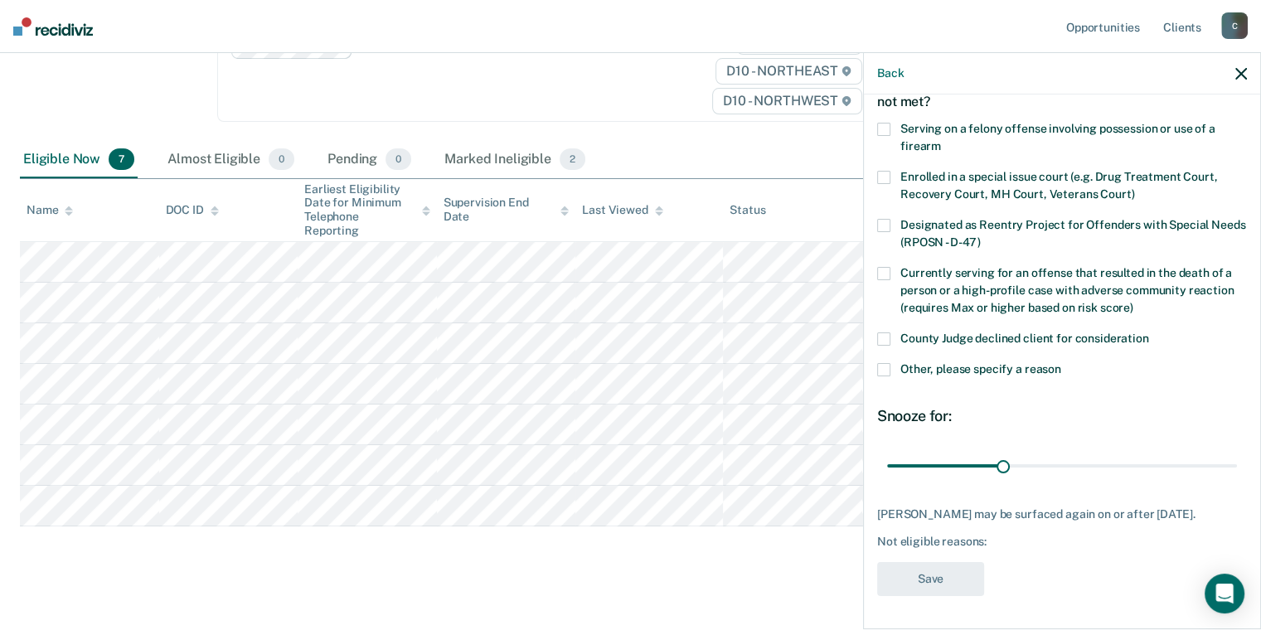
scroll to position [109, 0]
click at [883, 363] on span at bounding box center [883, 369] width 13 height 13
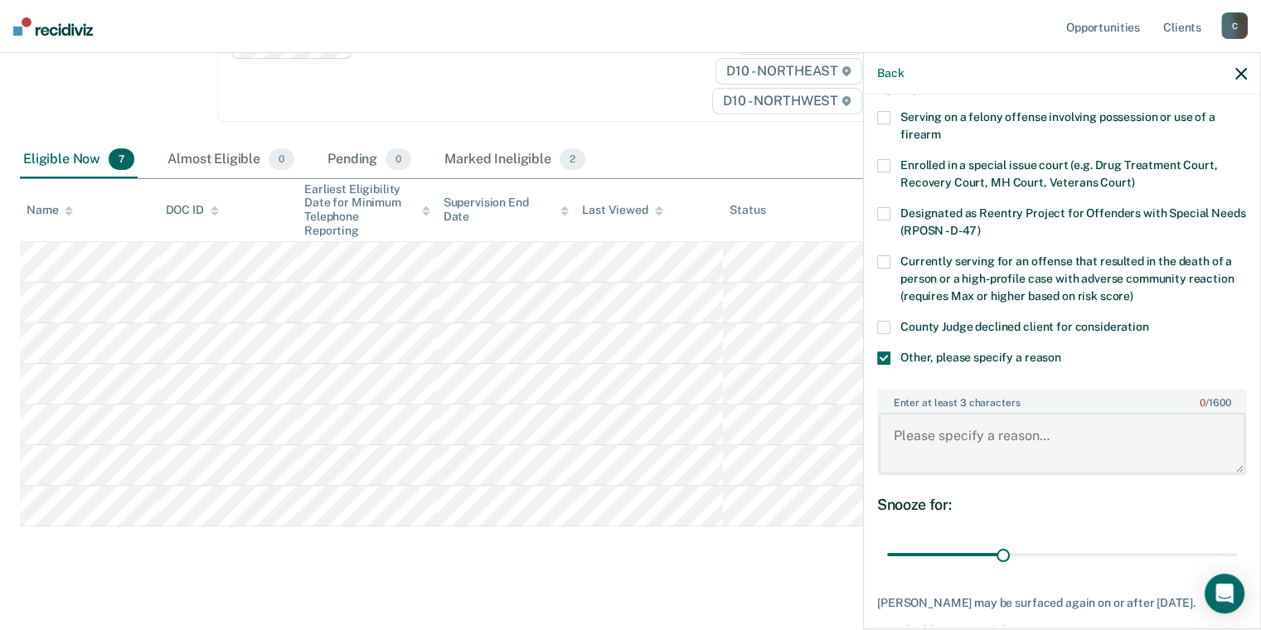
paste textarea "Sending state has not authorized telephone reporting."
type textarea "Sending state has not authorized telephone reporting."
drag, startPoint x: 995, startPoint y: 539, endPoint x: 1170, endPoint y: 527, distance: 176.1
click at [1170, 527] on div "Snooze for: 30 days" at bounding box center [1062, 533] width 370 height 74
click at [1067, 507] on div "Snooze for:" at bounding box center [1062, 505] width 370 height 18
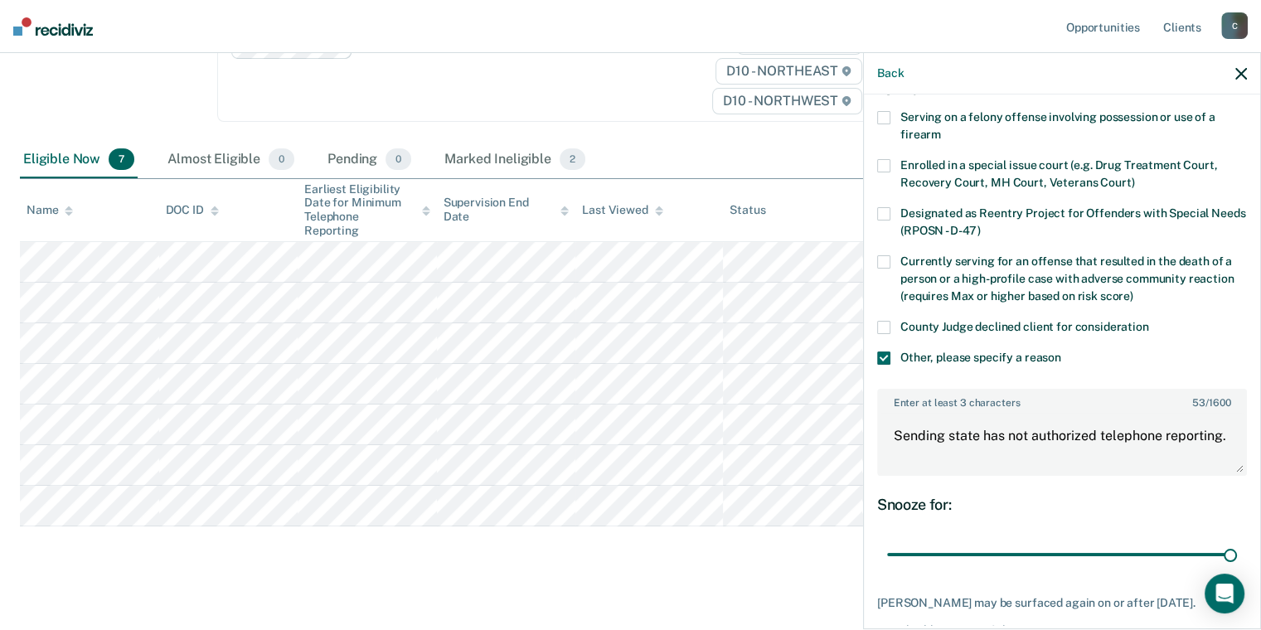
drag, startPoint x: 995, startPoint y: 550, endPoint x: 1237, endPoint y: 545, distance: 242.1
type input "90"
click at [1237, 547] on input "range" at bounding box center [1062, 554] width 350 height 29
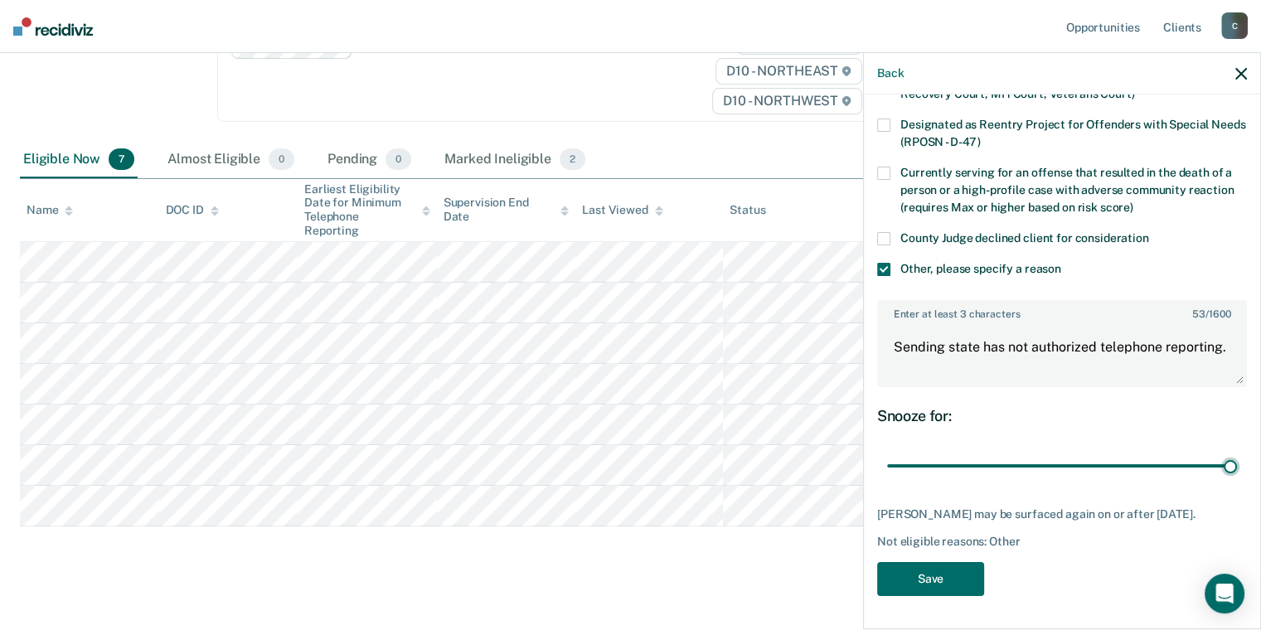
scroll to position [208, 0]
drag, startPoint x: 924, startPoint y: 580, endPoint x: 914, endPoint y: 579, distance: 10.1
click at [924, 579] on button "Save" at bounding box center [930, 579] width 107 height 34
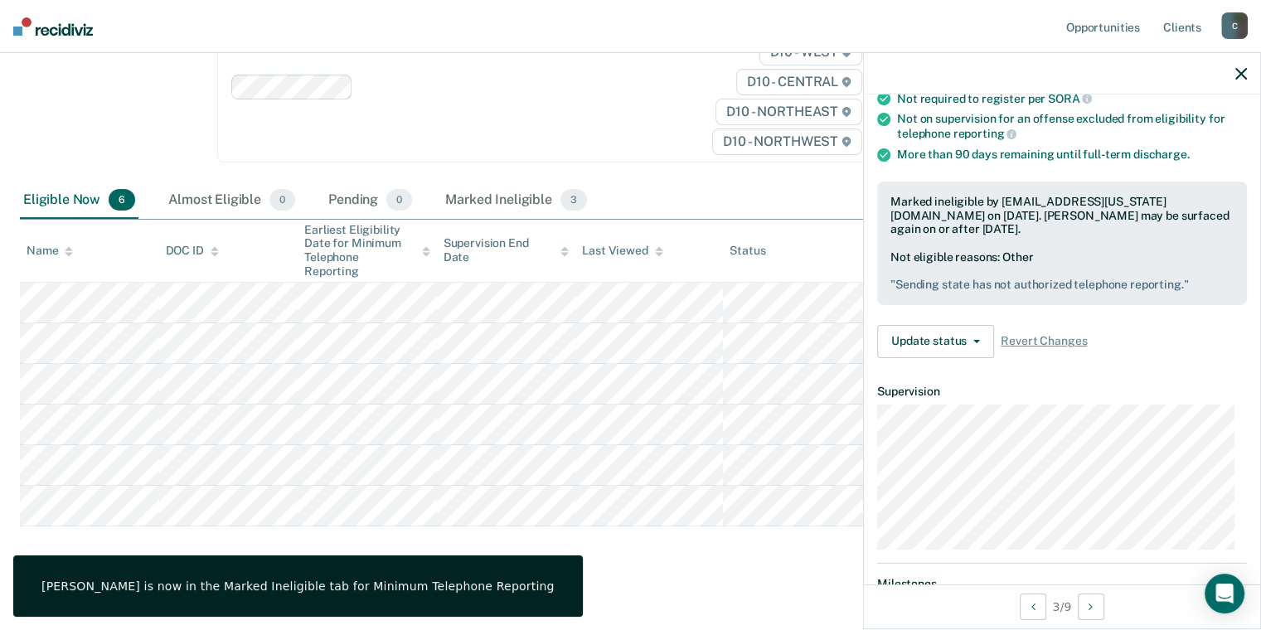
scroll to position [192, 0]
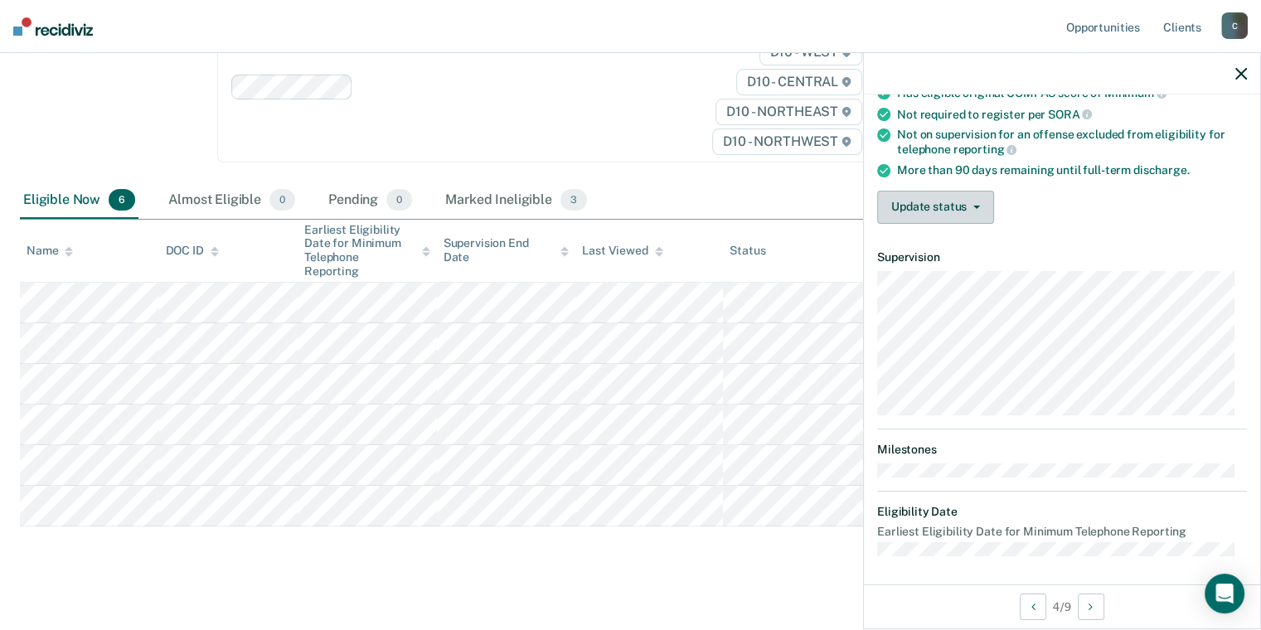
drag, startPoint x: 930, startPoint y: 211, endPoint x: 940, endPoint y: 205, distance: 11.5
click at [931, 210] on button "Update status" at bounding box center [935, 207] width 117 height 33
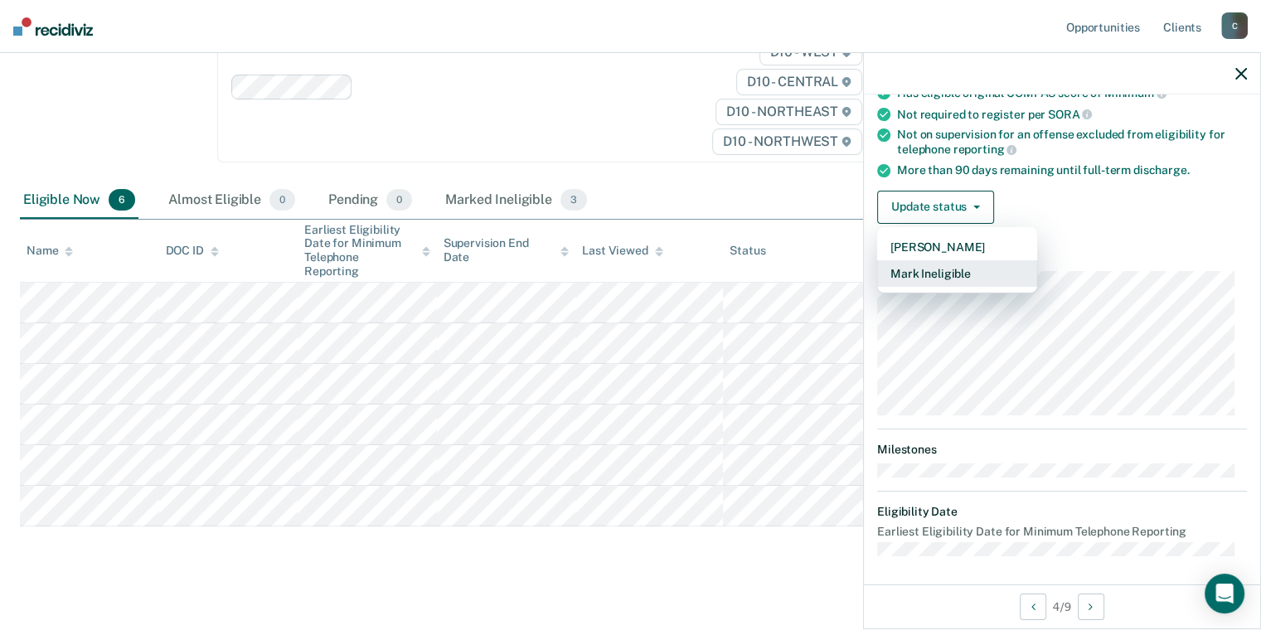
click at [947, 277] on button "Mark Ineligible" at bounding box center [957, 273] width 160 height 27
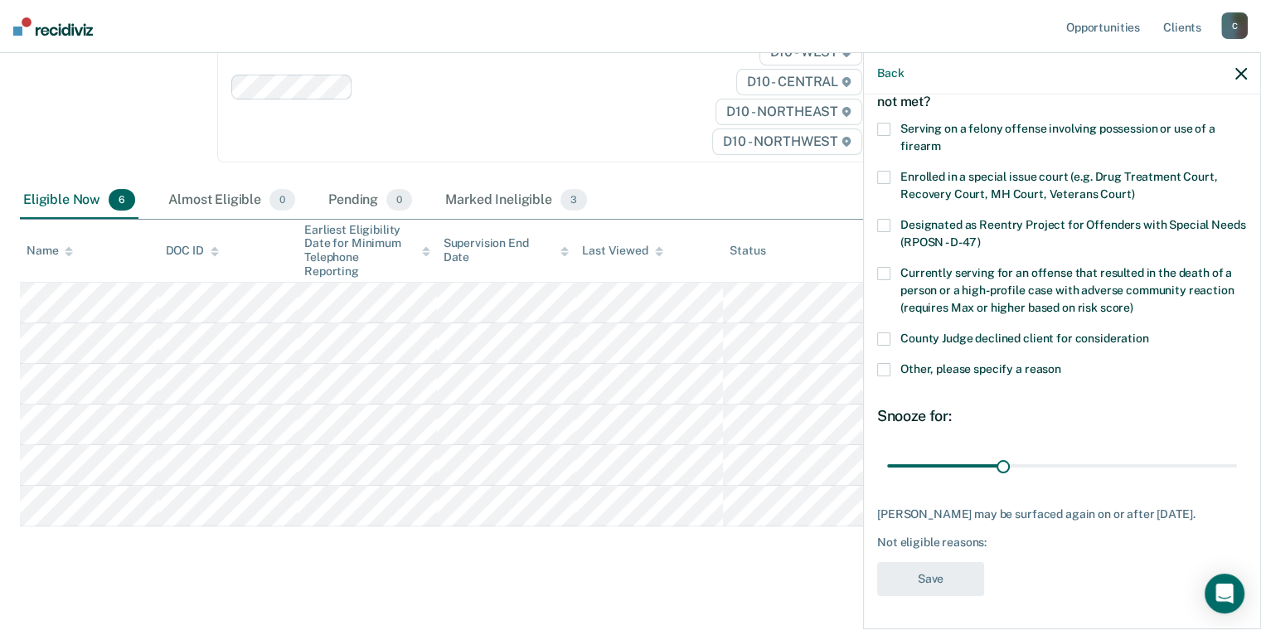
click at [887, 363] on span at bounding box center [883, 369] width 13 height 13
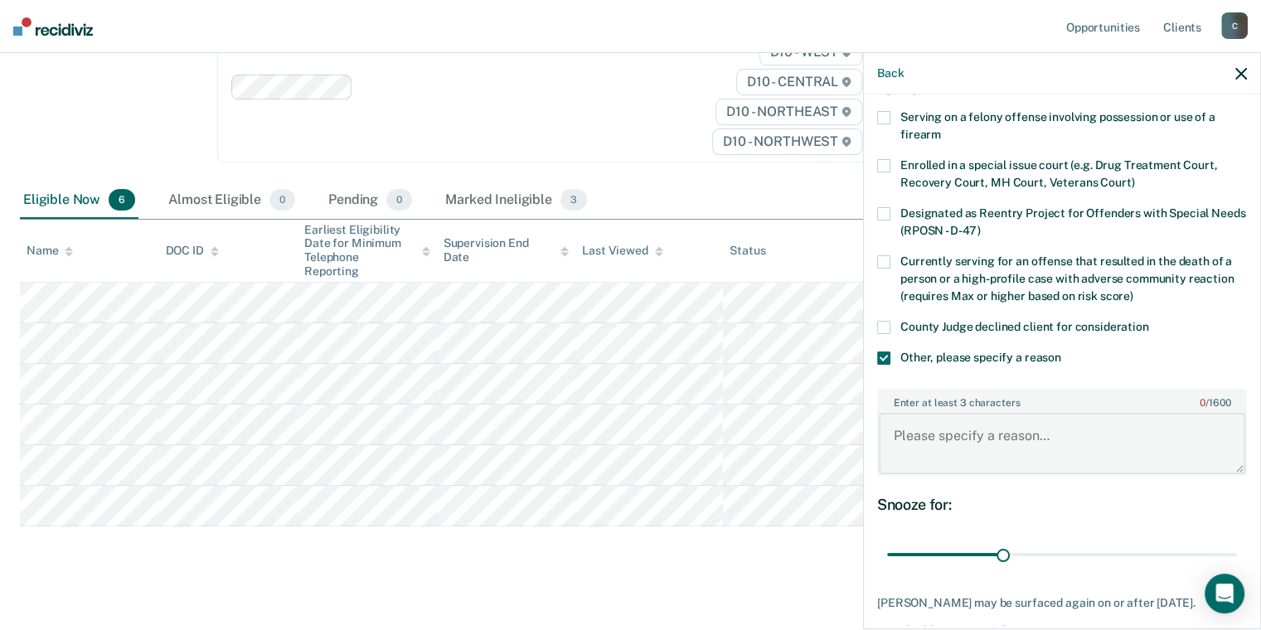
paste textarea "Sending state has not authorized telephone reporting."
type textarea "Sending state has not authorized telephone reporting."
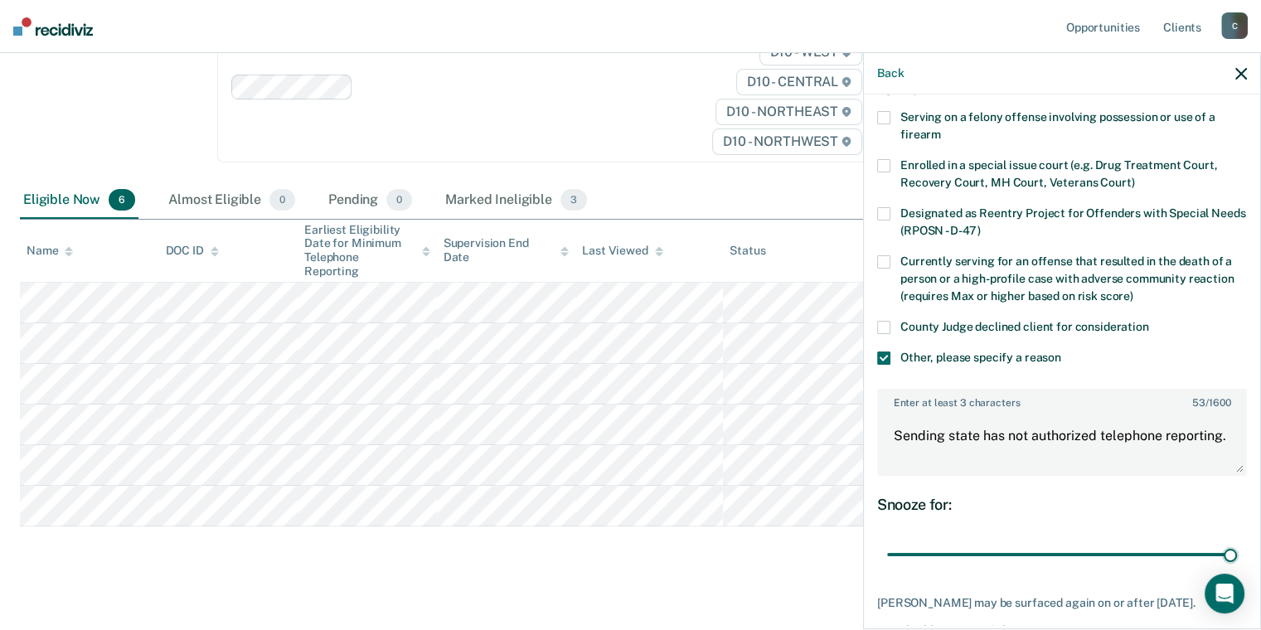
drag, startPoint x: 997, startPoint y: 550, endPoint x: 1117, endPoint y: 511, distance: 126.3
type input "90"
click at [1237, 554] on input "range" at bounding box center [1062, 554] width 350 height 29
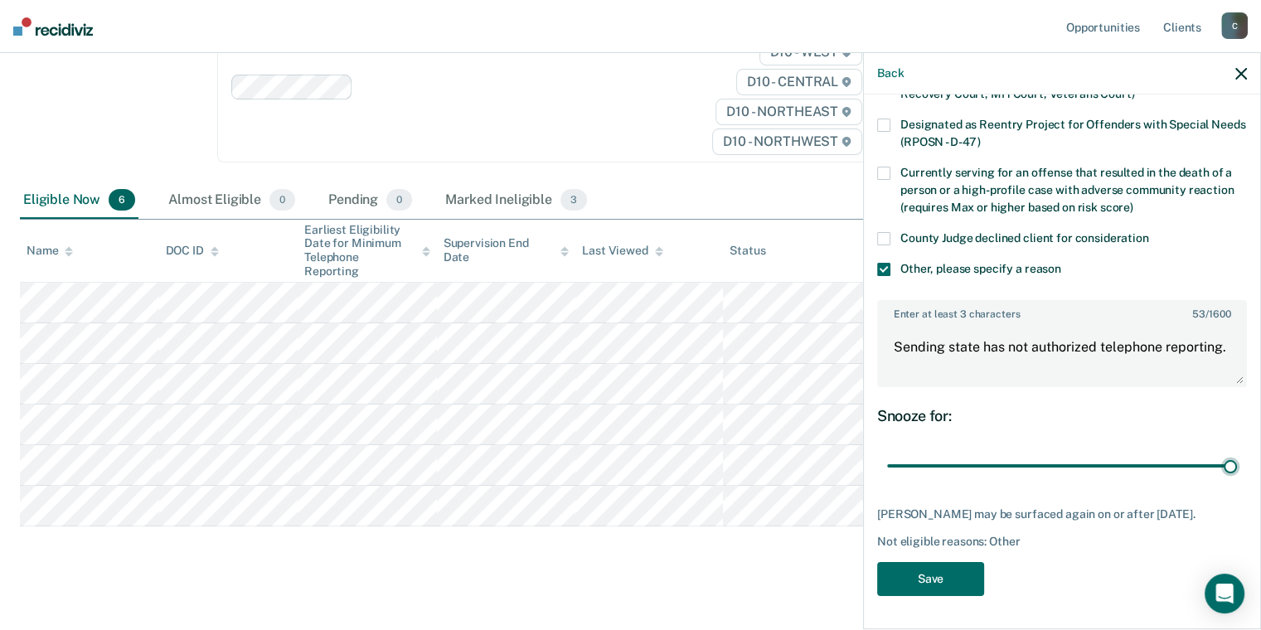
scroll to position [208, 0]
click at [933, 580] on button "Save" at bounding box center [930, 579] width 107 height 34
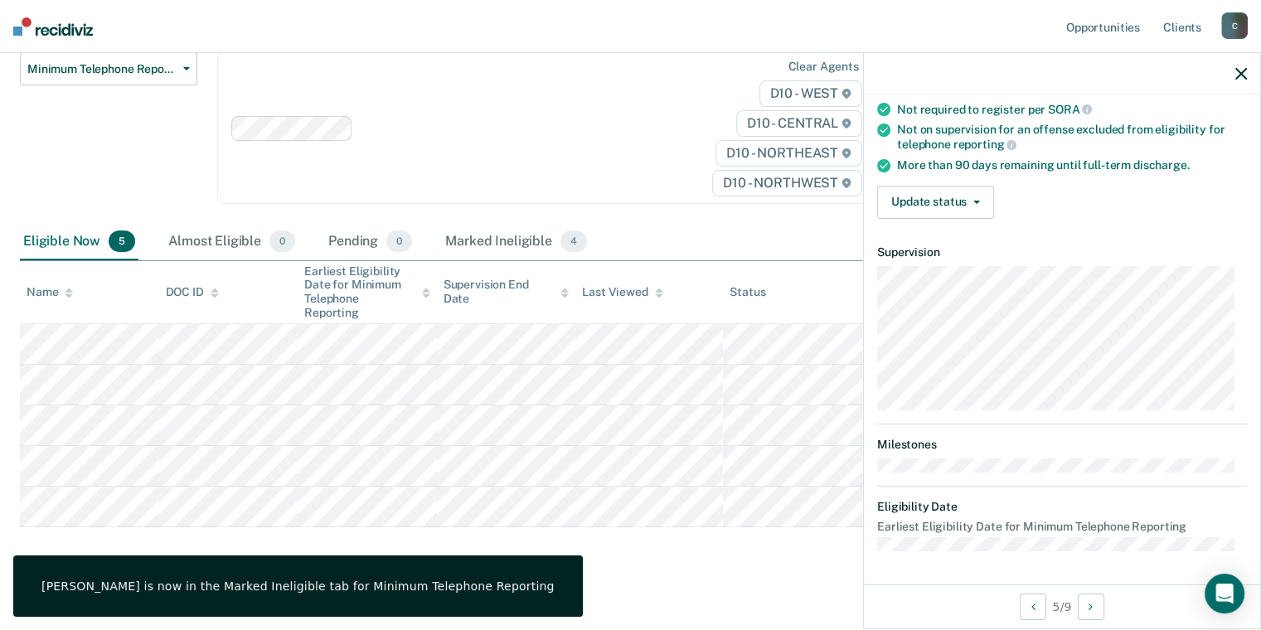
scroll to position [192, 0]
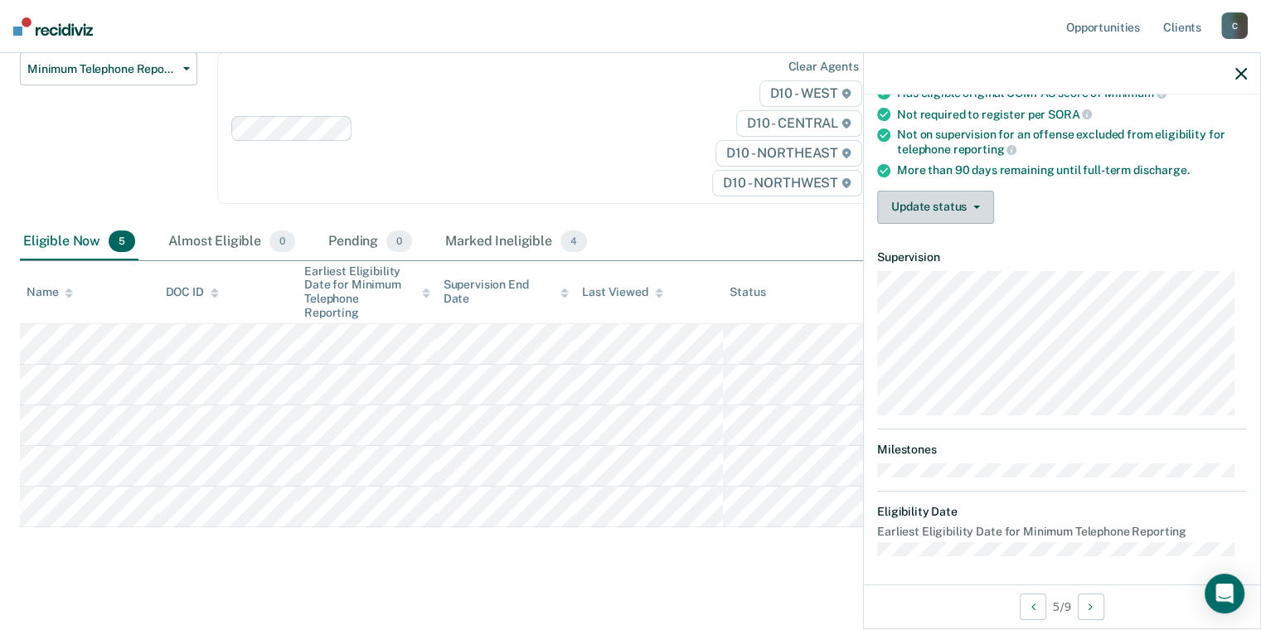
click at [962, 209] on button "Update status" at bounding box center [935, 207] width 117 height 33
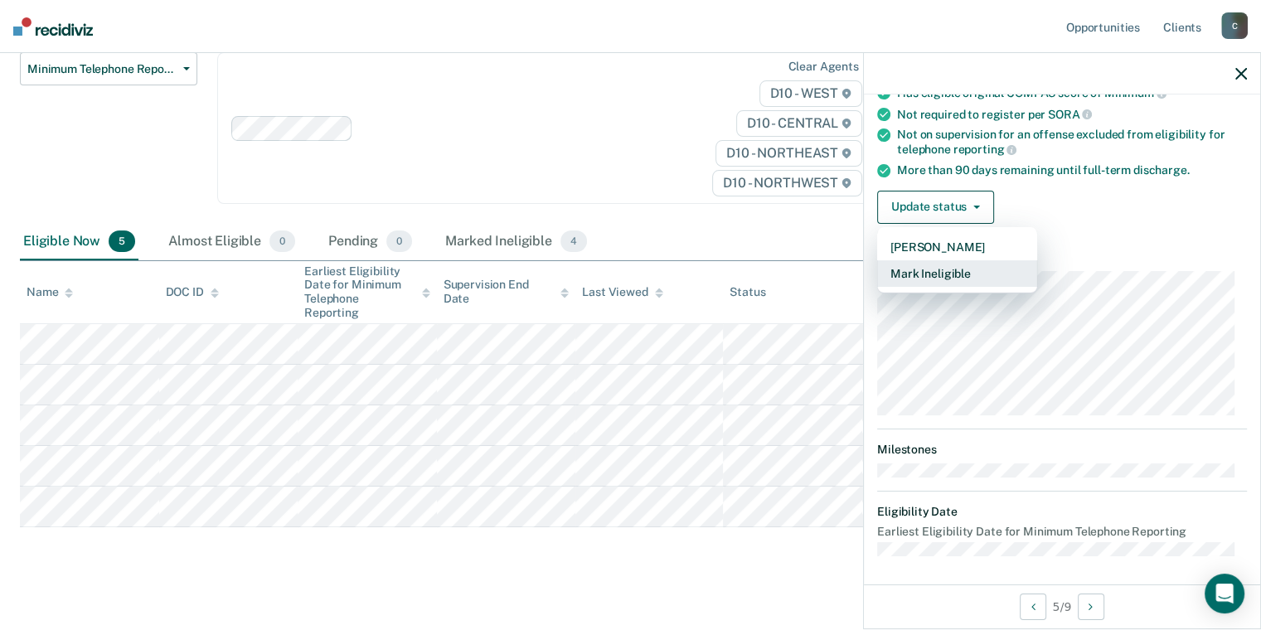
click at [959, 275] on button "Mark Ineligible" at bounding box center [957, 273] width 160 height 27
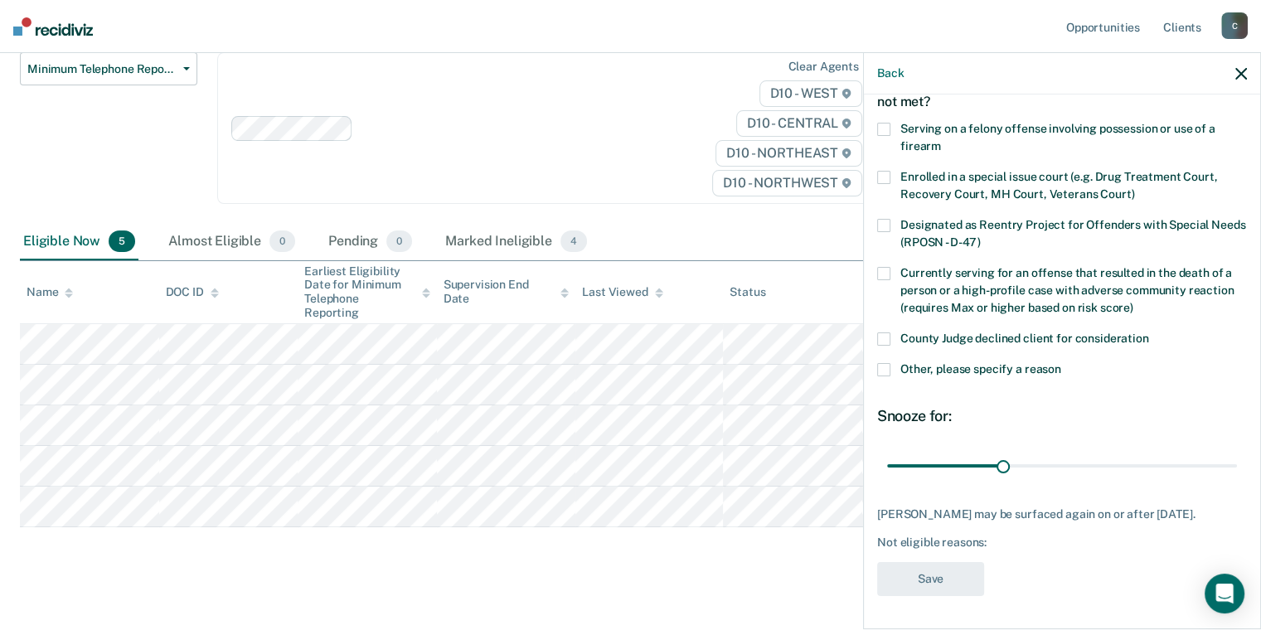
click at [885, 363] on span at bounding box center [883, 369] width 13 height 13
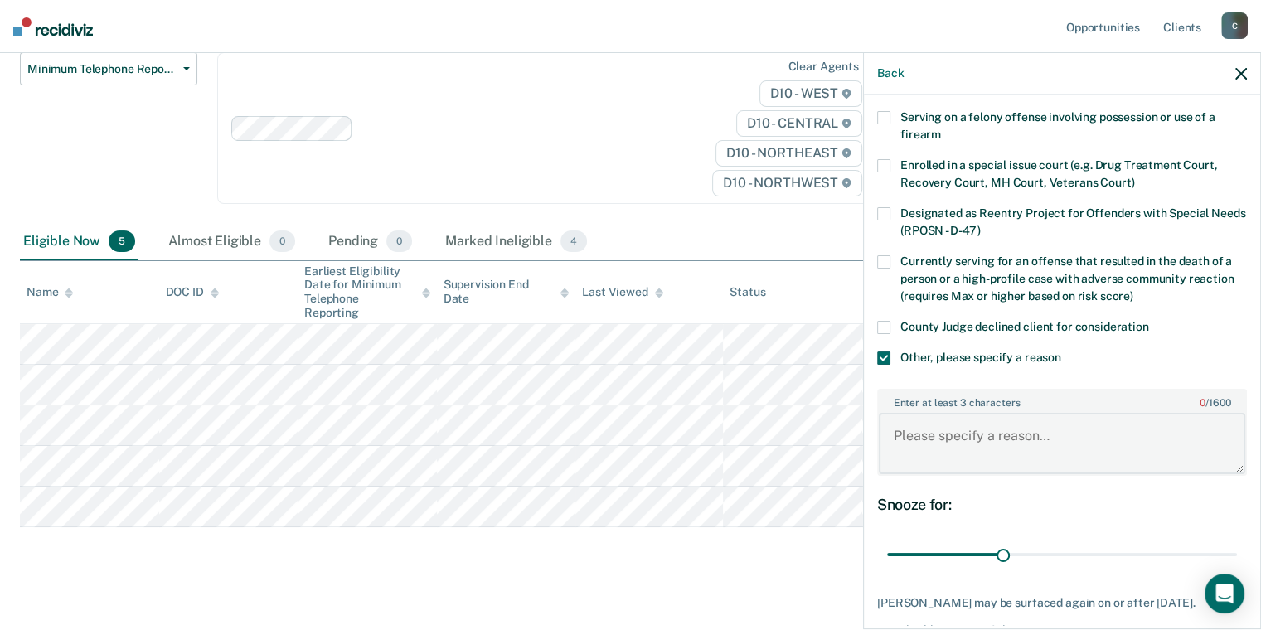
paste textarea "Sending state has not authorized telephone reporting."
type textarea "Sending state has not authorized telephone reporting."
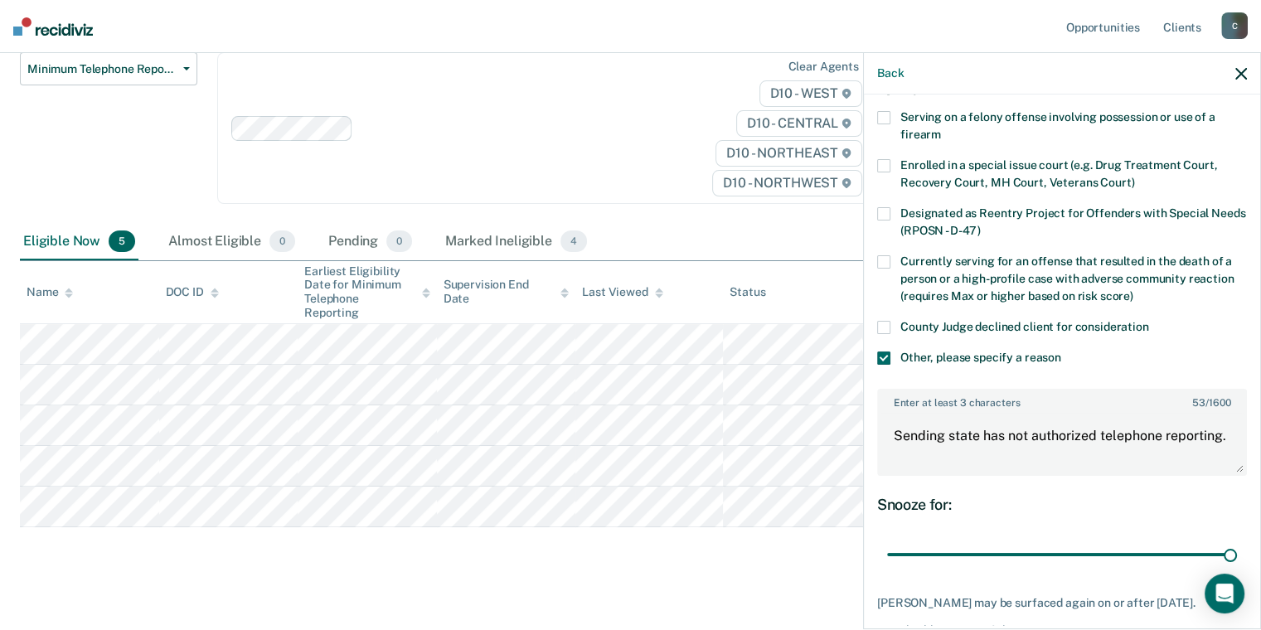
drag, startPoint x: 997, startPoint y: 554, endPoint x: 1233, endPoint y: 553, distance: 236.2
type input "90"
click at [1237, 554] on input "range" at bounding box center [1062, 554] width 350 height 29
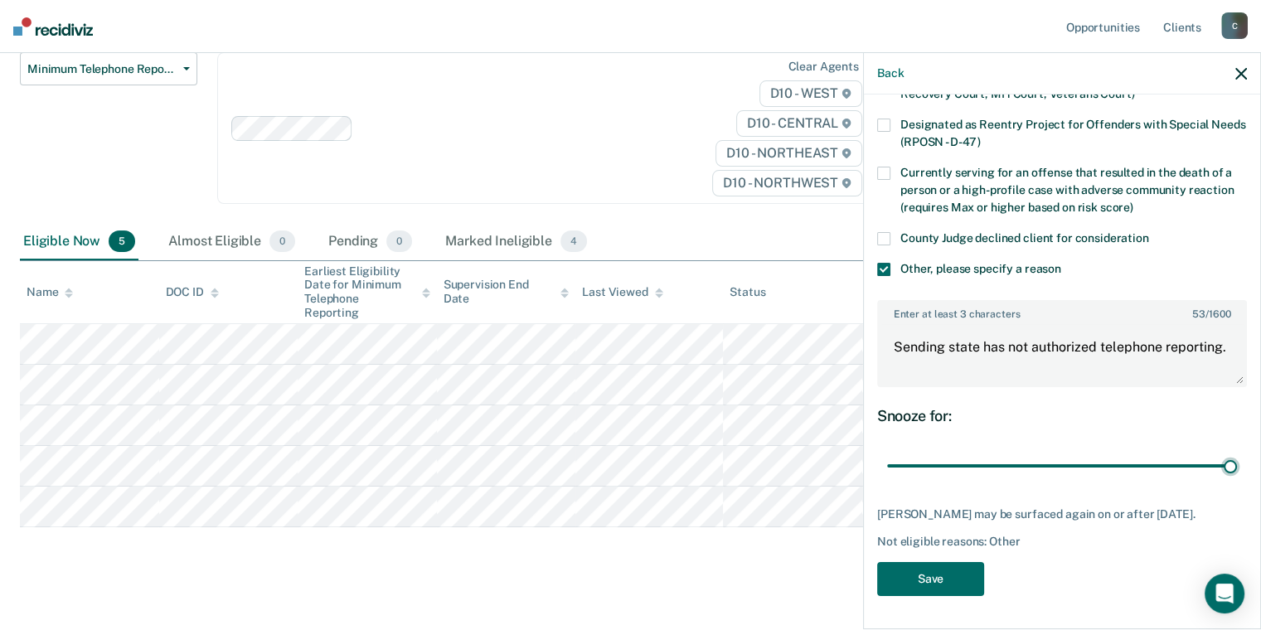
scroll to position [208, 0]
click at [957, 569] on button "Save" at bounding box center [930, 579] width 107 height 34
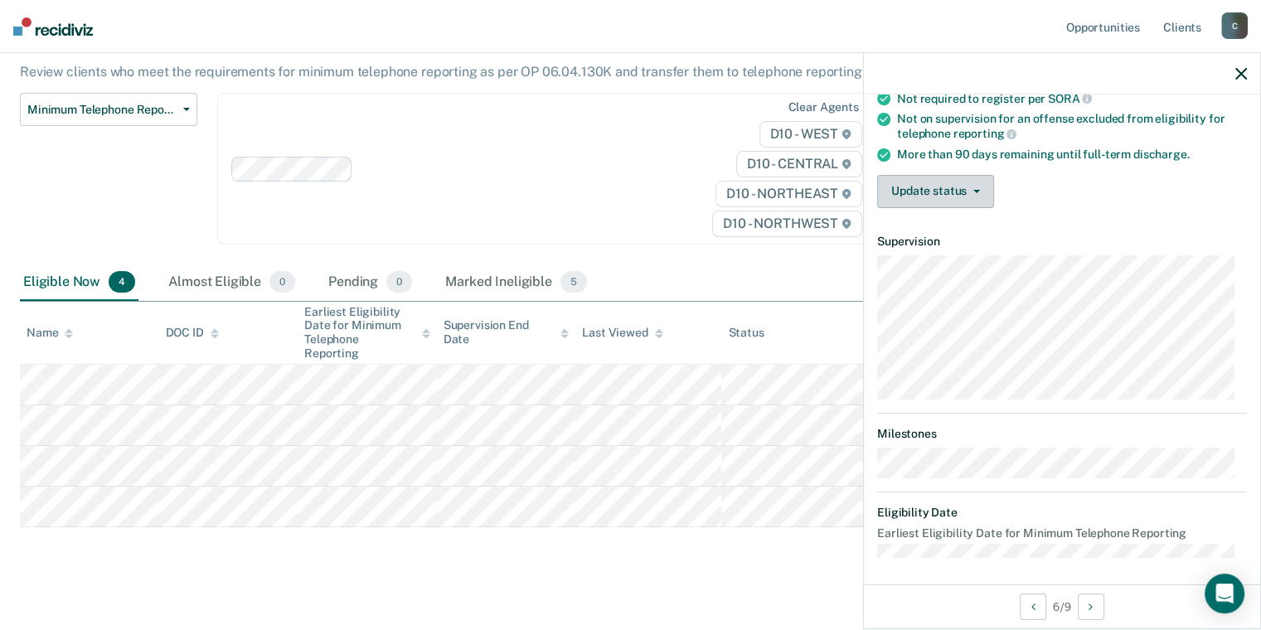
click at [957, 191] on button "Update status" at bounding box center [935, 191] width 117 height 33
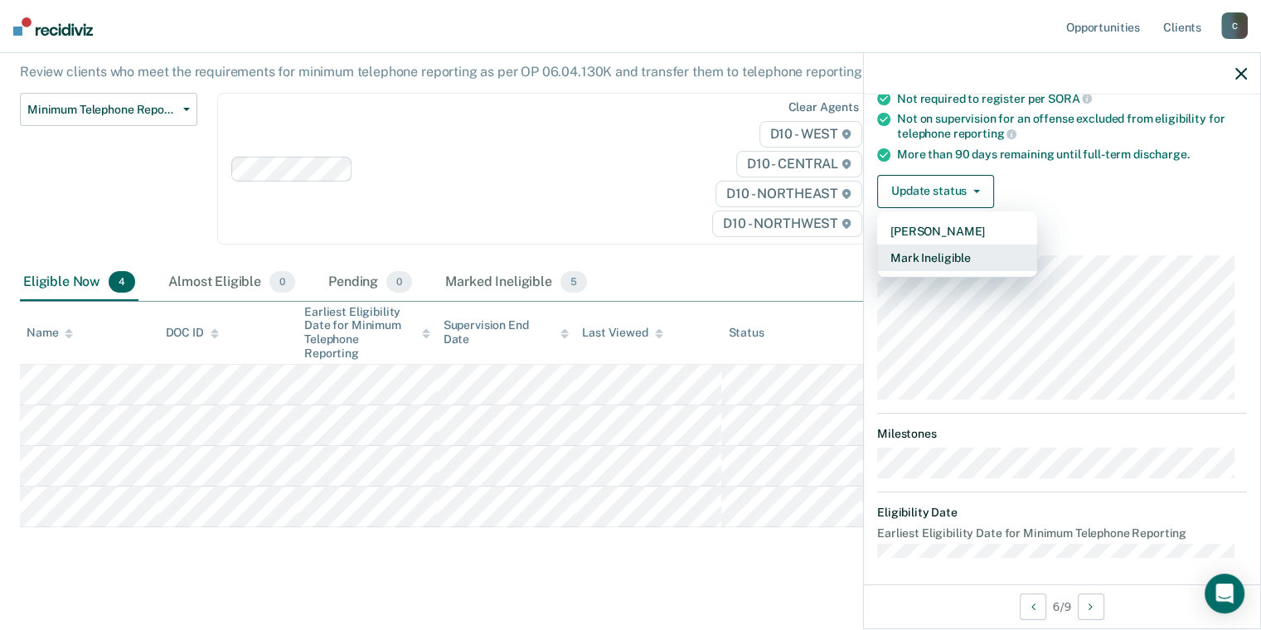
click at [960, 252] on button "Mark Ineligible" at bounding box center [957, 258] width 160 height 27
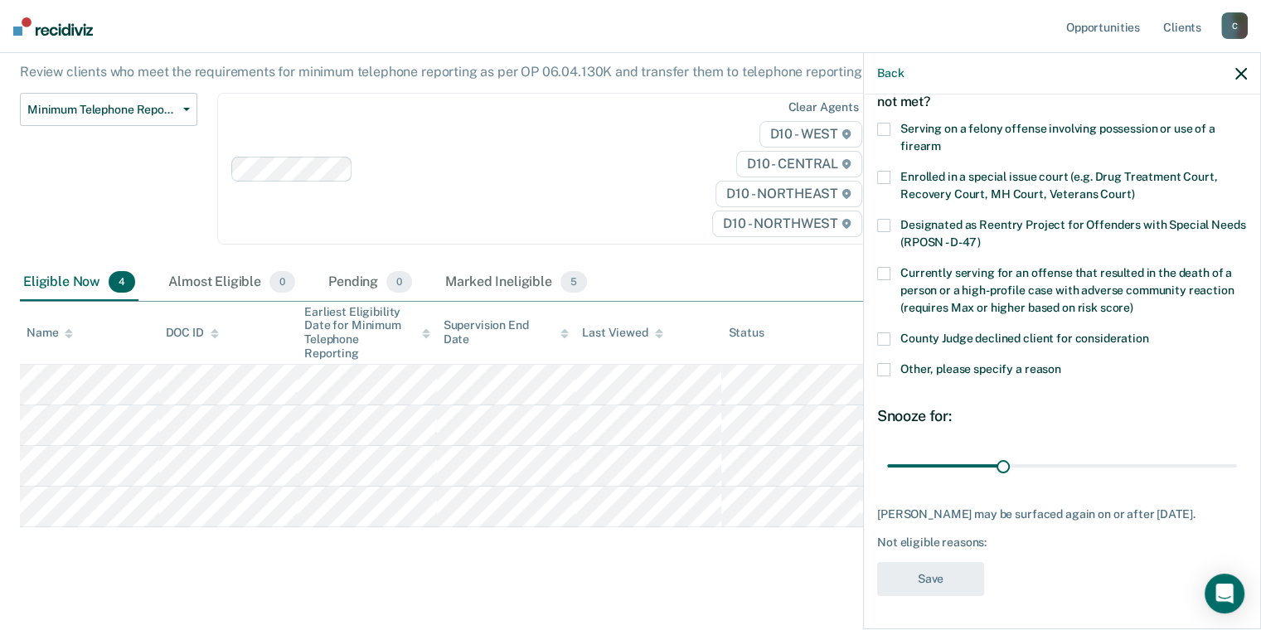
click at [874, 354] on div "VJ Which of the following requirements has [PERSON_NAME] not met? Serving on a …" at bounding box center [1062, 359] width 396 height 531
click at [883, 363] on span at bounding box center [883, 369] width 13 height 13
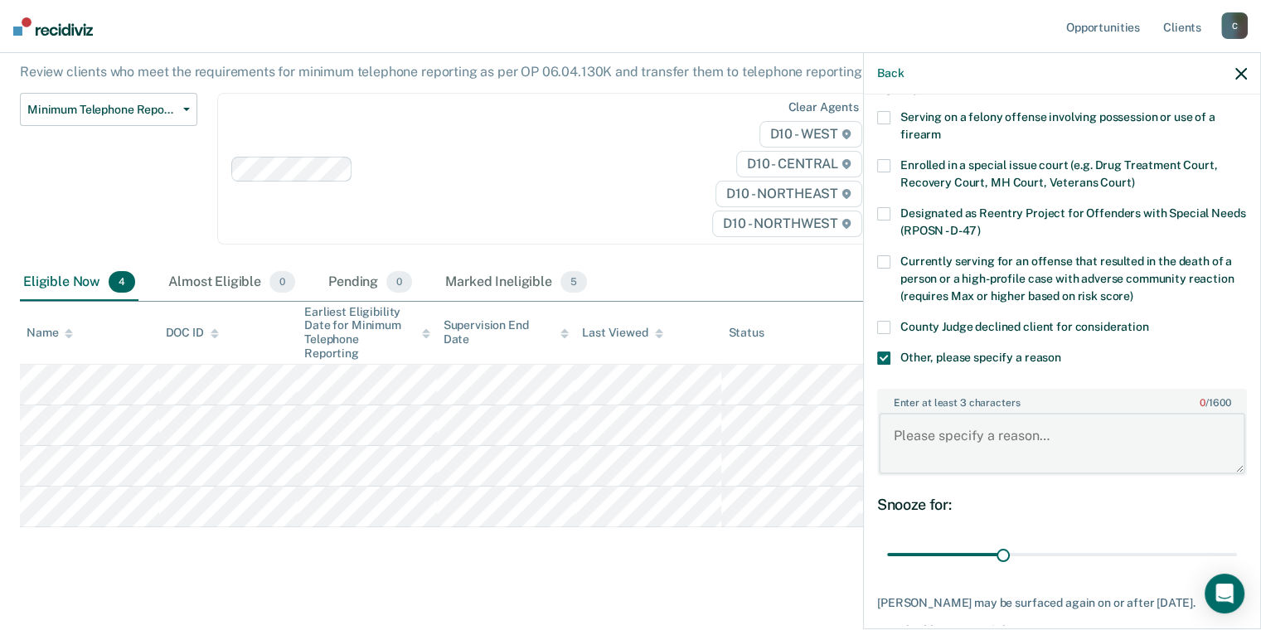
paste textarea "Sending state has not authorized telephone reporting."
type textarea "Sending state has not authorized telephone reporting."
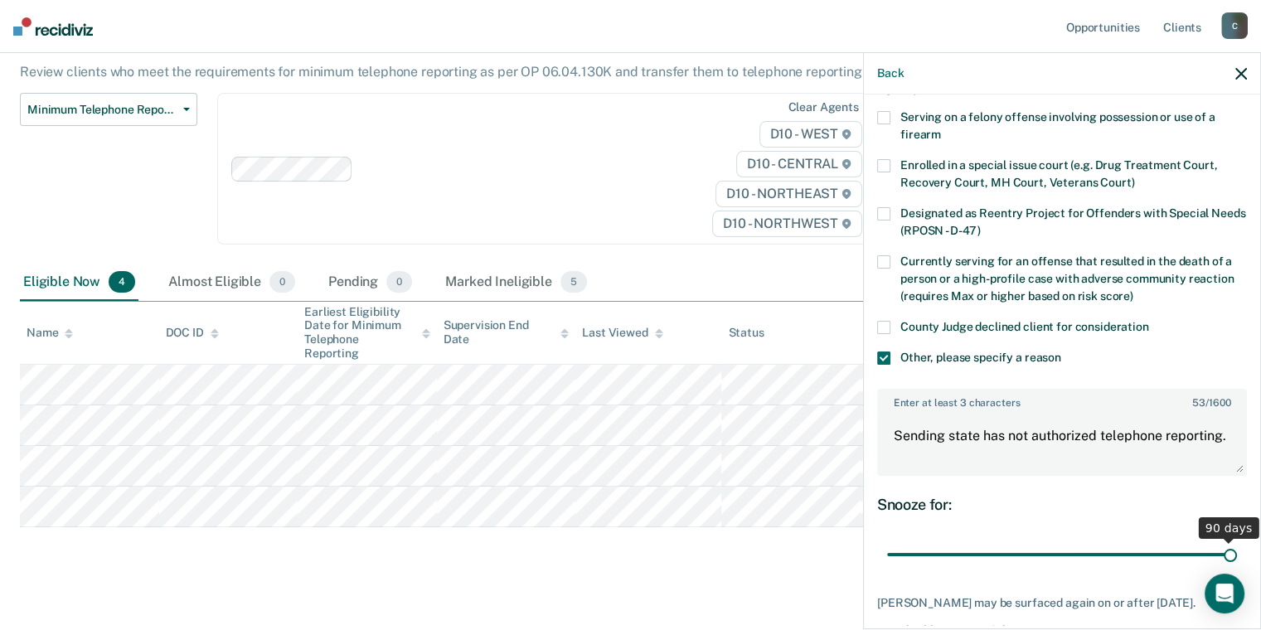
drag, startPoint x: 1000, startPoint y: 550, endPoint x: 1238, endPoint y: 540, distance: 237.3
type input "90"
click at [1237, 540] on input "range" at bounding box center [1062, 554] width 350 height 29
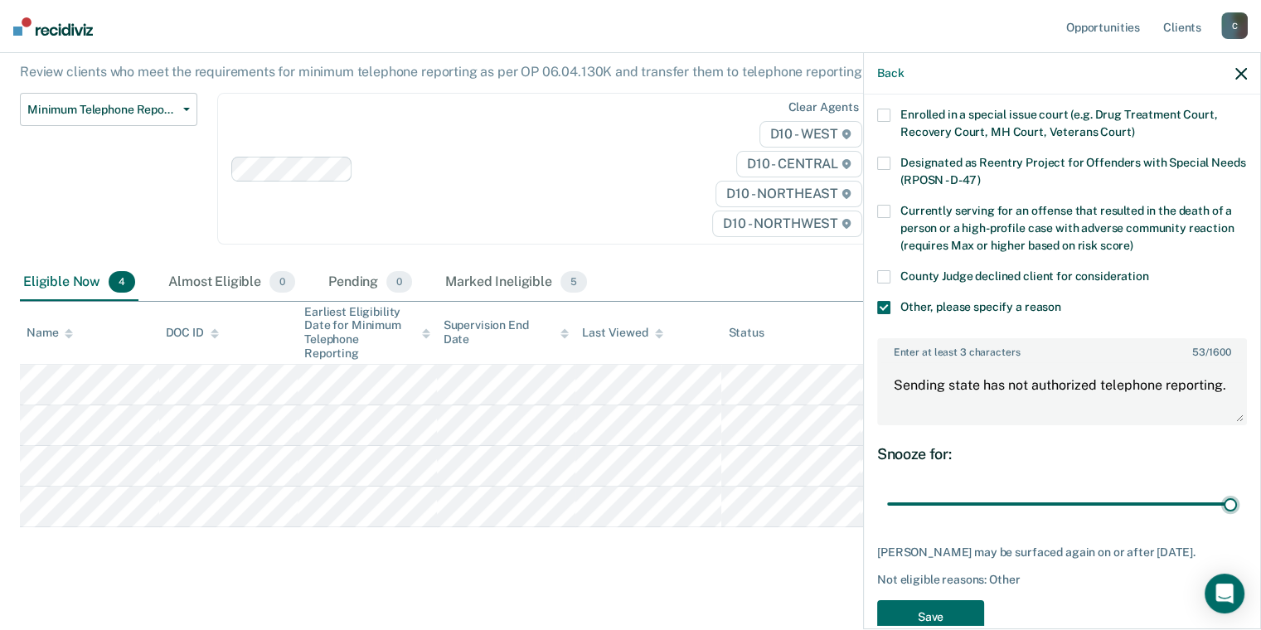
scroll to position [208, 0]
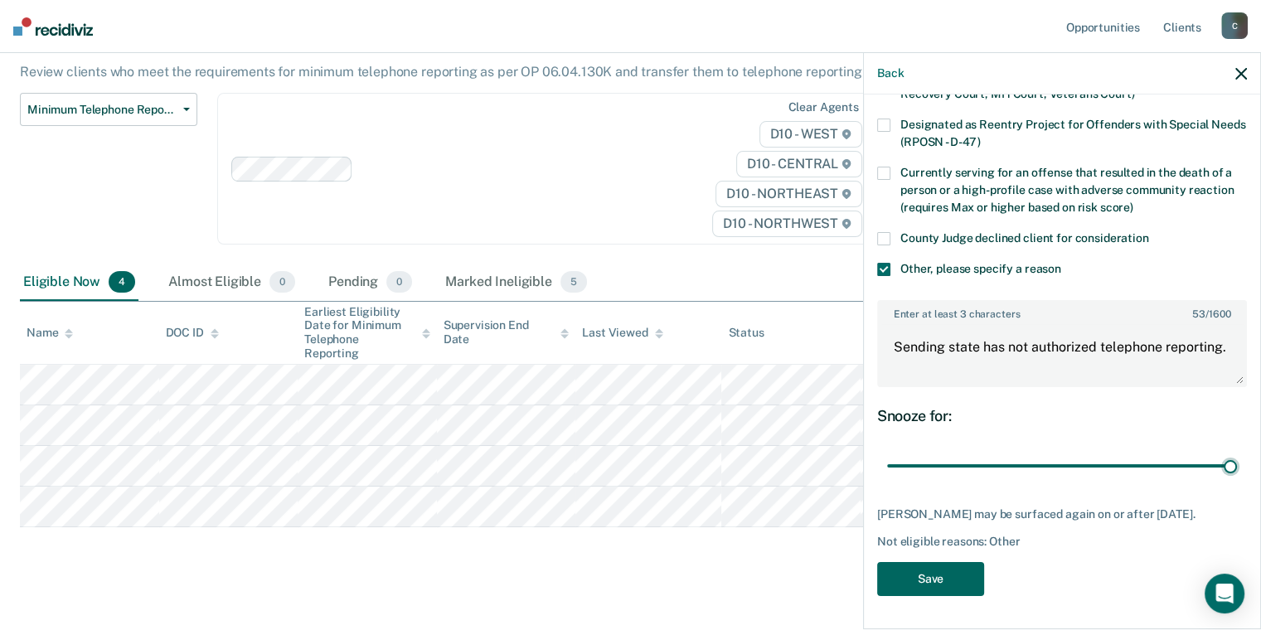
click at [925, 567] on button "Save" at bounding box center [930, 579] width 107 height 34
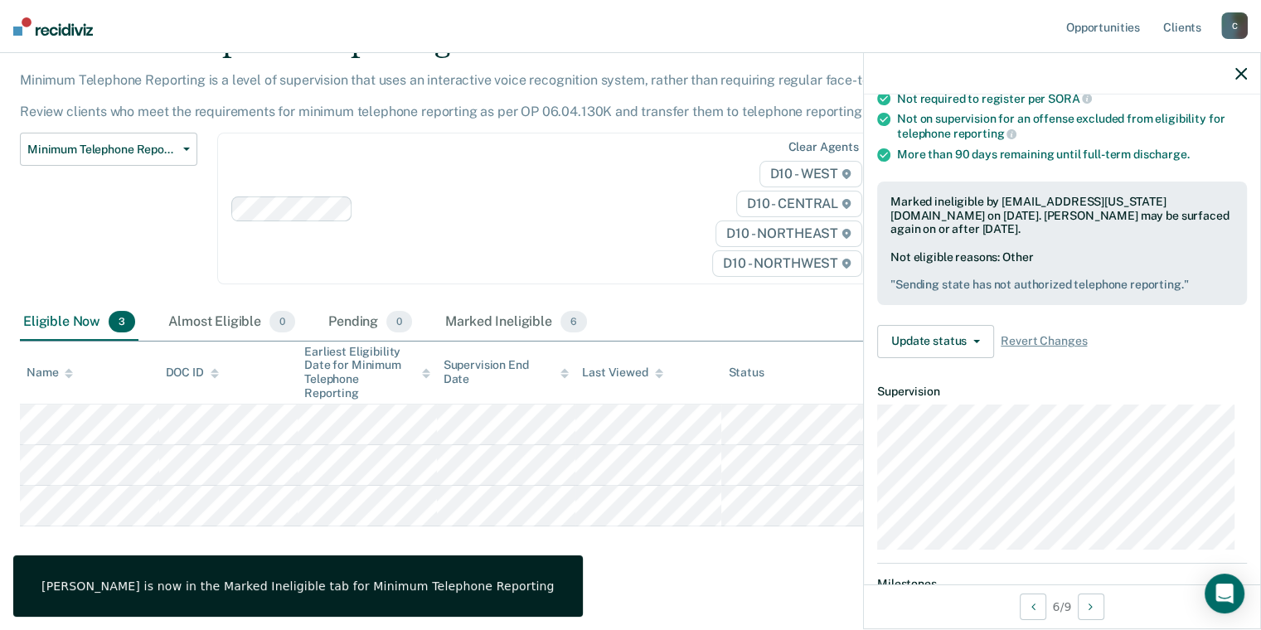
scroll to position [192, 0]
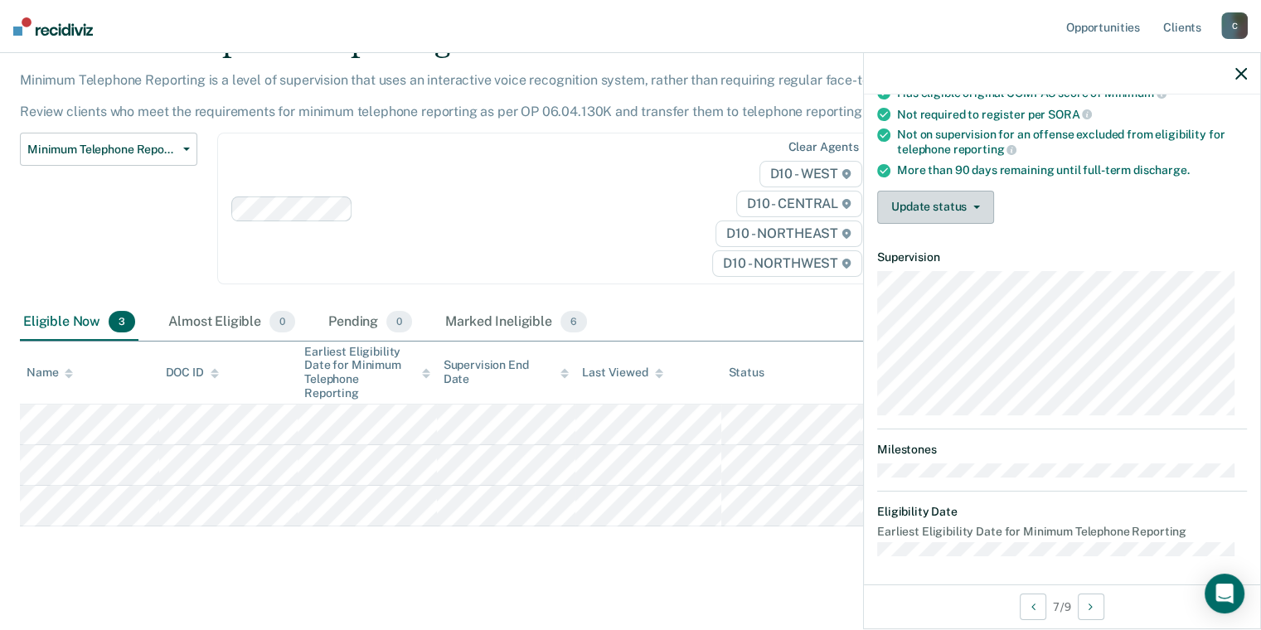
drag, startPoint x: 931, startPoint y: 191, endPoint x: 937, endPoint y: 196, distance: 8.8
click at [932, 191] on button "Update status" at bounding box center [935, 207] width 117 height 33
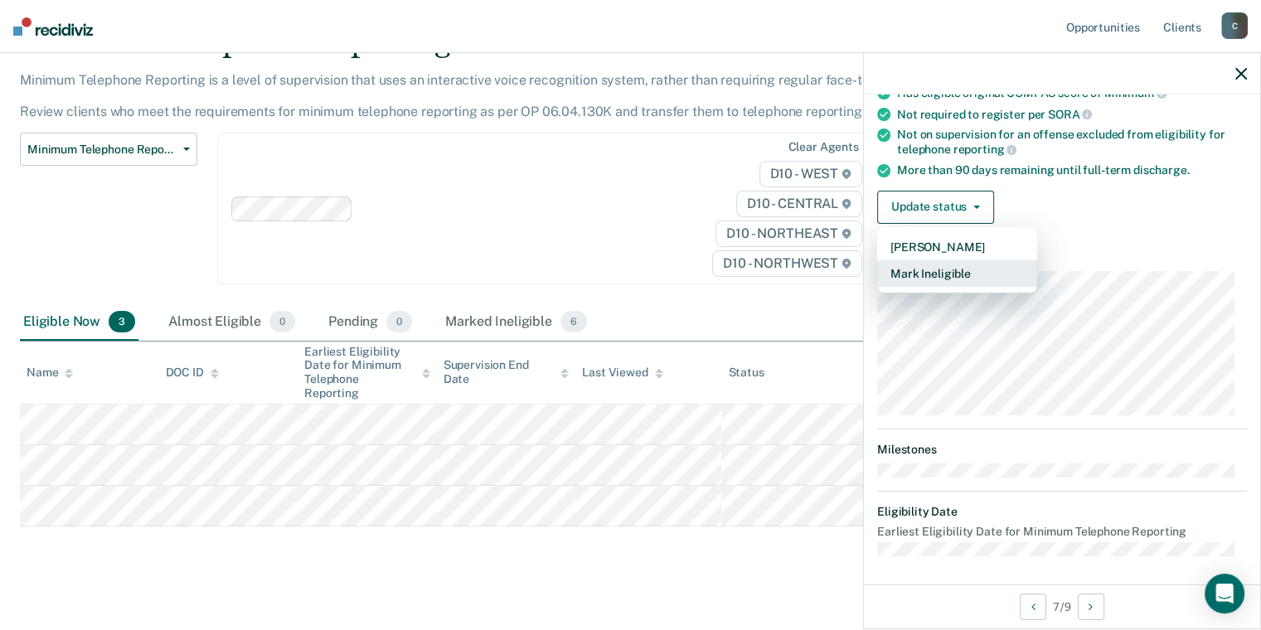
click at [947, 263] on button "Mark Ineligible" at bounding box center [957, 273] width 160 height 27
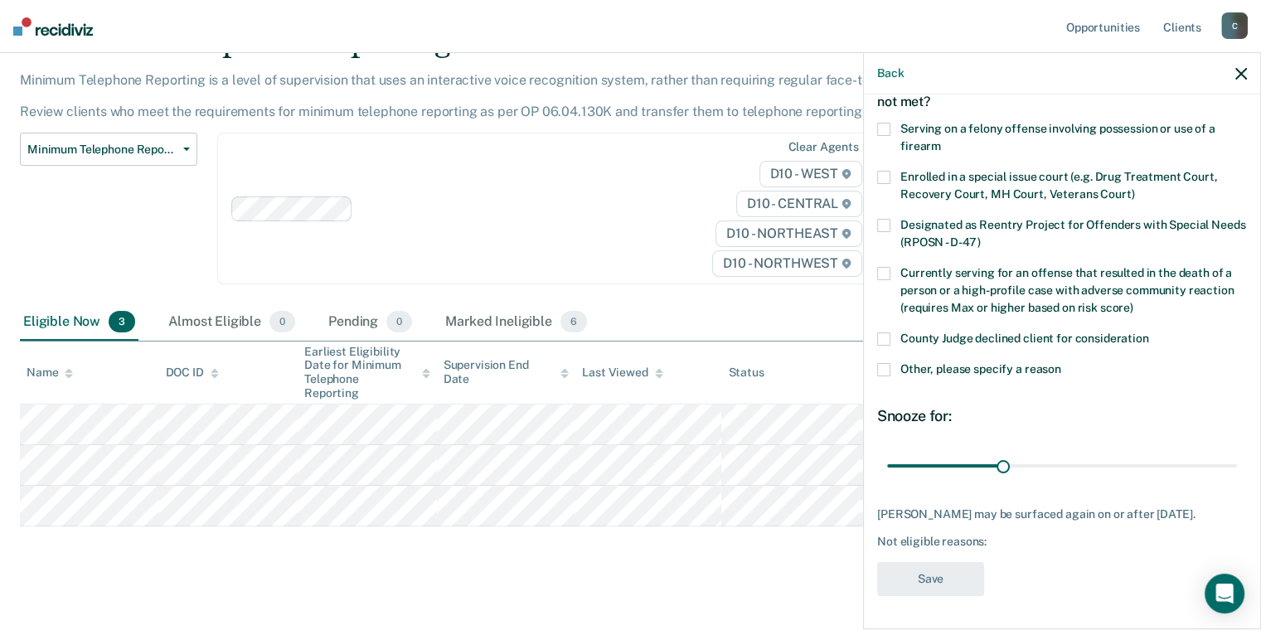
scroll to position [109, 0]
click at [885, 363] on span at bounding box center [883, 369] width 13 height 13
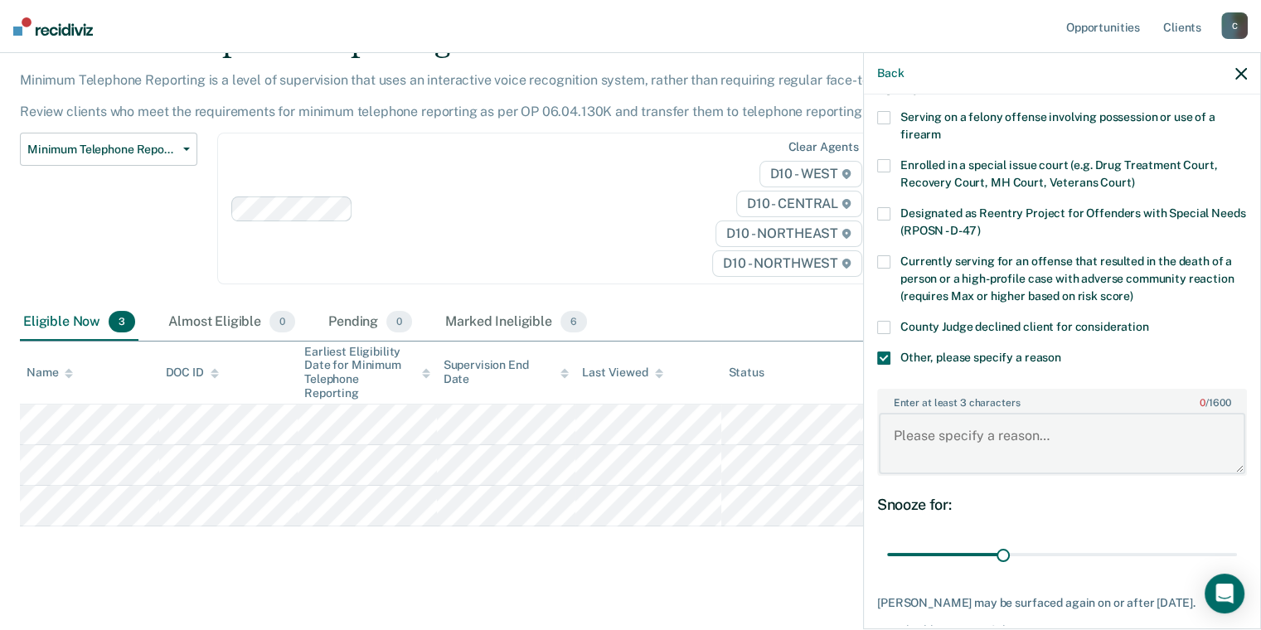
paste textarea "Sending state has not authorized telephone reporting."
type textarea "Sending state has not authorized telephone reporting."
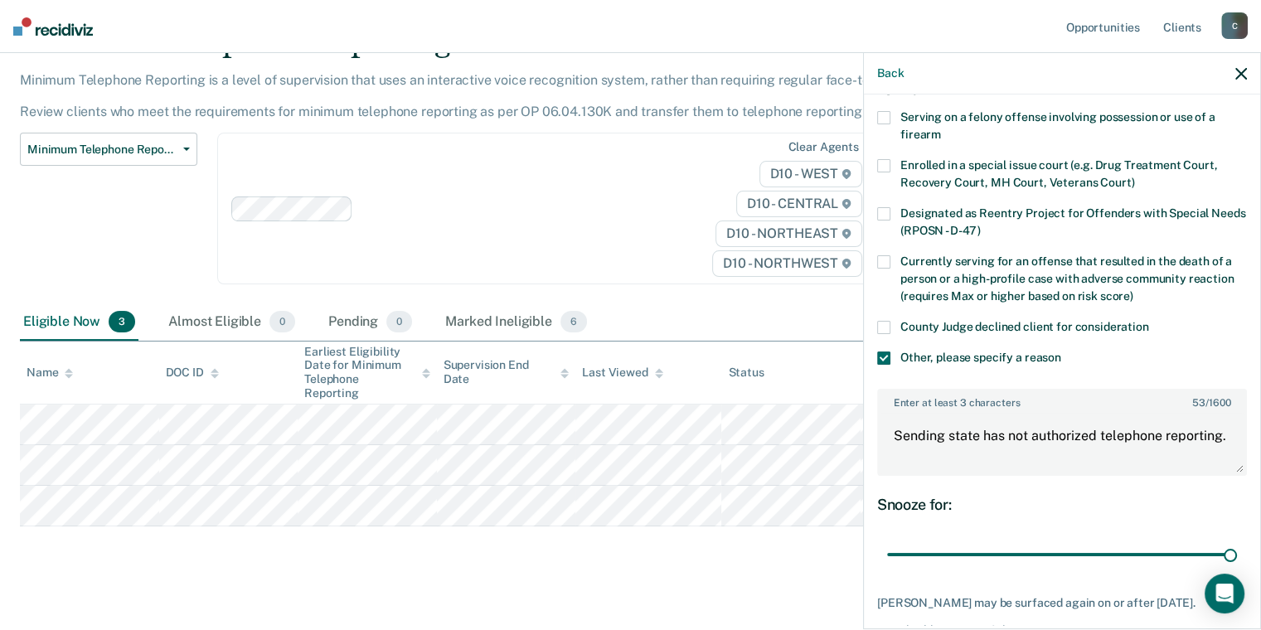
drag, startPoint x: 998, startPoint y: 553, endPoint x: 1124, endPoint y: 499, distance: 137.0
type input "90"
click at [1237, 540] on input "range" at bounding box center [1062, 554] width 350 height 29
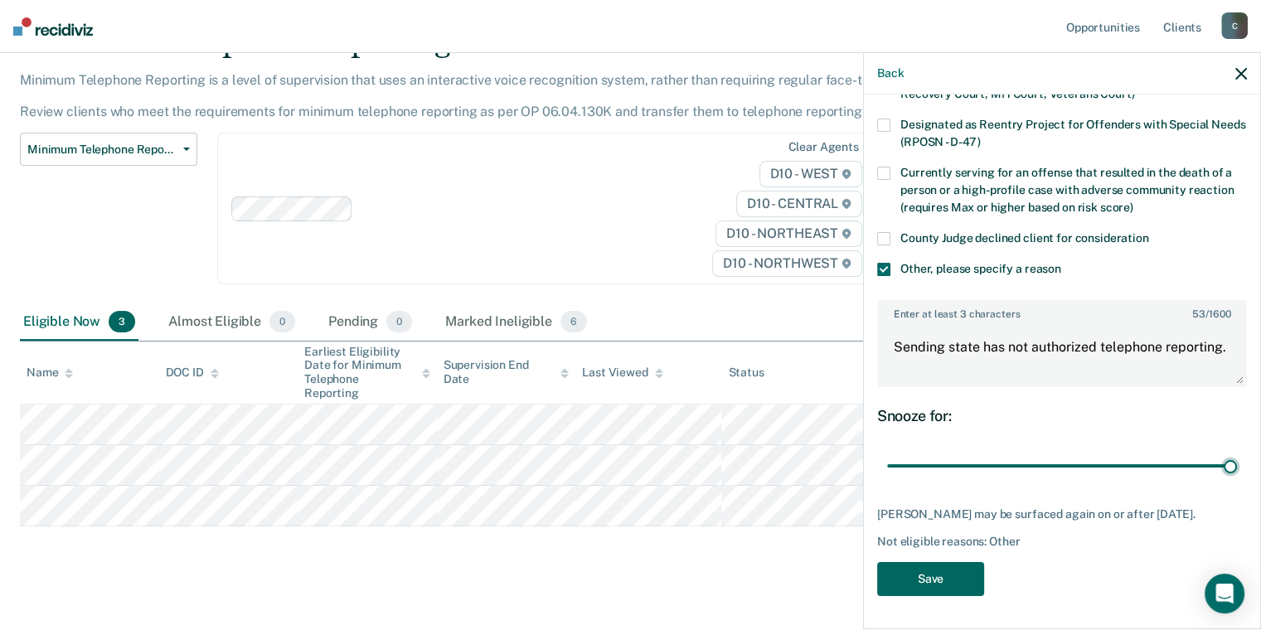
scroll to position [208, 0]
click at [940, 569] on button "Save" at bounding box center [930, 579] width 107 height 34
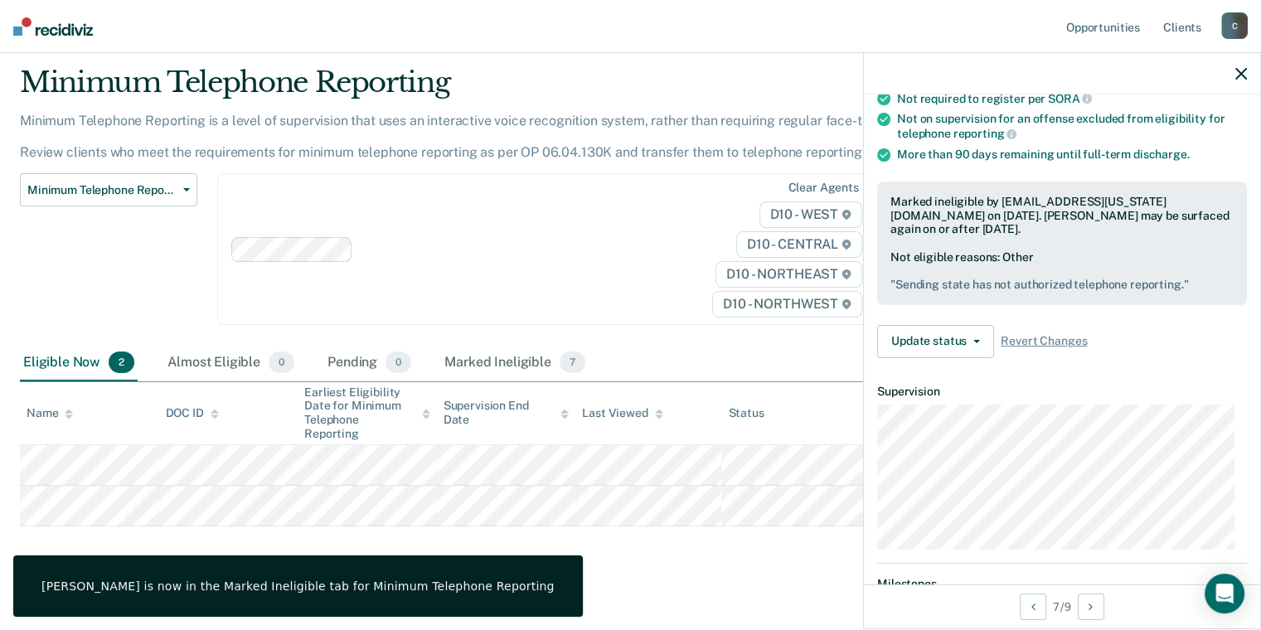
scroll to position [192, 0]
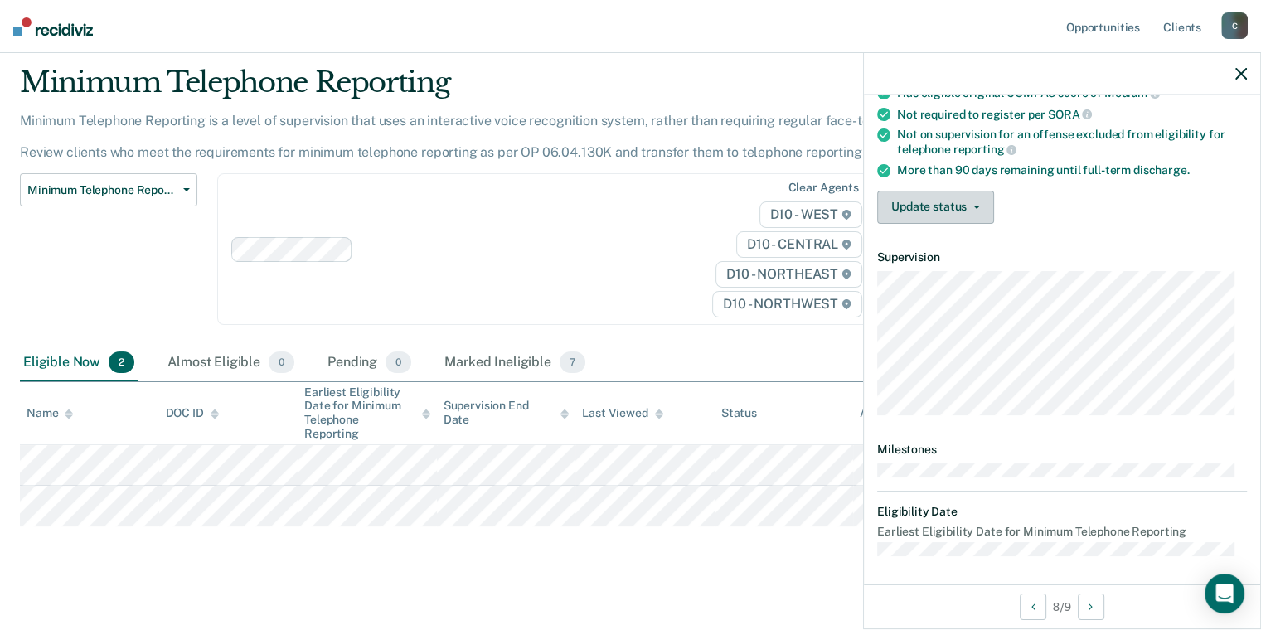
click at [946, 191] on button "Update status" at bounding box center [935, 207] width 117 height 33
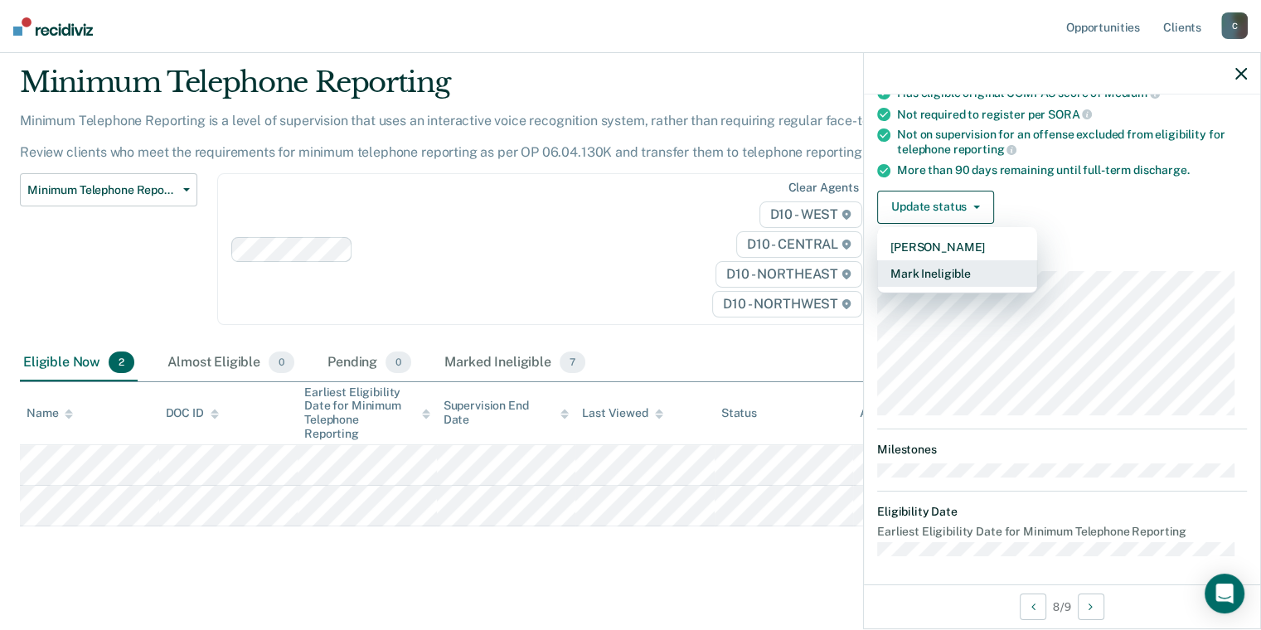
click at [962, 274] on button "Mark Ineligible" at bounding box center [957, 273] width 160 height 27
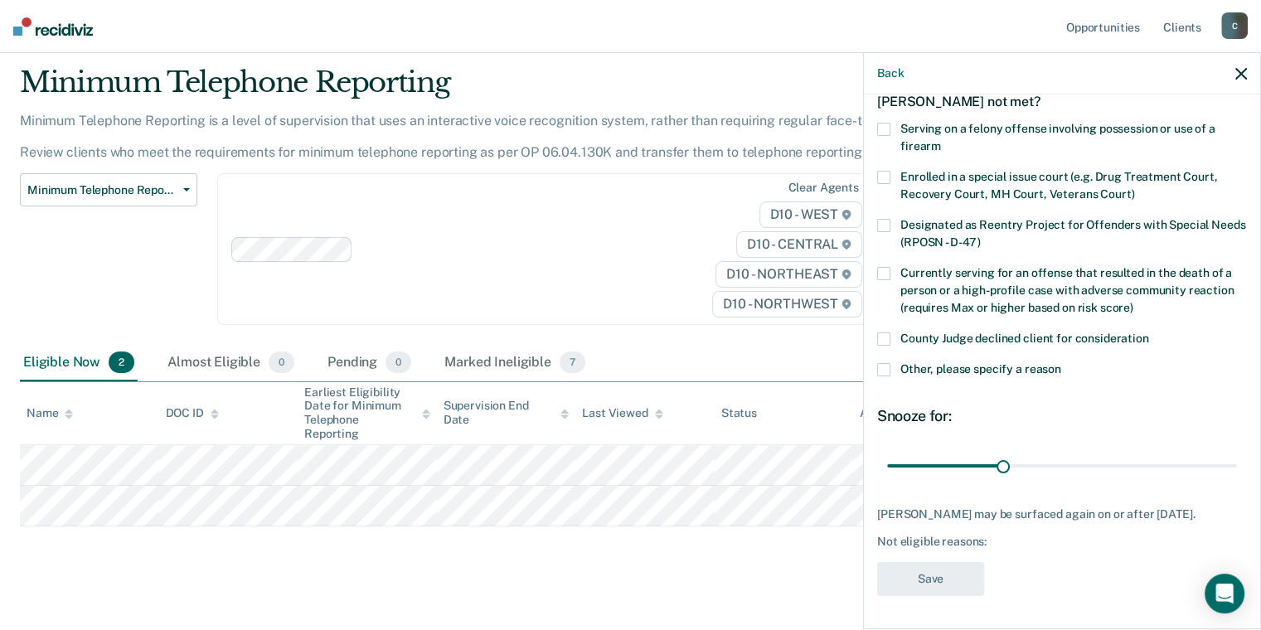
scroll to position [109, 0]
click at [889, 363] on span at bounding box center [883, 369] width 13 height 13
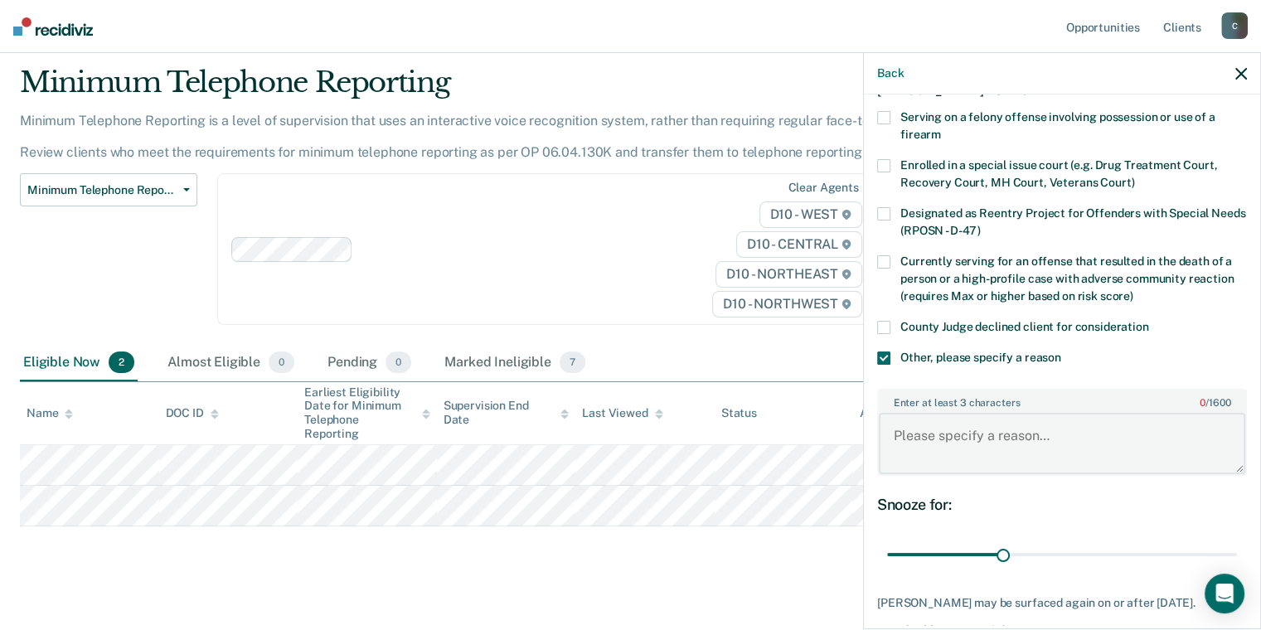
drag, startPoint x: 944, startPoint y: 408, endPoint x: 953, endPoint y: 426, distance: 20.4
paste textarea "Sending state has not authorized telephone reporting."
type textarea "Sending state has not authorized telephone reporting."
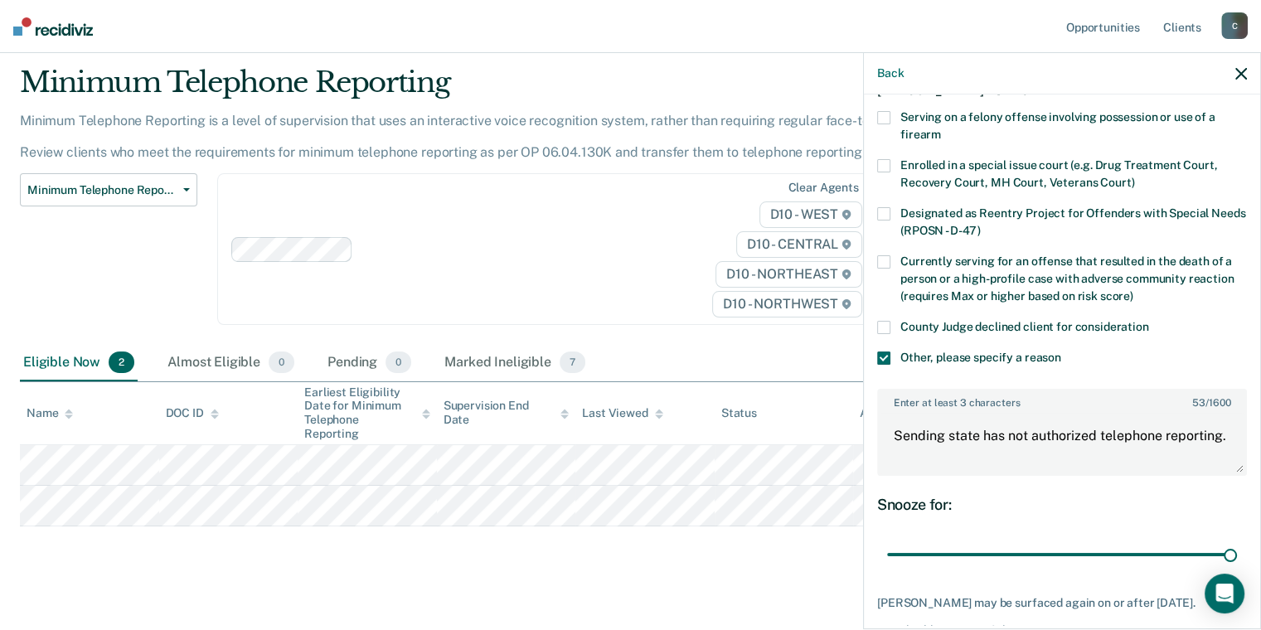
drag, startPoint x: 1004, startPoint y: 550, endPoint x: 1054, endPoint y: 487, distance: 80.1
type input "90"
click at [1234, 540] on input "range" at bounding box center [1062, 554] width 350 height 29
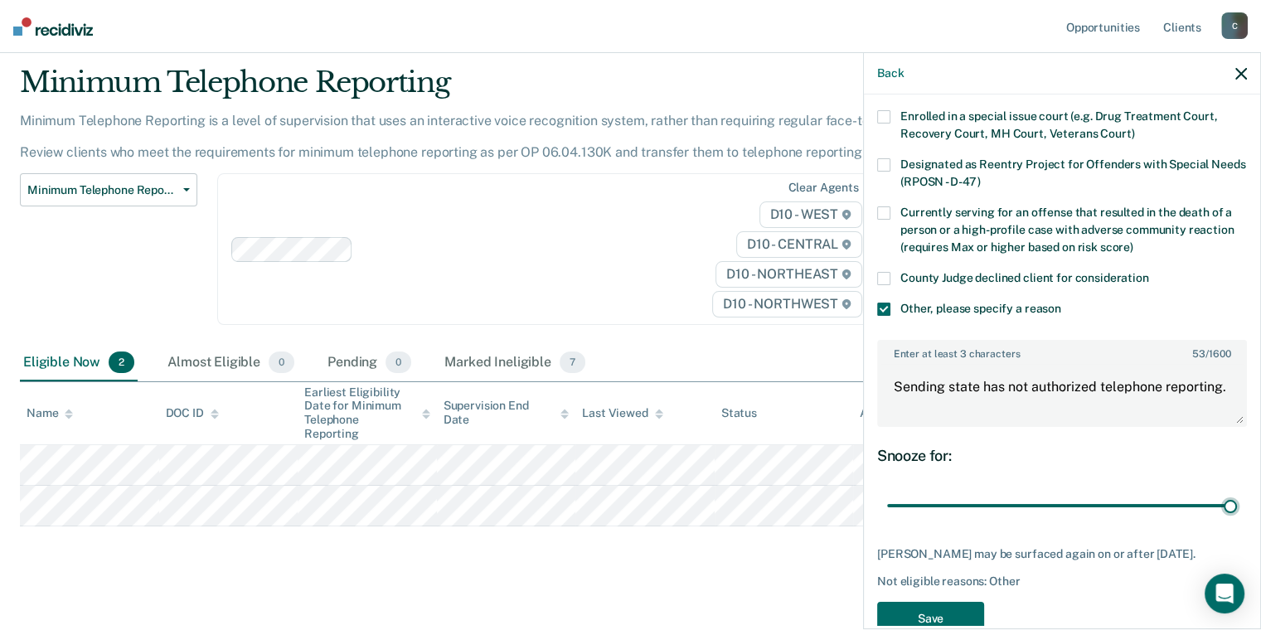
scroll to position [208, 0]
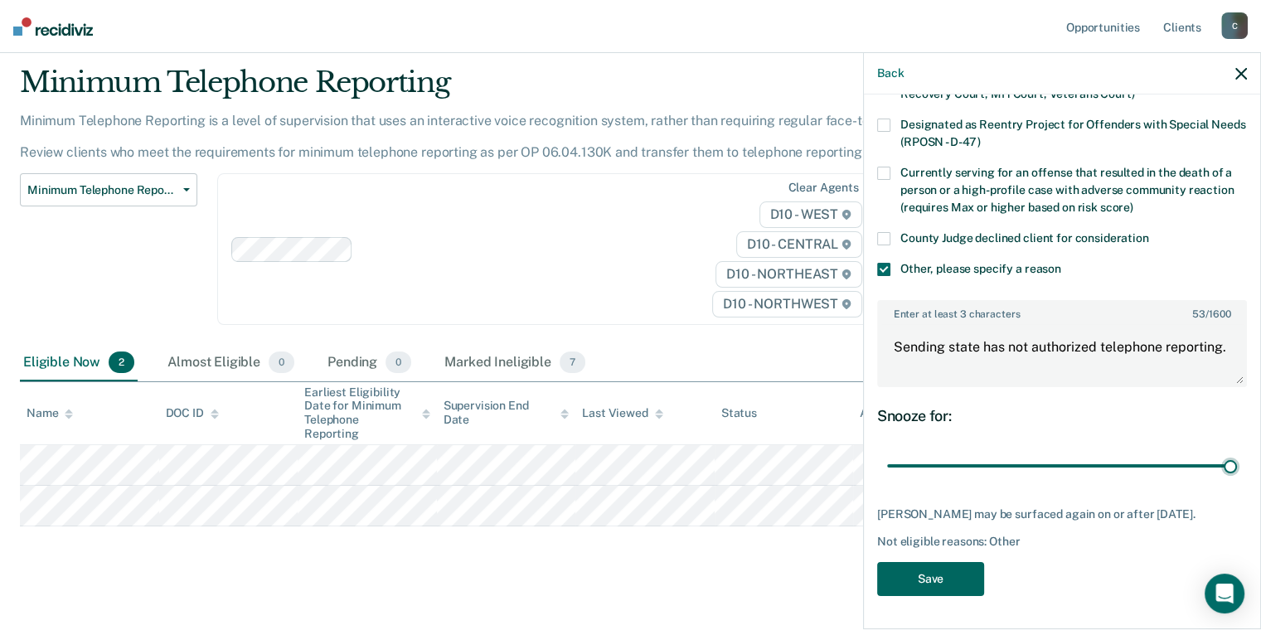
click at [965, 577] on button "Save" at bounding box center [930, 579] width 107 height 34
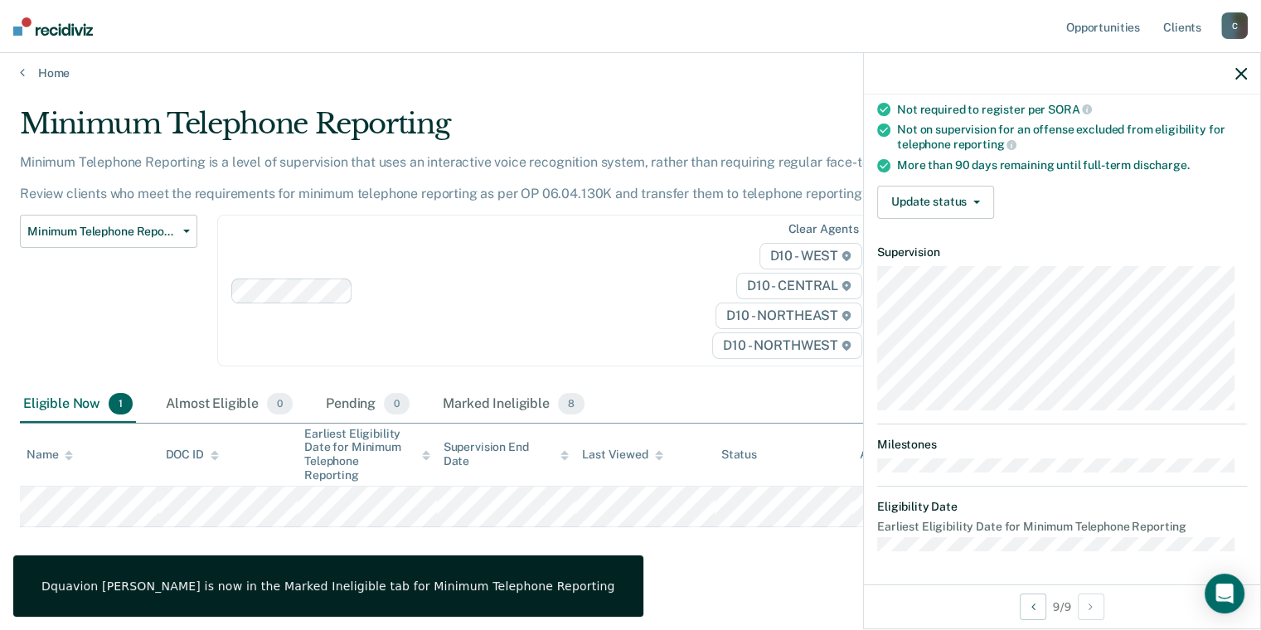
scroll to position [192, 0]
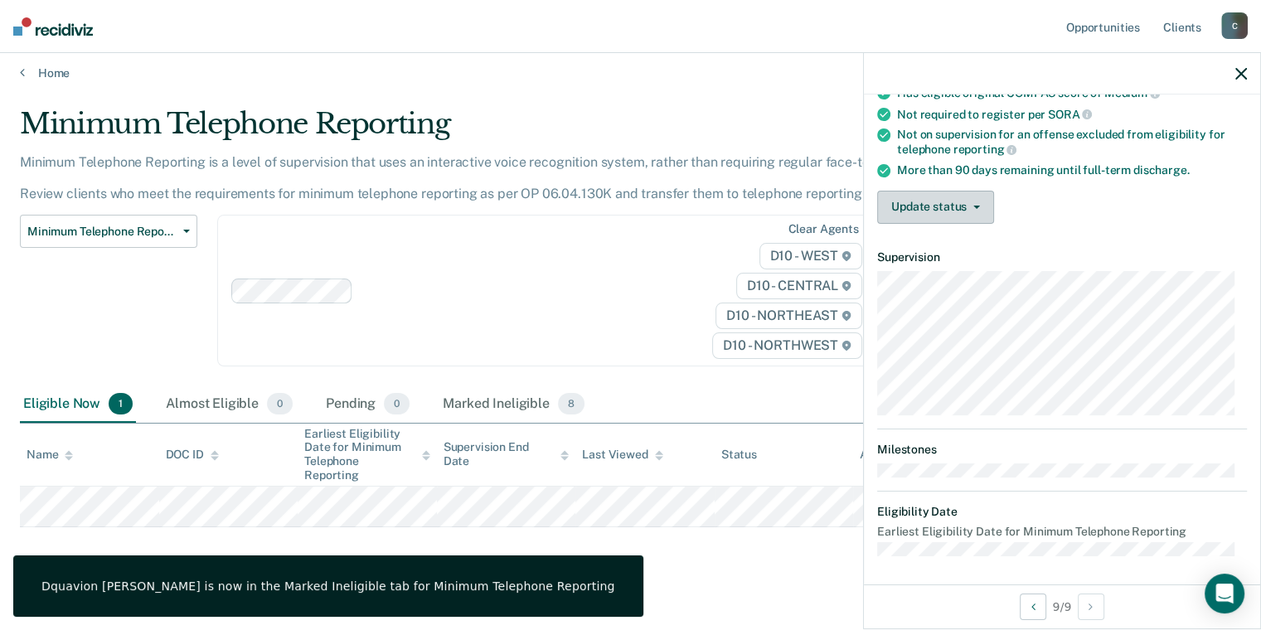
click at [977, 213] on button "Update status" at bounding box center [935, 207] width 117 height 33
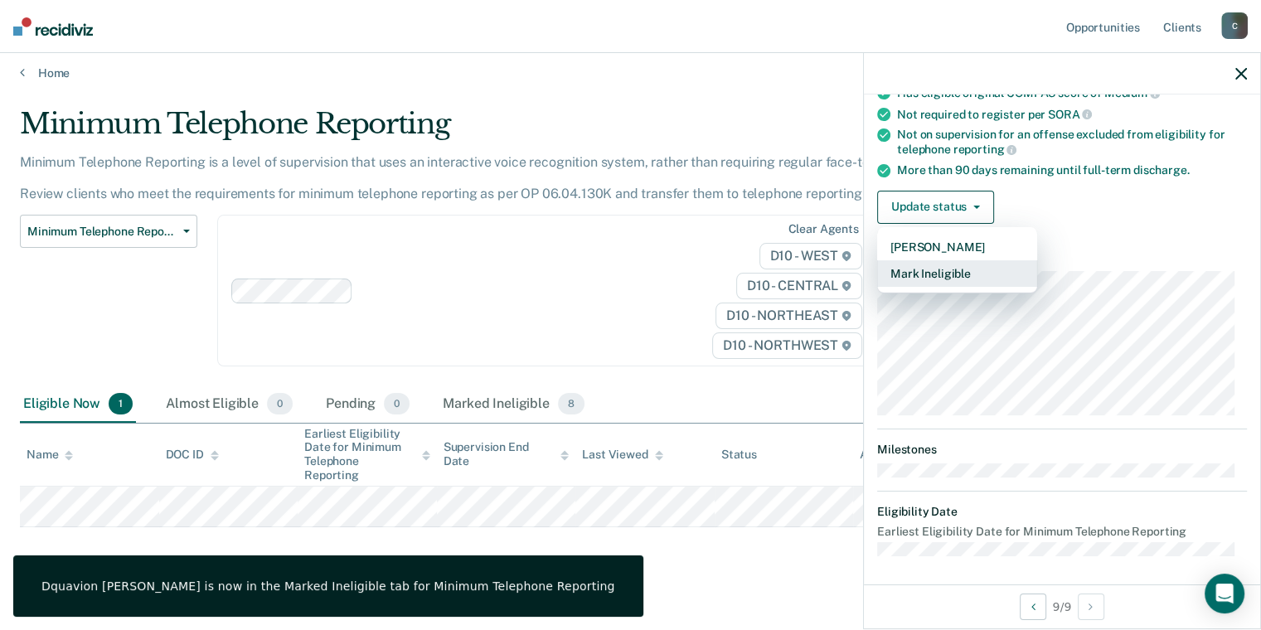
click at [951, 260] on button "Mark Ineligible" at bounding box center [957, 273] width 160 height 27
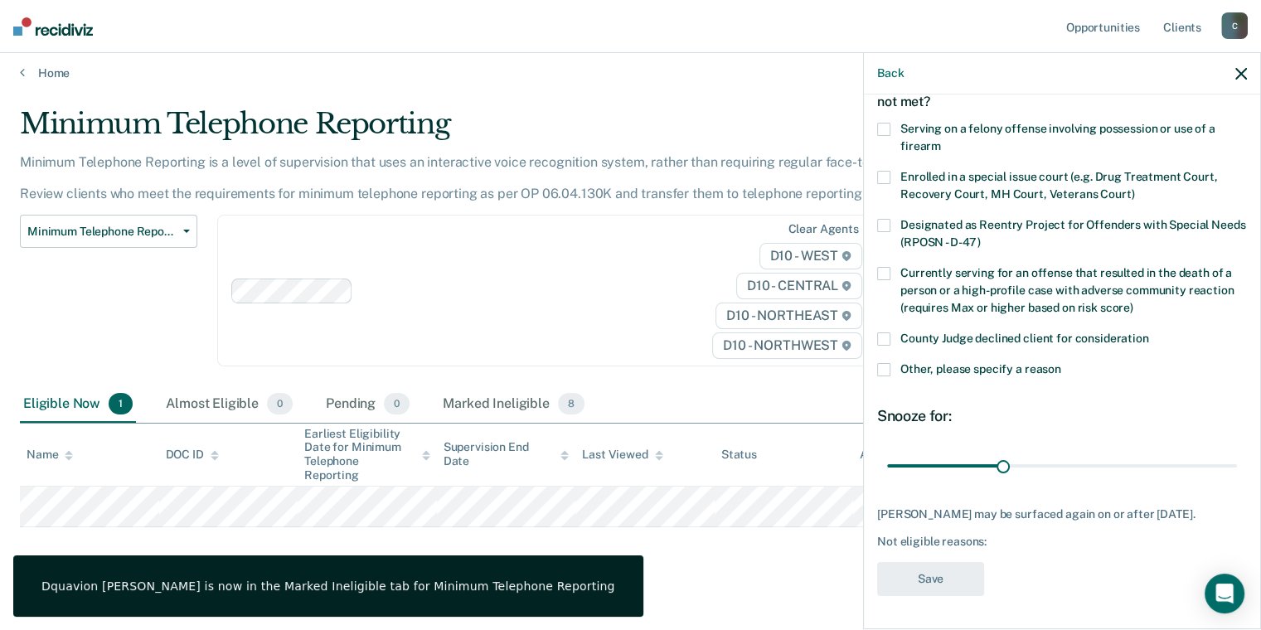
scroll to position [109, 0]
click at [884, 363] on span at bounding box center [883, 369] width 13 height 13
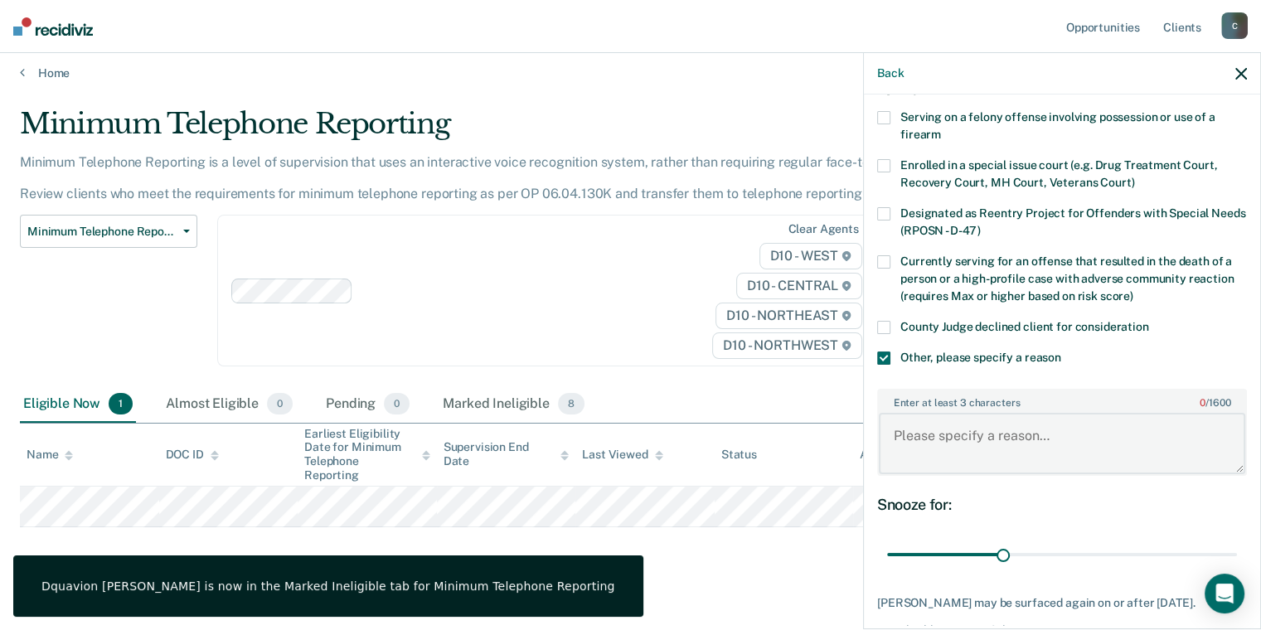
click at [943, 449] on textarea "Enter at least 3 characters 0 / 1600" at bounding box center [1062, 443] width 366 height 61
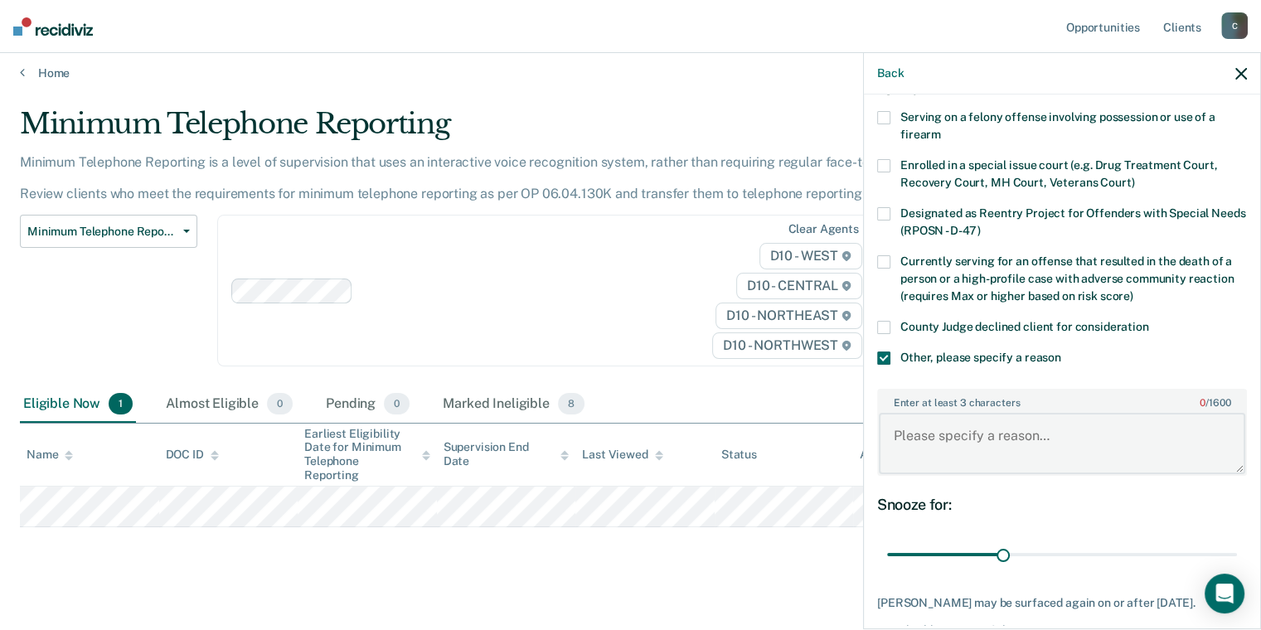
type textarea "E"
type textarea "Extended DOS."
drag, startPoint x: 1005, startPoint y: 549, endPoint x: 1243, endPoint y: 544, distance: 238.8
type input "90"
click at [1237, 544] on input "range" at bounding box center [1062, 554] width 350 height 29
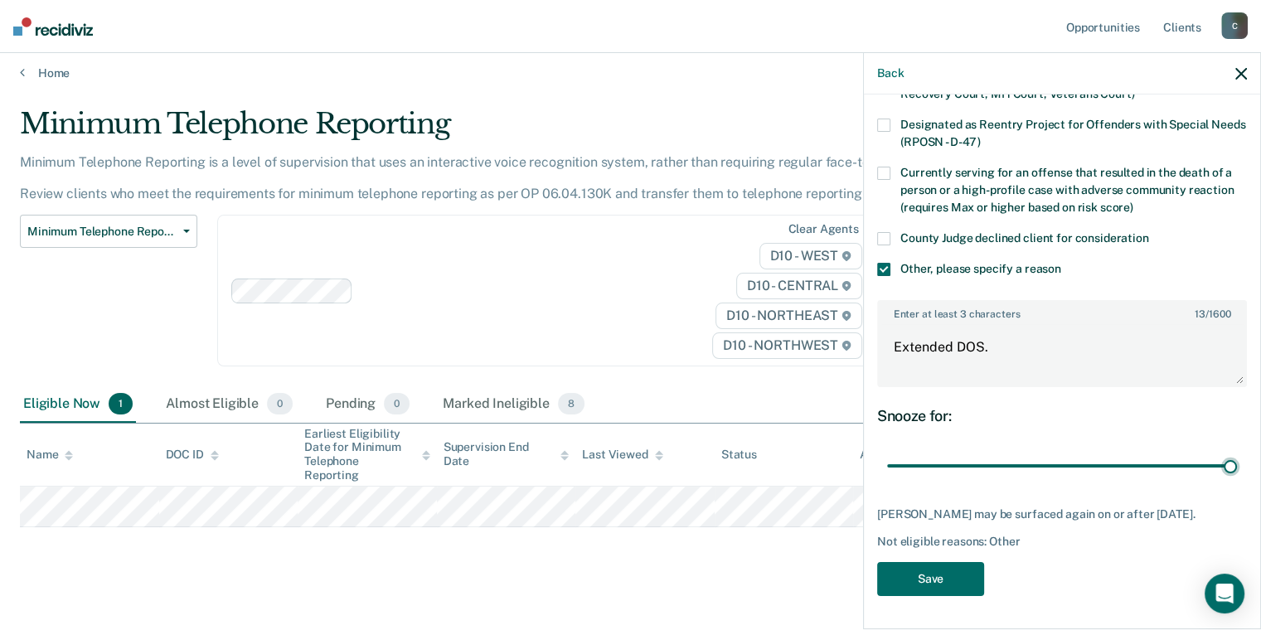
scroll to position [208, 0]
click at [968, 567] on button "Save" at bounding box center [930, 579] width 107 height 34
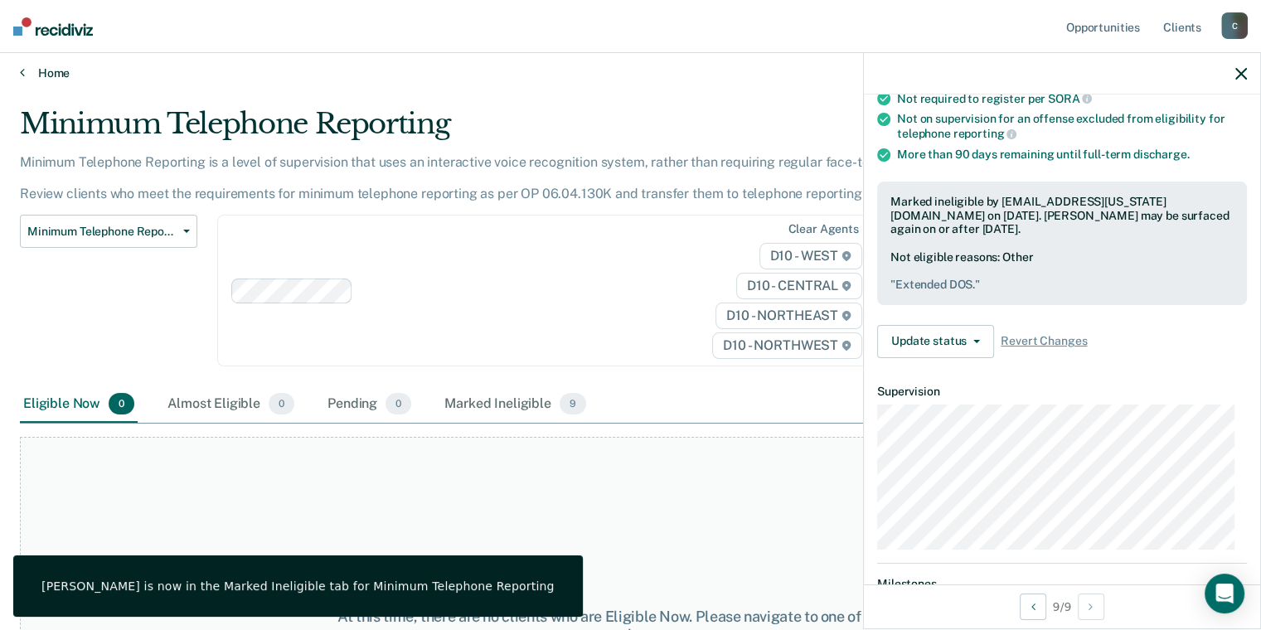
click at [43, 73] on link "Home" at bounding box center [630, 72] width 1221 height 15
